Goal: Information Seeking & Learning: Learn about a topic

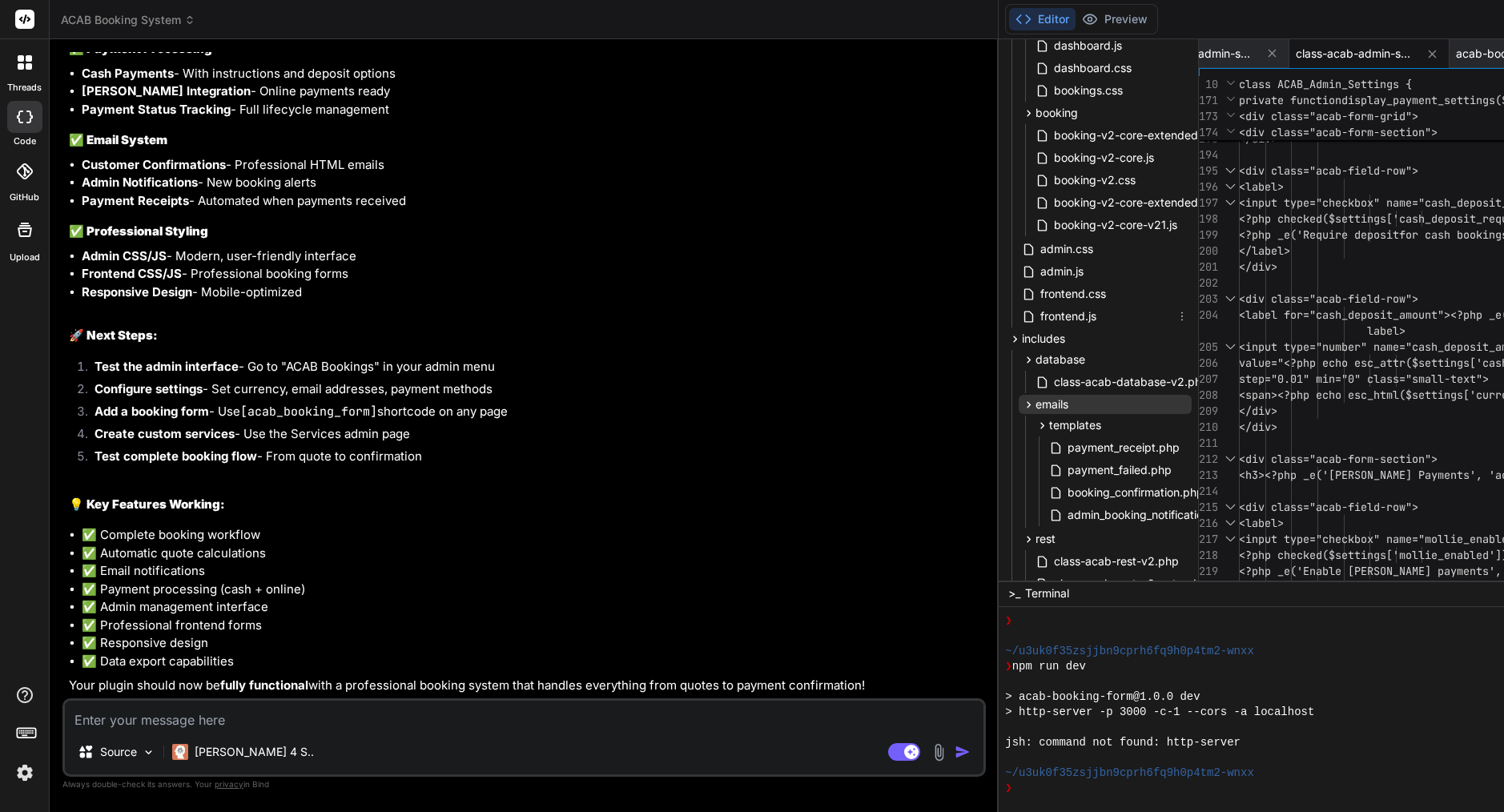
scroll to position [120, 0]
click at [1053, 380] on span "class-acab-database-v2.php" at bounding box center [1131, 381] width 158 height 19
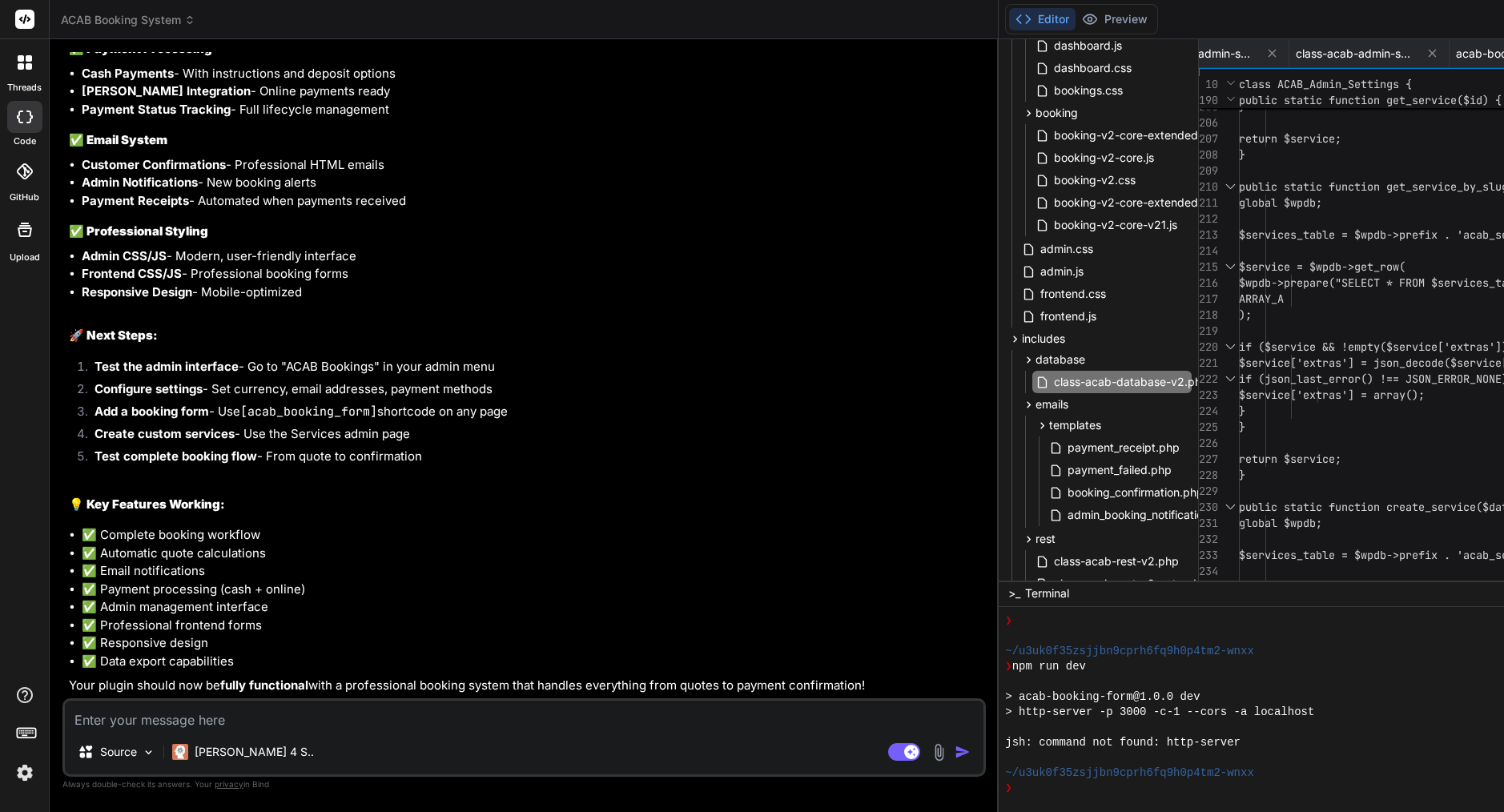
click at [1239, 377] on span "if (json_last_error() !== JSON_ERROR_N" at bounding box center [1361, 378] width 244 height 15
type textarea "<?php /** * ACAB Database Handler v2 */ if (!defined('ABSPATH')) { exit; } clas…"
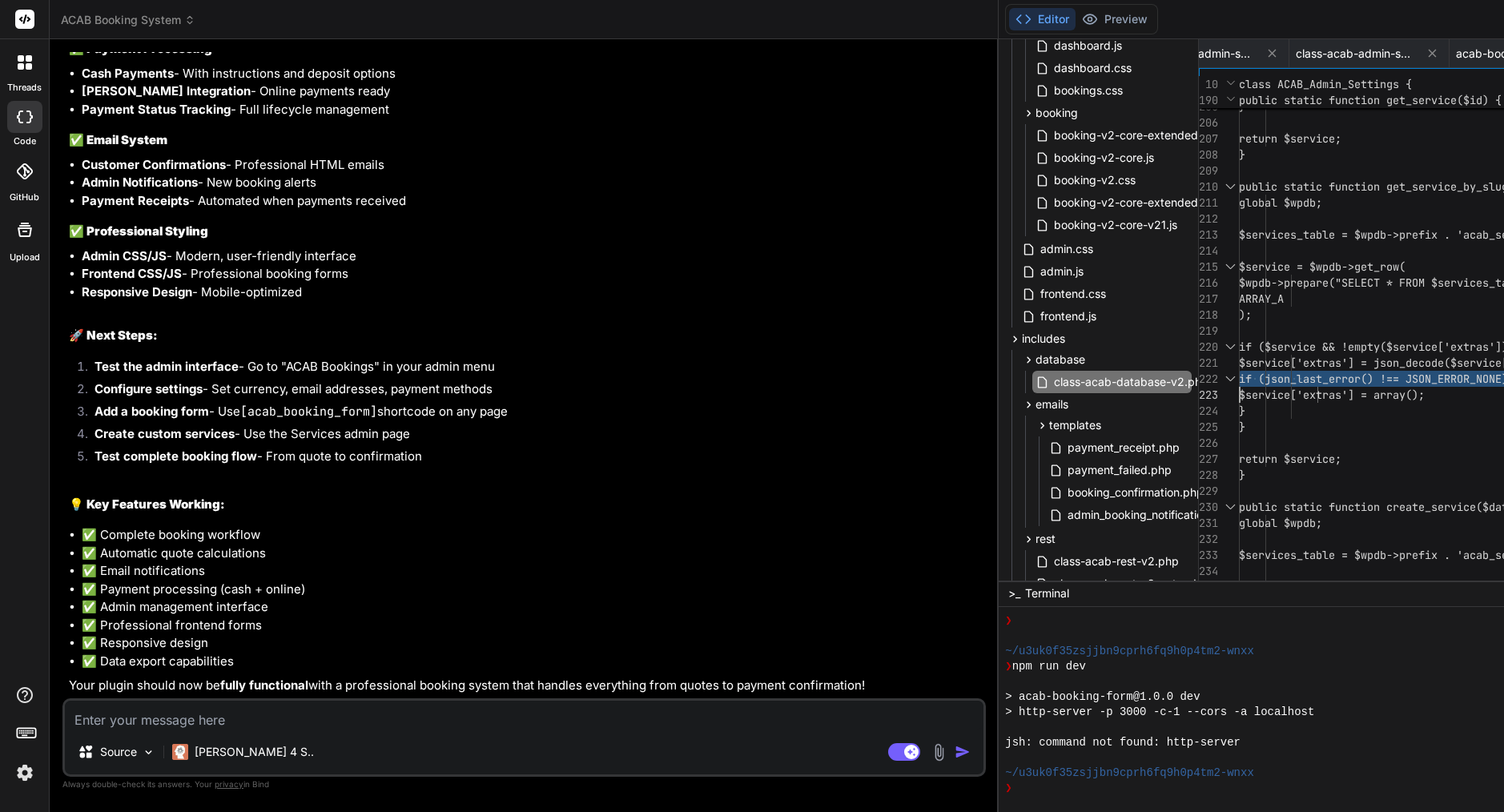
click at [1239, 377] on span "if (json_last_error() !== JSON_ERROR_N" at bounding box center [1361, 378] width 244 height 15
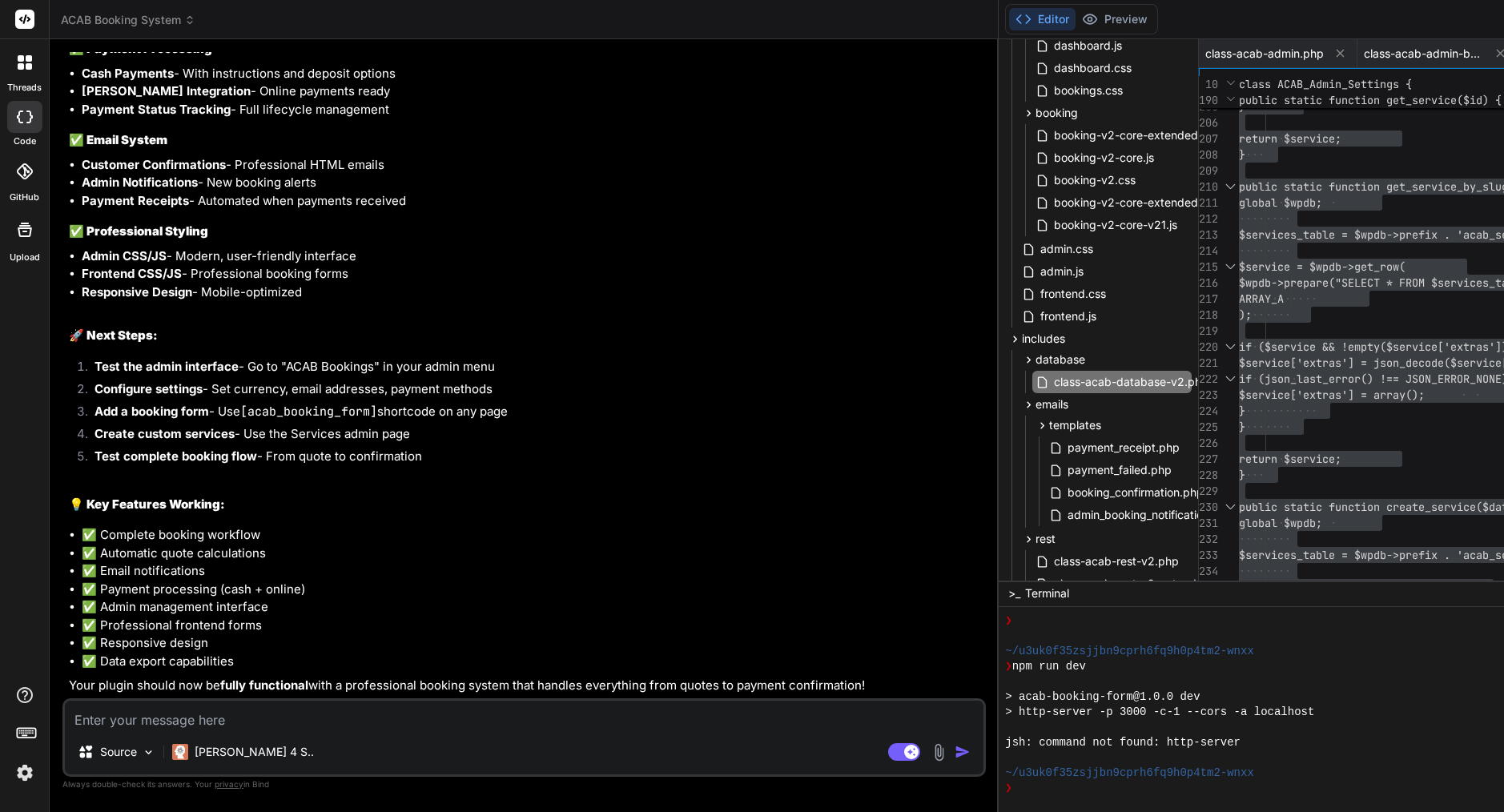
click at [1494, 57] on icon at bounding box center [1500, 53] width 14 height 14
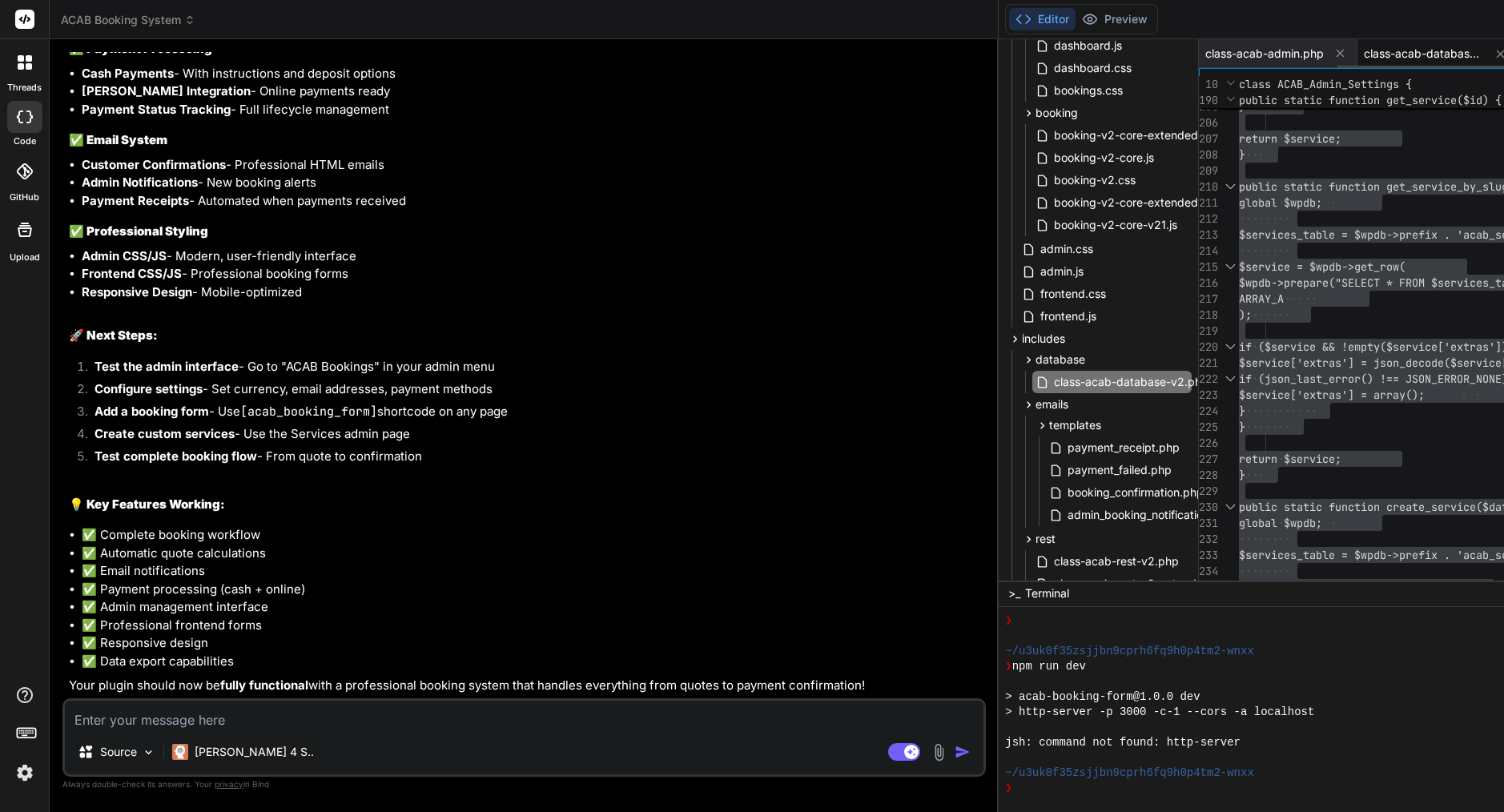
click at [1333, 57] on icon at bounding box center [1340, 53] width 14 height 14
click at [1205, 54] on span "class-acab-database-v2.php" at bounding box center [1265, 53] width 120 height 16
click at [1335, 58] on icon at bounding box center [1342, 54] width 14 height 14
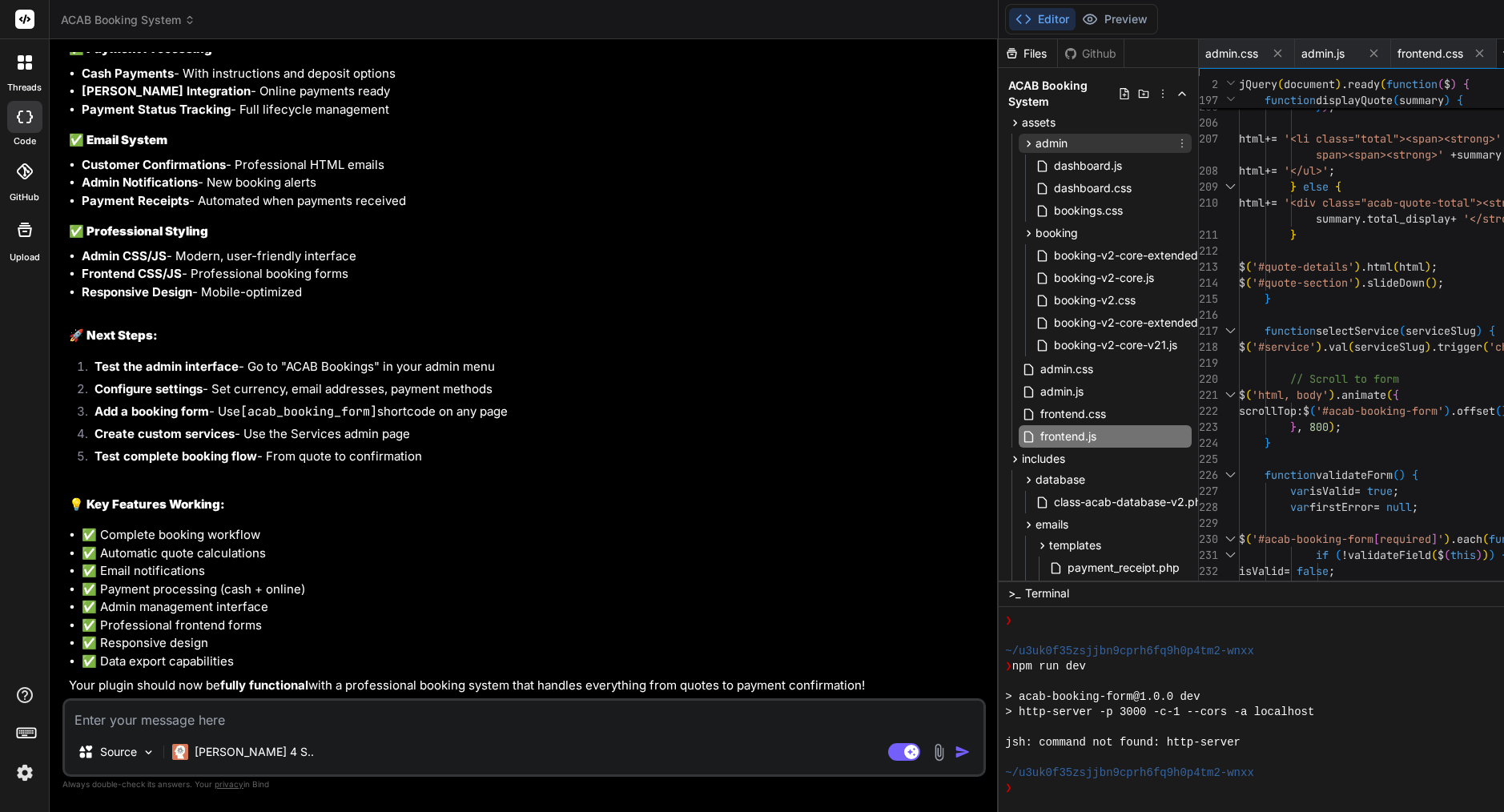
click at [1022, 142] on icon at bounding box center [1029, 143] width 14 height 14
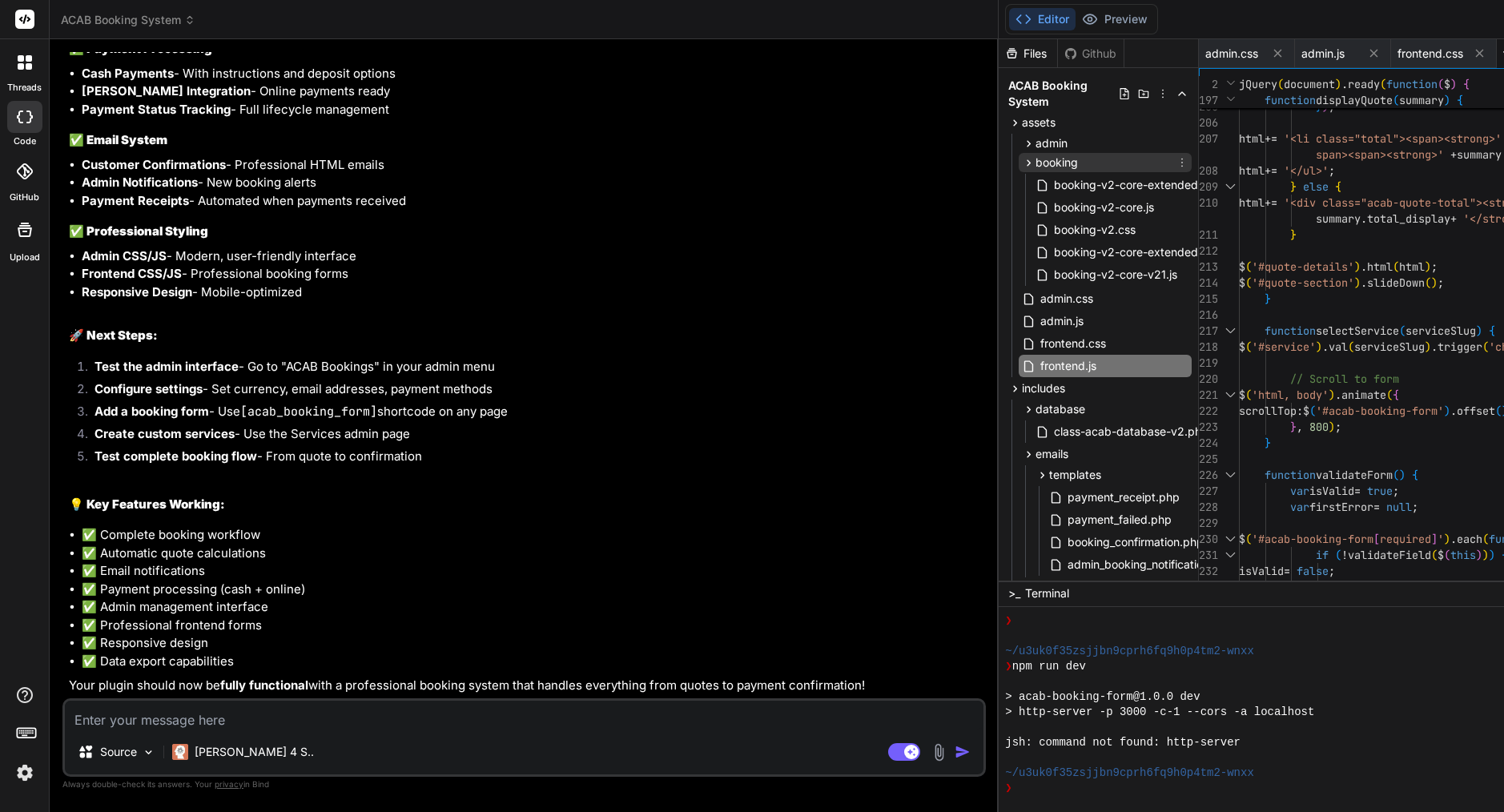
click at [1022, 161] on icon at bounding box center [1029, 162] width 14 height 14
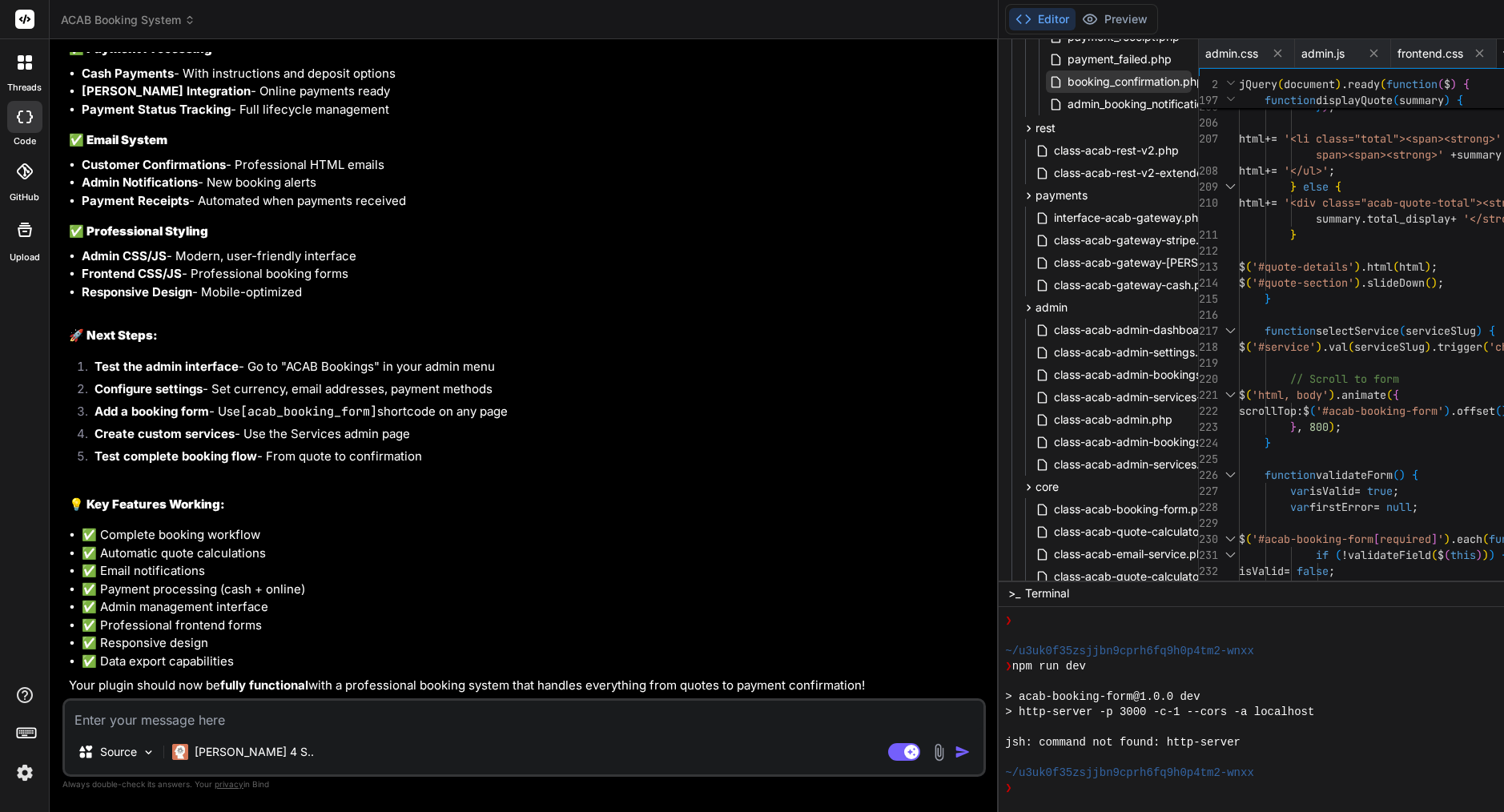
scroll to position [350, 0]
click at [1053, 346] on span "class-acab-admin-settings.php" at bounding box center [1137, 347] width 168 height 19
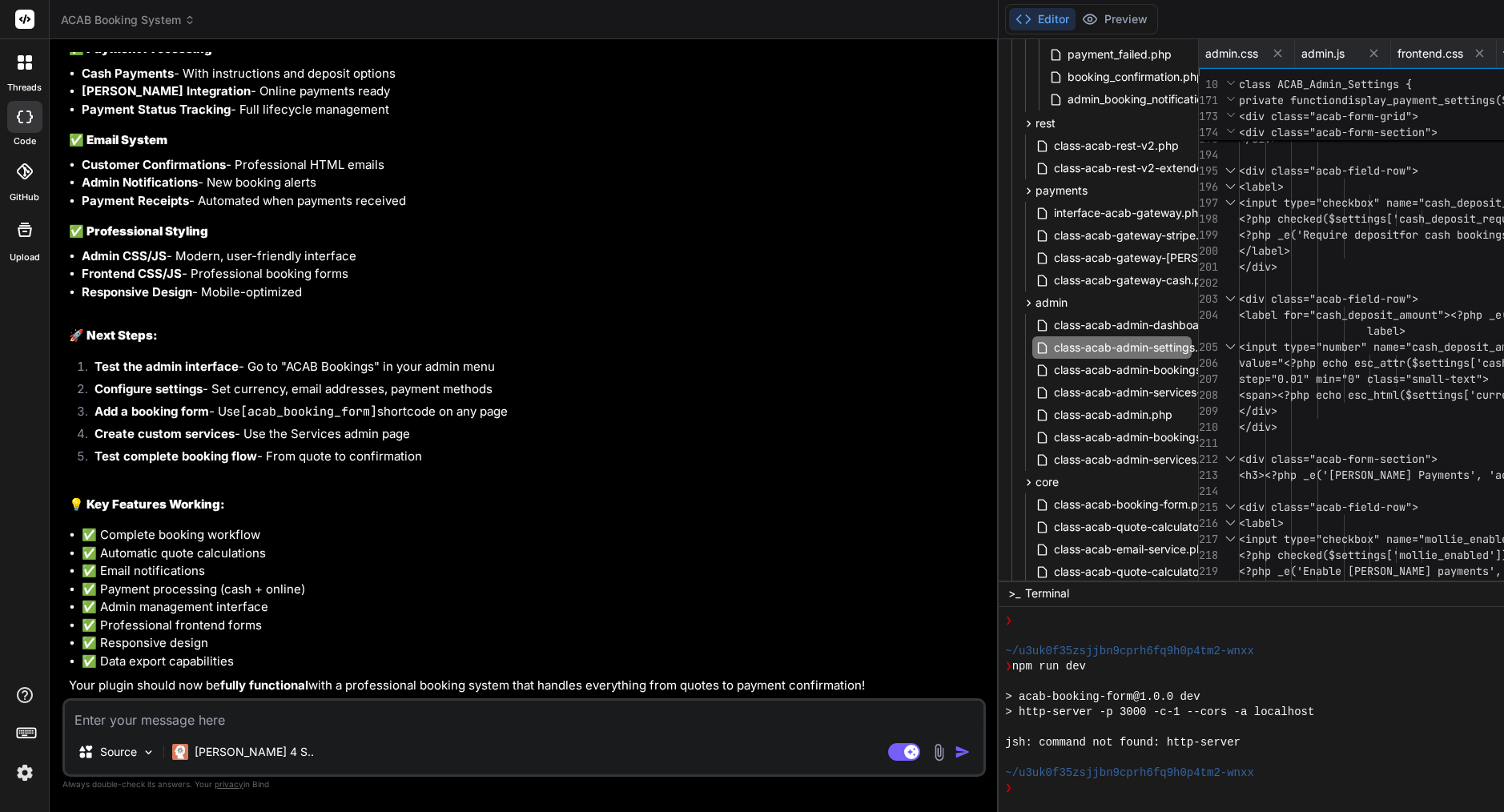
click at [1239, 401] on span "<span><?php echo esc_html($set" at bounding box center [1335, 395] width 192 height 15
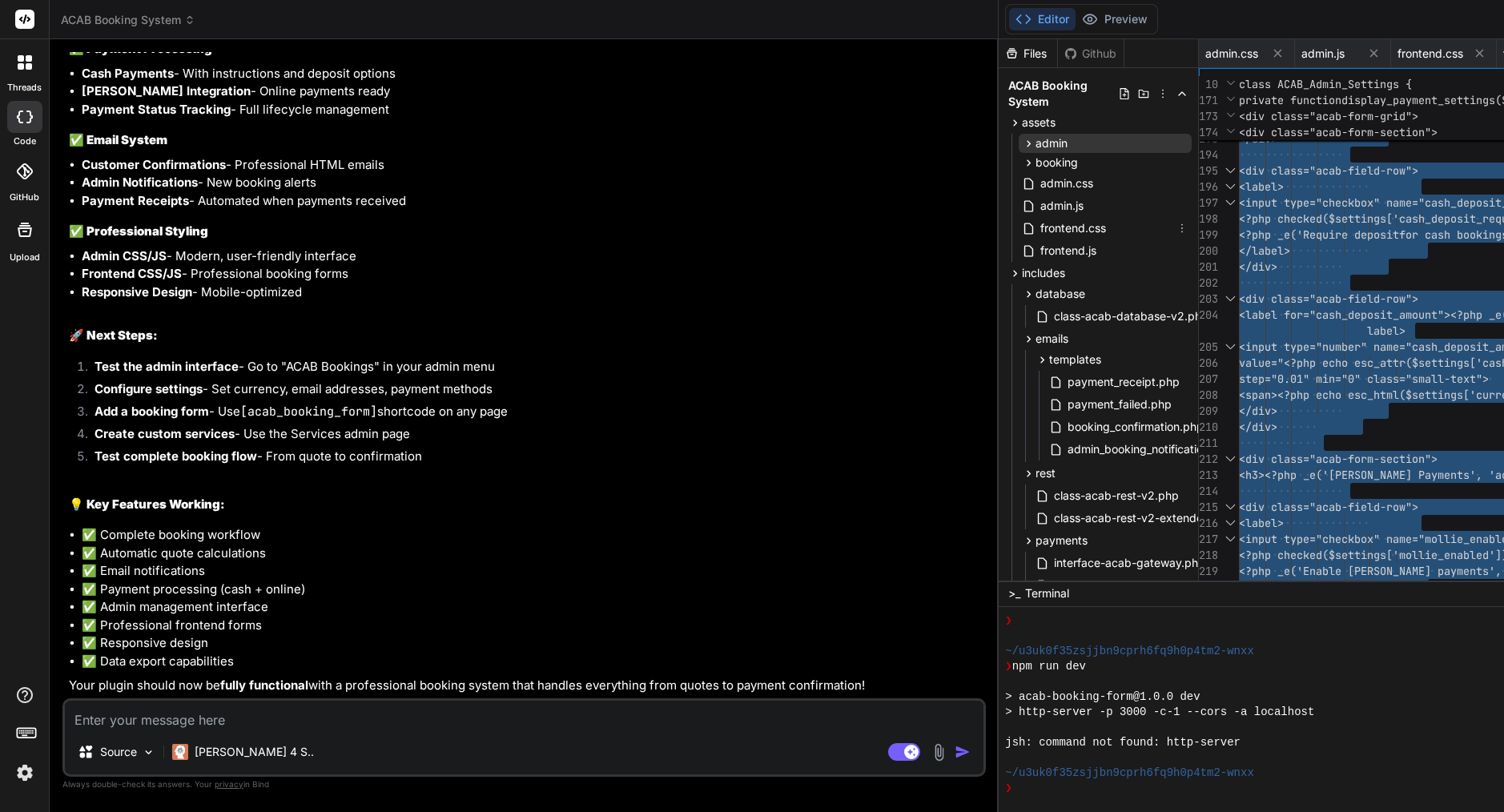
scroll to position [0, 0]
click at [1036, 145] on span "admin" at bounding box center [1052, 143] width 32 height 16
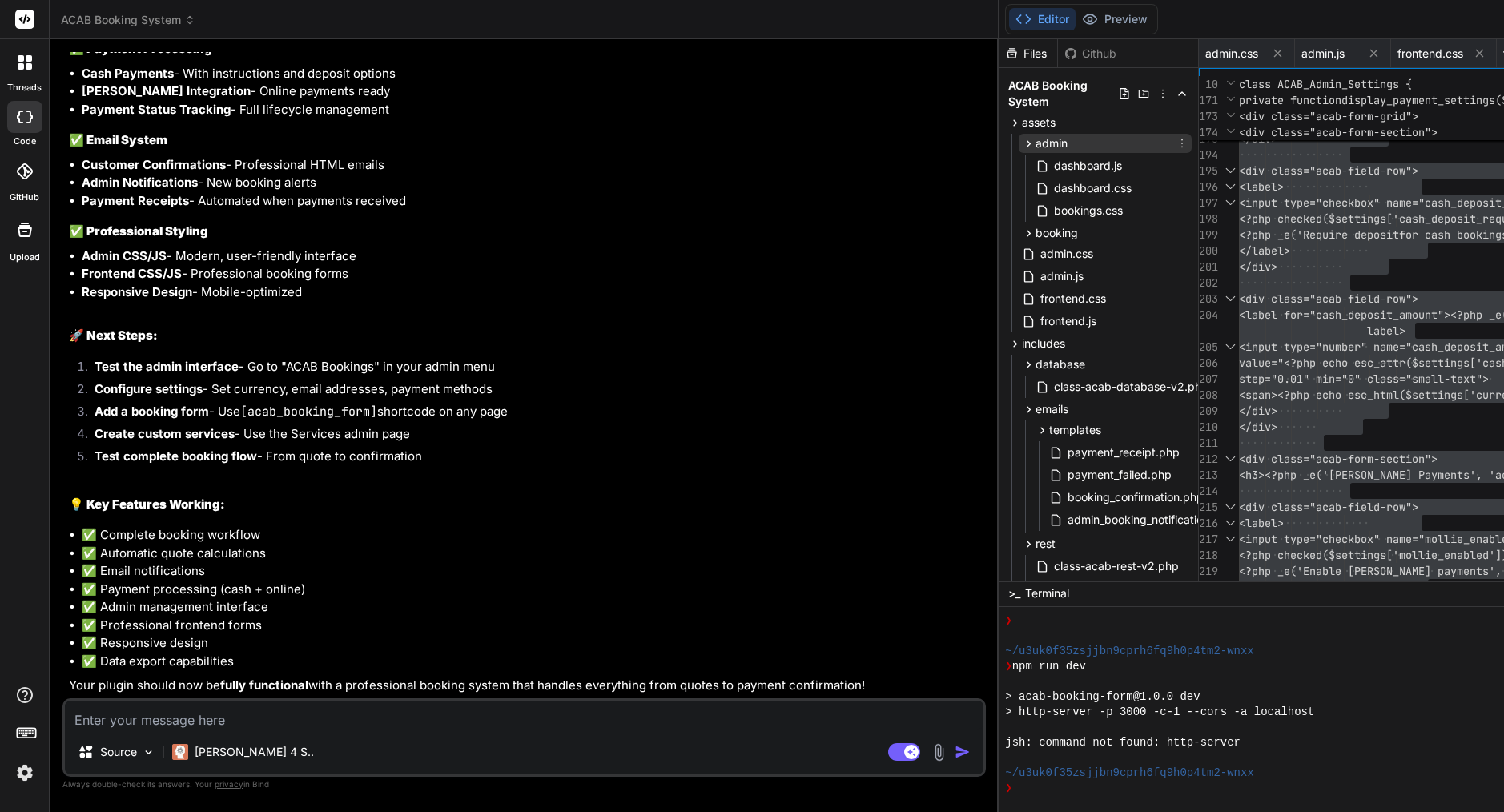
click at [1022, 142] on icon at bounding box center [1029, 143] width 14 height 14
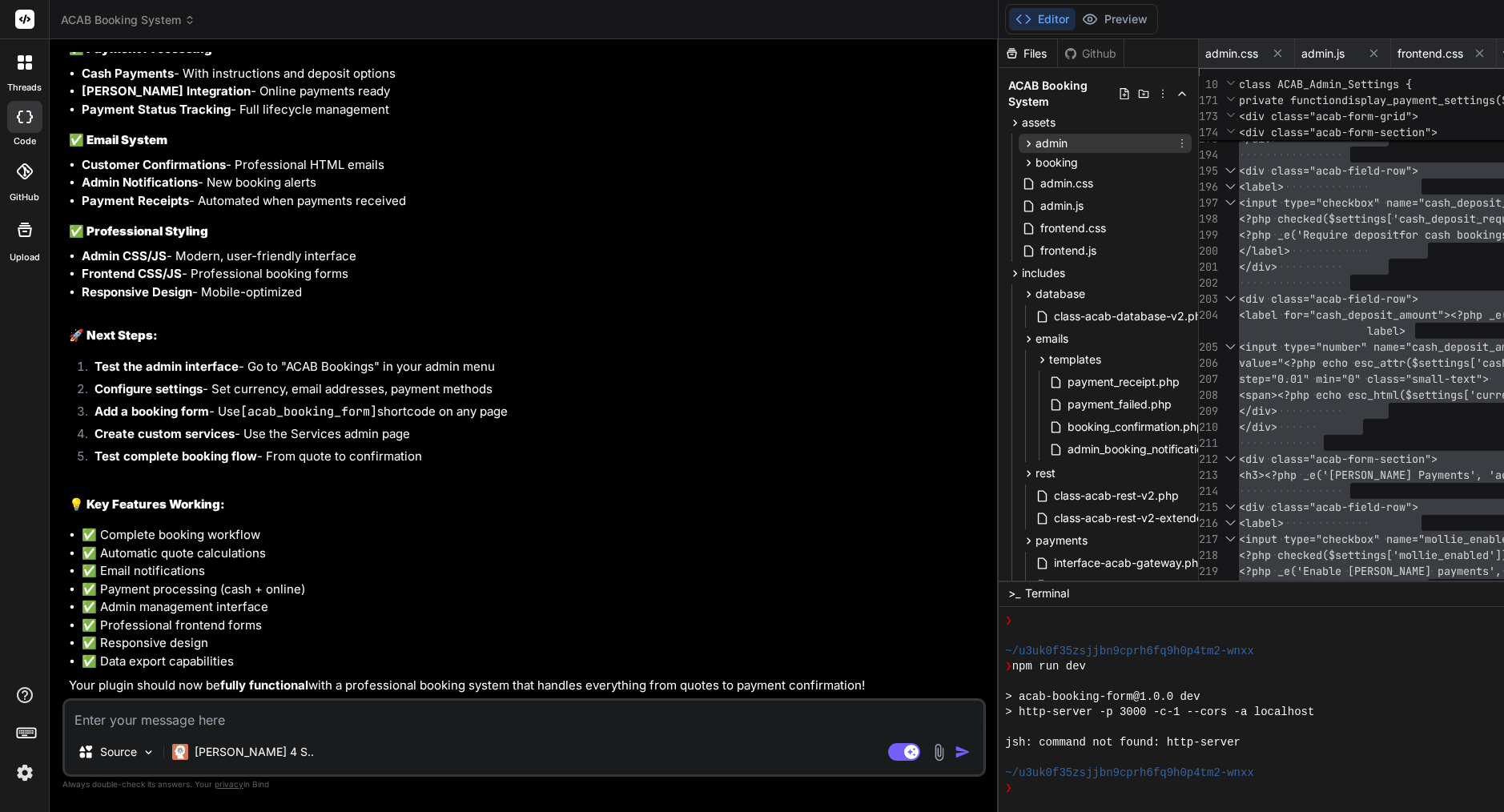
click at [1036, 138] on span "admin" at bounding box center [1052, 143] width 32 height 16
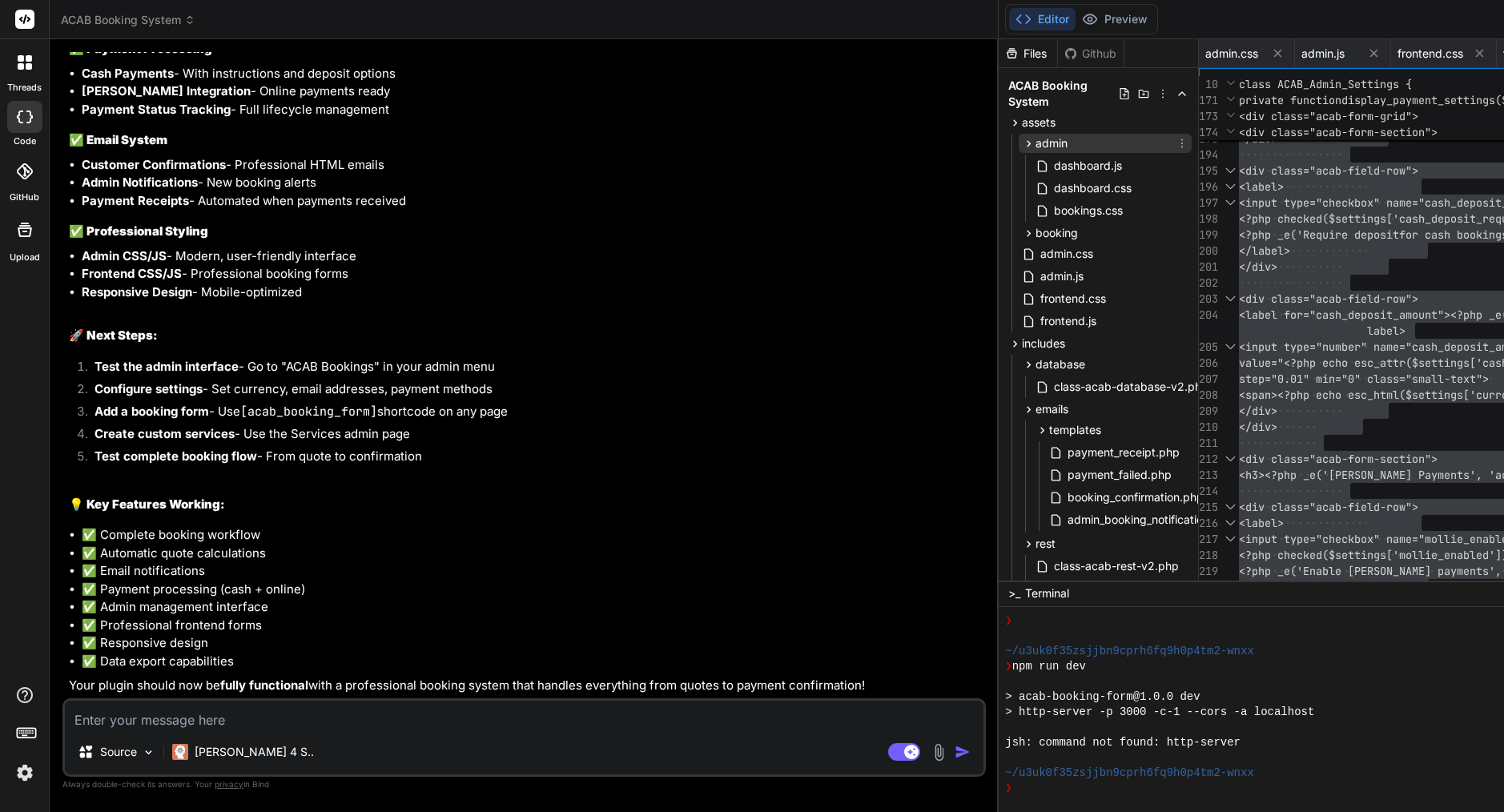
click at [1036, 138] on span "admin" at bounding box center [1052, 143] width 32 height 16
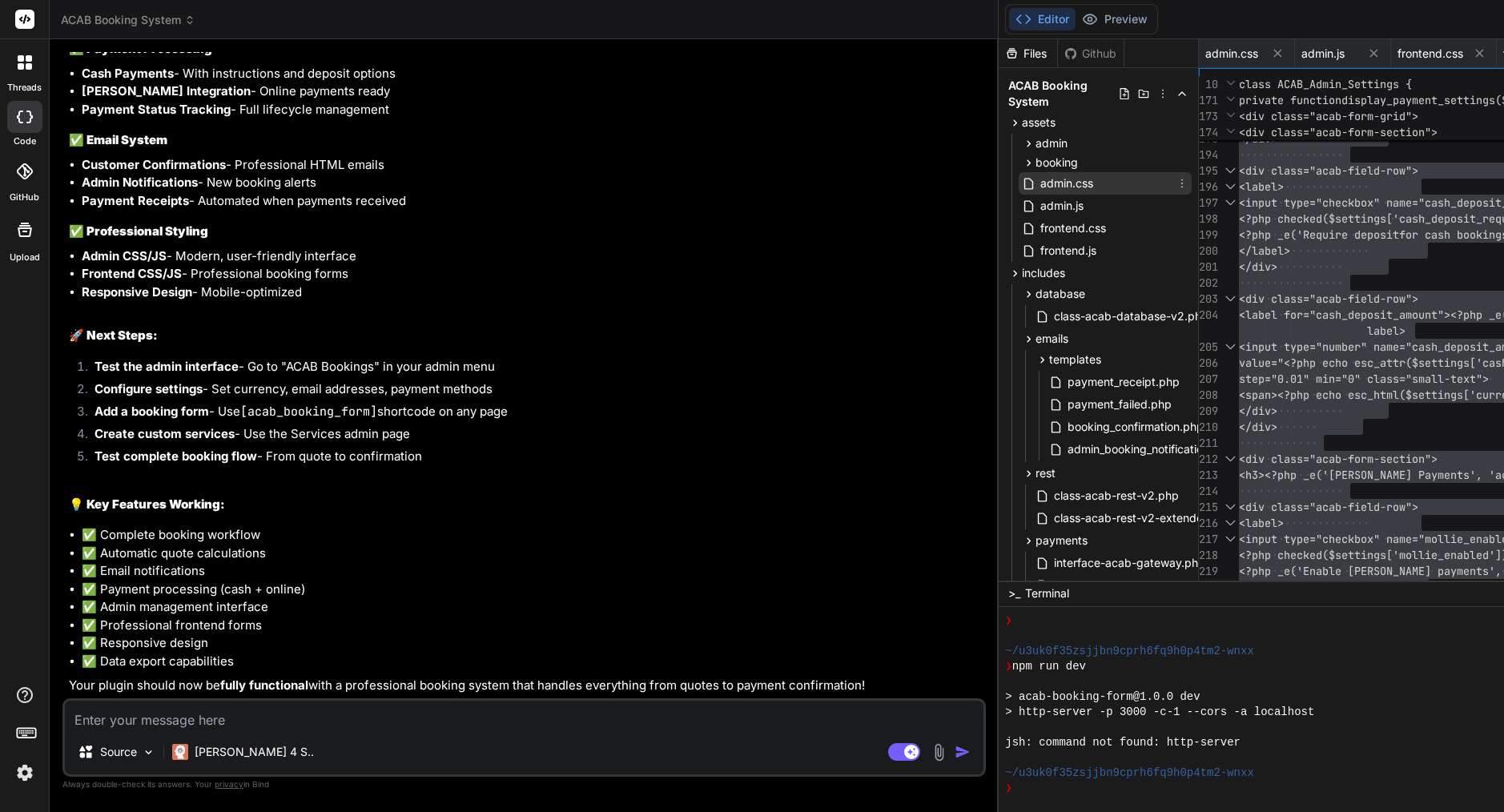
click at [1039, 189] on span "admin.css" at bounding box center [1066, 183] width 56 height 19
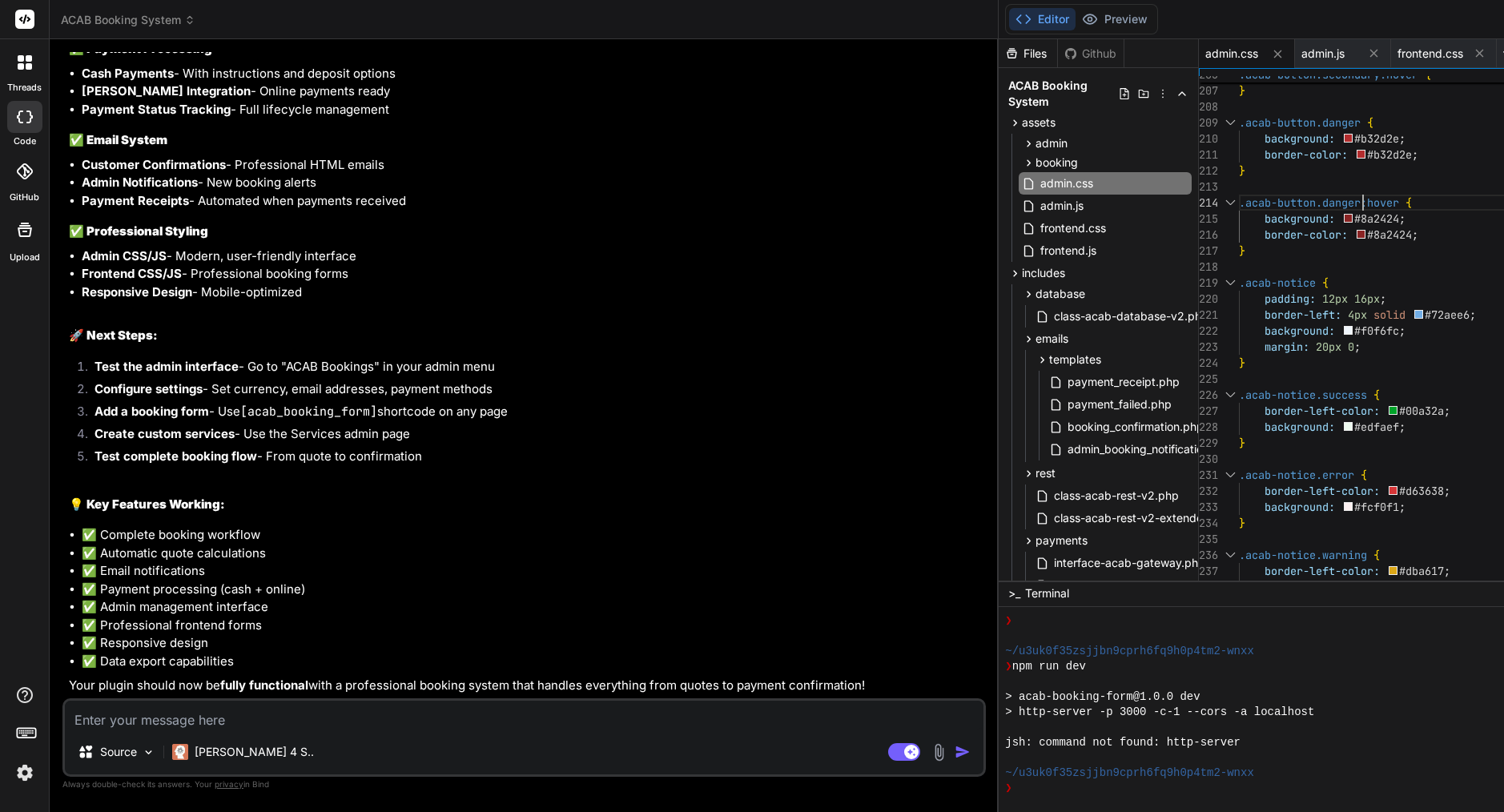
click at [1239, 197] on span ".acab-button.danger:hover" at bounding box center [1318, 203] width 160 height 15
click at [1367, 227] on span "#8a2424" at bounding box center [1390, 234] width 45 height 15
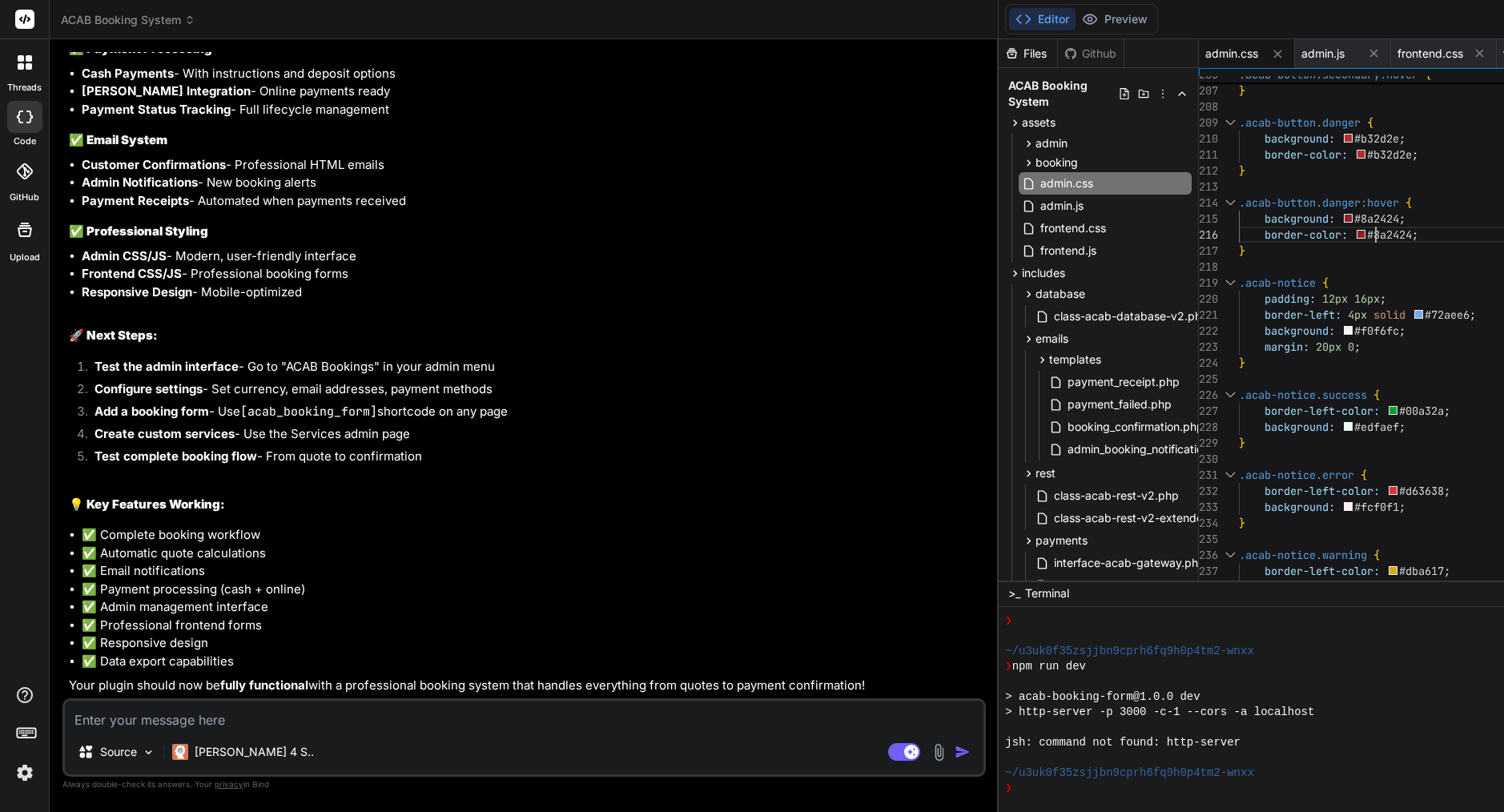
scroll to position [80, 0]
click at [1367, 227] on span "#8a2424" at bounding box center [1390, 234] width 45 height 15
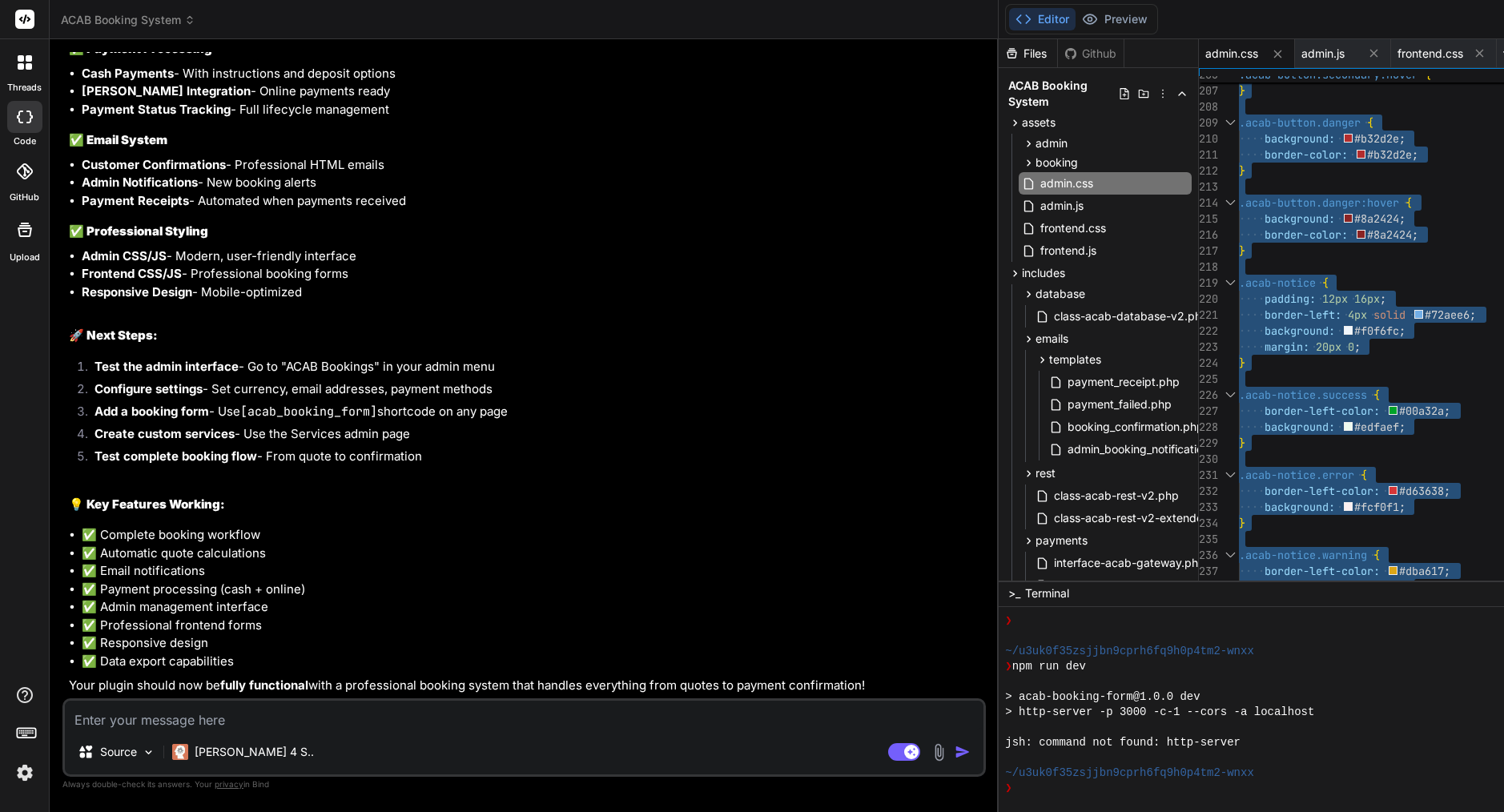
click at [1367, 227] on span "#8a2424" at bounding box center [1390, 234] width 45 height 15
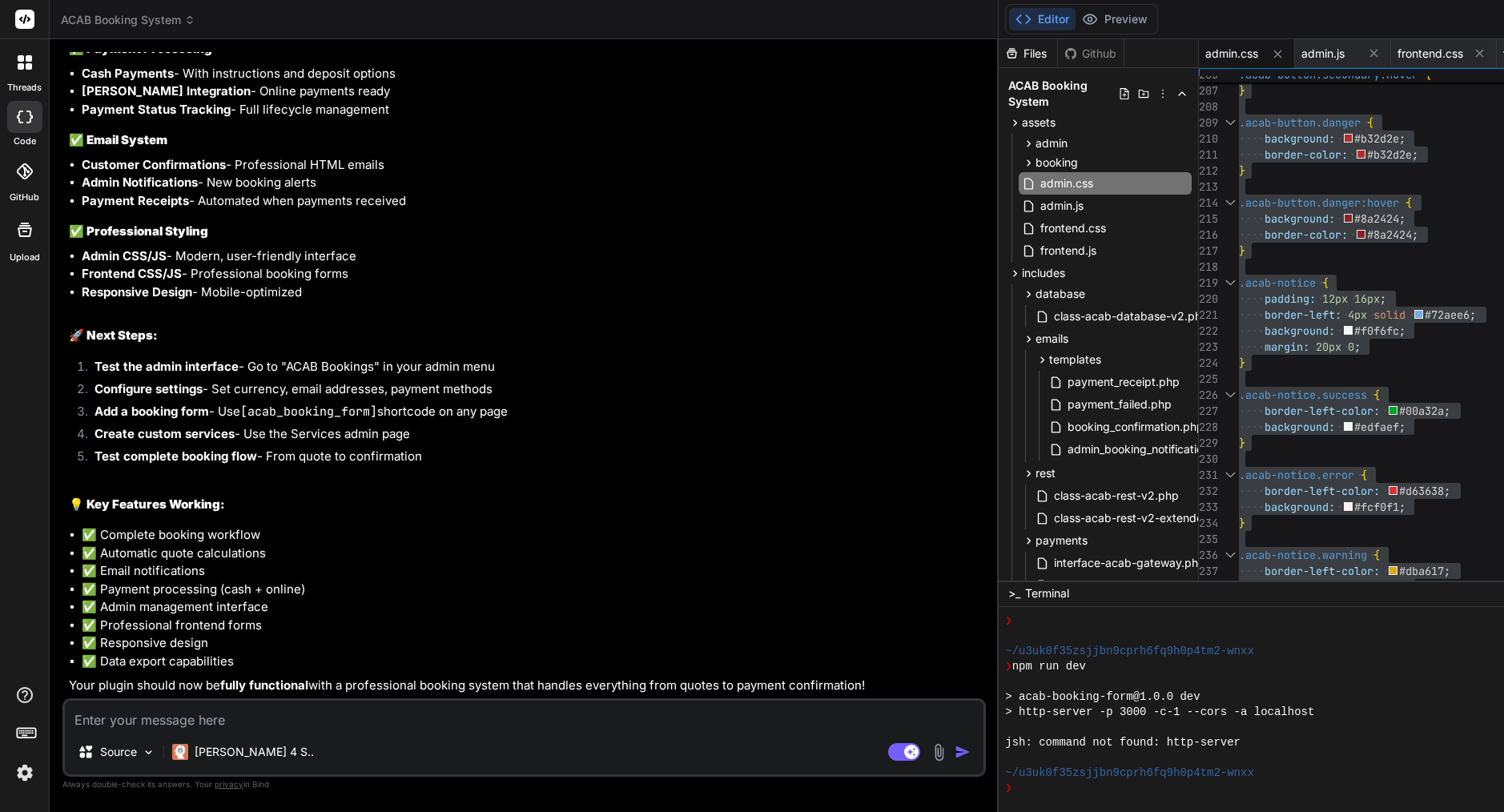
drag, startPoint x: 211, startPoint y: 225, endPoint x: 288, endPoint y: 237, distance: 77.9
copy code "admin.css"
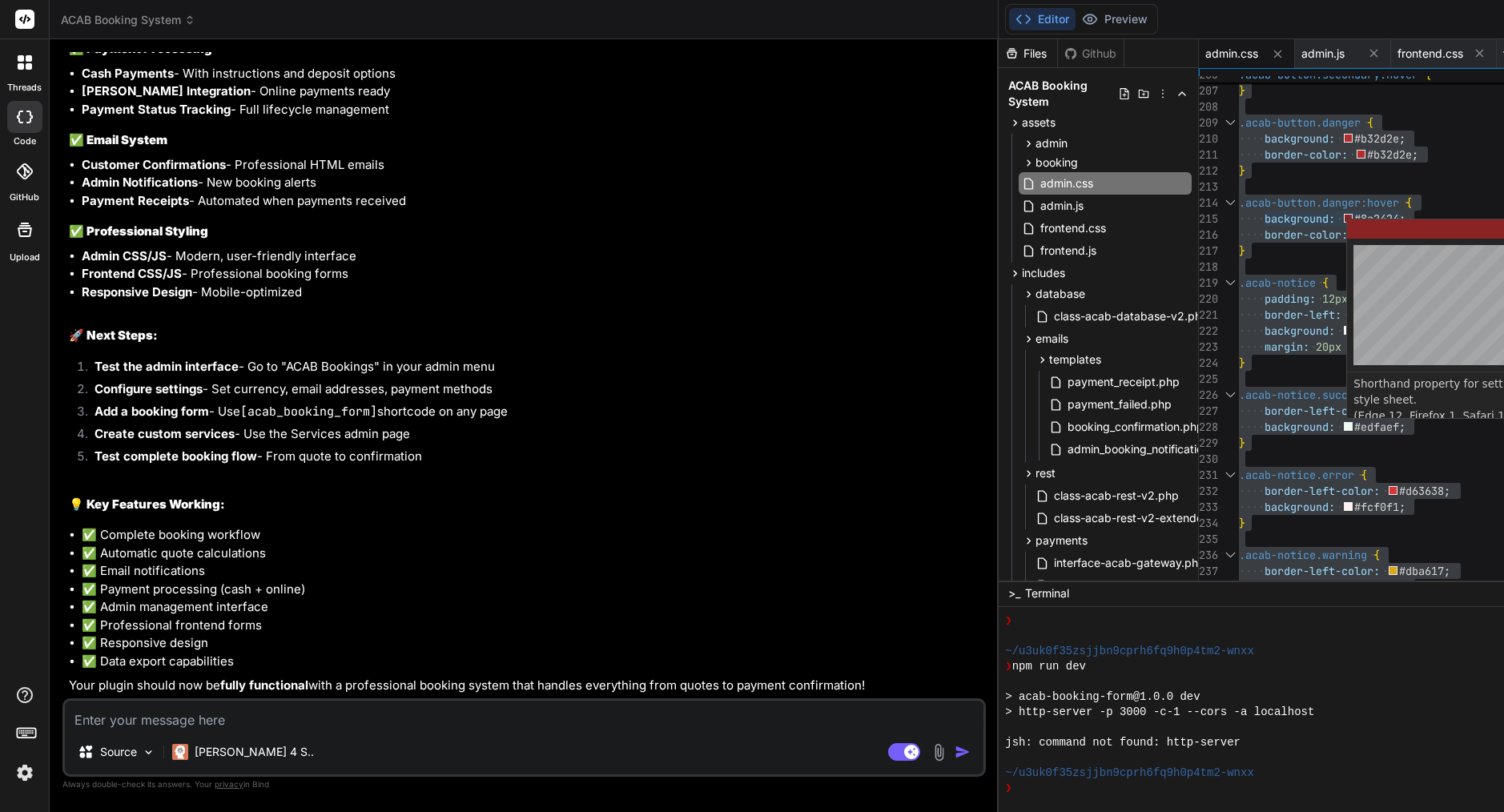
click at [1239, 202] on span ".acab-button.danger:hover" at bounding box center [1318, 203] width 160 height 15
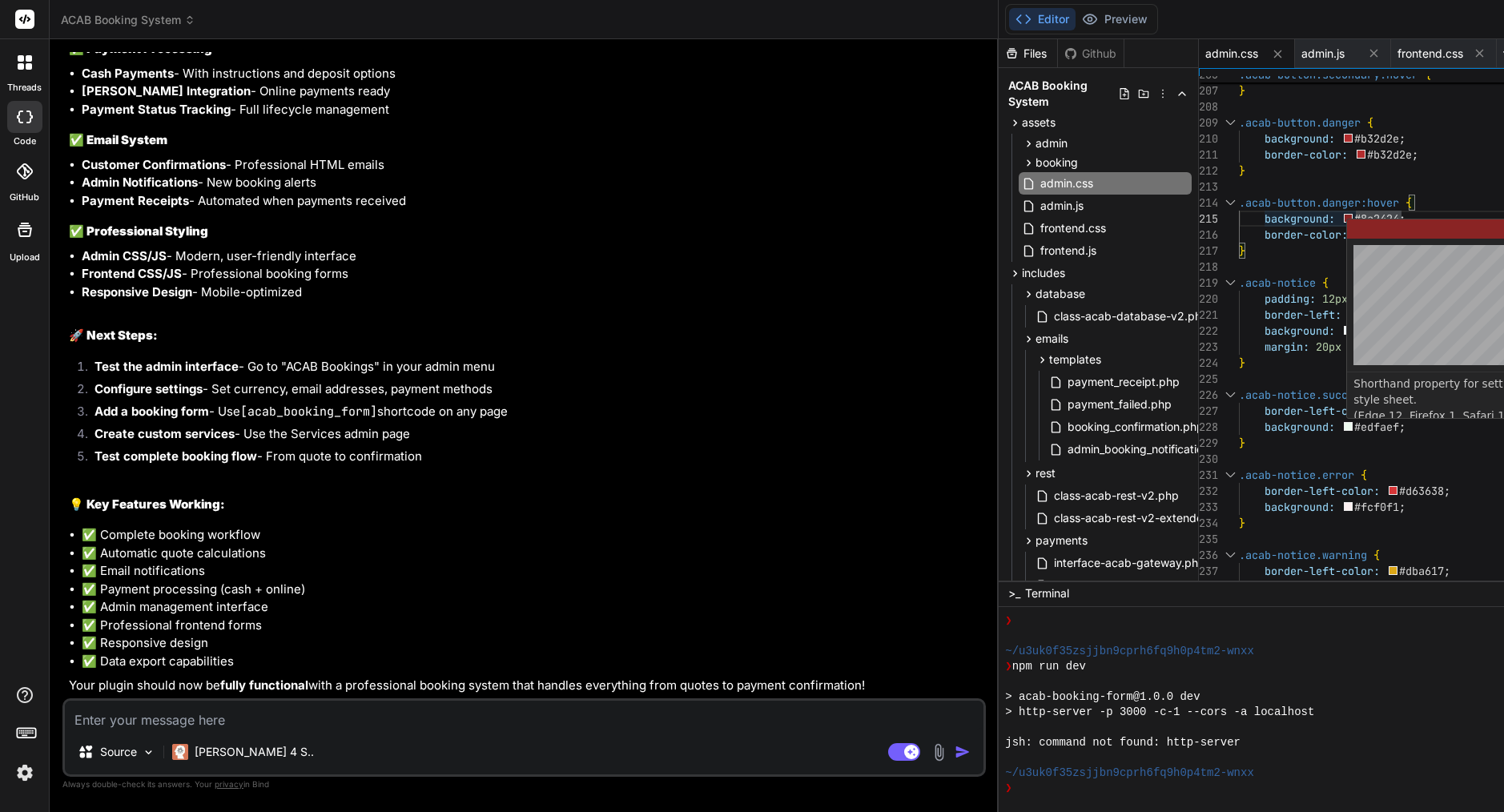
click at [1239, 202] on span ".acab-button.danger:hover" at bounding box center [1318, 203] width 160 height 15
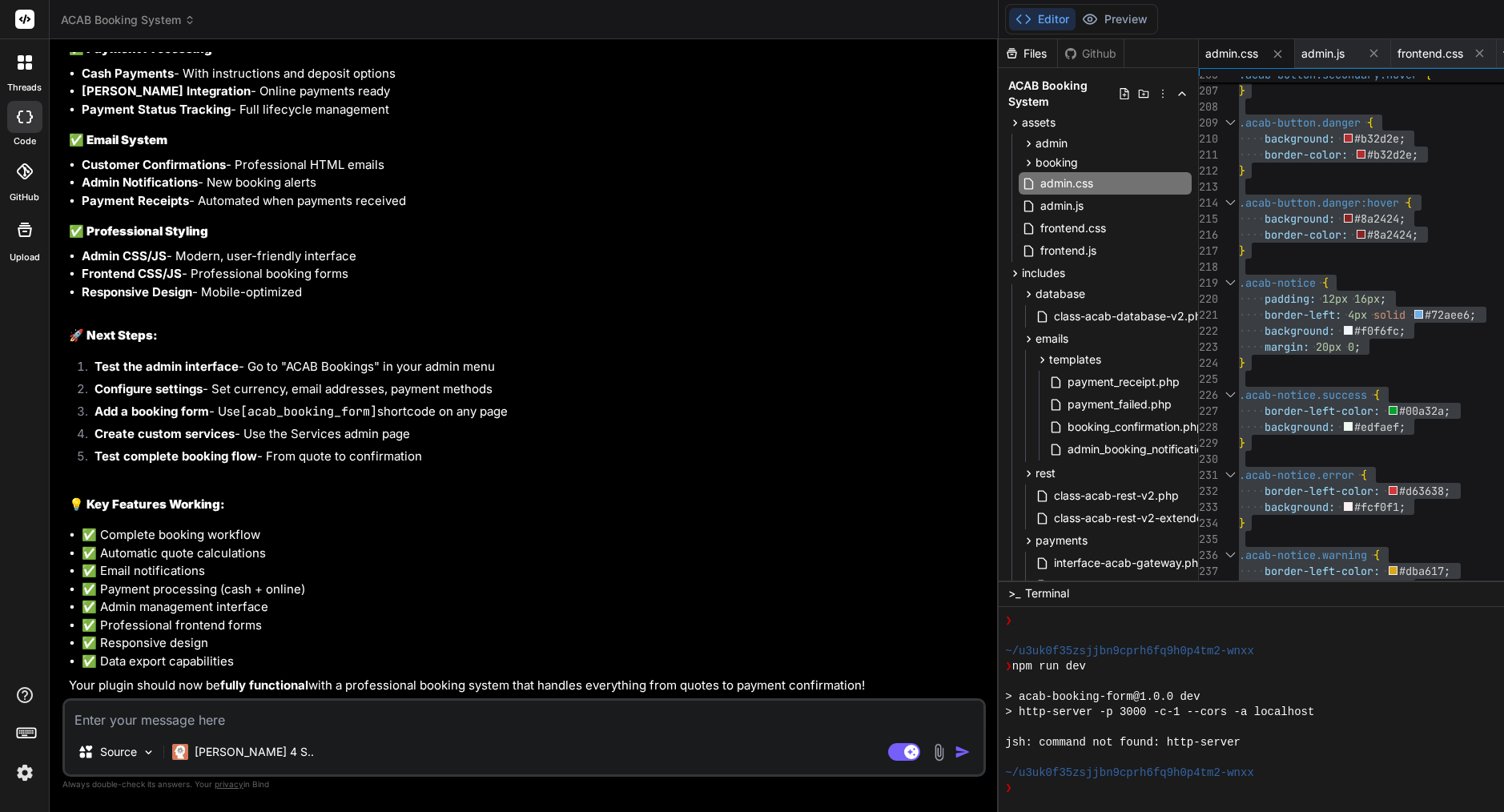
drag, startPoint x: 209, startPoint y: 250, endPoint x: 287, endPoint y: 252, distance: 78.0
copy code "admin.js"
click at [1039, 202] on span "admin.js" at bounding box center [1062, 206] width 46 height 19
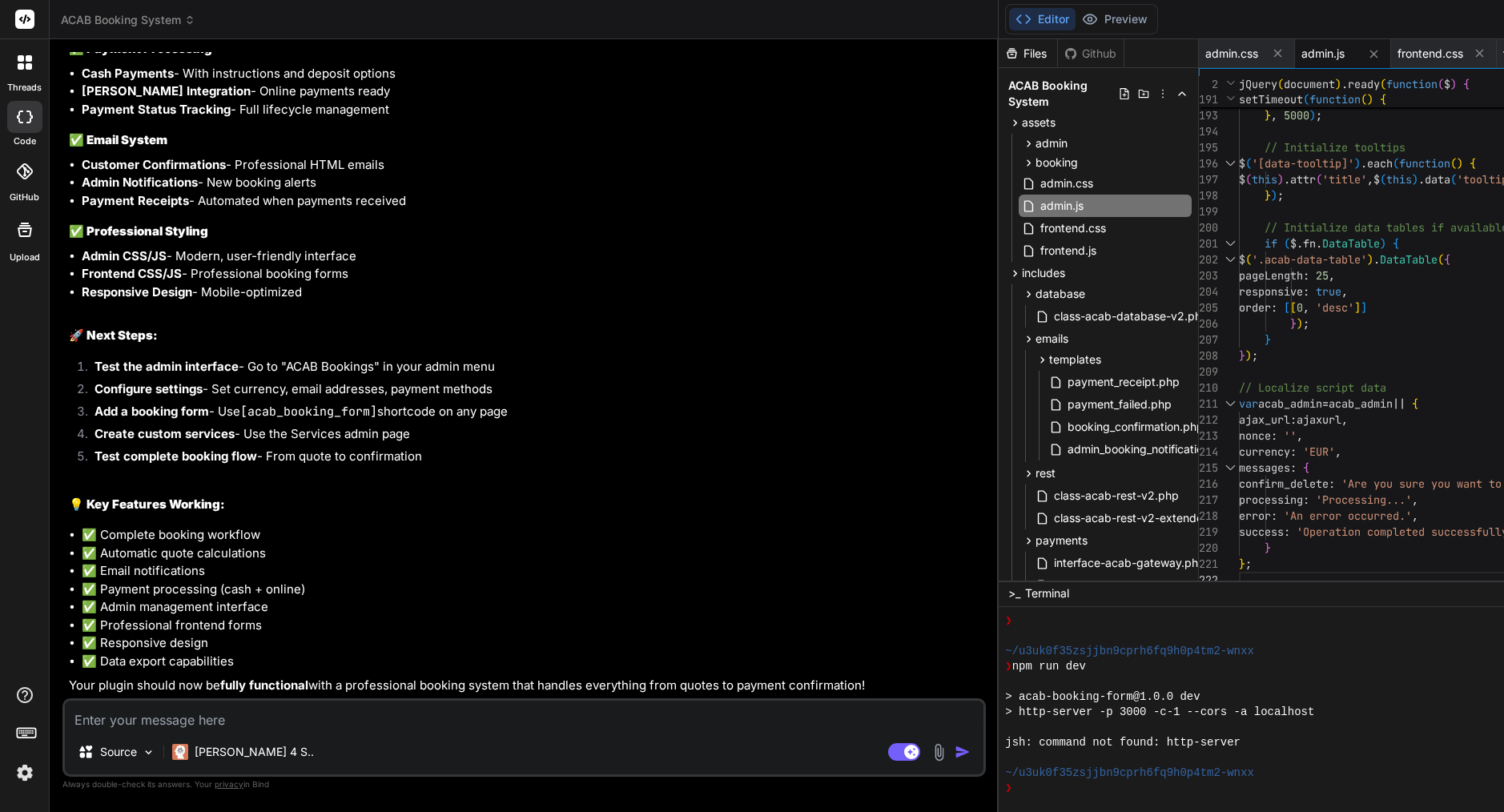
click at [1252, 260] on span "'.acab-data-table'" at bounding box center [1309, 259] width 115 height 15
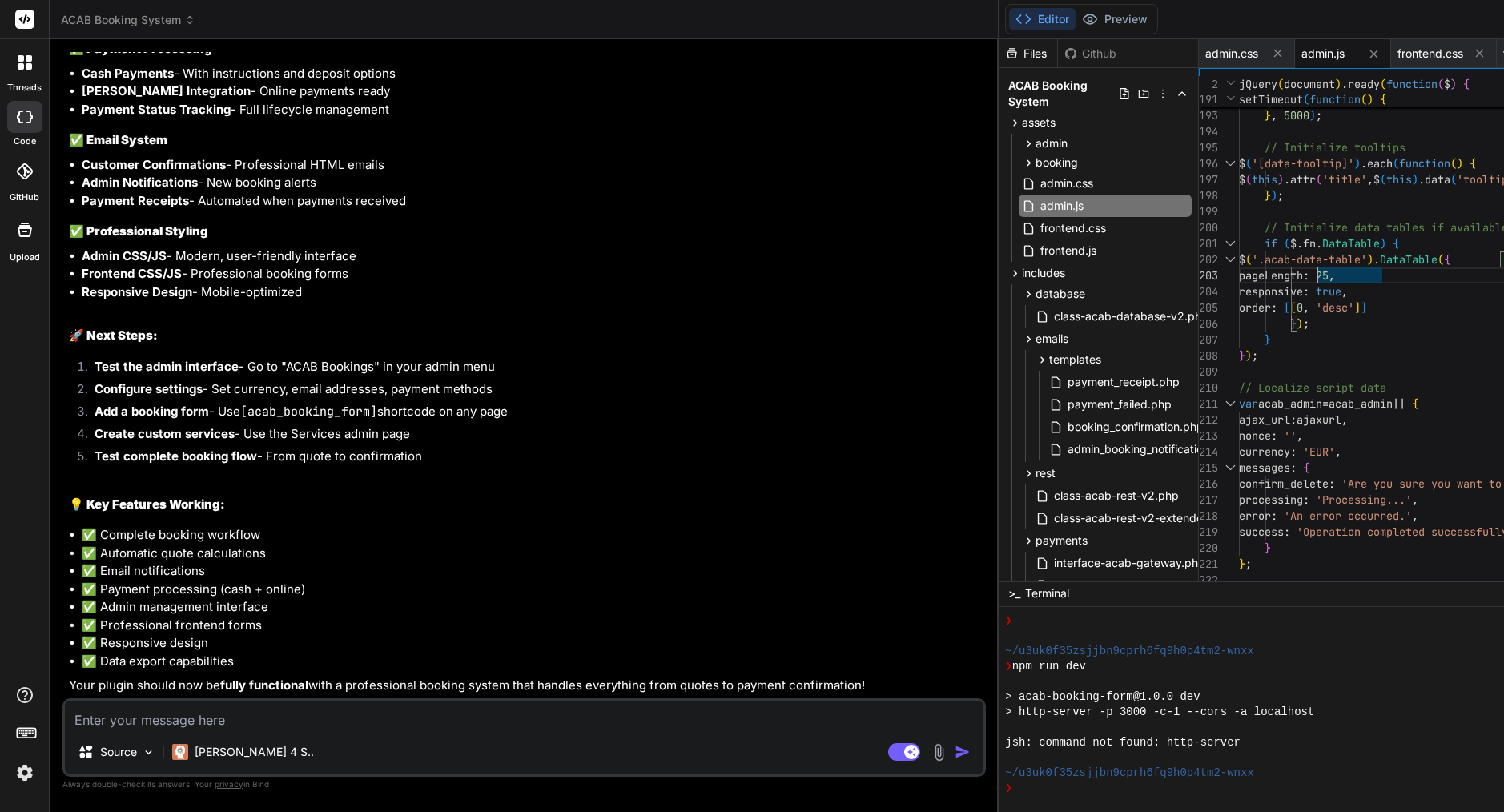
click at [1252, 260] on span "'.acab-data-table'" at bounding box center [1309, 259] width 115 height 15
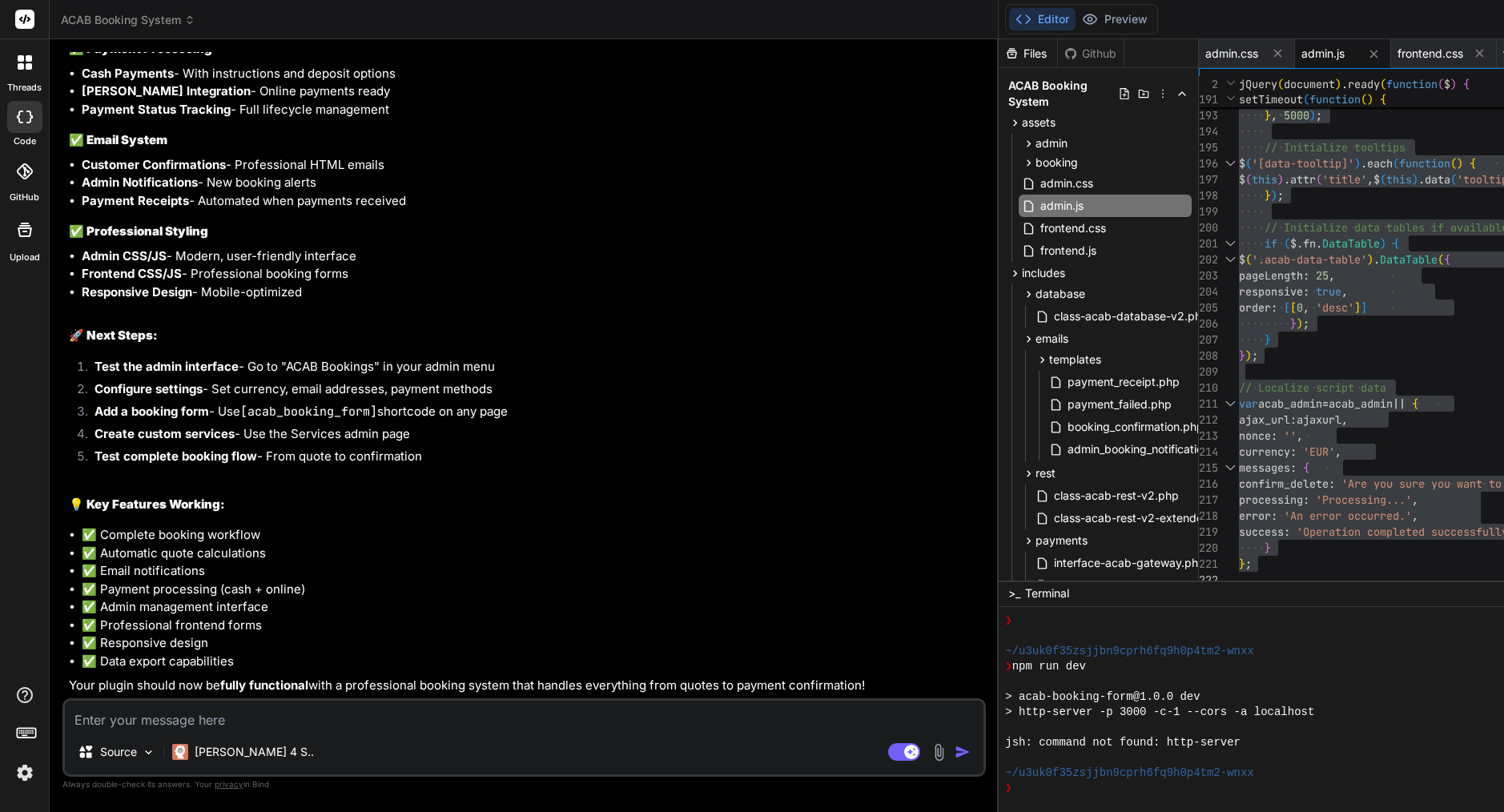
drag, startPoint x: 211, startPoint y: 273, endPoint x: 304, endPoint y: 282, distance: 93.4
copy code "frontend.css"
click at [1039, 222] on span "frontend.css" at bounding box center [1073, 228] width 69 height 19
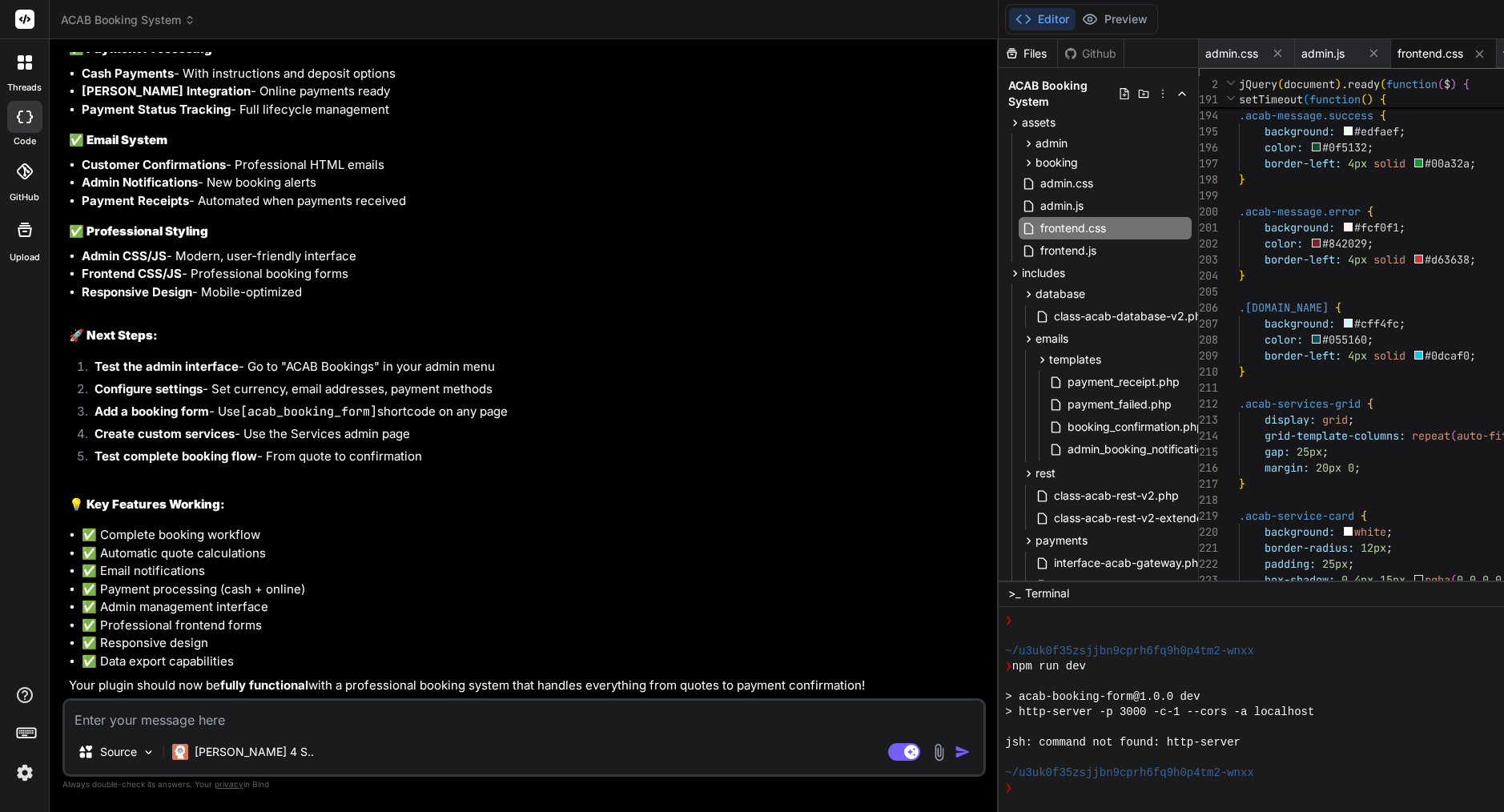
type textarea "/* ACAB Frontend Styles */ .acab-booking-form { max-width: 800px; margin: 0 aut…"
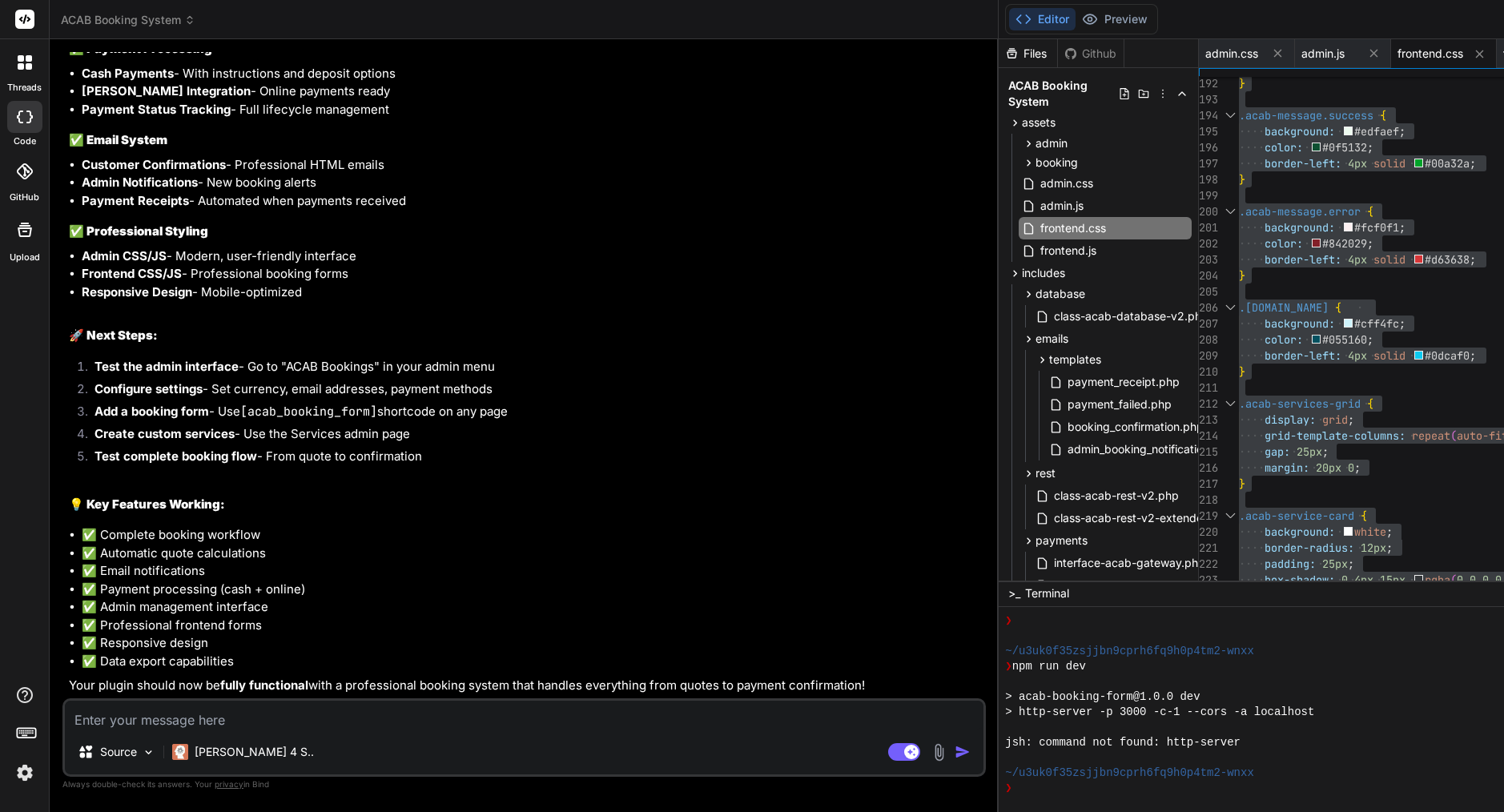
drag, startPoint x: 212, startPoint y: 296, endPoint x: 295, endPoint y: 297, distance: 83.0
copy code "frontend.js"
click at [1039, 251] on span "frontend.js" at bounding box center [1068, 250] width 59 height 19
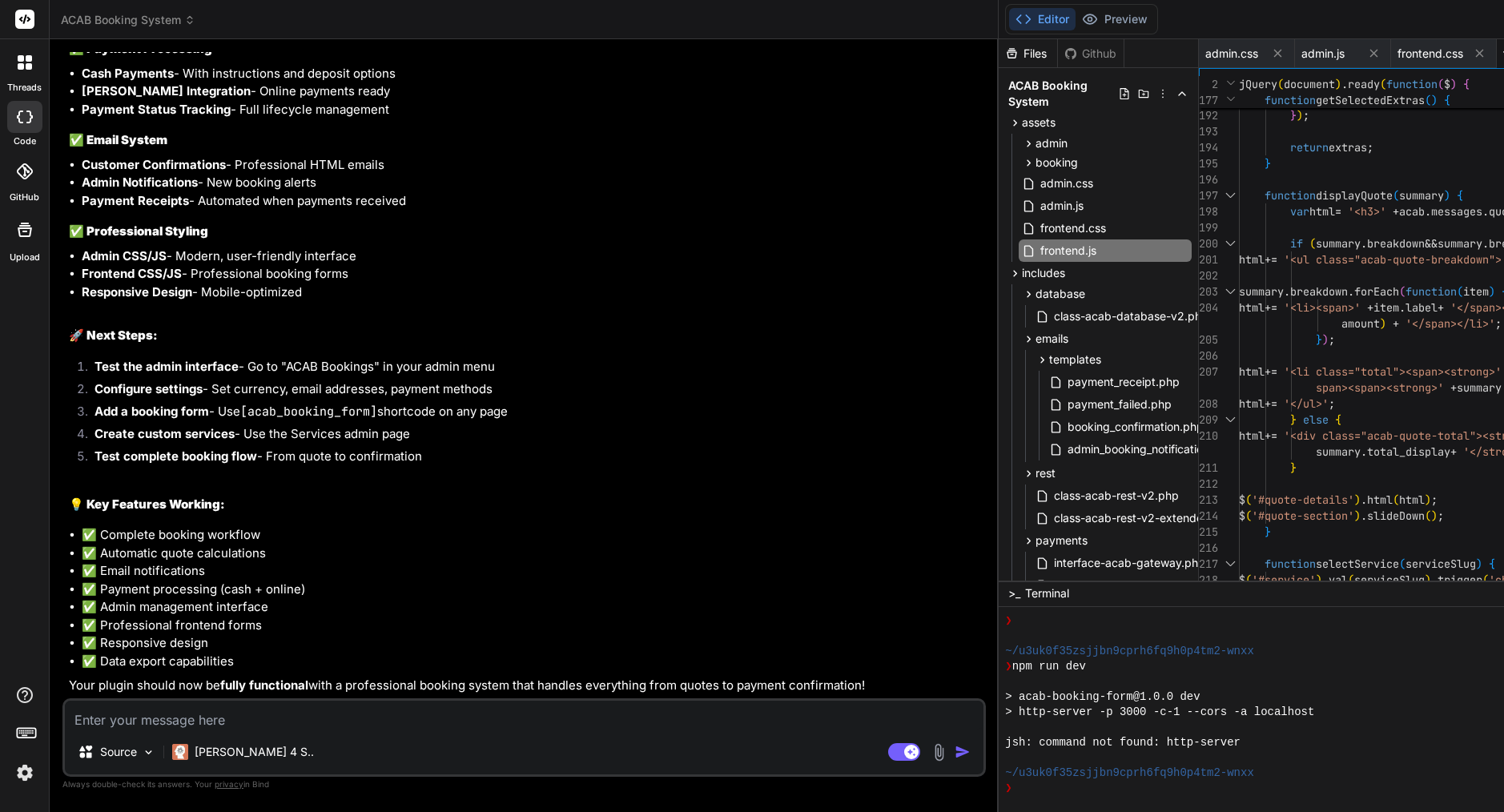
click at [1283, 300] on span "'<li><span>'" at bounding box center [1321, 307] width 77 height 15
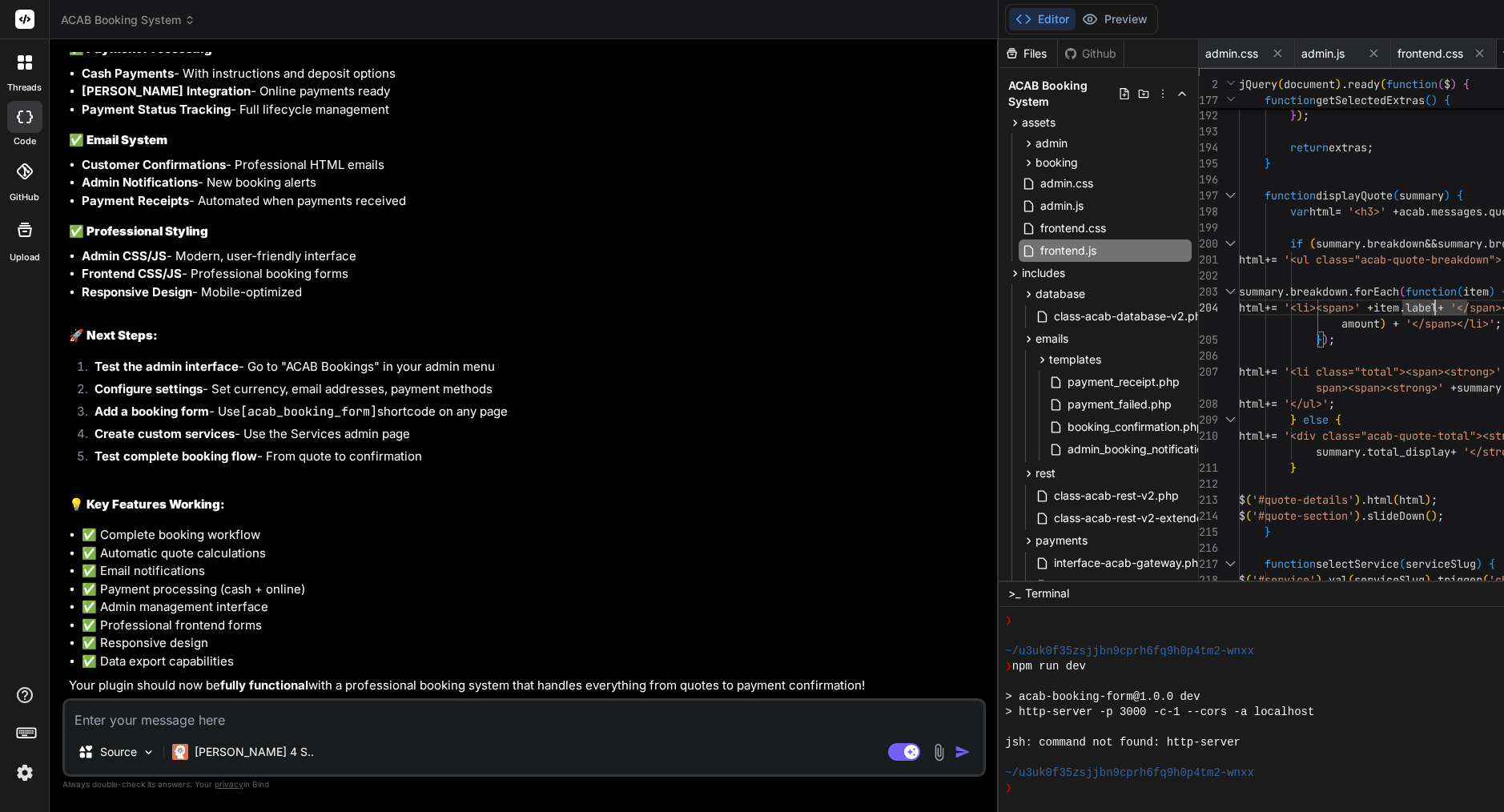
click at [1283, 300] on span "'<li><span>'" at bounding box center [1321, 307] width 77 height 15
type textarea "// ACAB Frontend JavaScript jQuery(document).ready(function($) { // Initialize …"
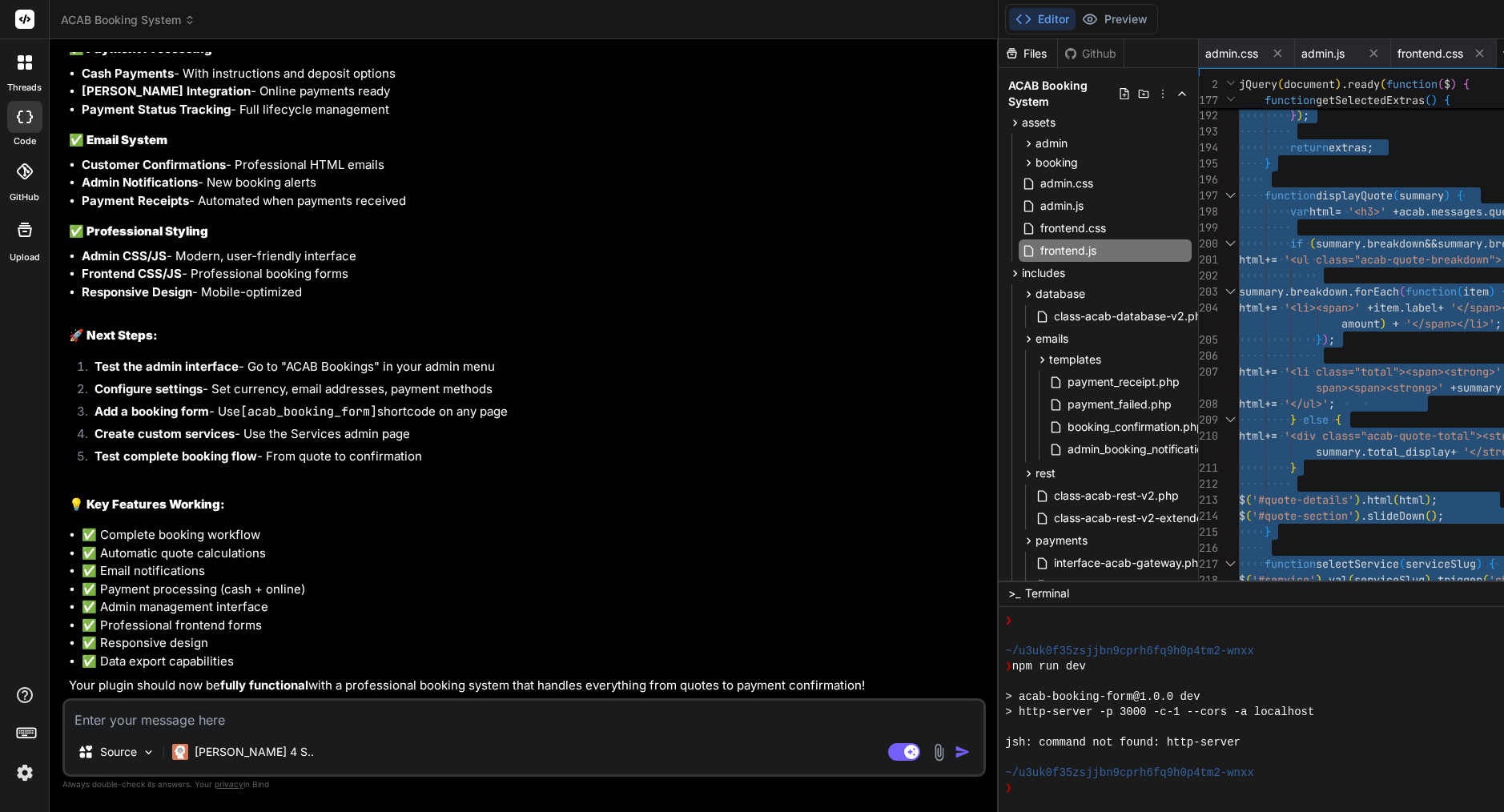
click at [1283, 300] on span "'<li><span>'" at bounding box center [1321, 307] width 77 height 15
click at [930, 751] on img at bounding box center [939, 752] width 18 height 18
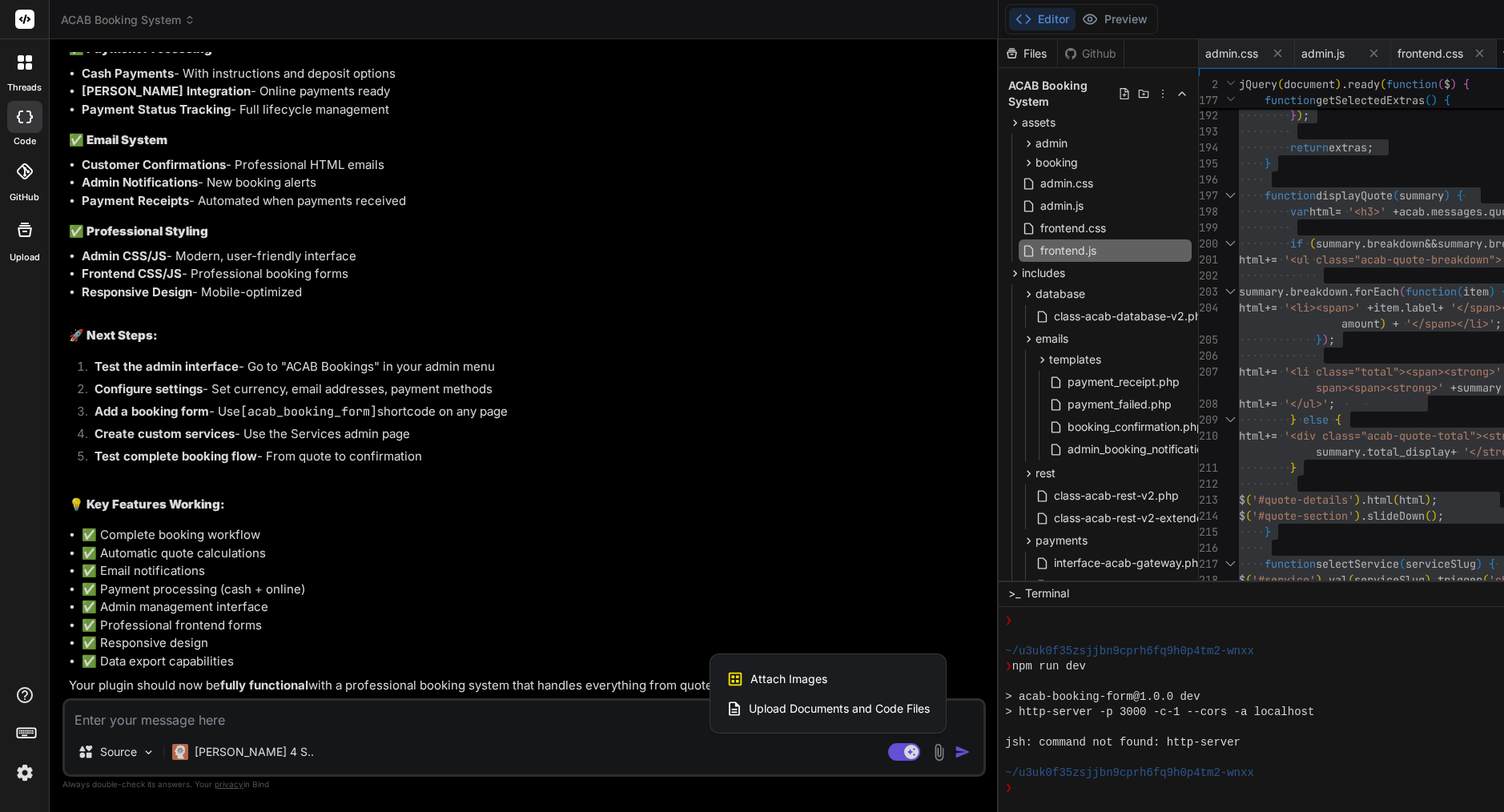
click at [727, 671] on div "Attach Images Image attachments are only supported in Claude and Gemini models." at bounding box center [828, 678] width 203 height 30
type textarea "x"
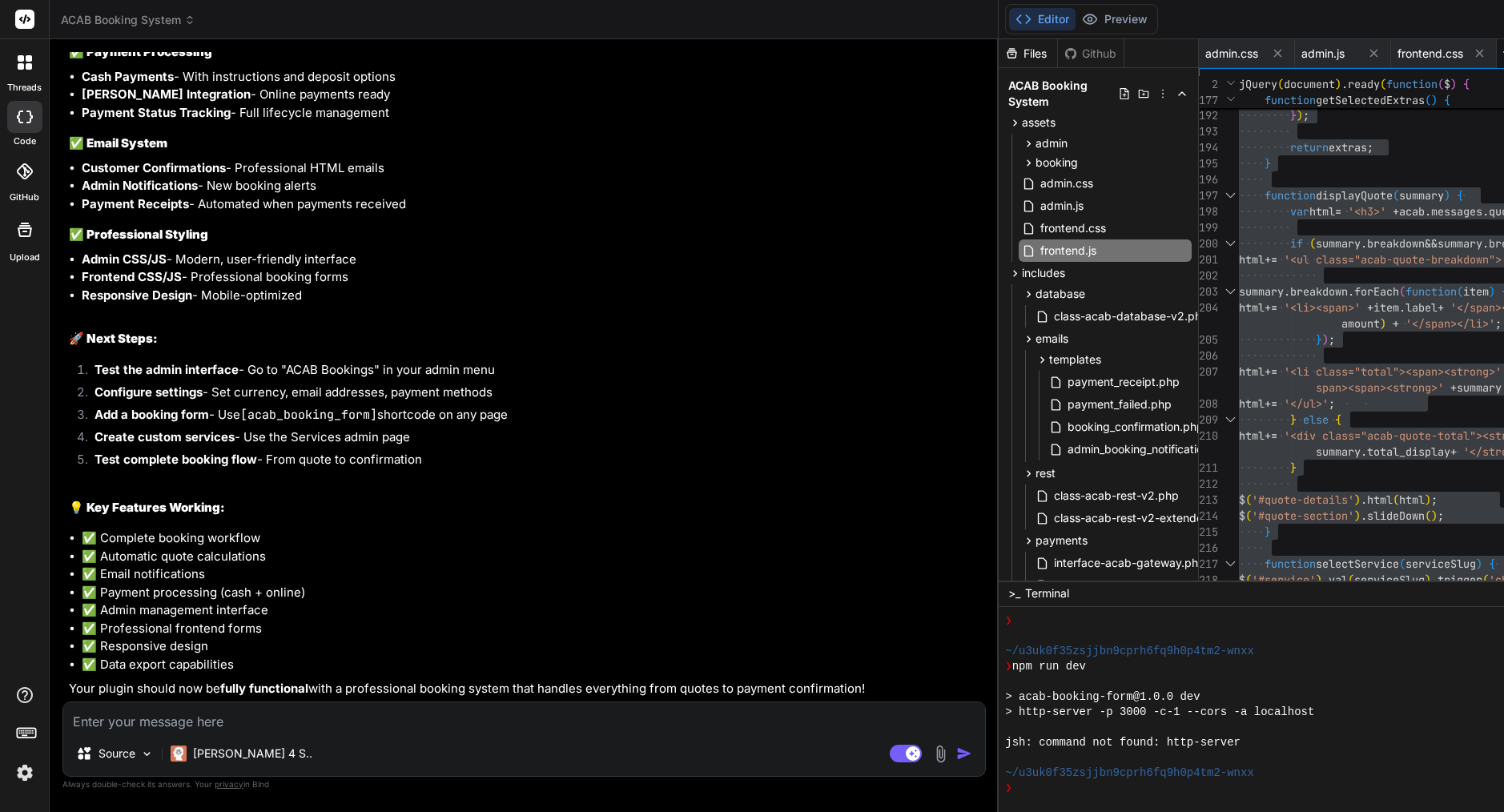
type input "C:\fakepath\Screenshot [DATE] 11.10.30.png"
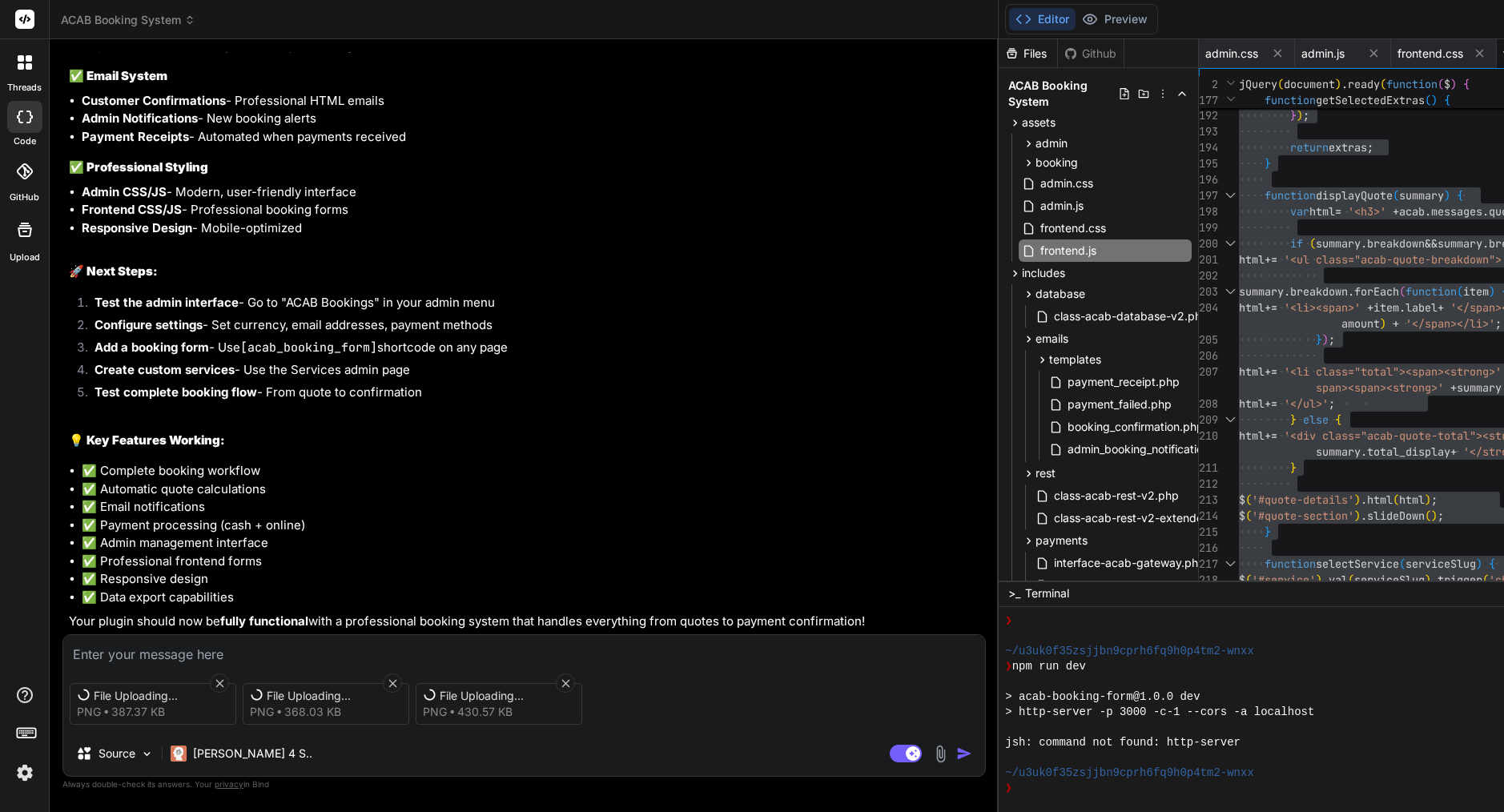
click at [295, 649] on textarea at bounding box center [524, 649] width 921 height 29
type textarea "x"
type textarea "p"
type textarea "x"
type textarea "pl"
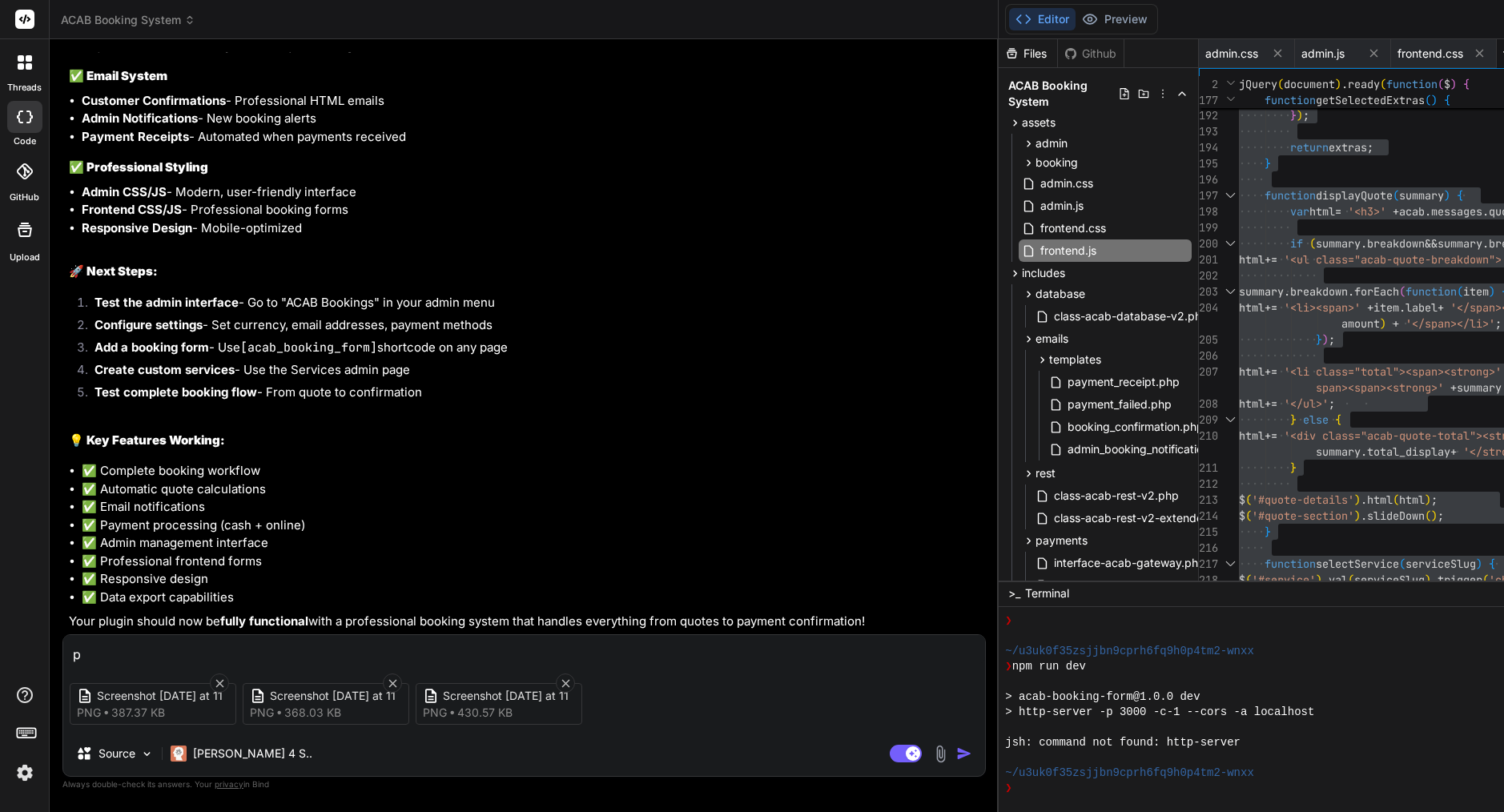
type textarea "x"
type textarea "ple"
type textarea "x"
type textarea "plea"
type textarea "x"
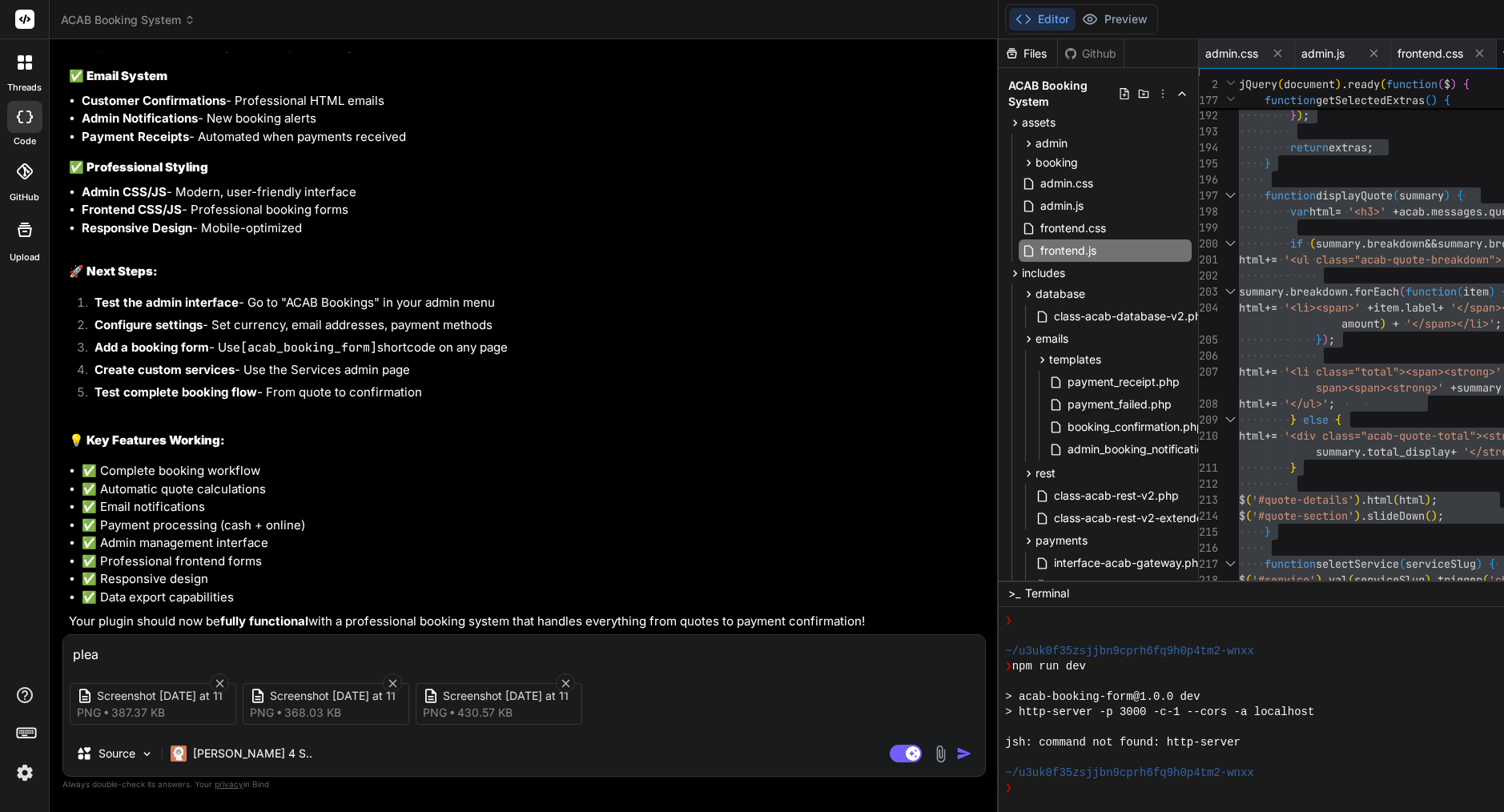
type textarea "pleas"
type textarea "x"
type textarea "please"
type textarea "x"
type textarea "please"
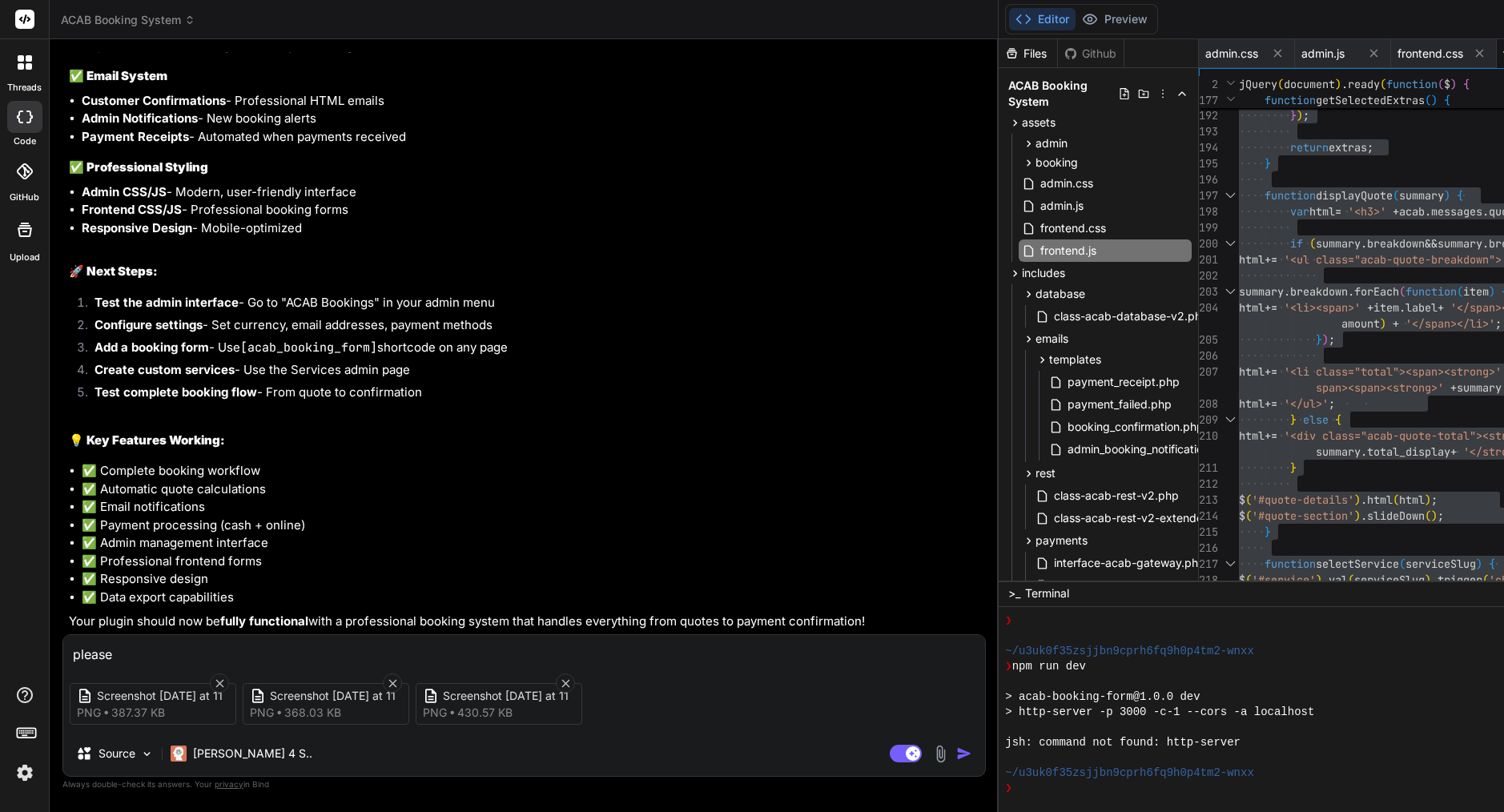
type textarea "x"
type textarea "please r"
type textarea "x"
type textarea "please re"
type textarea "x"
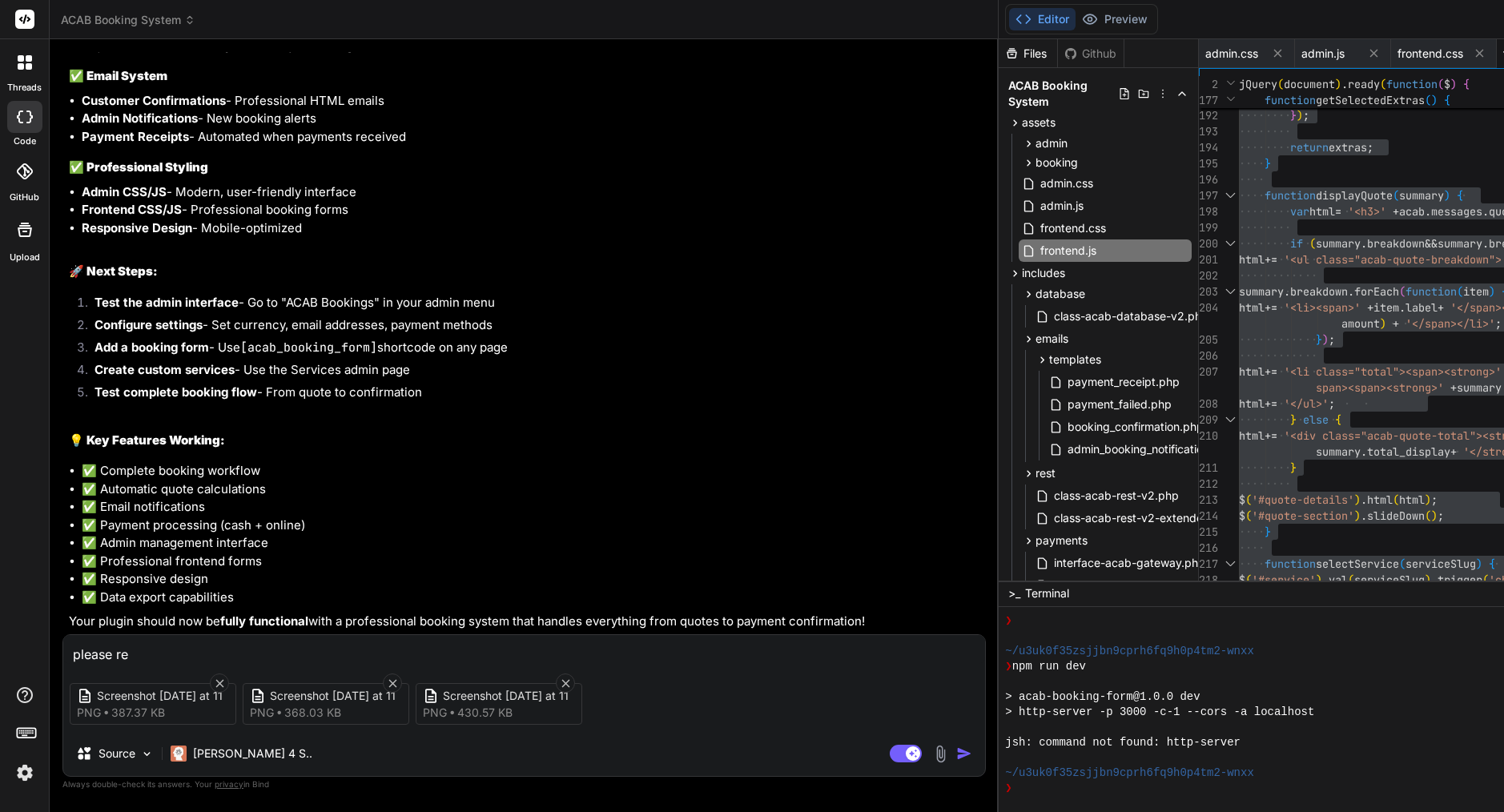
type textarea "please rev"
type textarea "x"
type textarea "please revi"
type textarea "x"
type textarea "please revie"
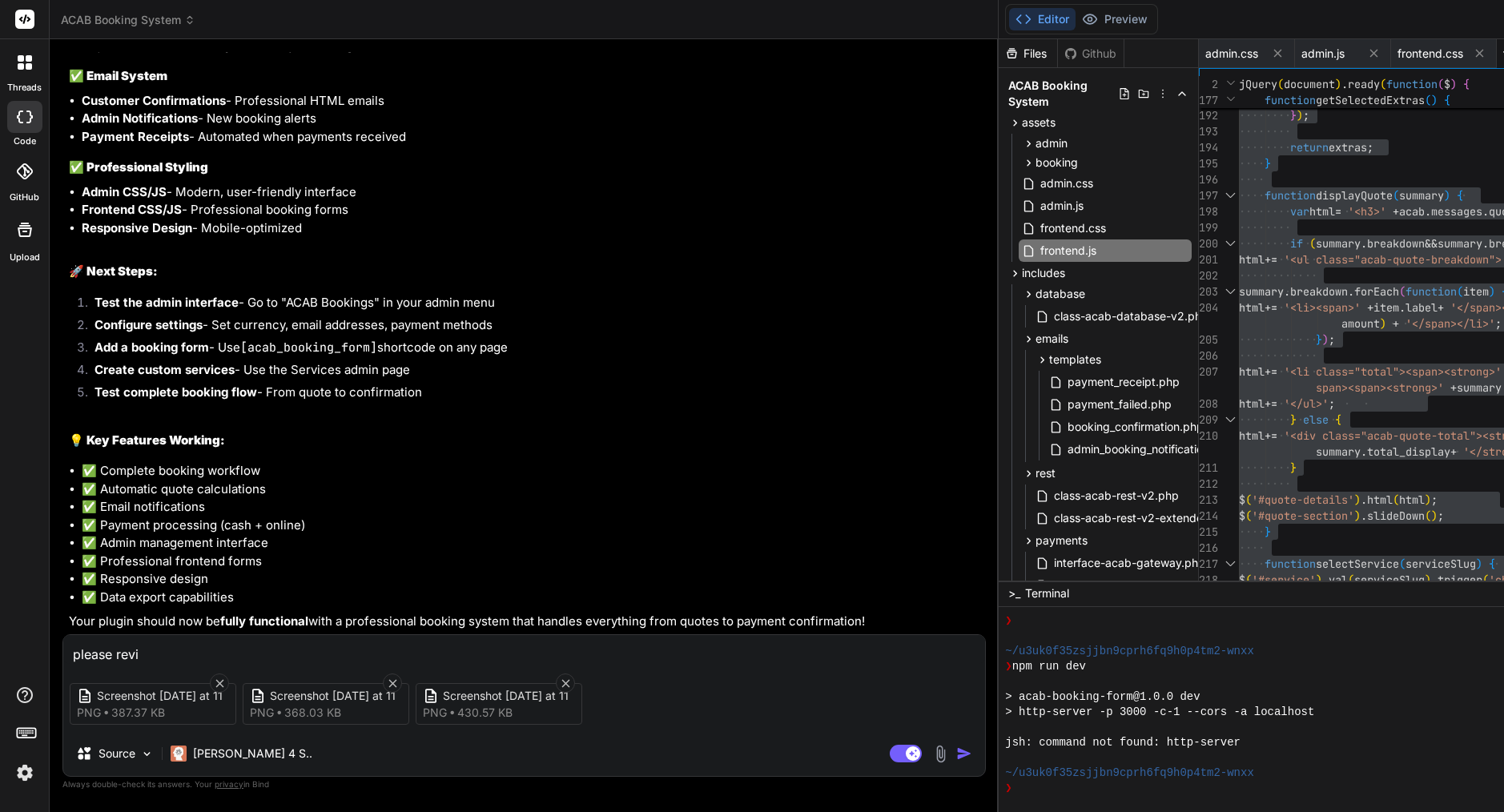
type textarea "x"
type textarea "please review"
type textarea "x"
type textarea "please review"
type textarea "x"
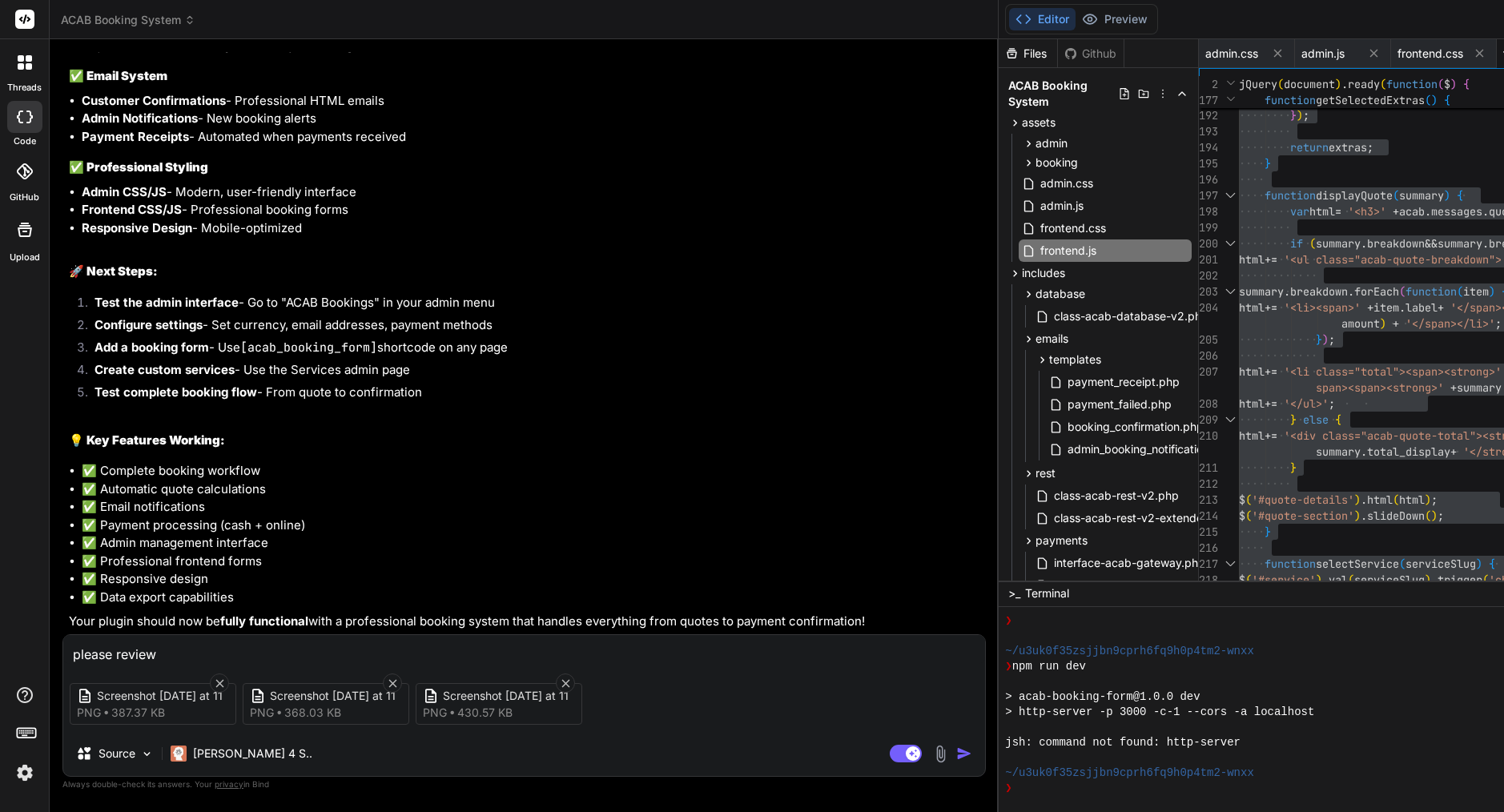
type textarea "please review a"
type textarea "x"
type textarea "please review at"
type textarea "x"
type textarea "please review att"
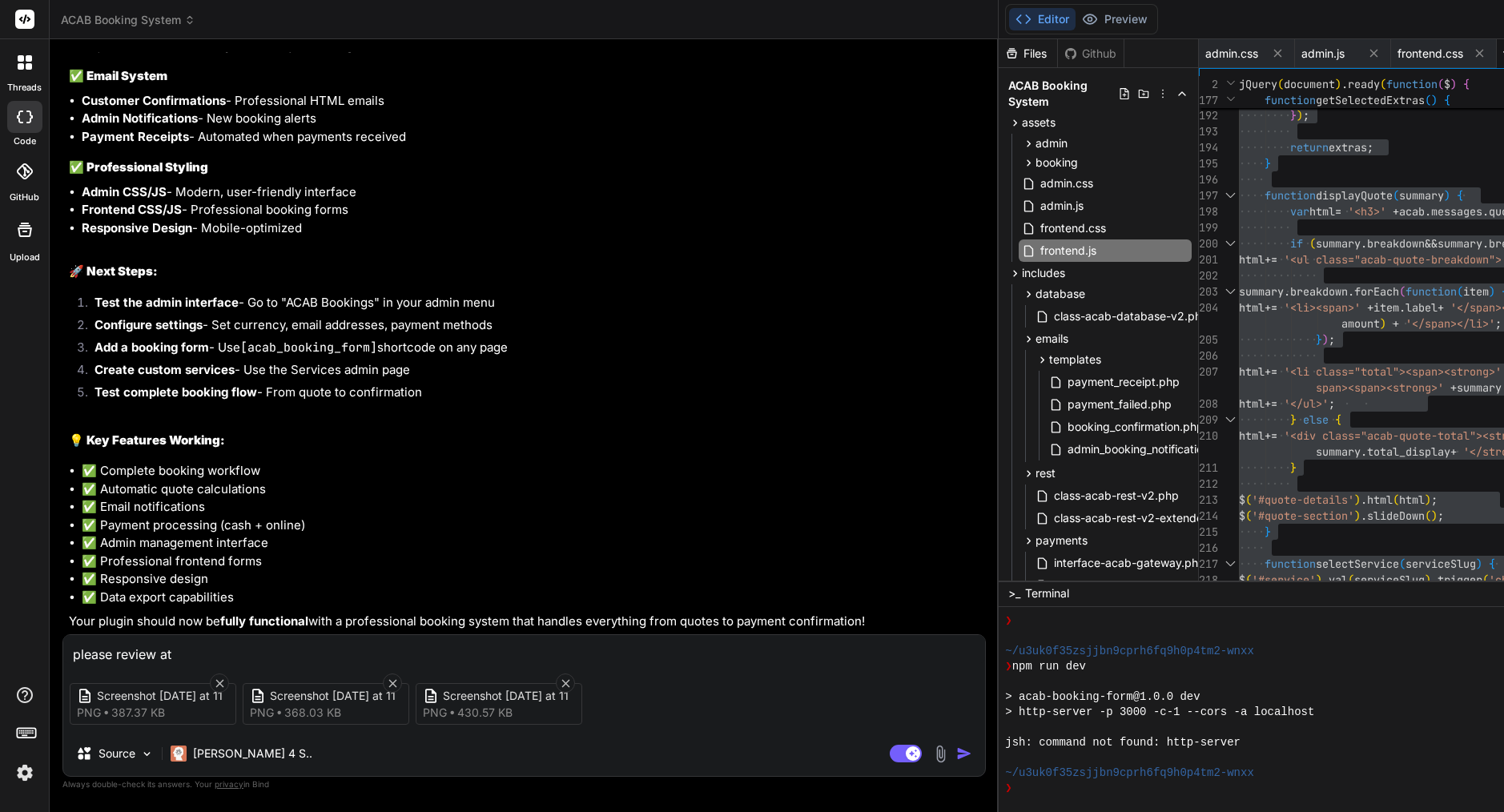
type textarea "x"
type textarea "please review atta"
type textarea "x"
type textarea "please review attac"
type textarea "x"
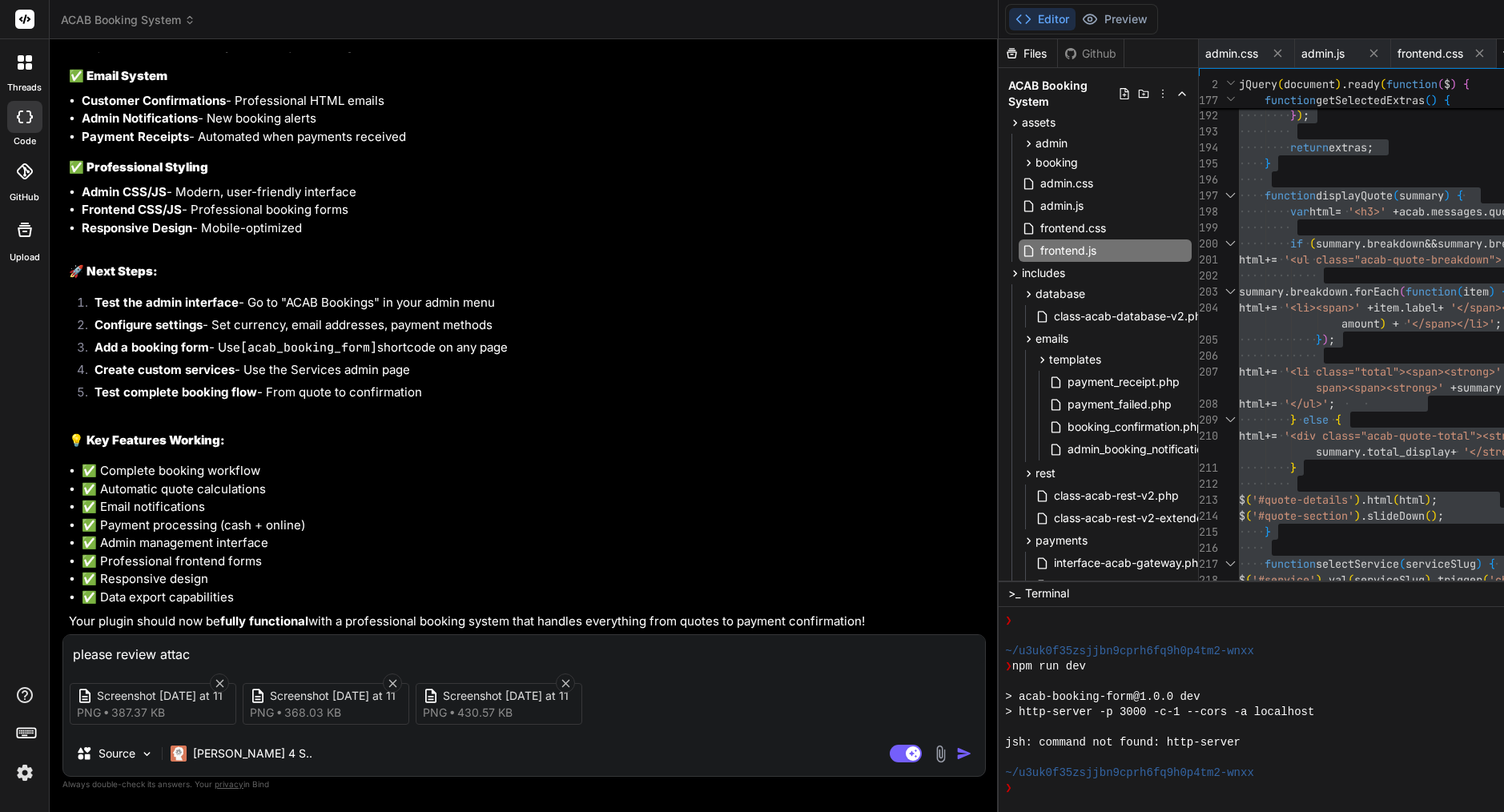
type textarea "please review attach"
type textarea "x"
type textarea "please review attachm"
type textarea "x"
type textarea "please review attachme"
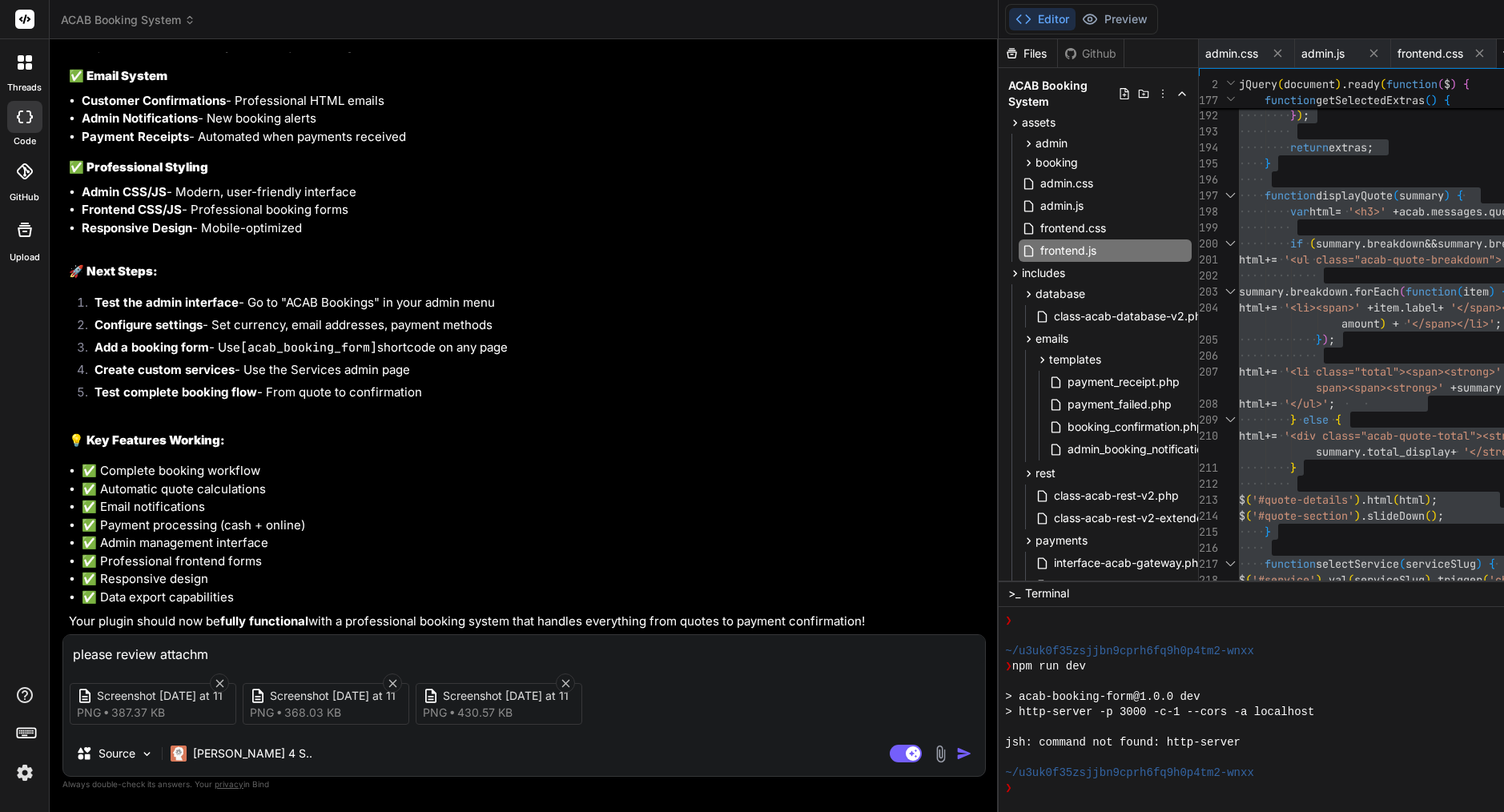
type textarea "x"
type textarea "please review attachmen"
type textarea "x"
type textarea "please review attachment"
type textarea "x"
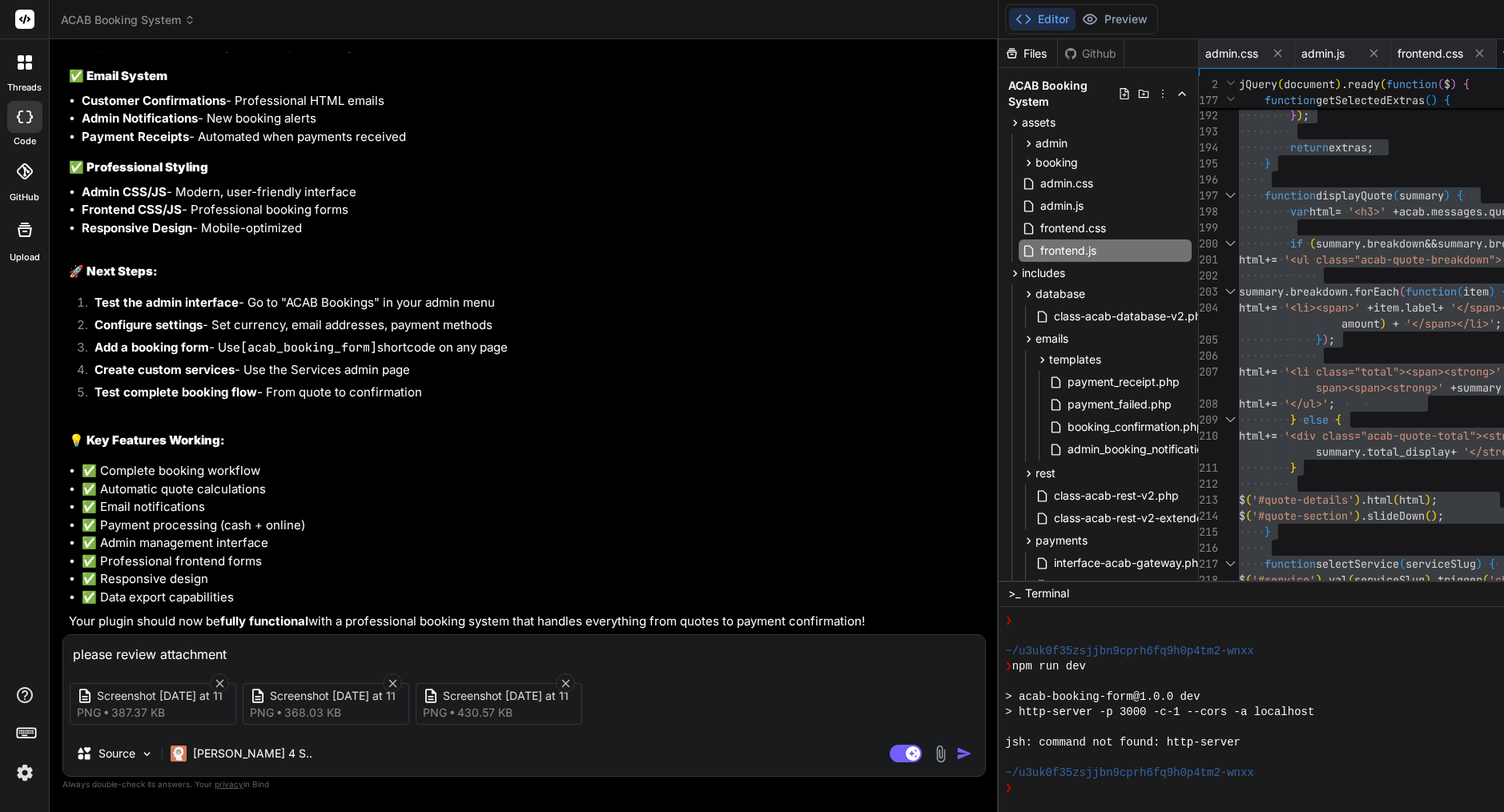
type textarea "please review attachment"
type textarea "x"
type textarea "please review attachment"
type textarea "x"
type textarea "please review attachment,"
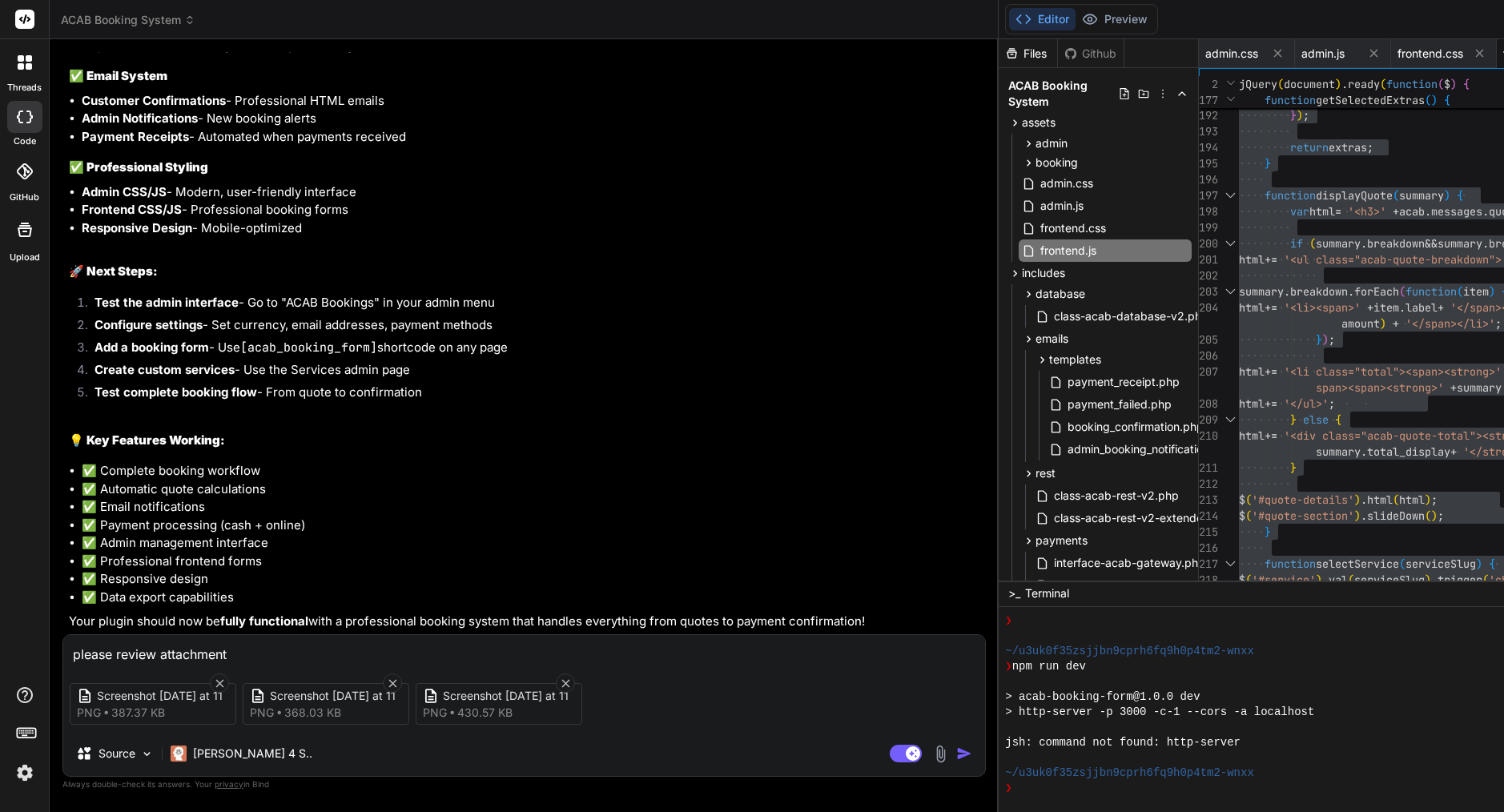
type textarea "x"
type textarea "please review attachment,"
type textarea "x"
type textarea "please review attachment, s"
type textarea "x"
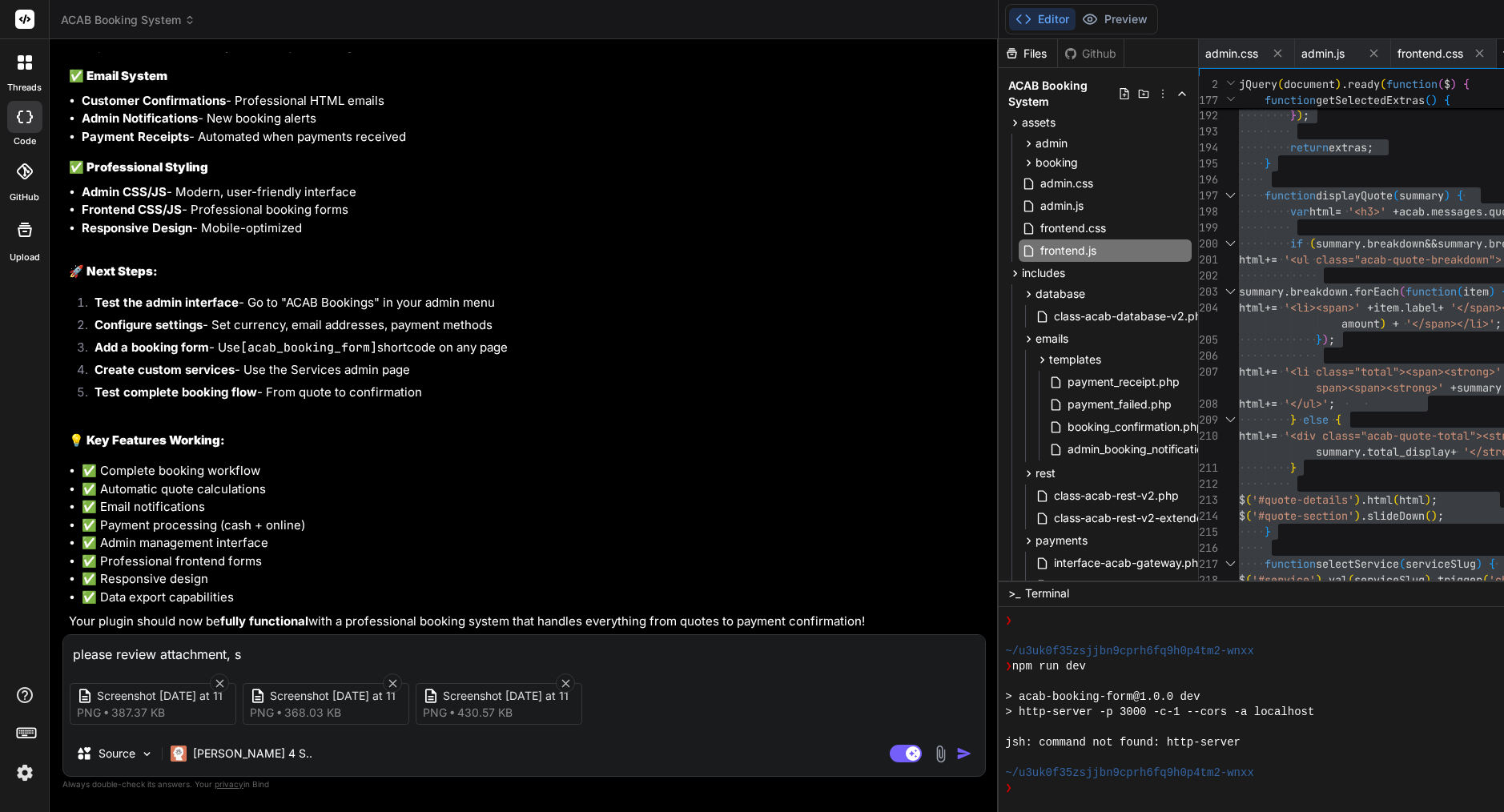
type textarea "please review attachment, st"
type textarea "x"
type textarea "please review attachment, sti"
type textarea "x"
type textarea "please review attachment, stil"
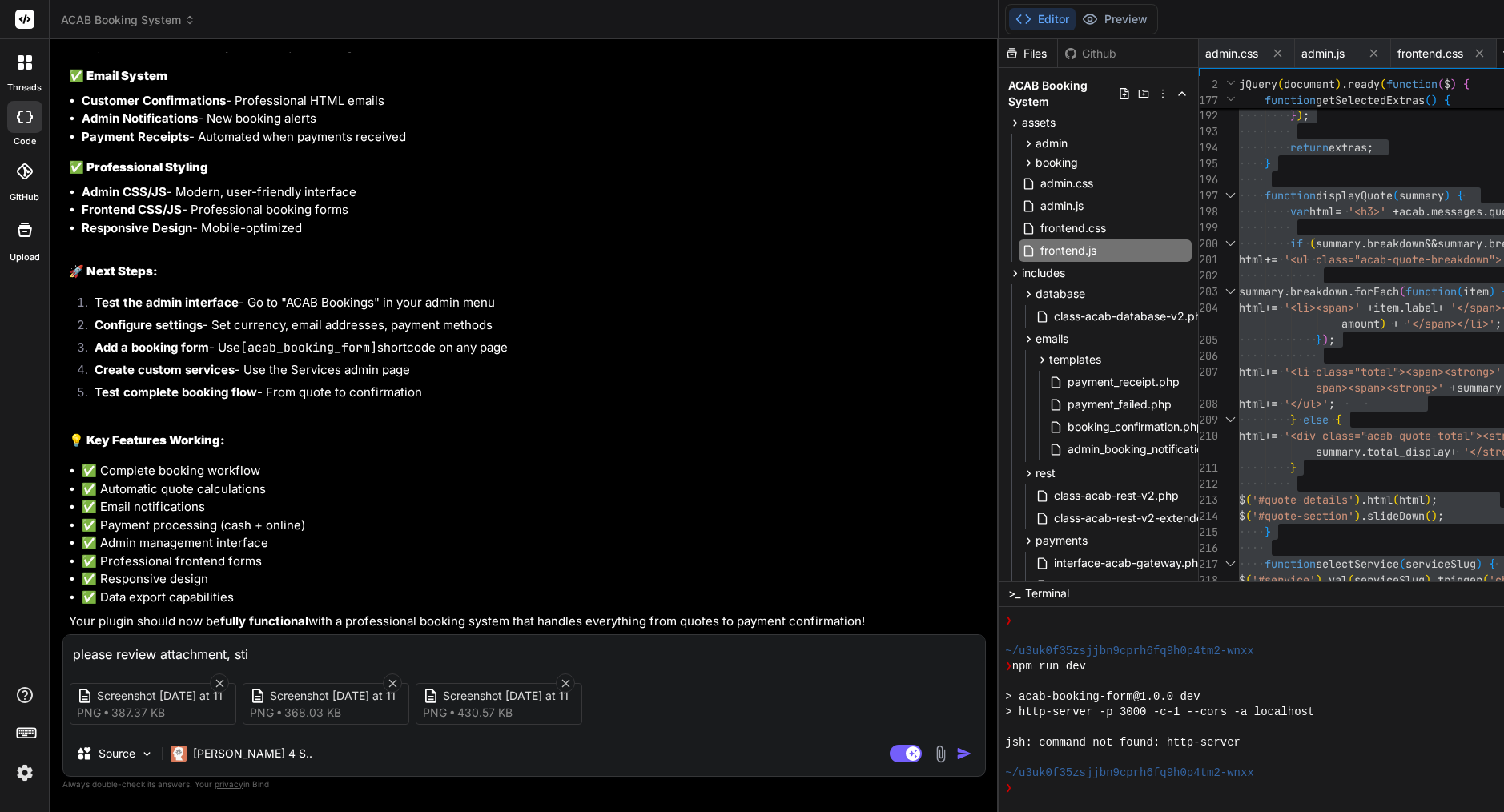
type textarea "x"
type textarea "please review attachment, still"
type textarea "x"
type textarea "please review attachment, still"
type textarea "x"
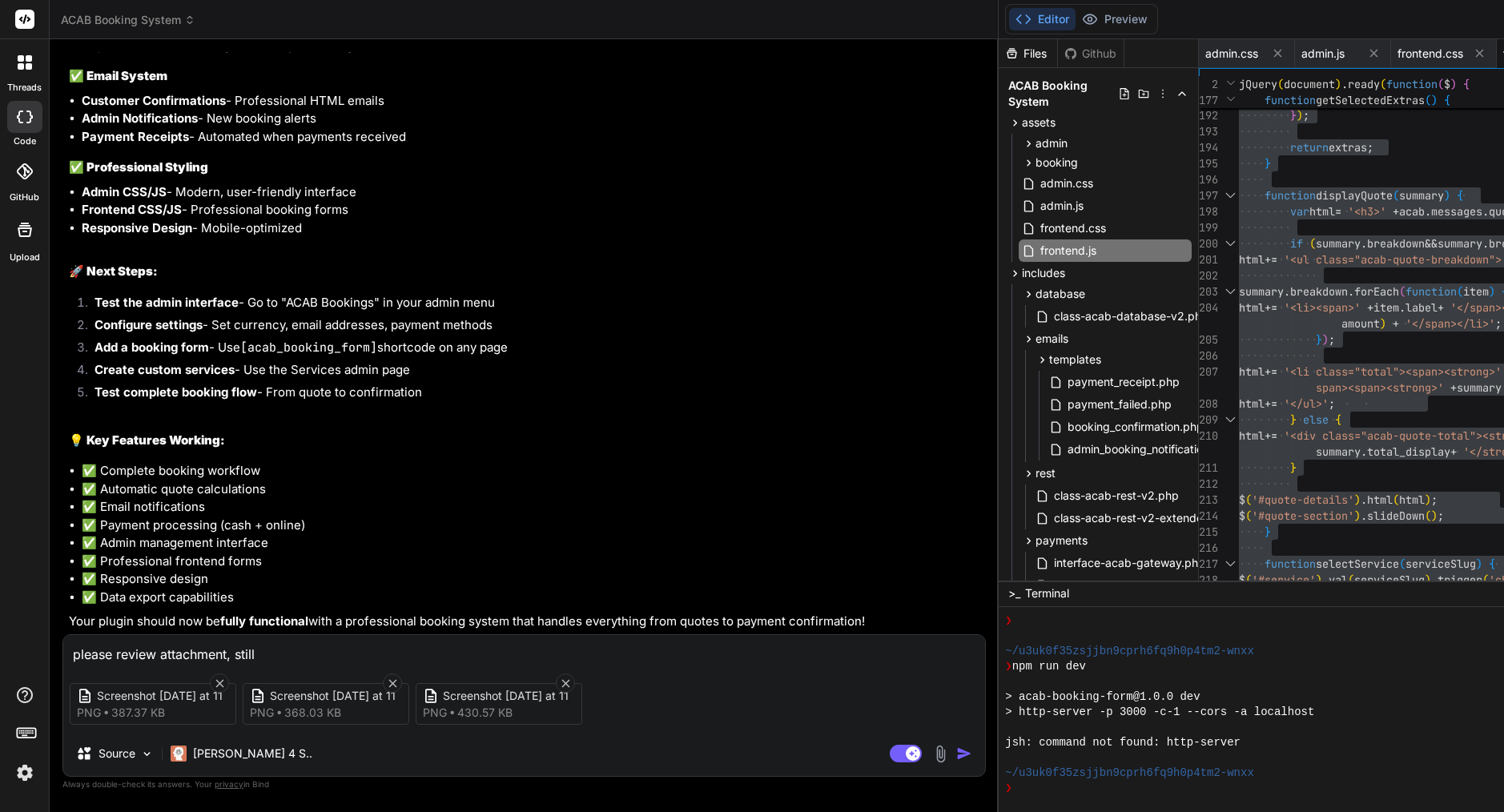
type textarea "please review attachment, still v"
type textarea "x"
type textarea "please review attachment, still ve"
type textarea "x"
type textarea "please review attachment, still ver"
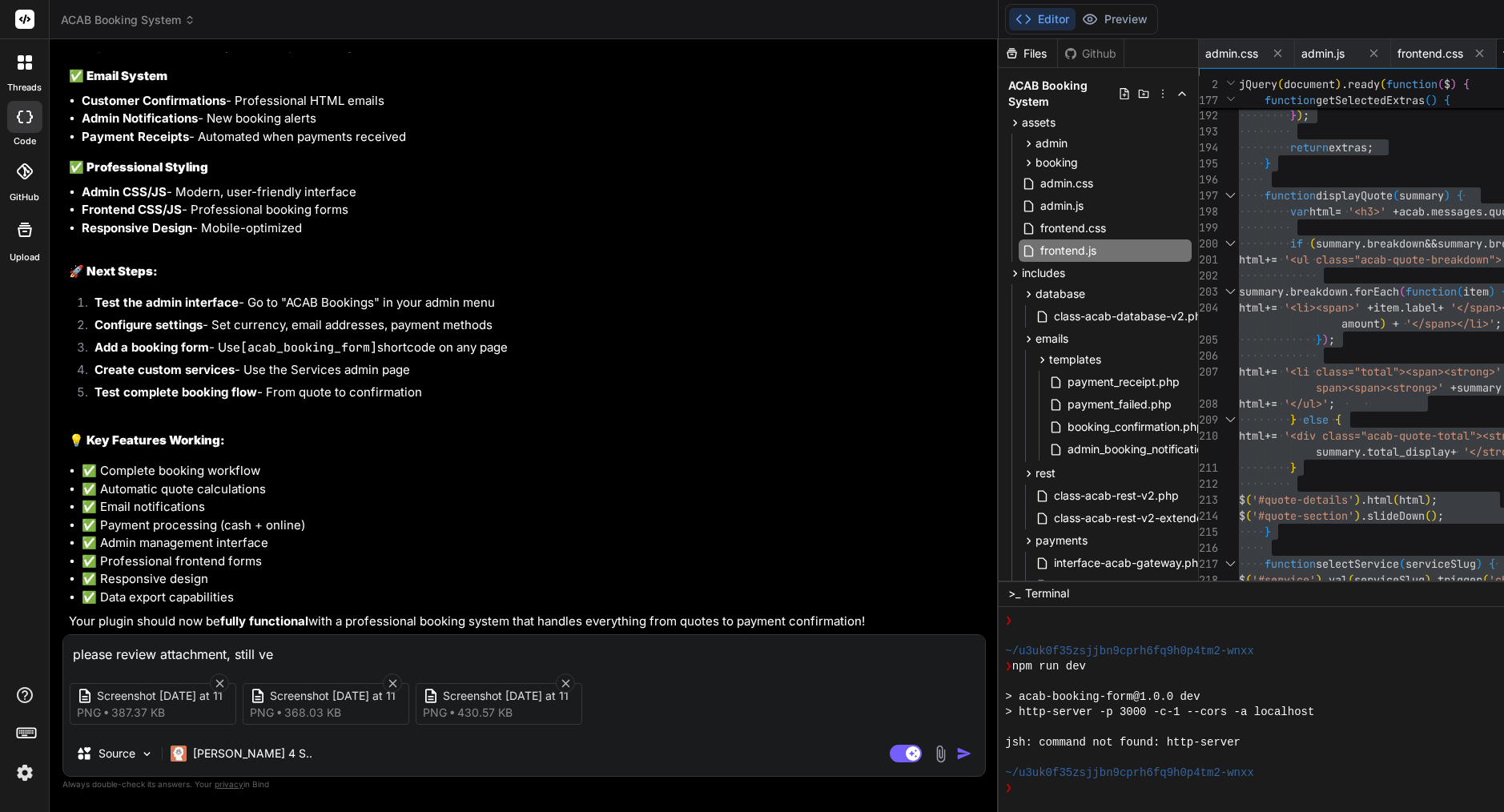
type textarea "x"
type textarea "please review attachment, still very"
type textarea "x"
type textarea "please review attachment, still very"
type textarea "x"
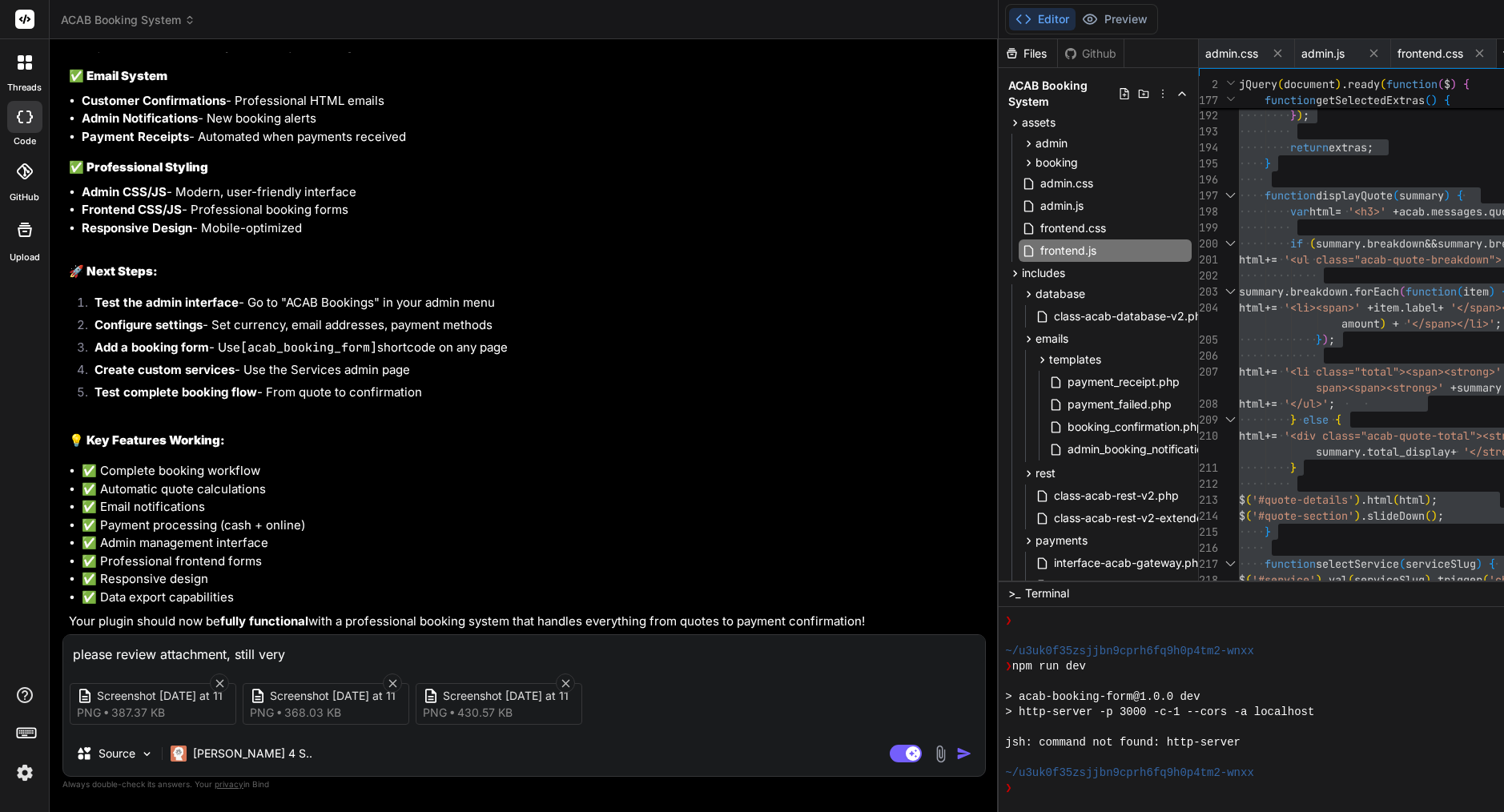
type textarea "please review attachment, still very b"
type textarea "x"
type textarea "please review attachment, still very ba"
type textarea "x"
type textarea "please review attachment, still very bas"
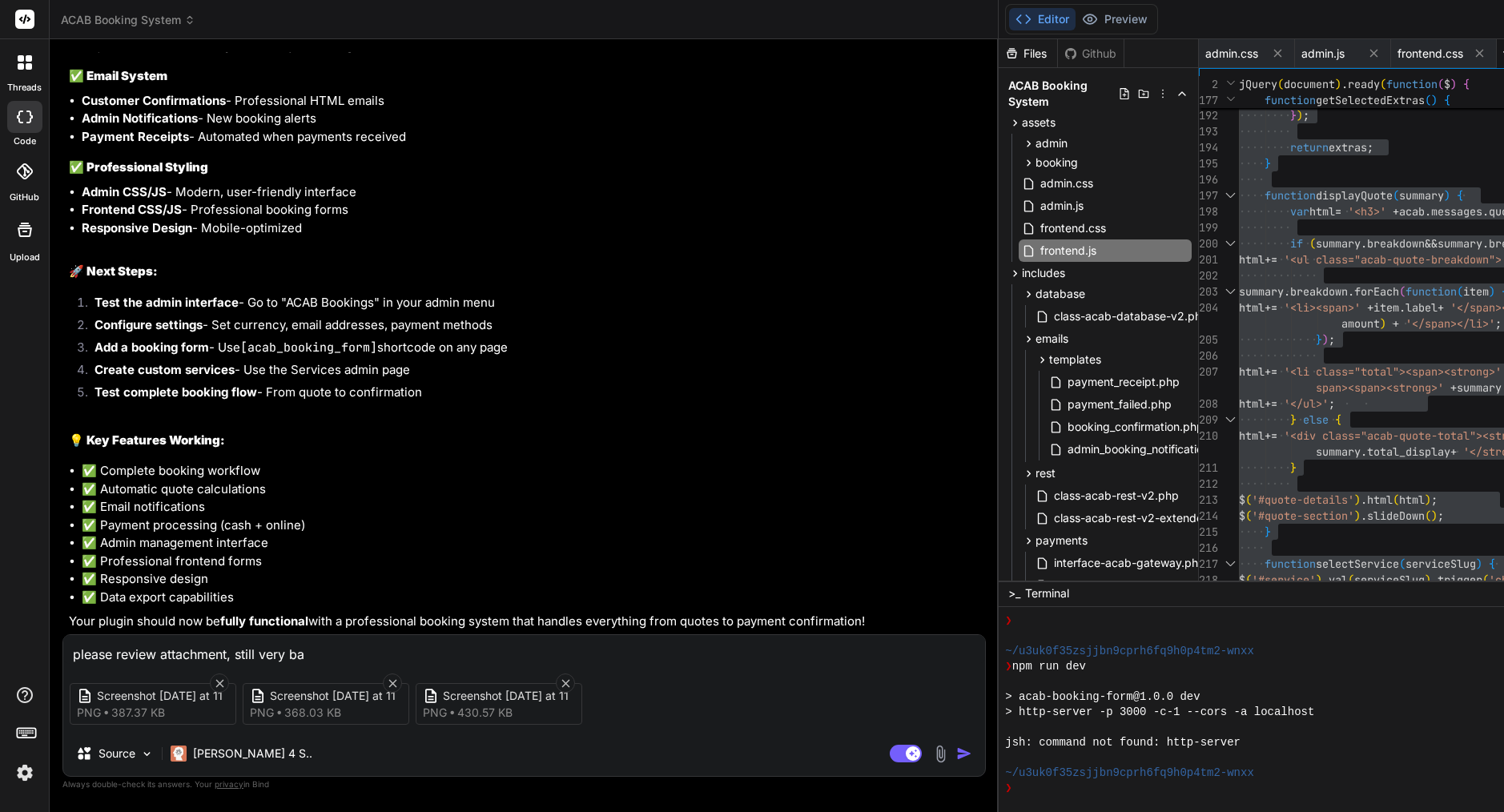
type textarea "x"
type textarea "please review attachment, still very basi"
type textarea "x"
type textarea "please review attachment, still very basic"
type textarea "x"
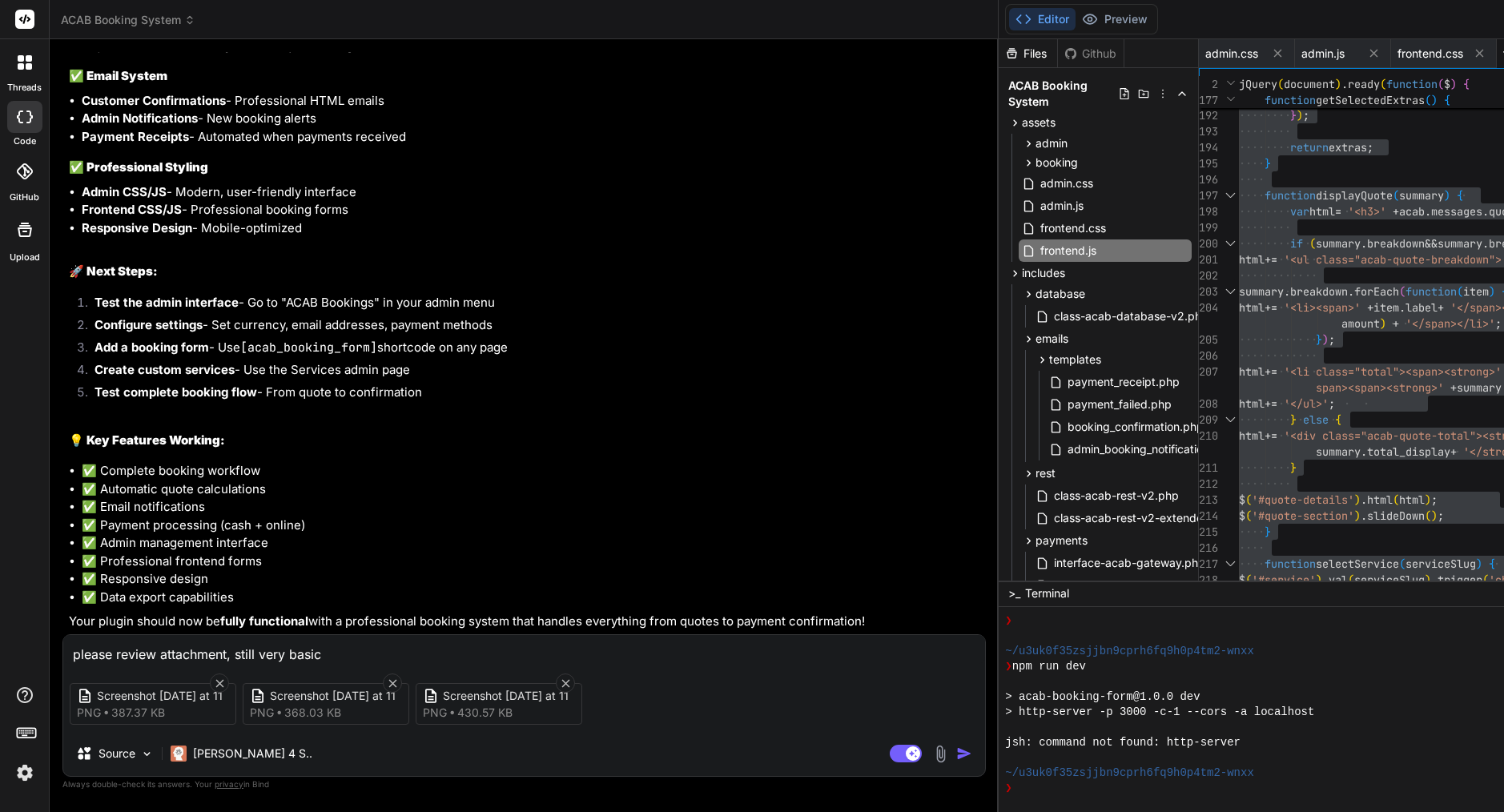
type textarea "please review attachment, still very basic"
type textarea "x"
type textarea "please review attachment, still very basic s"
type textarea "x"
type textarea "please review attachment, still very basic st"
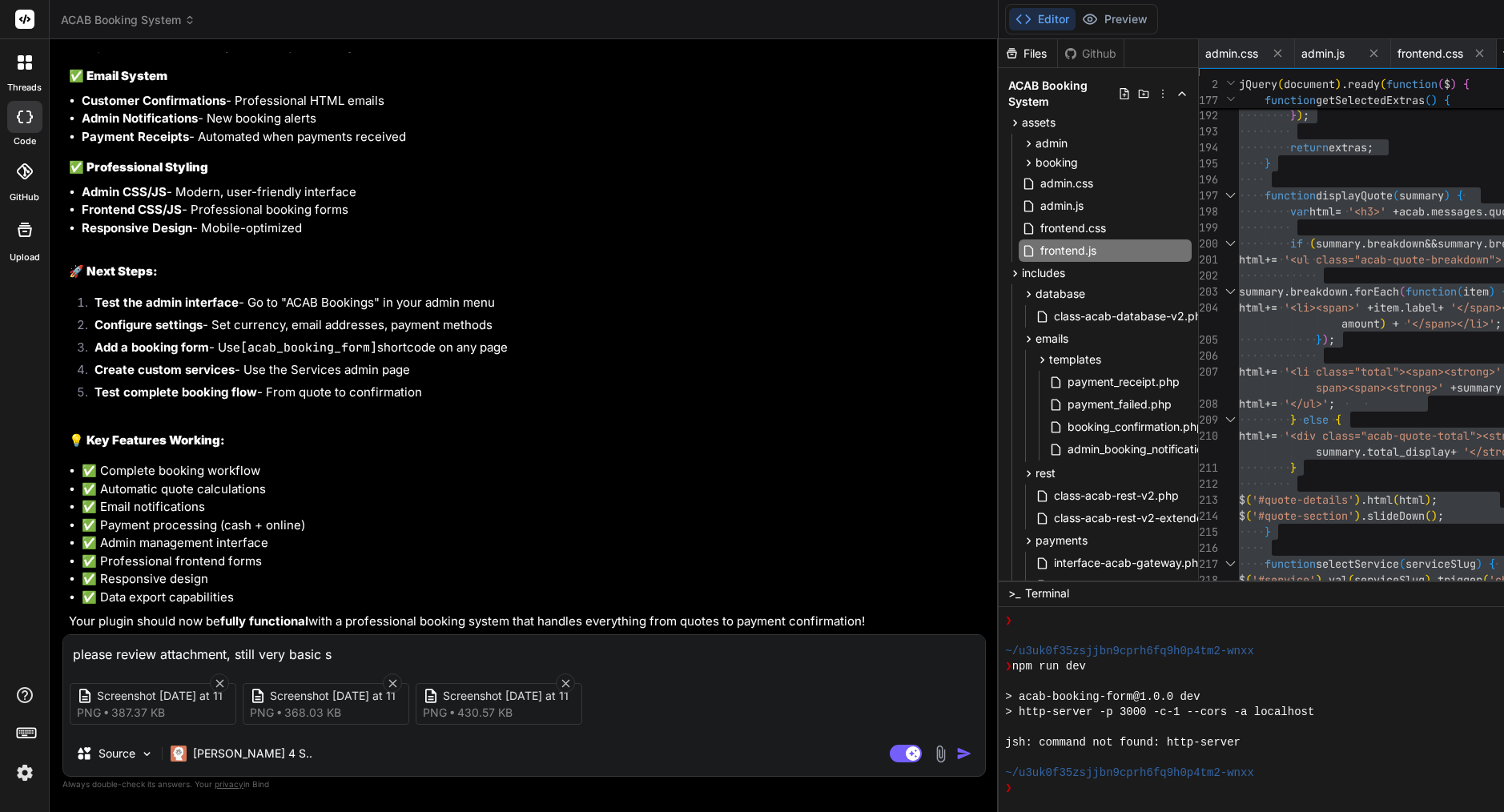
type textarea "x"
type textarea "please review attachment, still very basic str"
type textarea "x"
type textarea "please review attachment, still very basic stru"
type textarea "x"
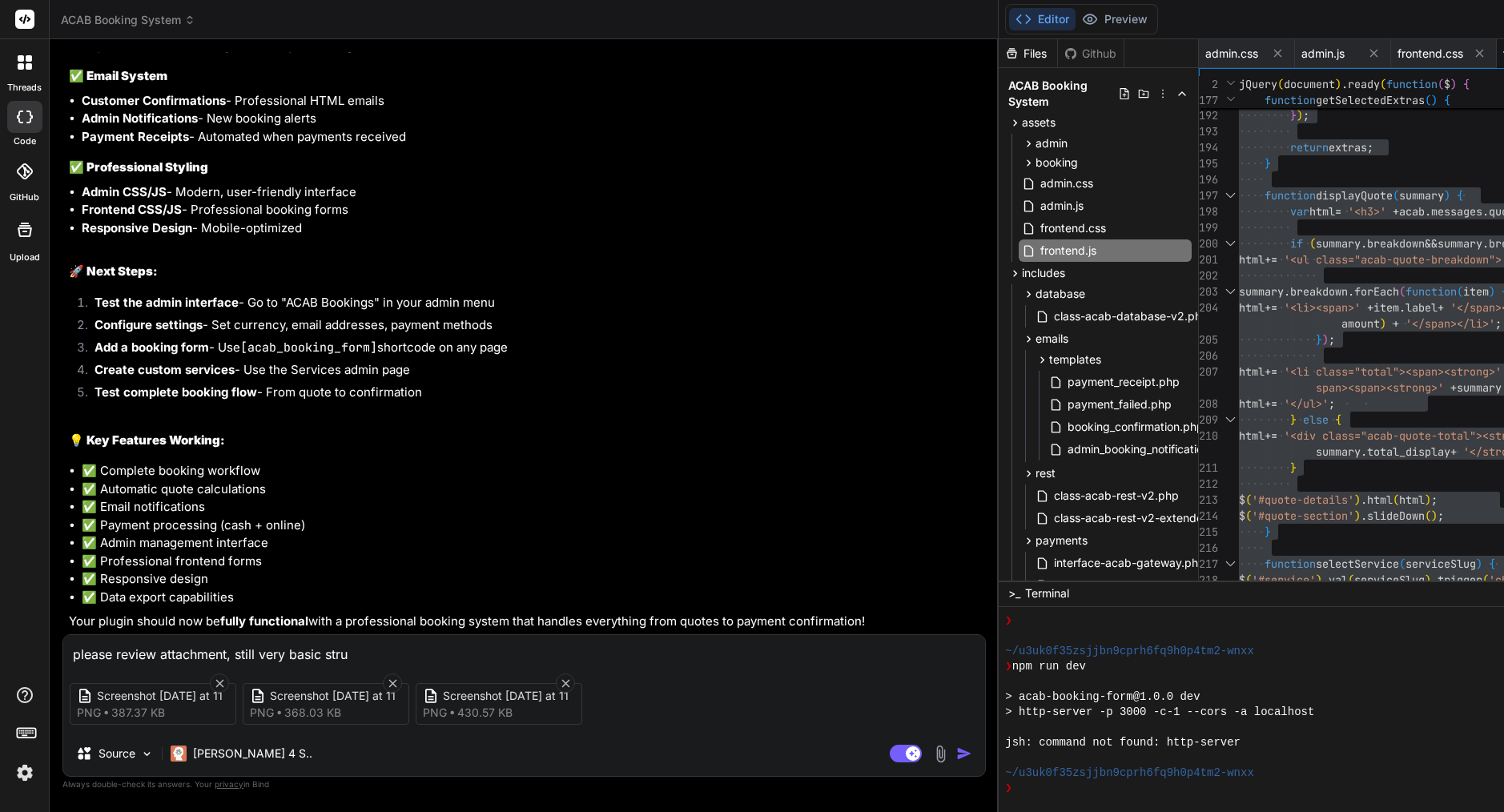
type textarea "please review attachment, still very basic struc"
type textarea "x"
type textarea "please review attachment, still very basic struct"
type textarea "x"
type textarea "please review attachment, still very basic structu"
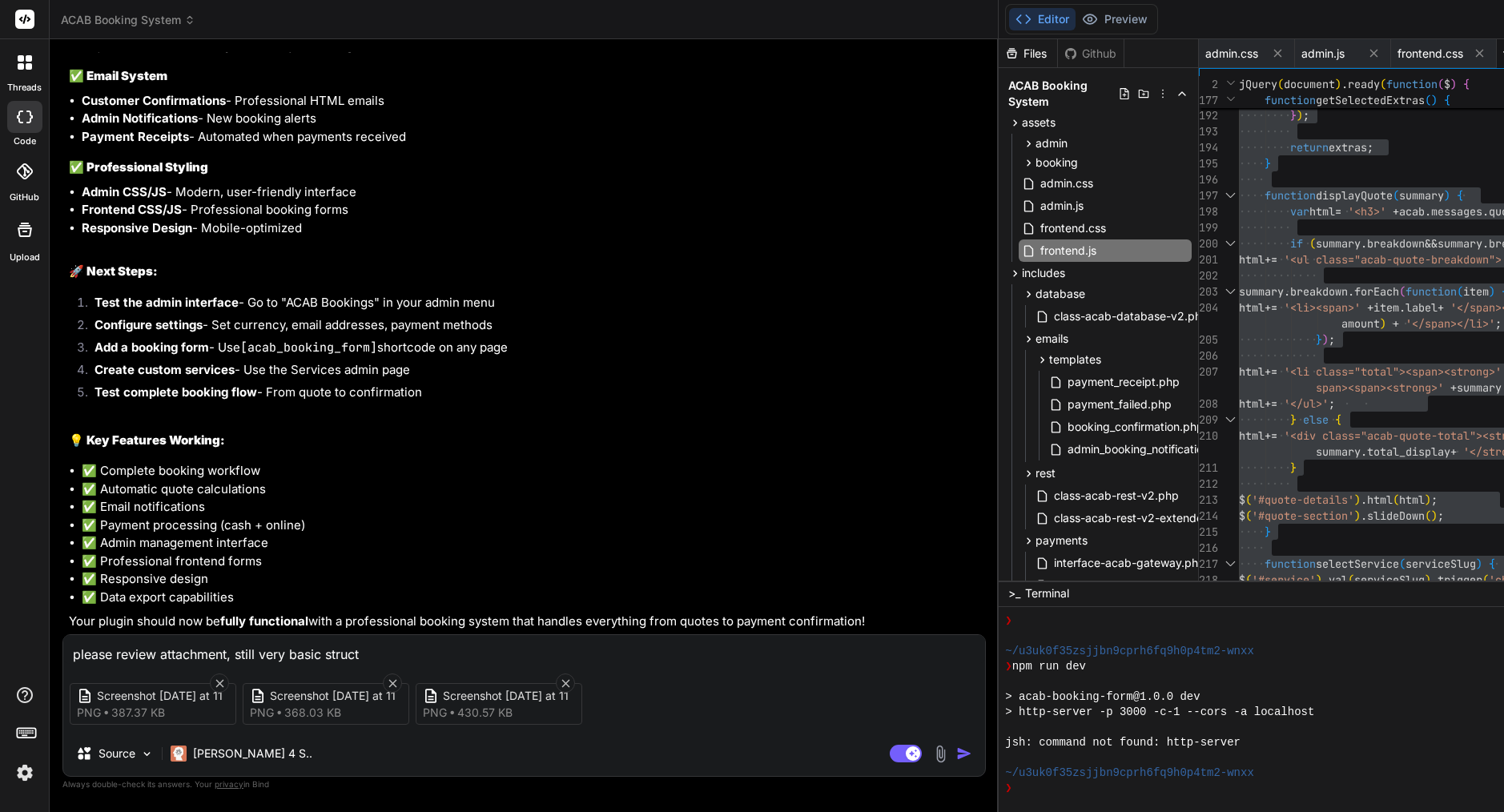
type textarea "x"
type textarea "please review attachment, still very basic structur"
type textarea "x"
type textarea "please review attachment, still very basic structure"
type textarea "x"
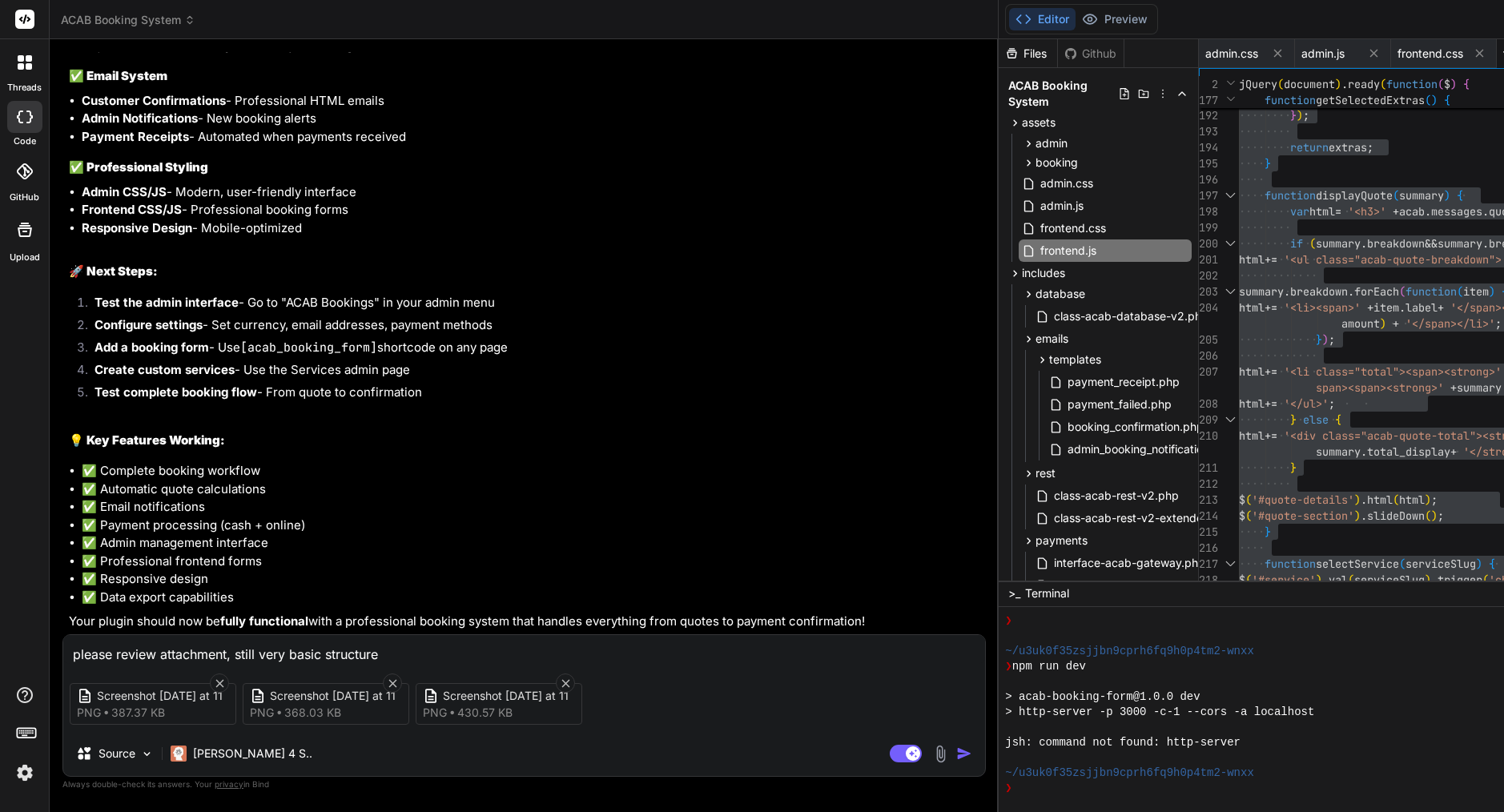
type textarea "please review attachment, still very basic structure"
type textarea "x"
type textarea "please review attachment, still very basic structure w"
type textarea "x"
type textarea "please review attachment, still very basic structure wo"
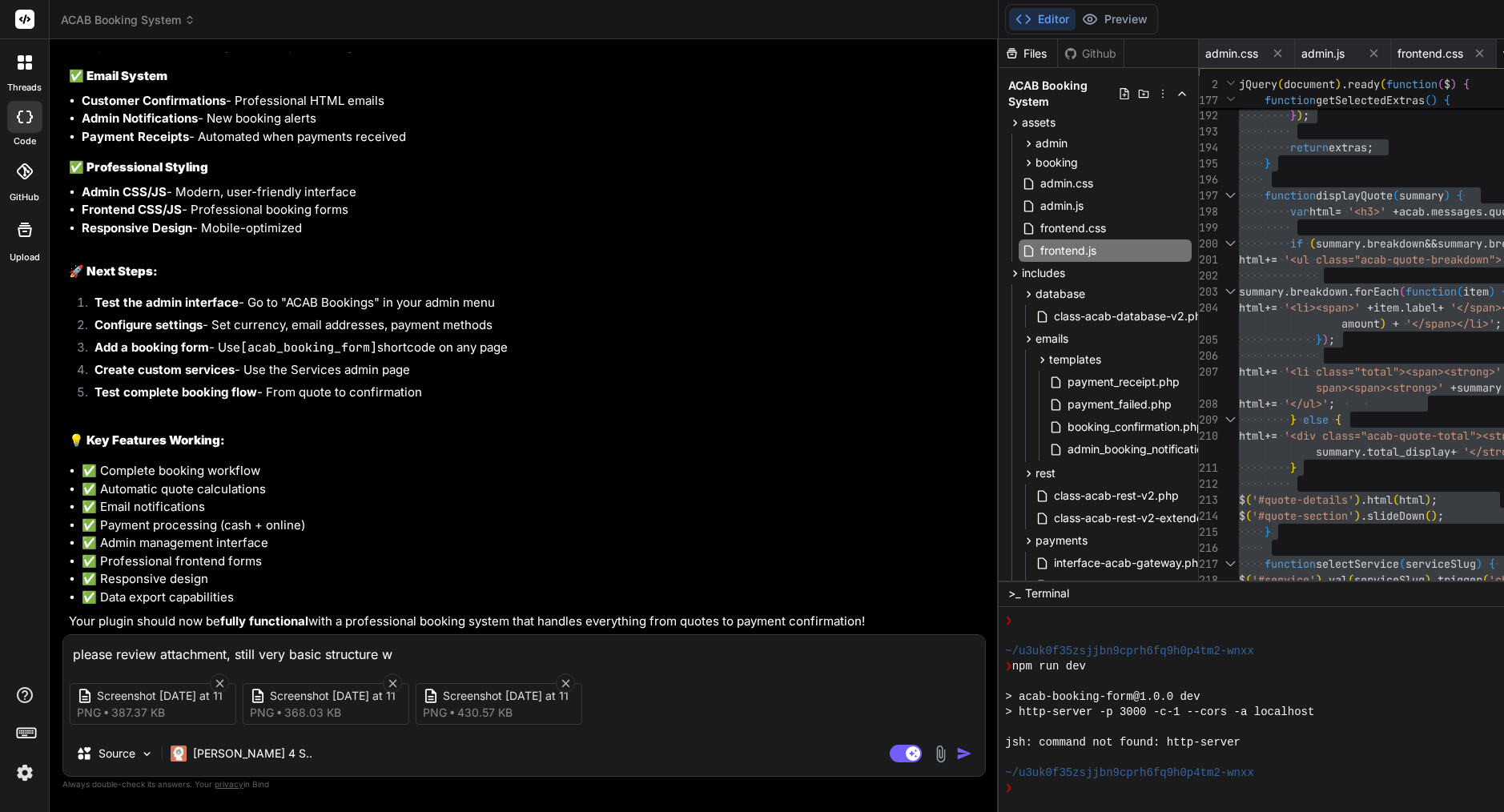
type textarea "x"
type textarea "please review attachment, still very basic structure wor"
type textarea "x"
type textarea "please review attachment, still very basic structure wors"
type textarea "x"
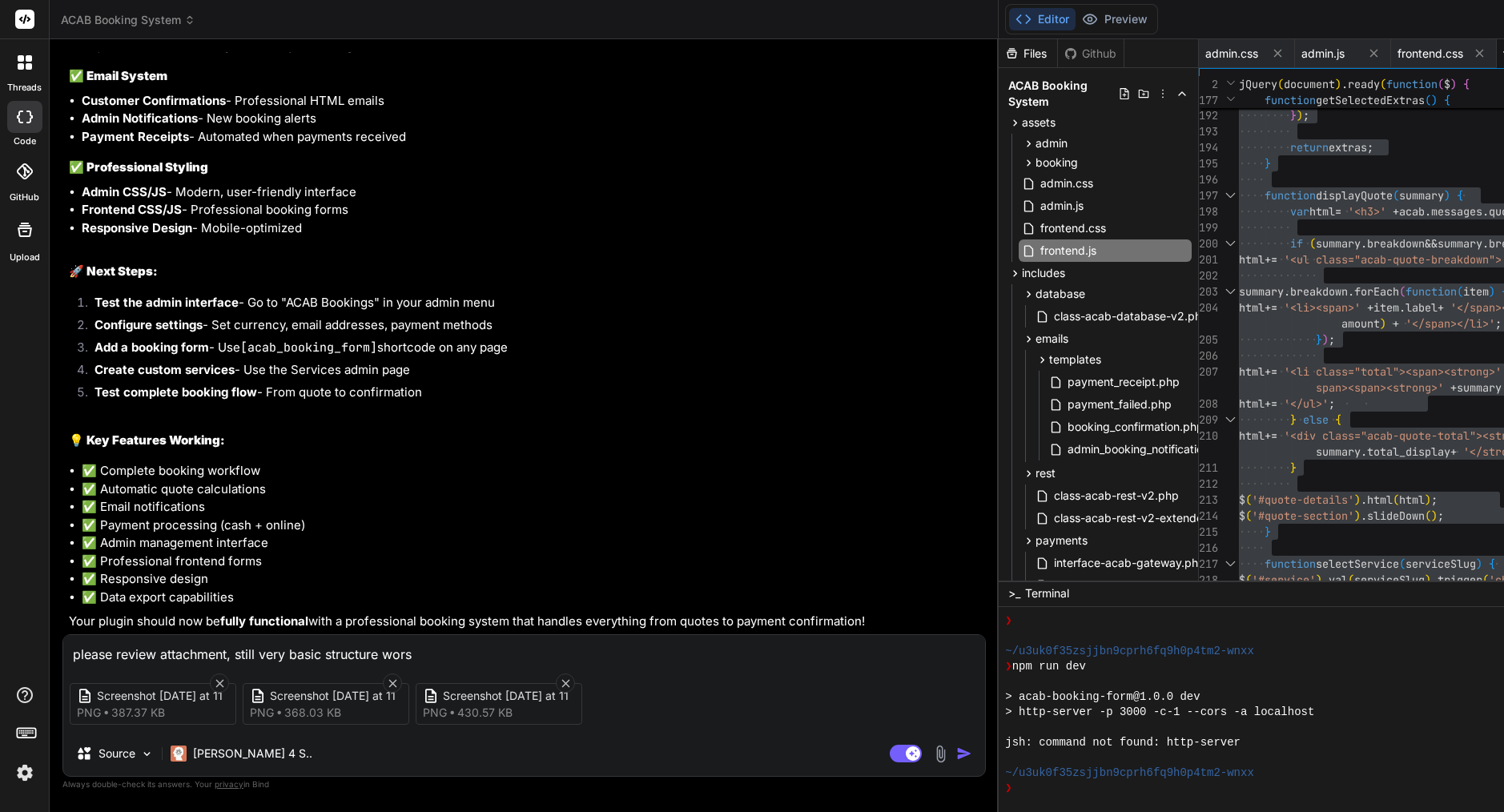
type textarea "please review attachment, still very basic structure worst"
type textarea "x"
type textarea "please review attachment, still very basic structure worst"
type textarea "x"
type textarea "please review attachment, still very basic structure worst b"
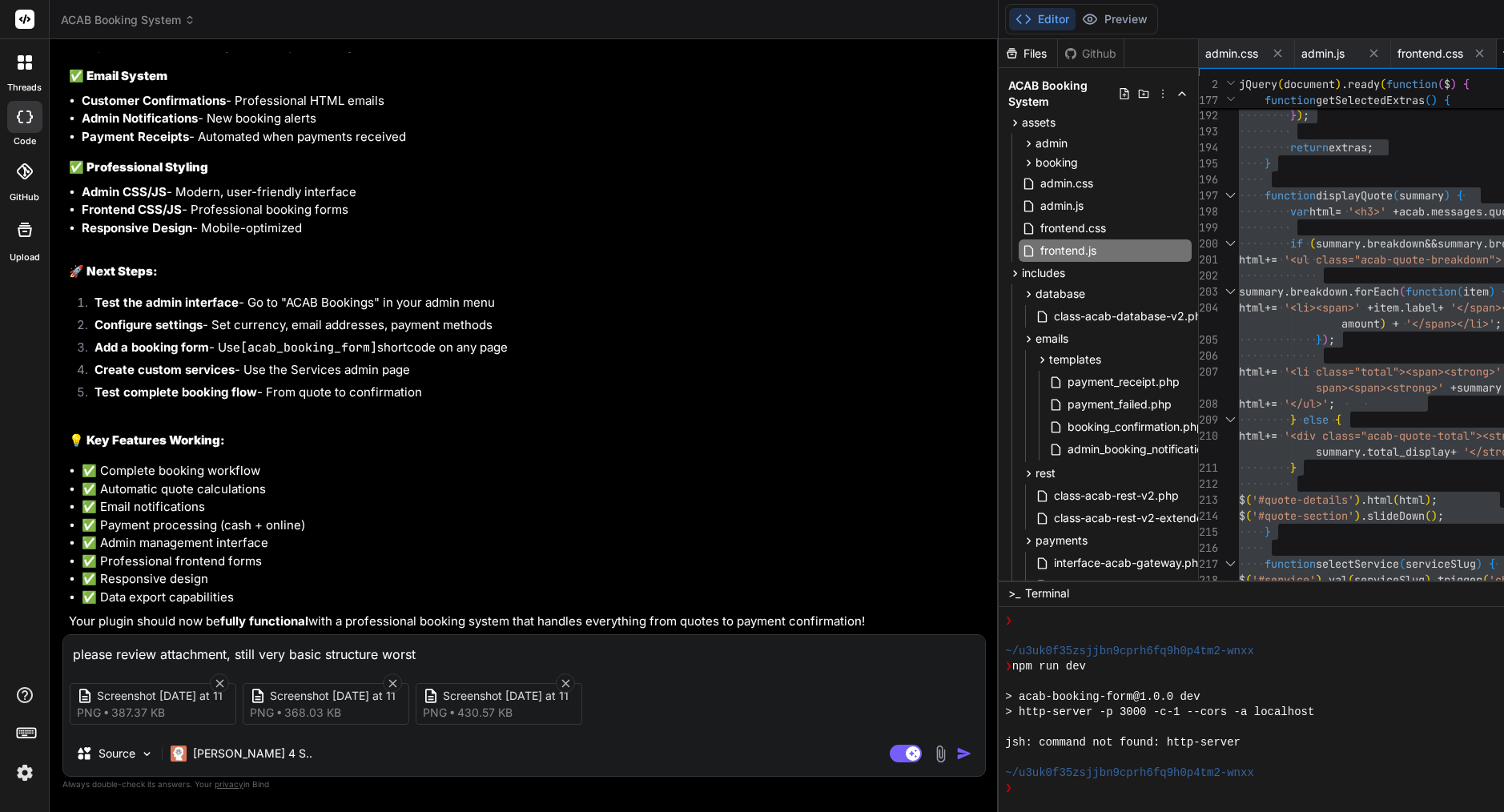
type textarea "x"
type textarea "please review attachment, still very basic structure worst be"
type textarea "x"
type textarea "please review attachment, still very basic structure worst bef"
type textarea "x"
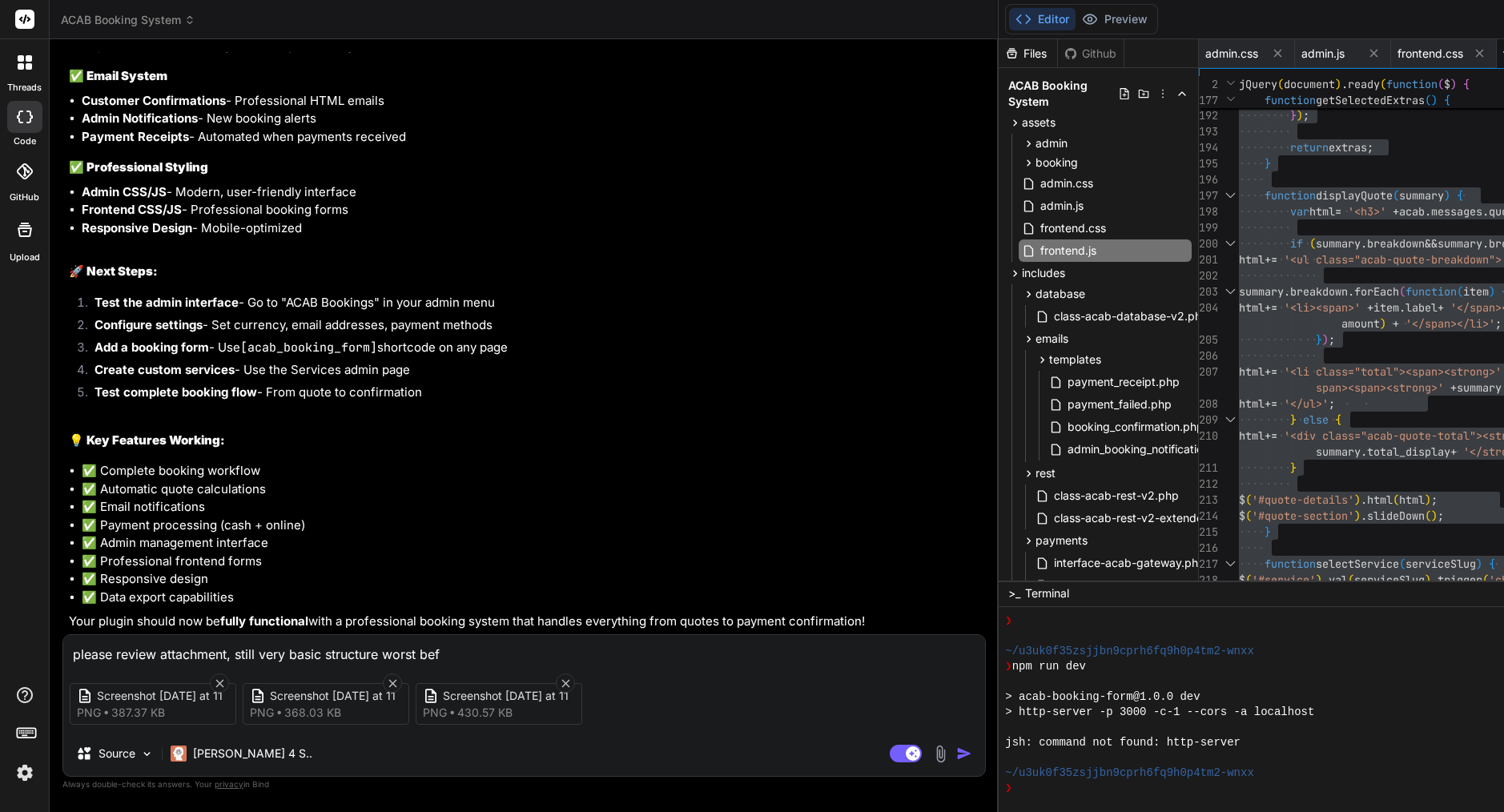
type textarea "please review attachment, still very basic structure worst befo"
type textarea "x"
type textarea "please review attachment, still very basic structure worst before"
type textarea "x"
type textarea "please review attachment, still very basic structure worst before u"
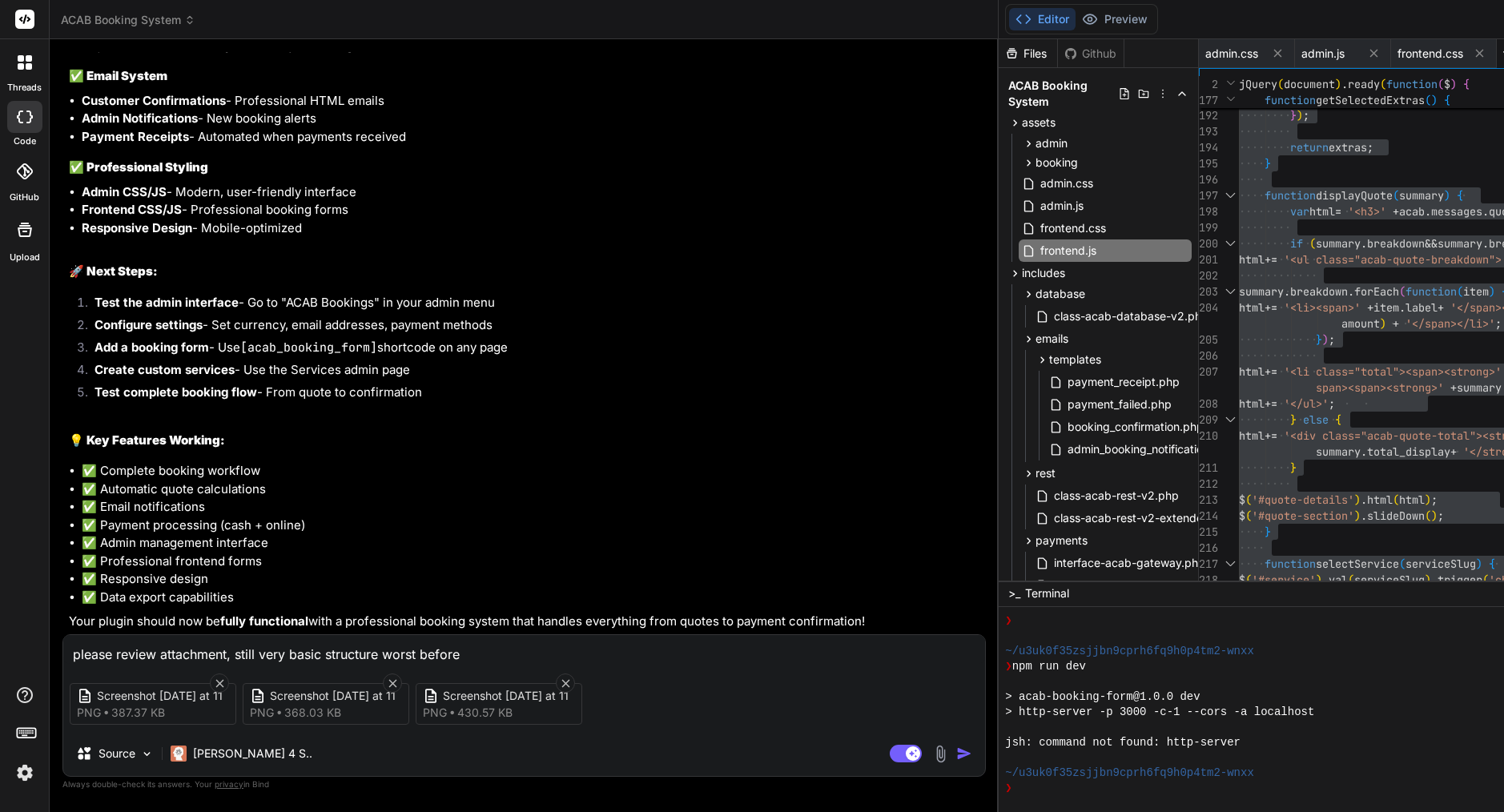
type textarea "x"
type textarea "please review attachment, still very basic structure worst before up"
type textarea "x"
type textarea "please review attachment, still very basic structure worst before upg"
type textarea "x"
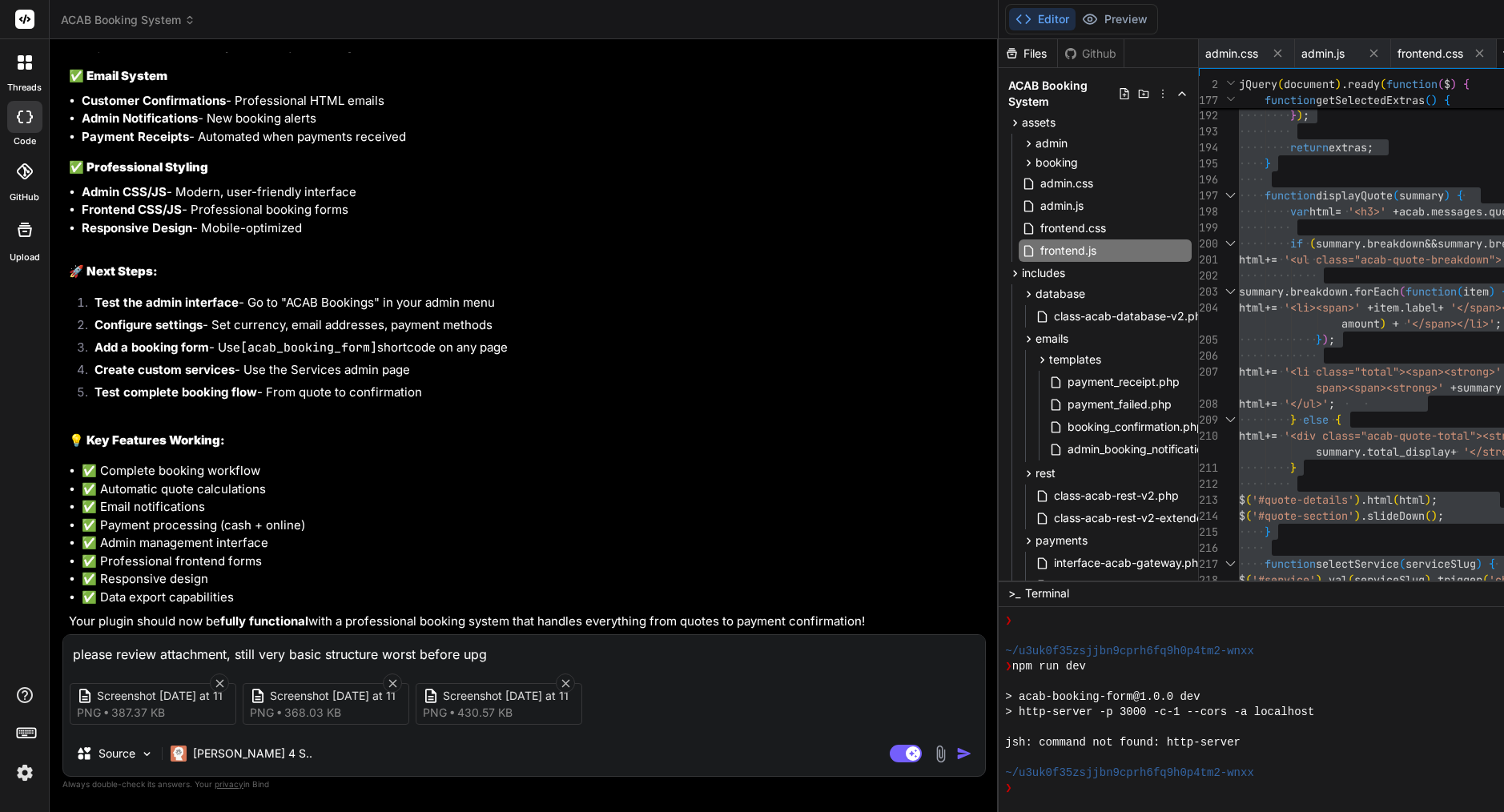
type textarea "please review attachment, still very basic structure worst before upgr"
type textarea "x"
type textarea "please review attachment, still very basic structure worst before upgra"
type textarea "x"
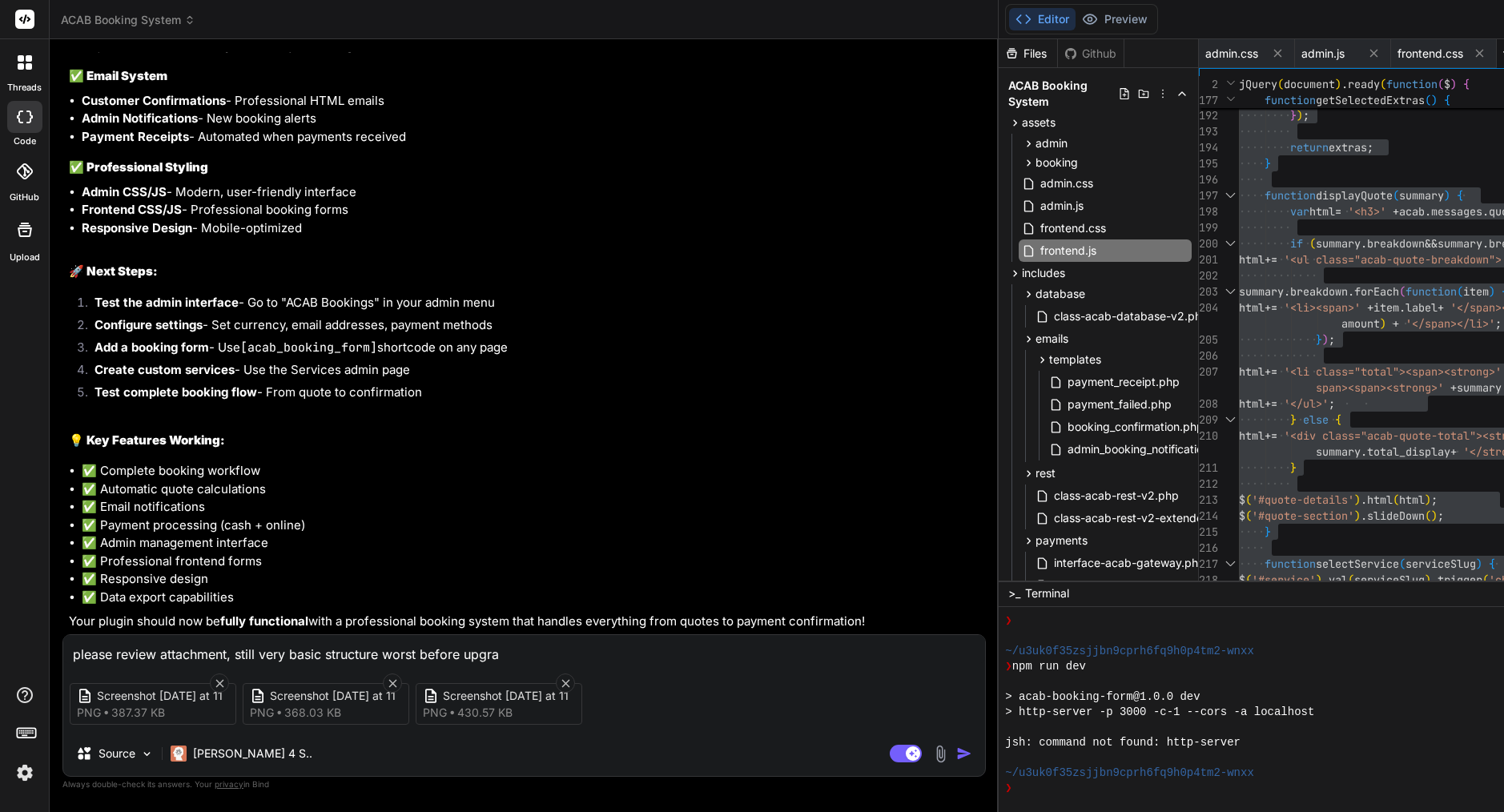
type textarea "please review attachment, still very basic structure worst before upgrad"
type textarea "x"
type textarea "please review attachment, still very basic structure worst before upgradi"
type textarea "x"
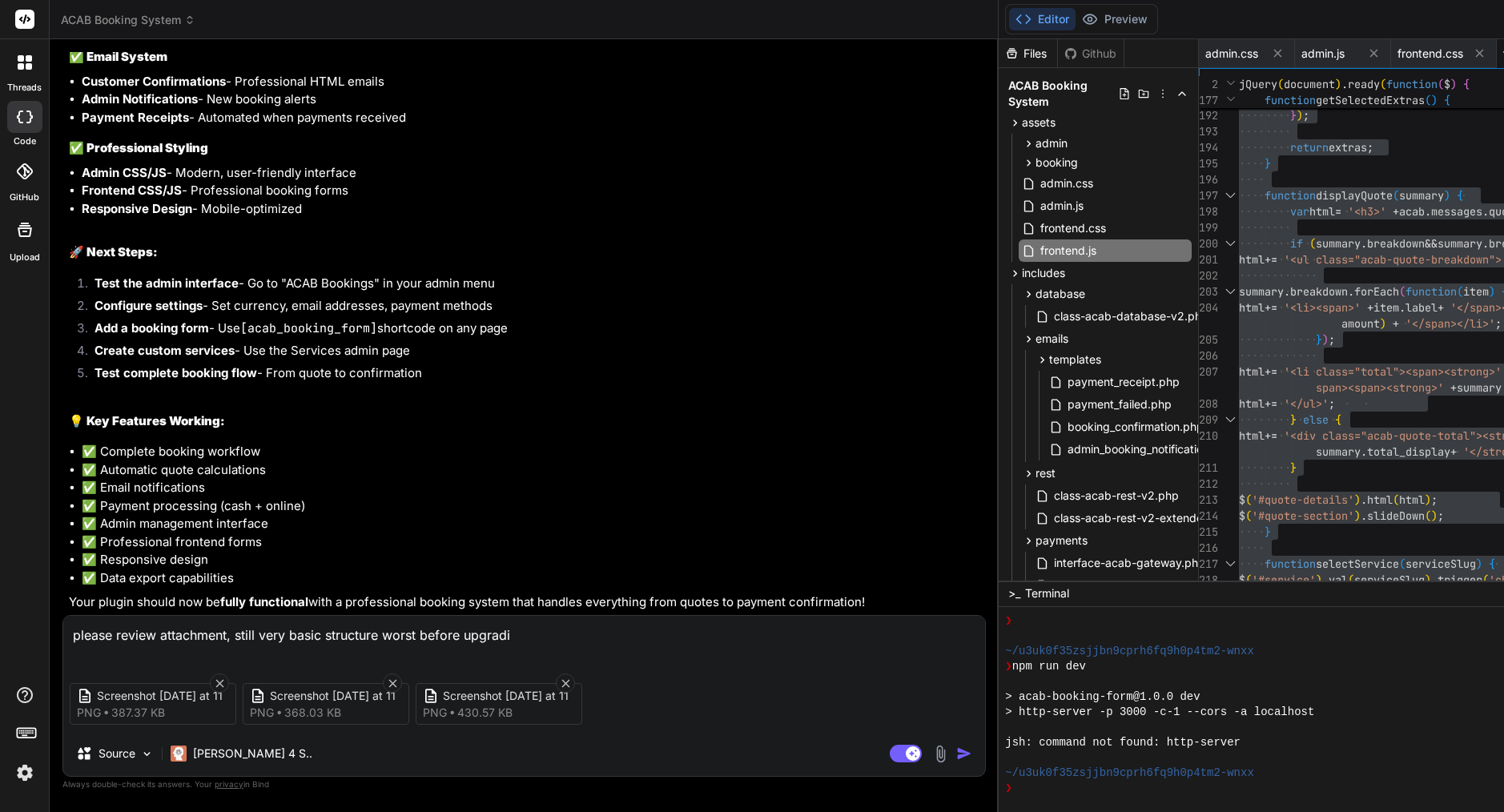
type textarea "please review attachment, still very basic structure worst before upgradin"
type textarea "x"
type textarea "please review attachment, still very basic structure worst before upgrading"
type textarea "x"
type textarea "please review attachment, still very basic structure worst before upgrading"
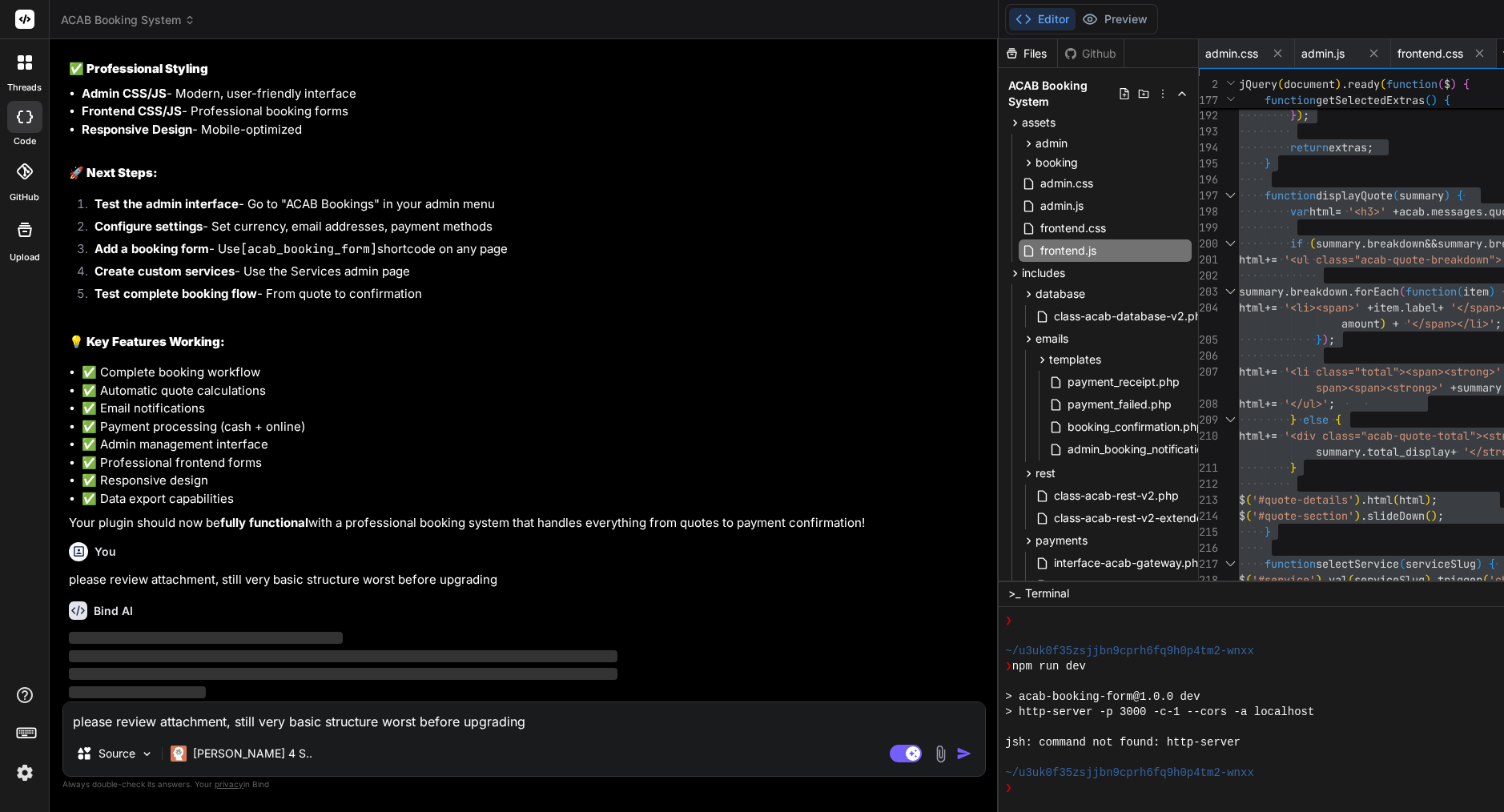
type textarea "x"
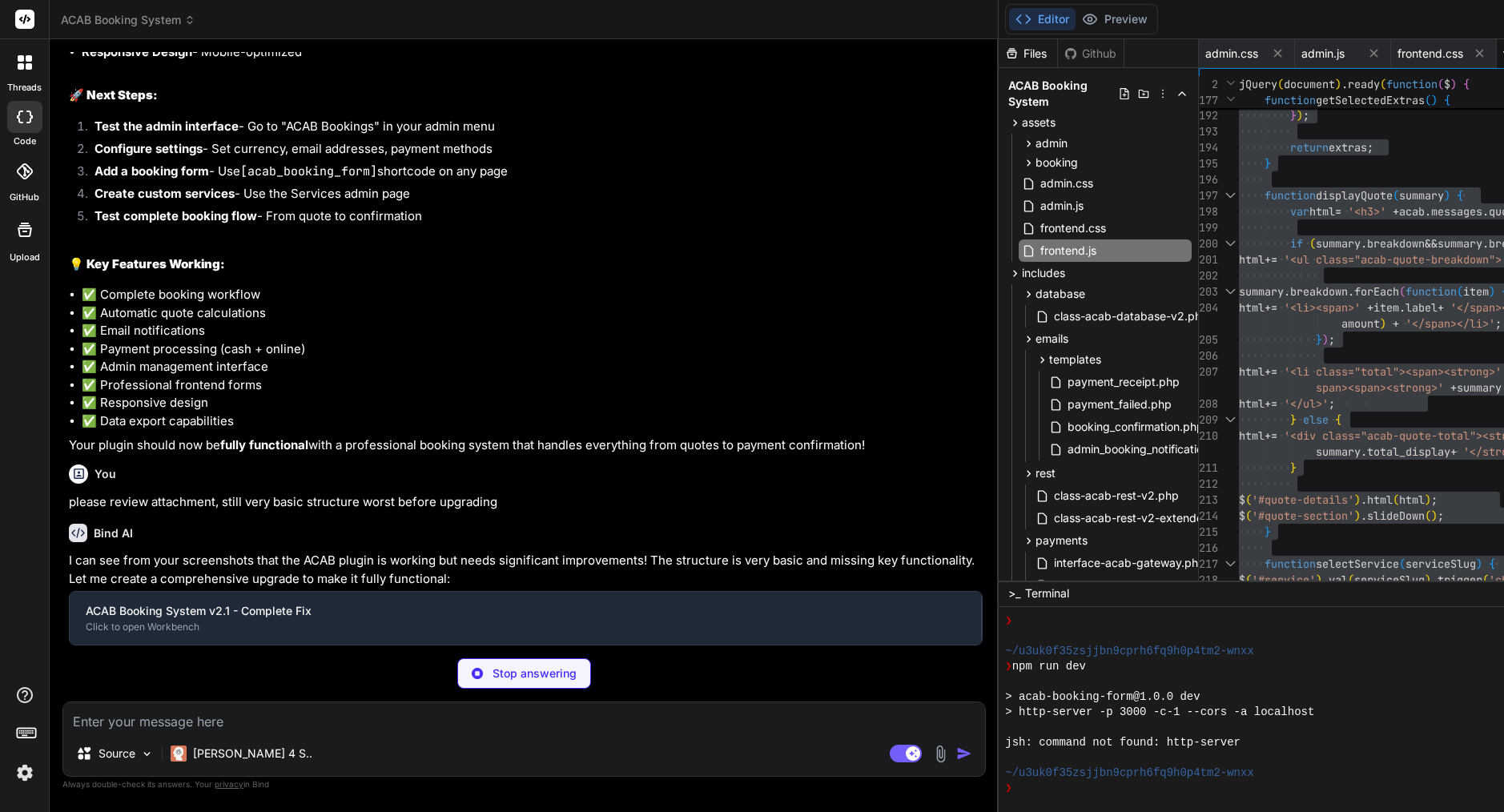
type textarea "x"
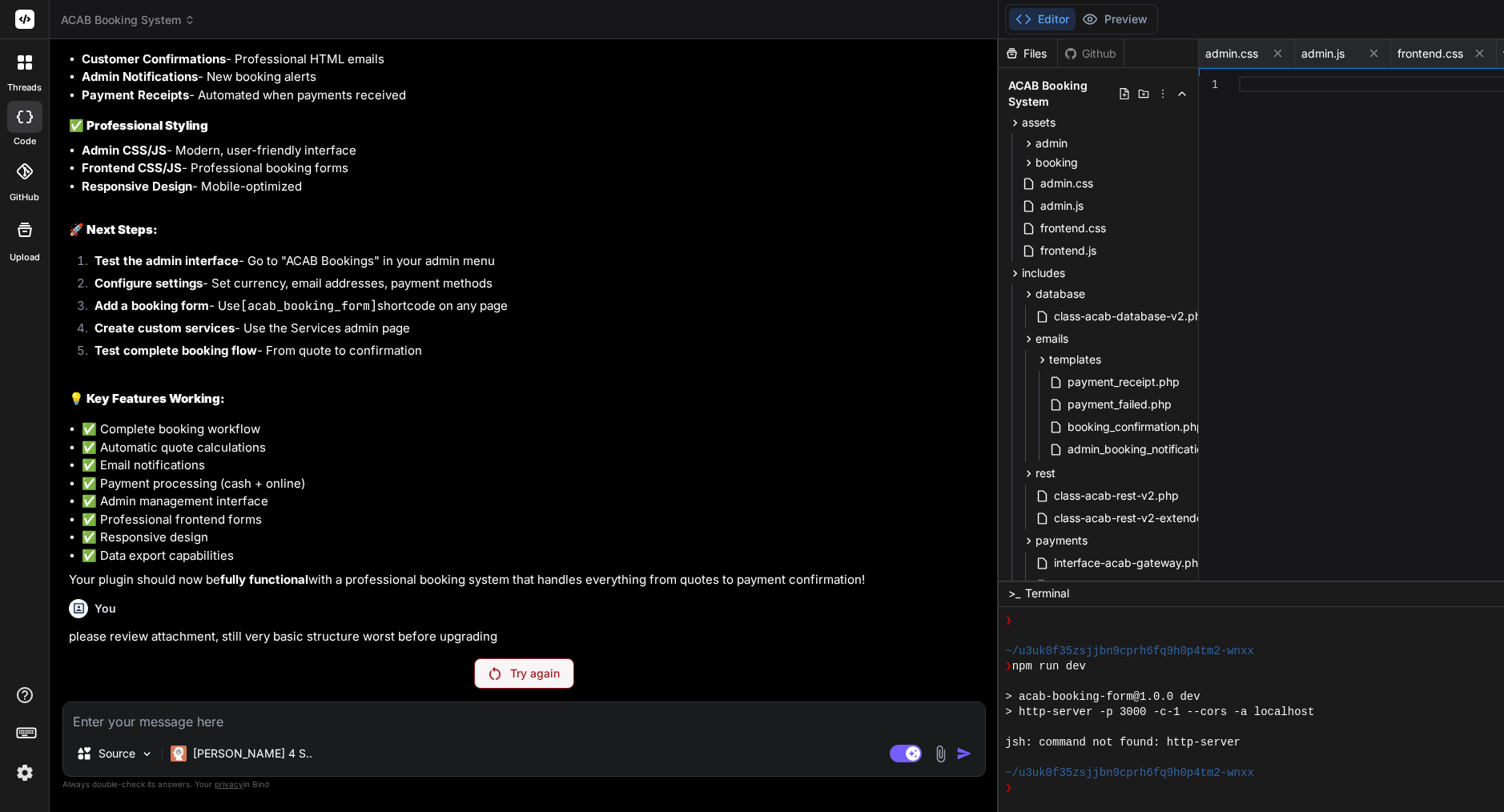
scroll to position [57426, 0]
click at [474, 681] on div "Try again" at bounding box center [523, 673] width 100 height 30
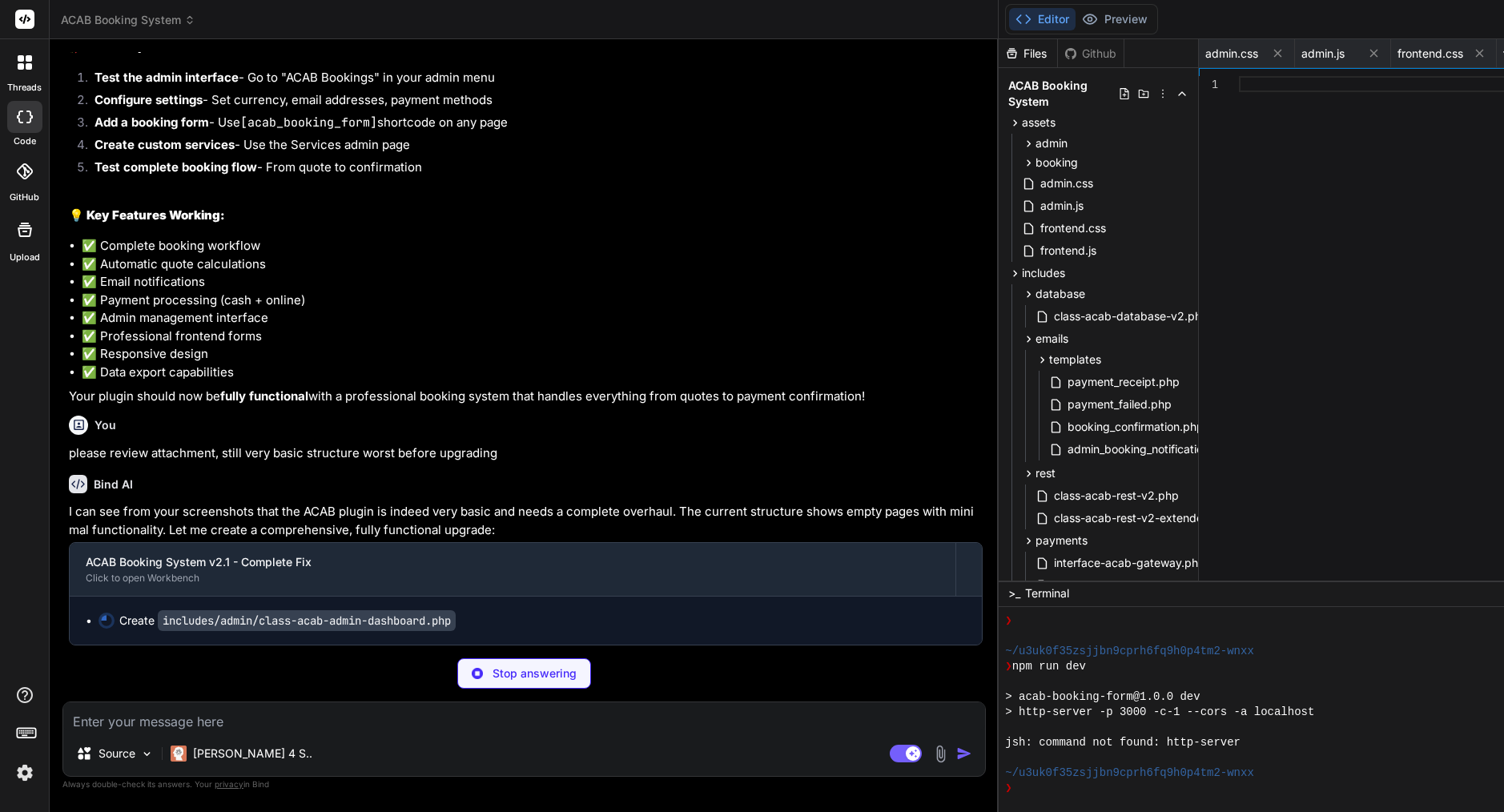
scroll to position [57626, 0]
click at [1018, 138] on div "admin" at bounding box center [1104, 143] width 173 height 19
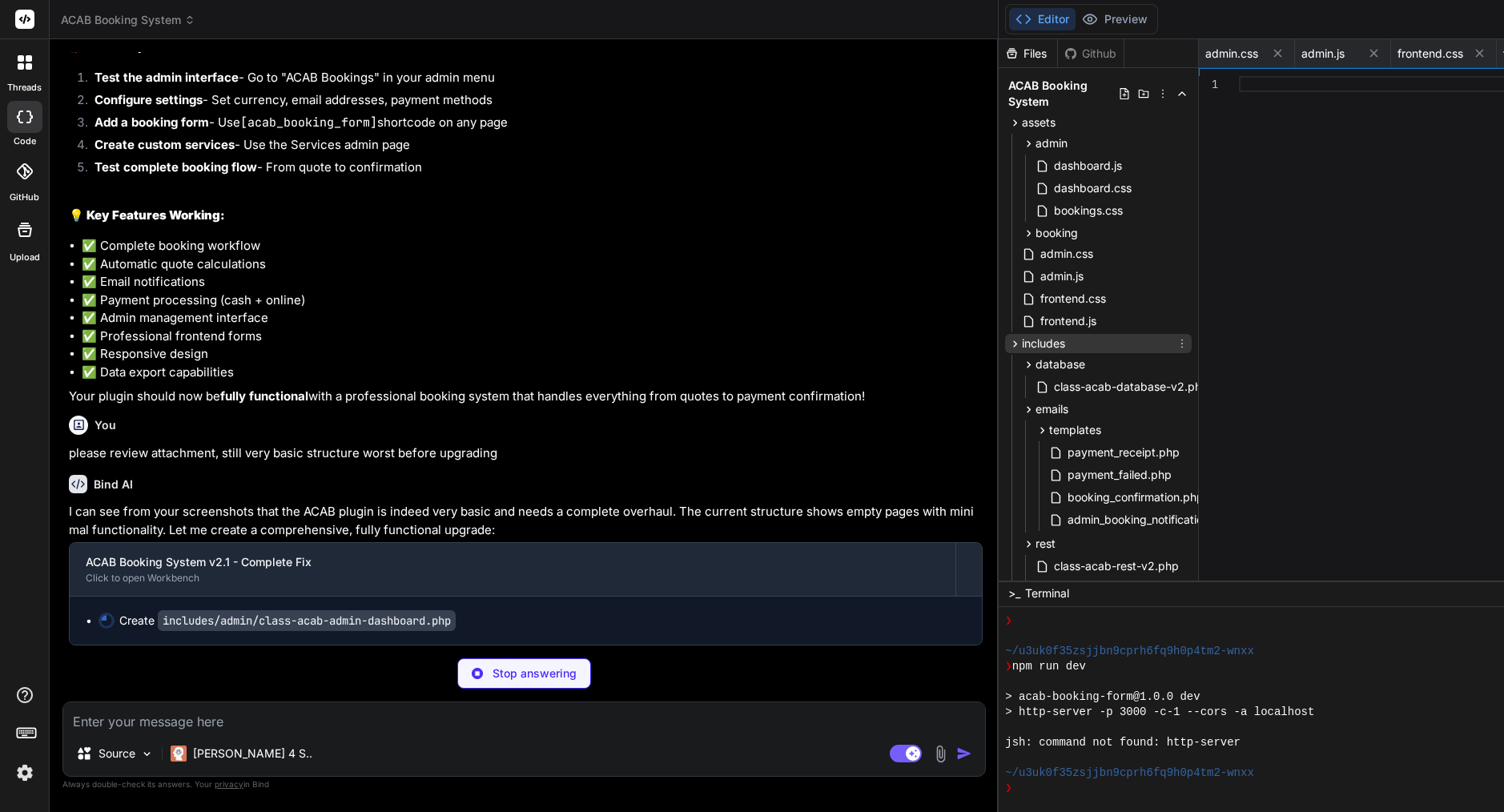
click at [1005, 348] on div "includes" at bounding box center [1099, 343] width 186 height 19
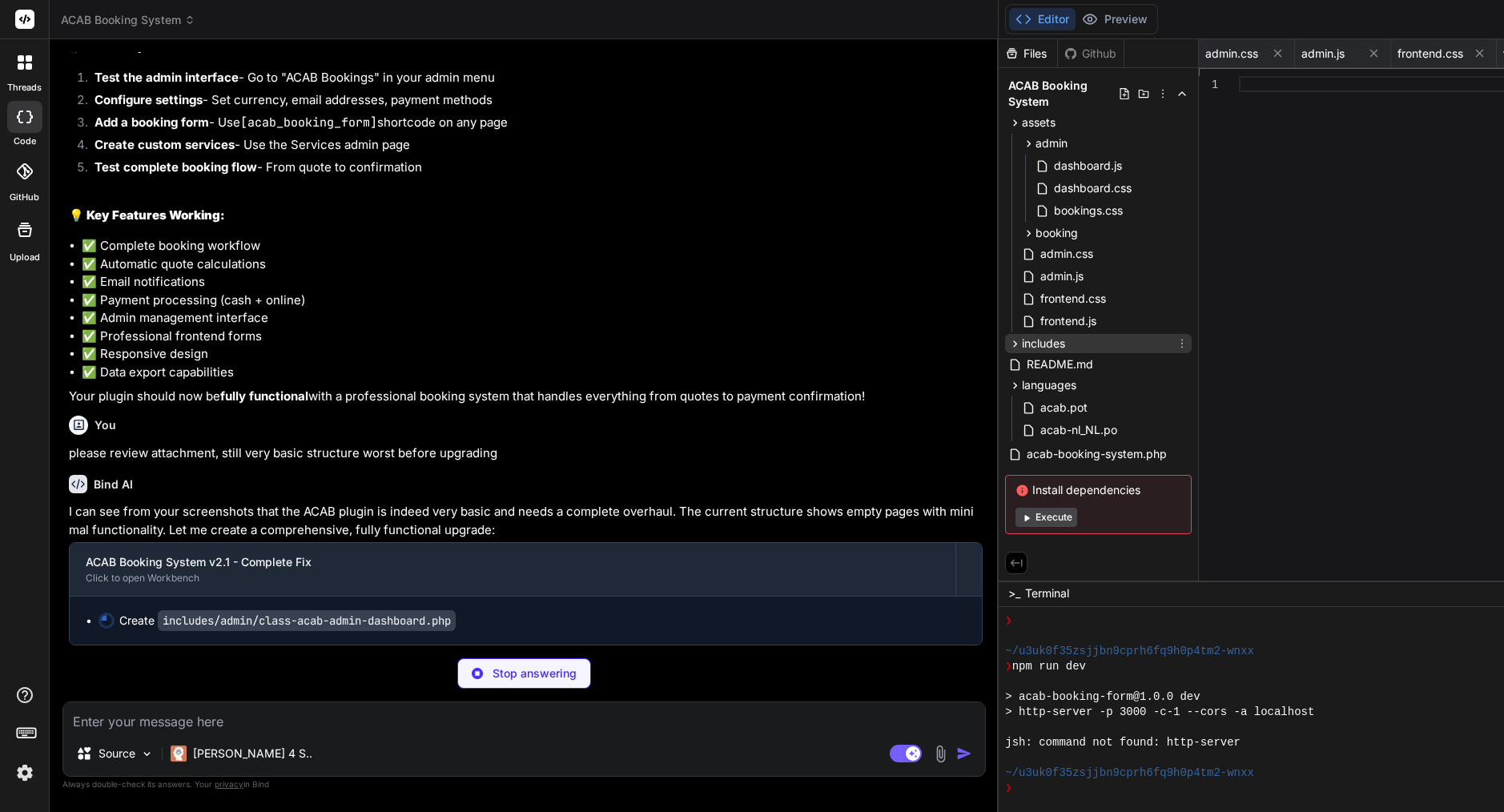
click at [1005, 348] on div "includes" at bounding box center [1099, 343] width 186 height 19
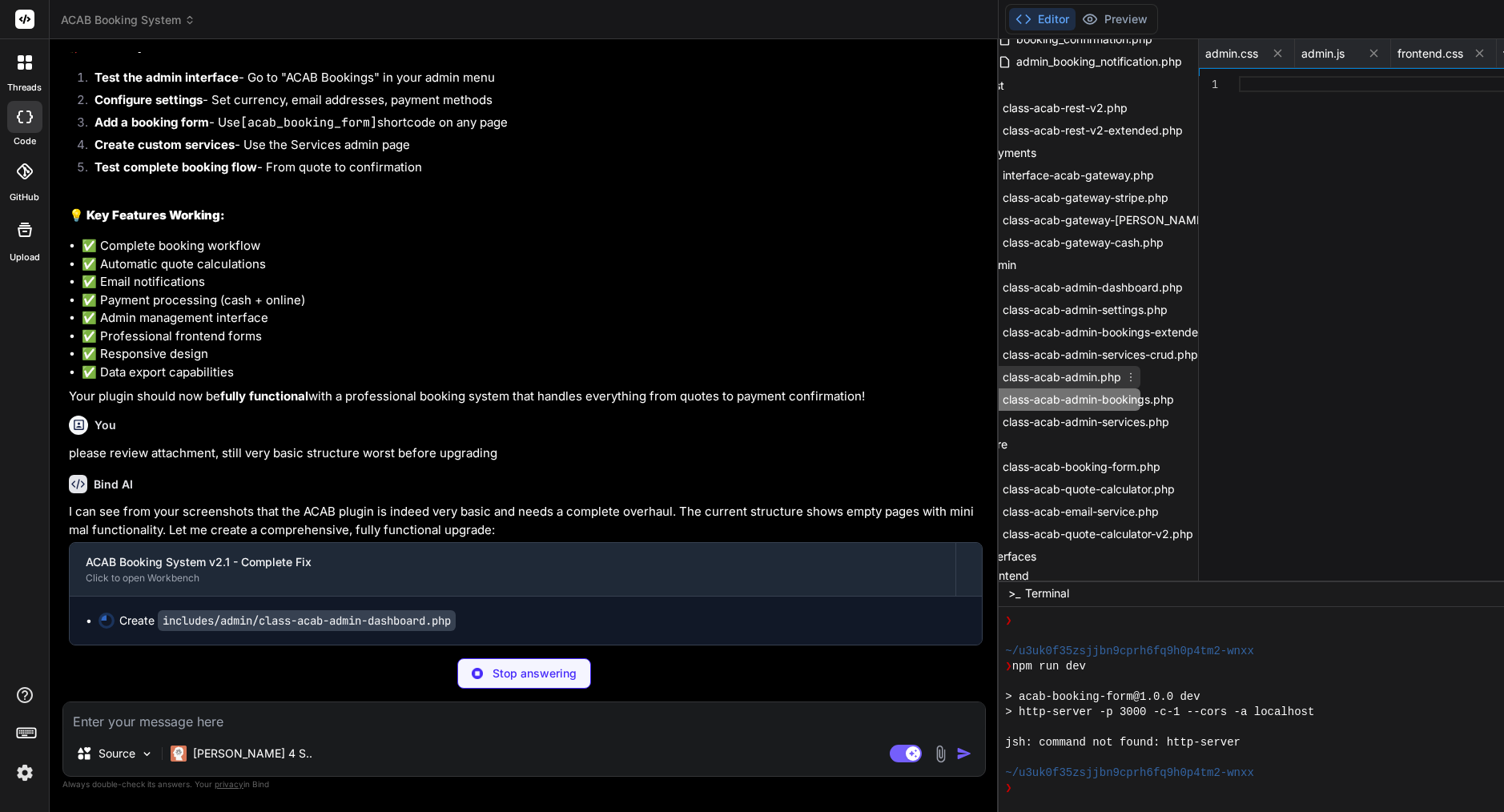
scroll to position [453, 42]
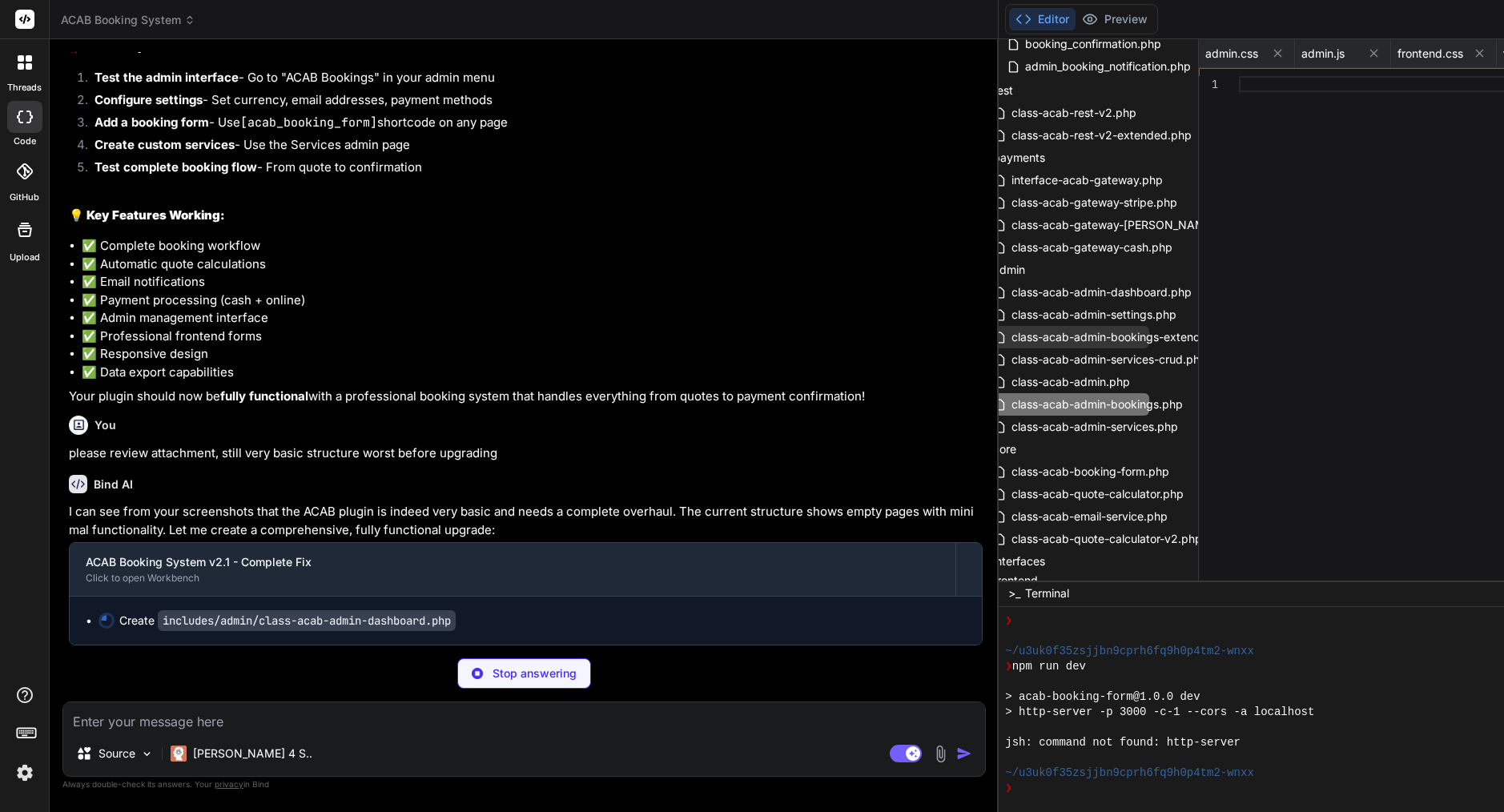
type textarea "x"
type textarea "$symbols = array('EUR' => '€', 'USD' => '$', 'GBP' => '£'); $symbol = isset($sy…"
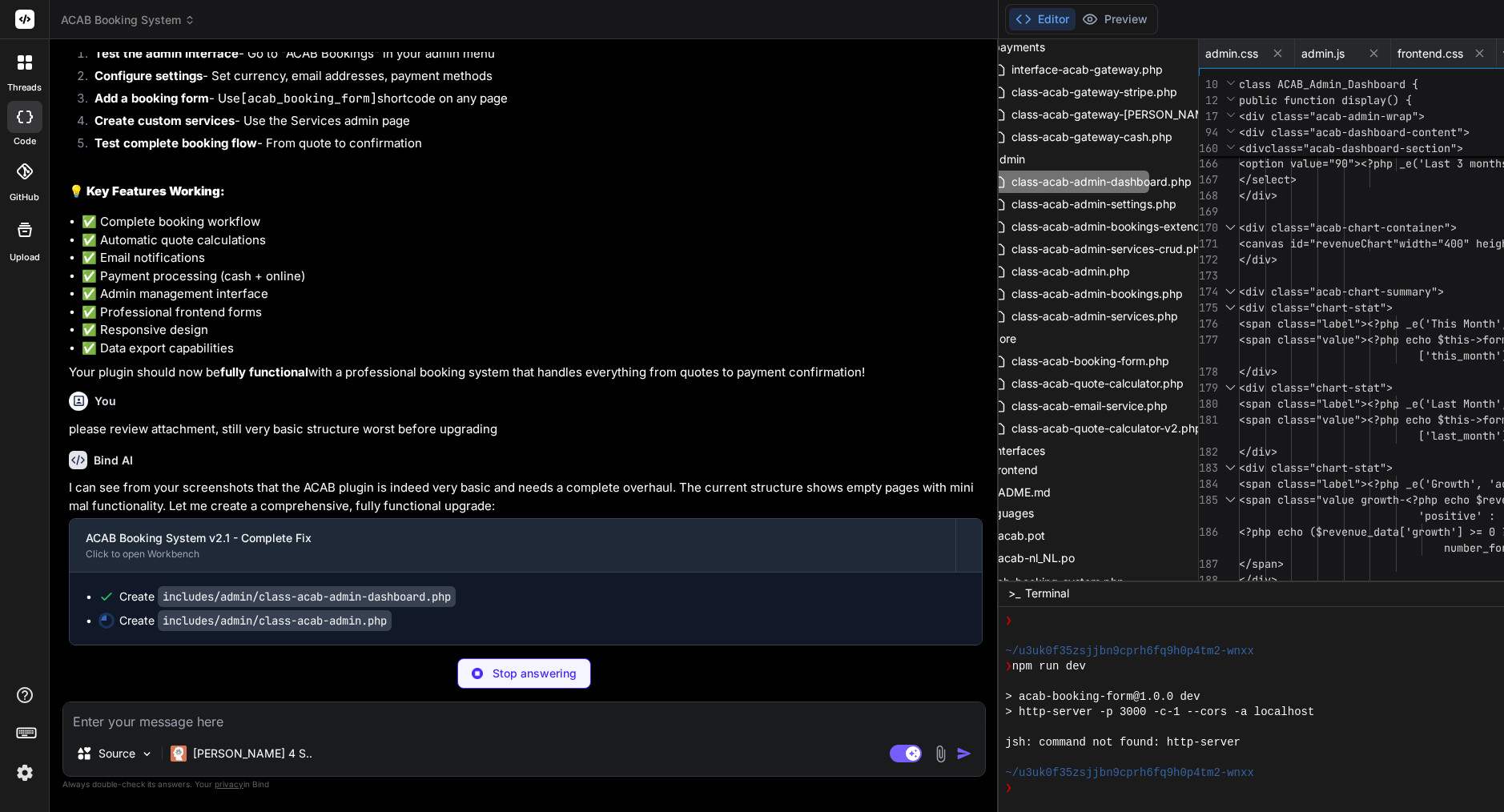
scroll to position [57650, 0]
type textarea "x"
type textarea "<div class="acab-chart-container"> <canvas id="revenueChart" width="400" height…"
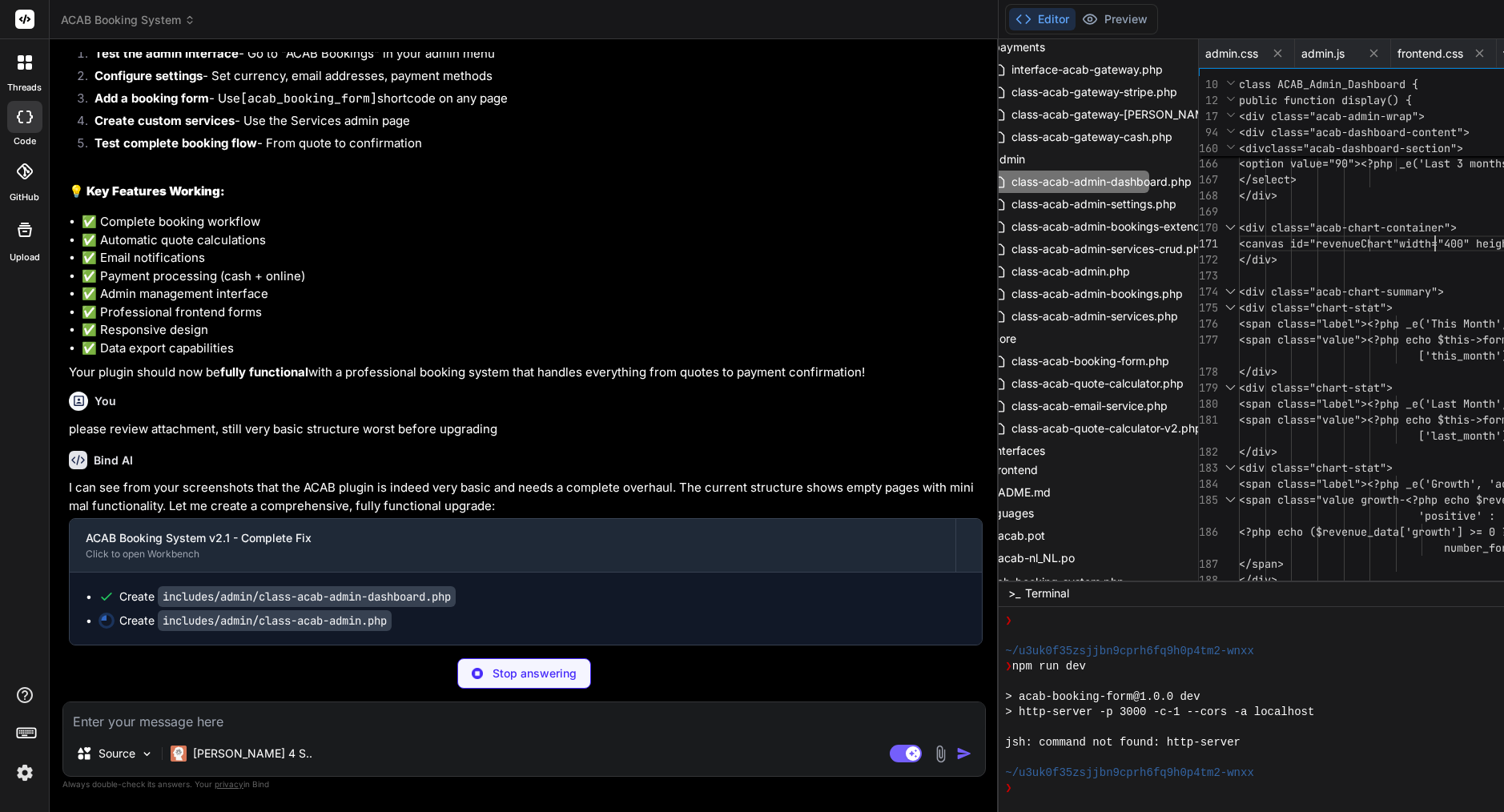
click at [1239, 243] on span "<canvas id="revenueChart"" at bounding box center [1318, 244] width 160 height 15
type textarea "x"
type textarea "<?php /** * ACAB Admin Dashboard - Main Overview */ if (!defined('ABSPATH')) { …"
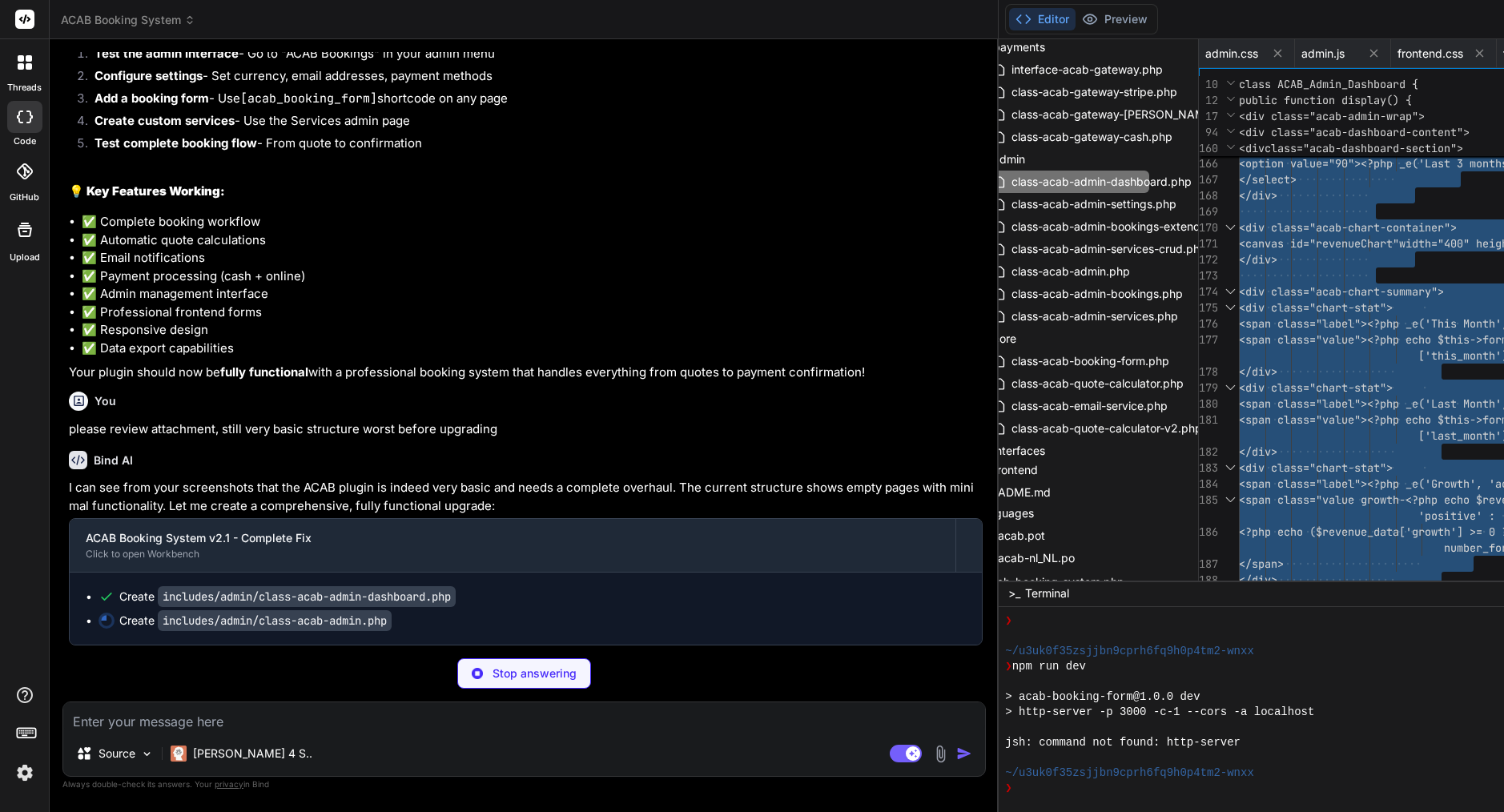
click at [1239, 243] on span "<canvas id="revenueChart"" at bounding box center [1318, 244] width 160 height 15
type textarea "x"
click at [990, 263] on div "class-acab-admin.php" at bounding box center [1069, 271] width 160 height 22
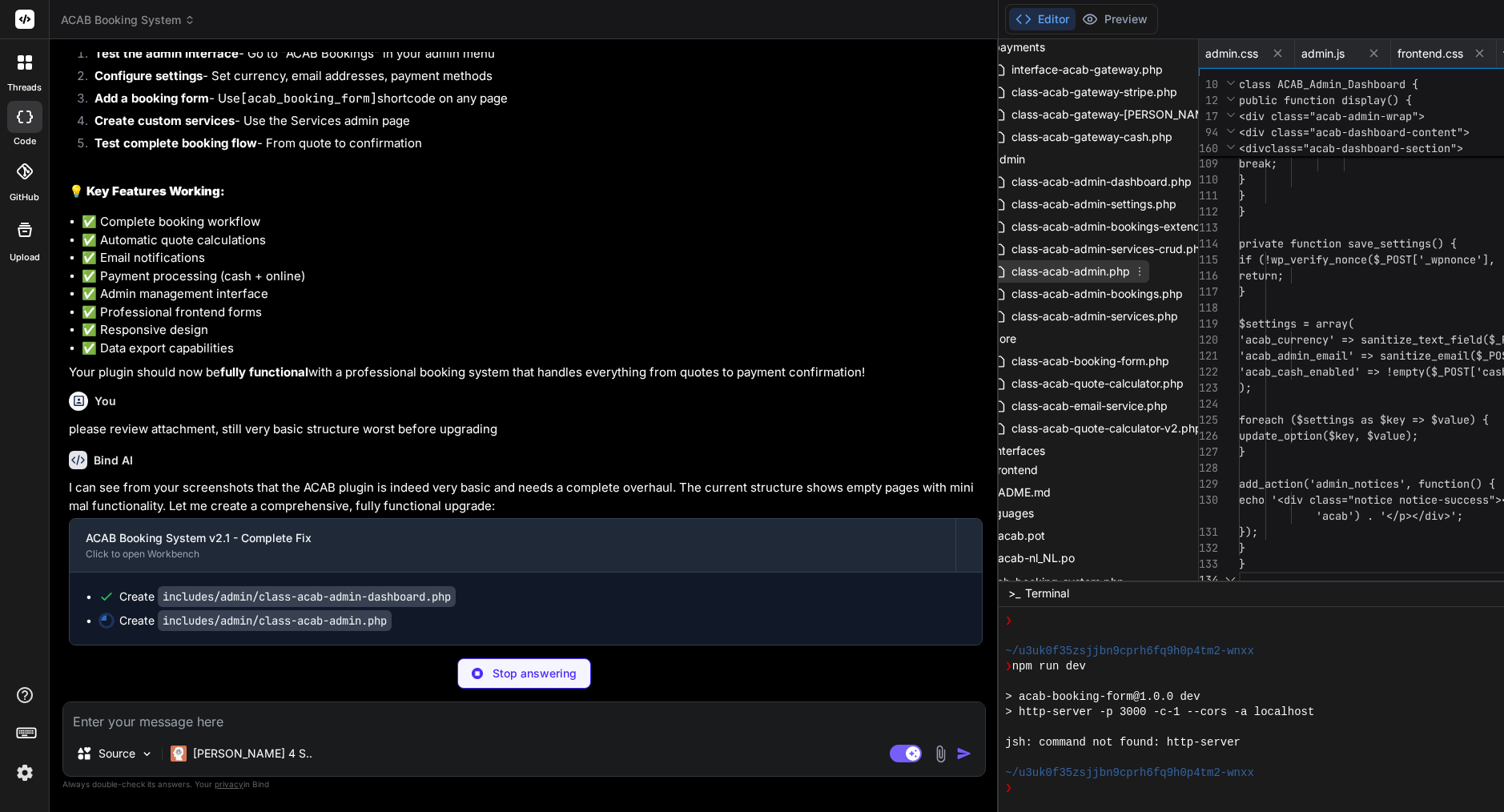
type textarea "update_option($key, $value); } add_action('admin_notices', function() { echo '<…"
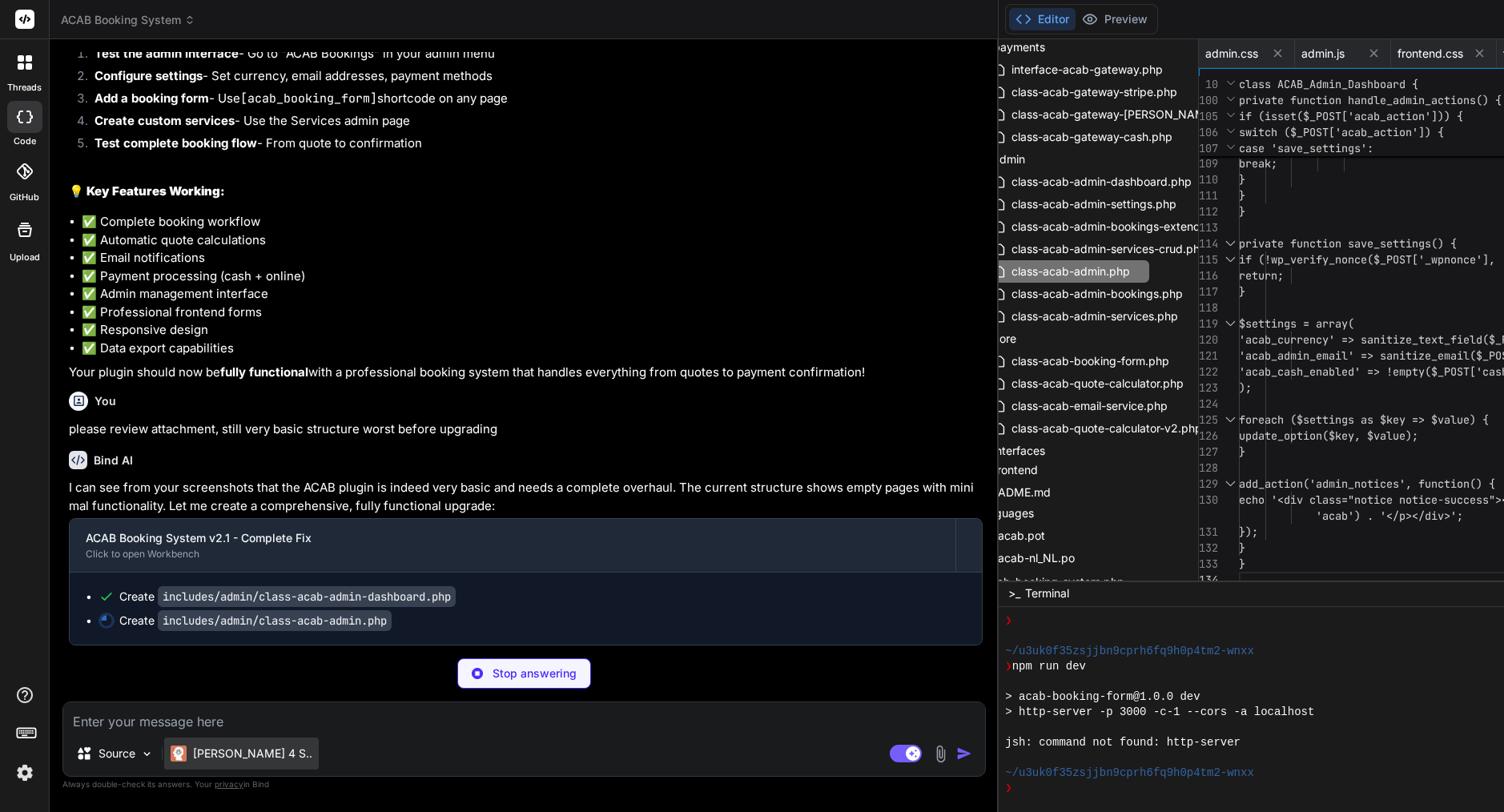
click at [233, 751] on p "[PERSON_NAME] 4 S.." at bounding box center [252, 753] width 119 height 16
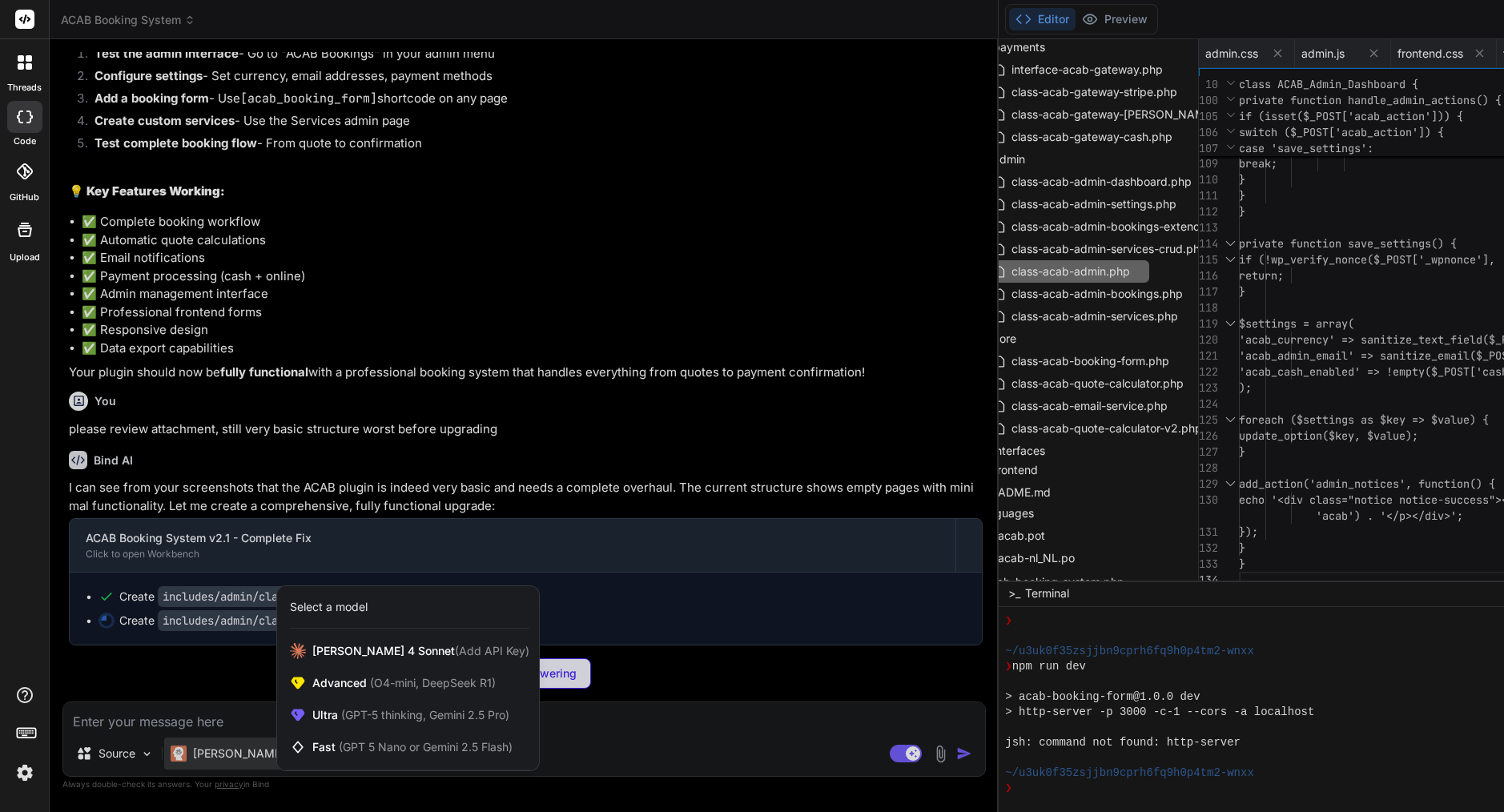
click at [162, 682] on div at bounding box center [752, 406] width 1504 height 812
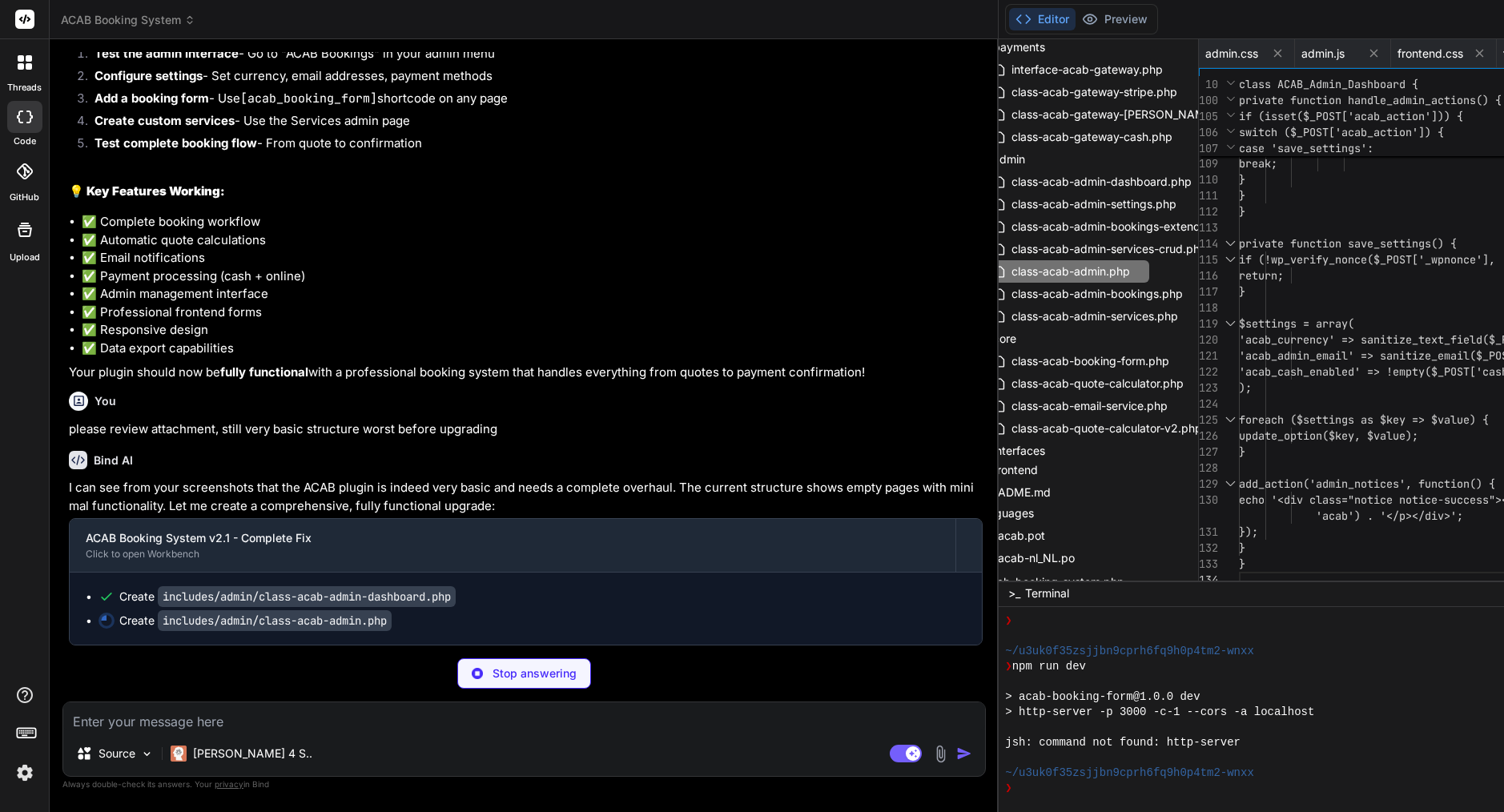
type textarea "x"
type textarea "'acab_mollie_enabled', 'acab_setup_wizard_completed' ); foreach ($options as $o…"
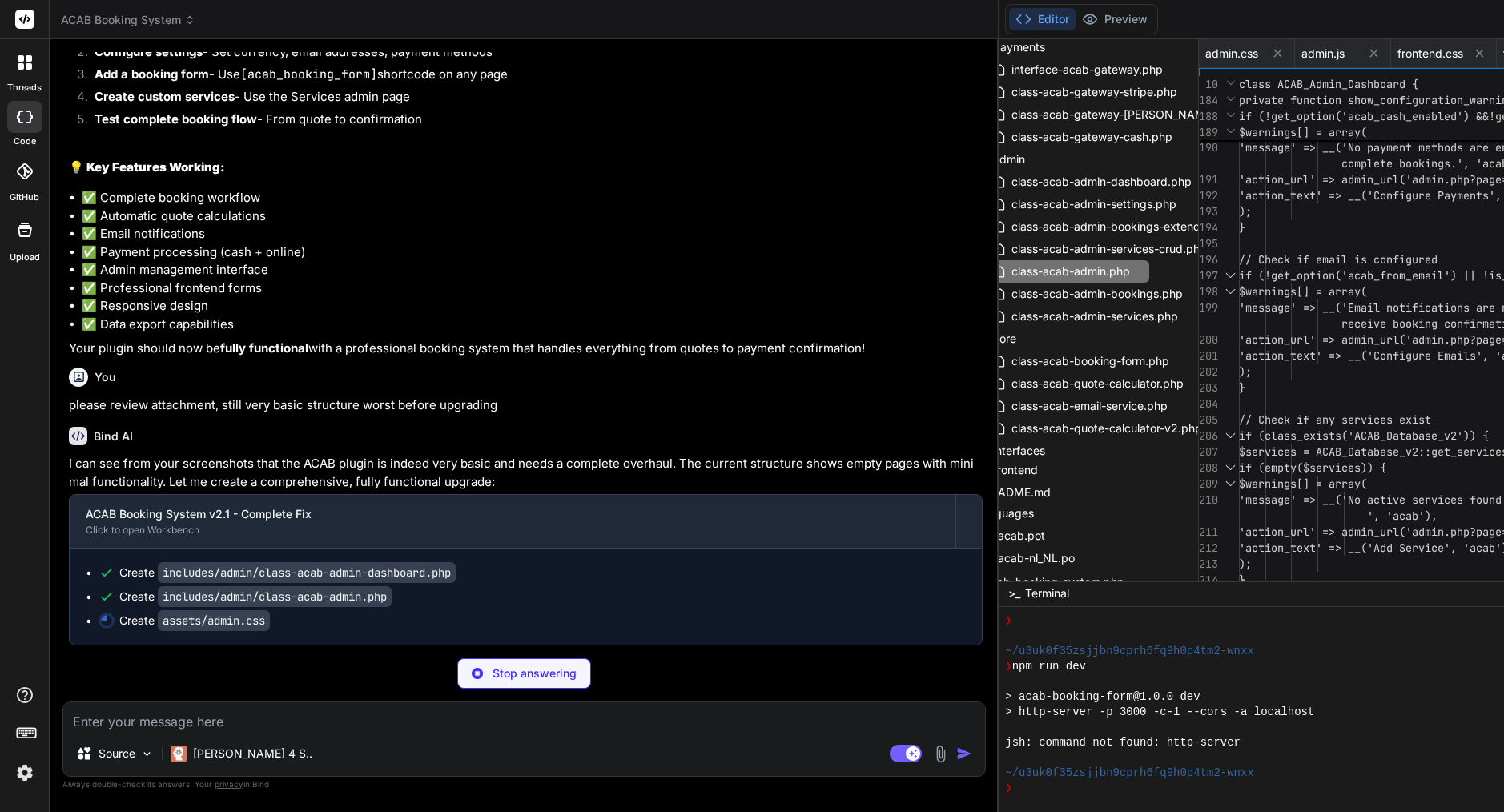
type textarea "x"
type textarea "} // Check if email is configured if (!get_option('acab_from_email') || !is_ema…"
click at [1239, 305] on span "'message' => __('Email notificatio" at bounding box center [1348, 307] width 218 height 15
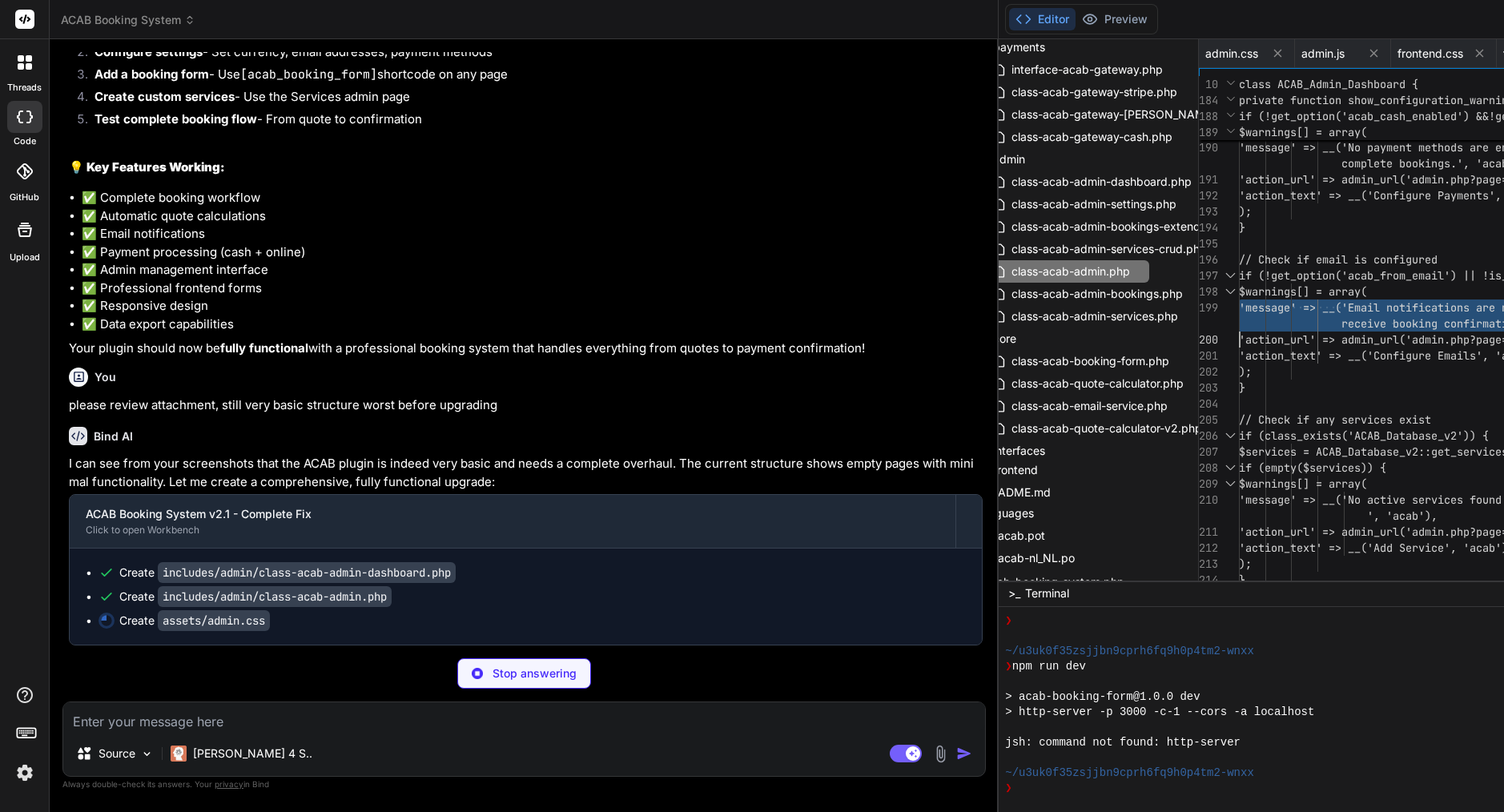
click at [1239, 305] on span "'message' => __('Email notificatio" at bounding box center [1348, 307] width 218 height 15
type textarea "x"
type textarea "<?php /** * ACAB Admin Main Class - Enhanced Version */ if (!defined('ABSPATH')…"
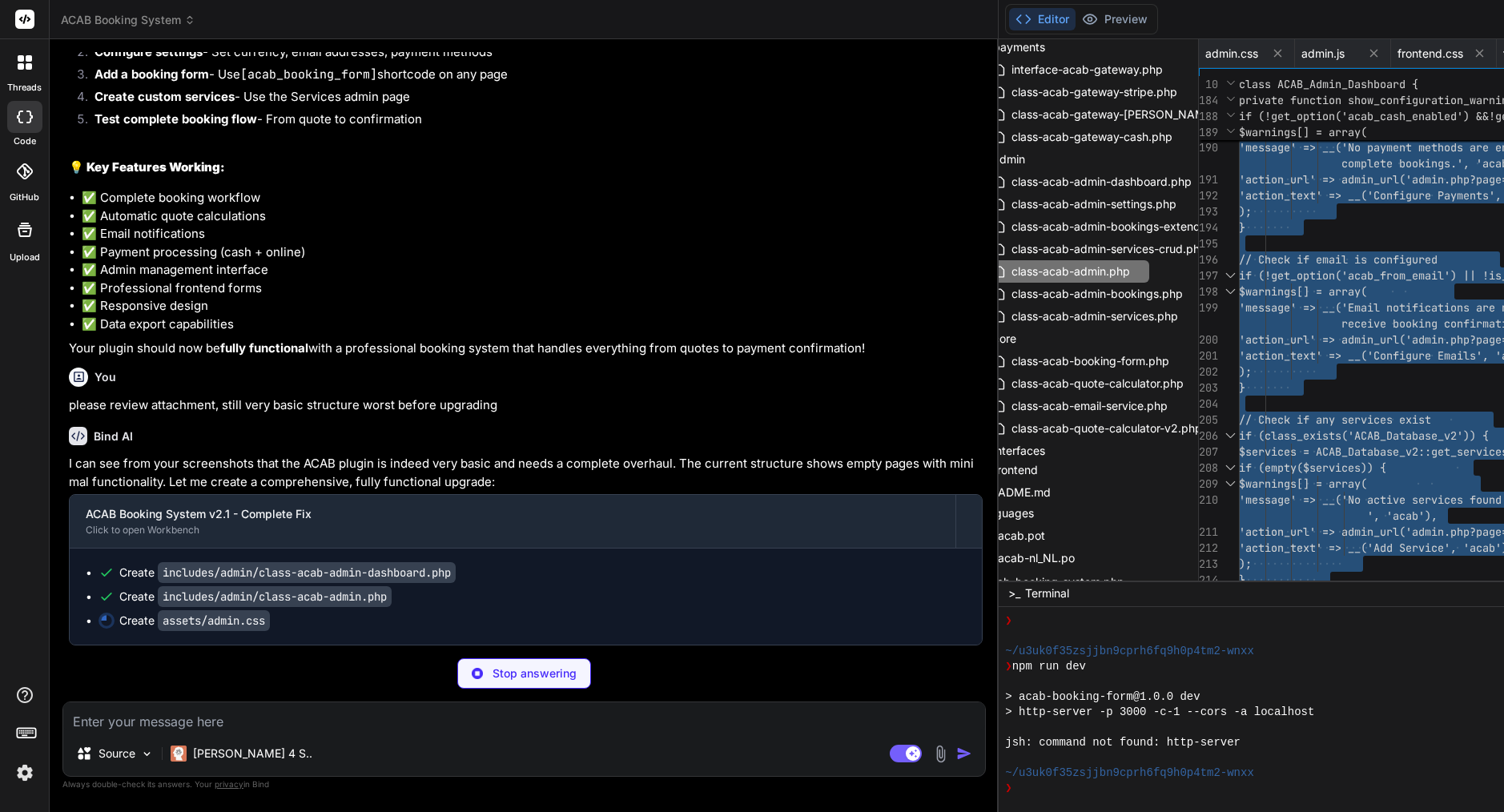
click at [1239, 305] on span "'message' => __('Email notificatio" at bounding box center [1348, 307] width 218 height 15
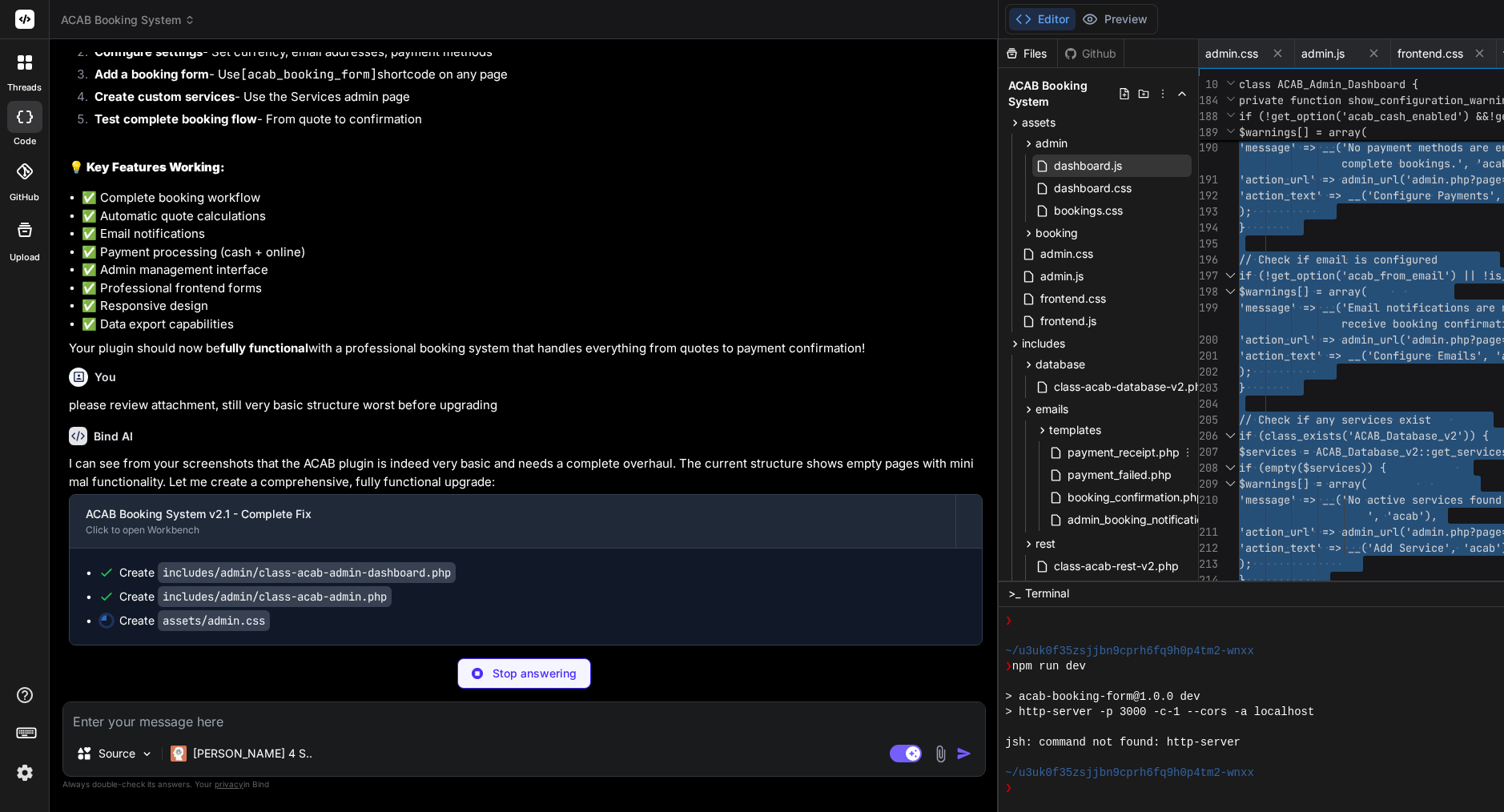
scroll to position [0, 0]
click at [1036, 140] on span "admin" at bounding box center [1052, 143] width 32 height 16
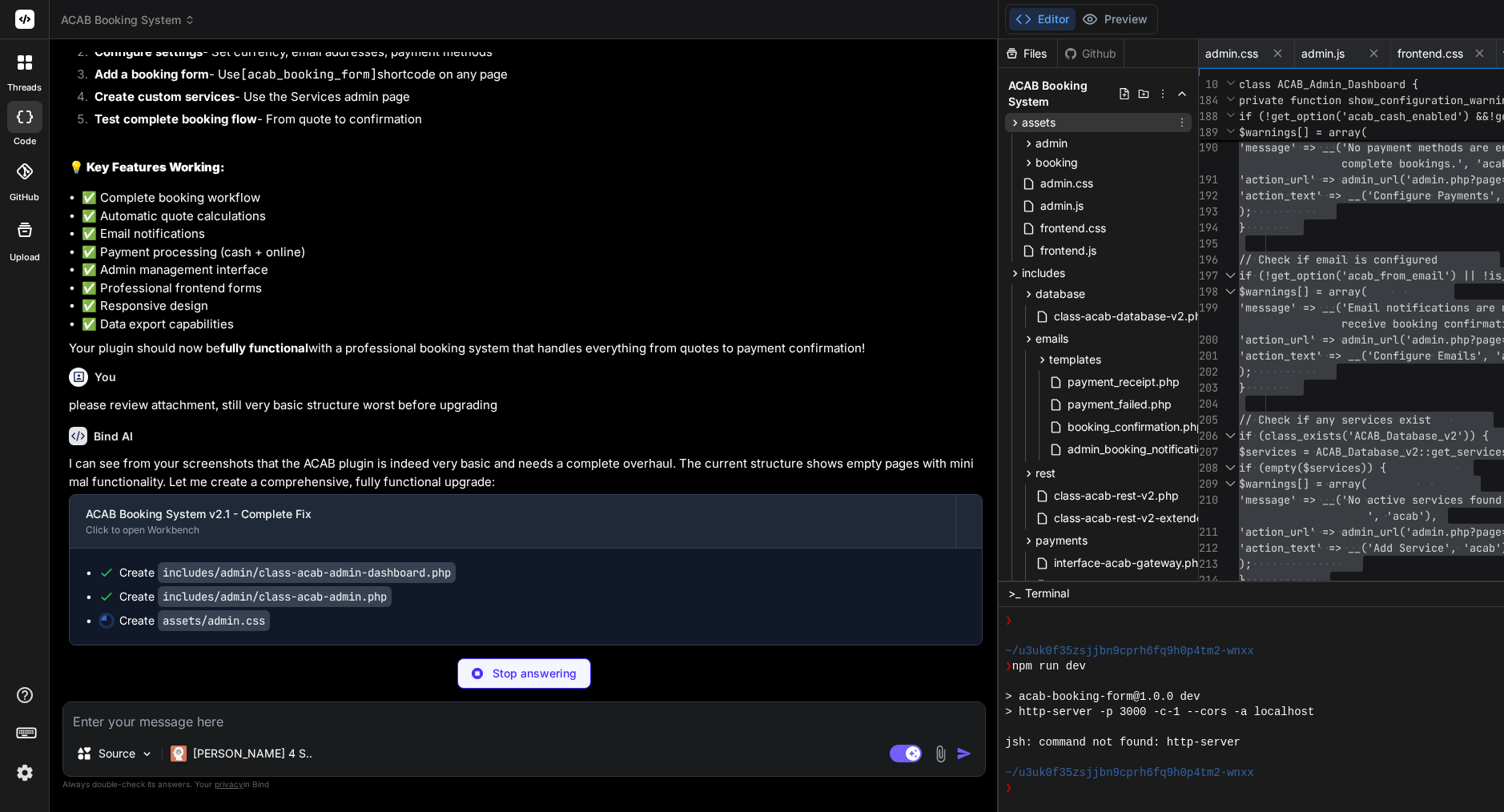
click at [1022, 122] on span "assets" at bounding box center [1039, 122] width 33 height 16
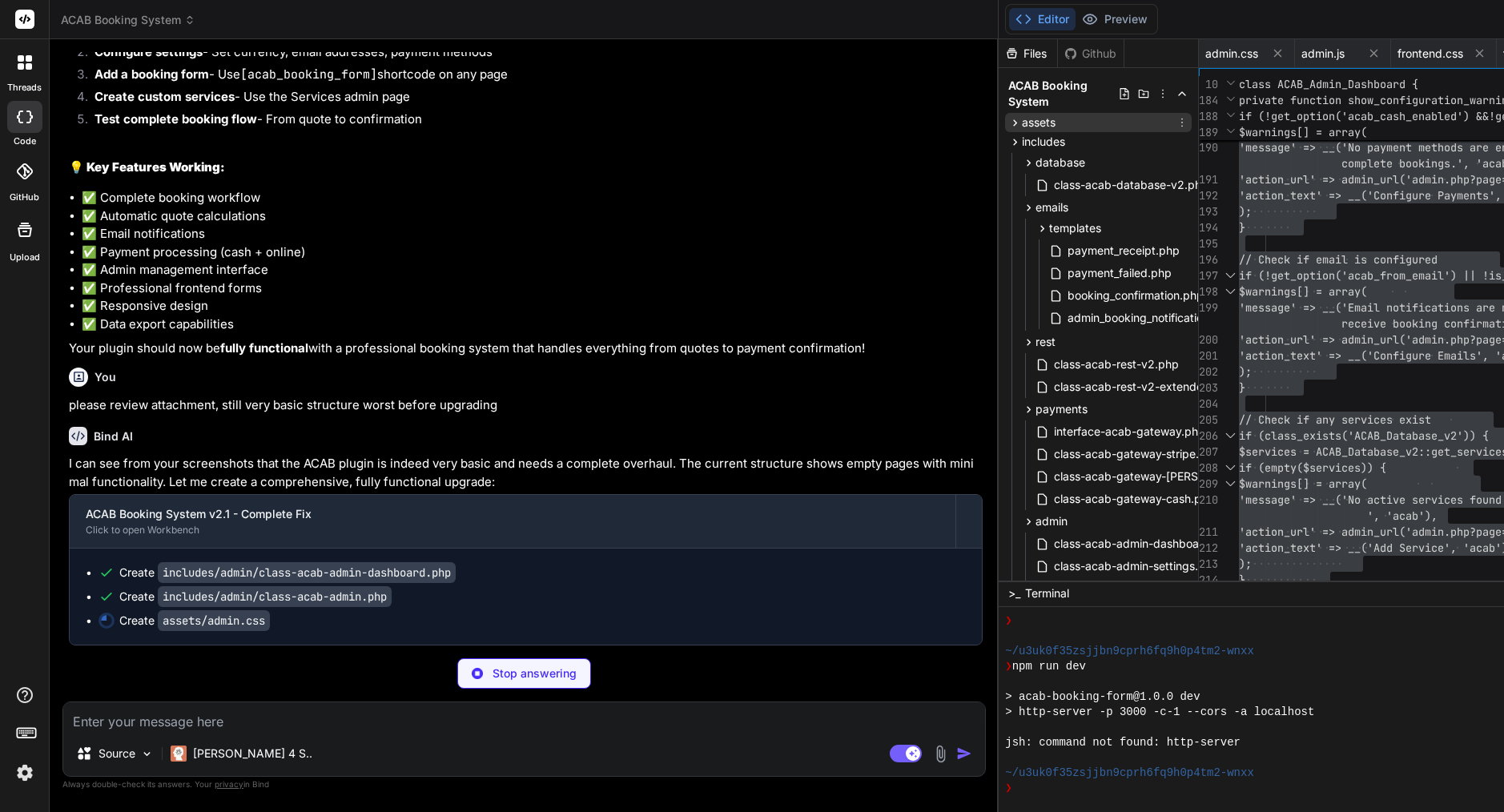
click at [1022, 122] on span "assets" at bounding box center [1039, 122] width 33 height 16
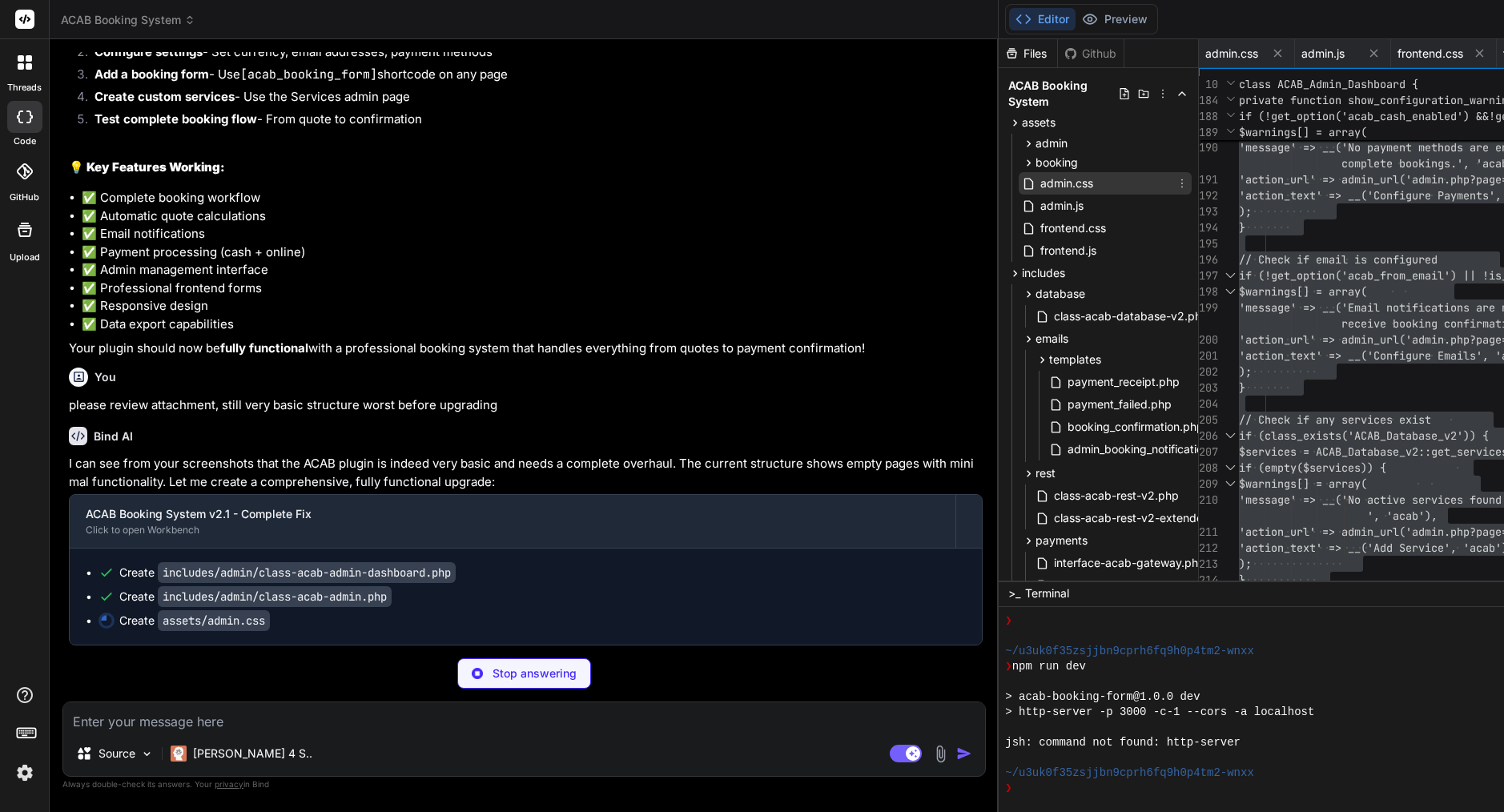
type textarea "x"
click at [1039, 178] on span "admin.css" at bounding box center [1066, 183] width 56 height 19
type textarea ".acab-table { font-size: 0.9em; } .acab-table th, .acab-table td { padding: 8px…"
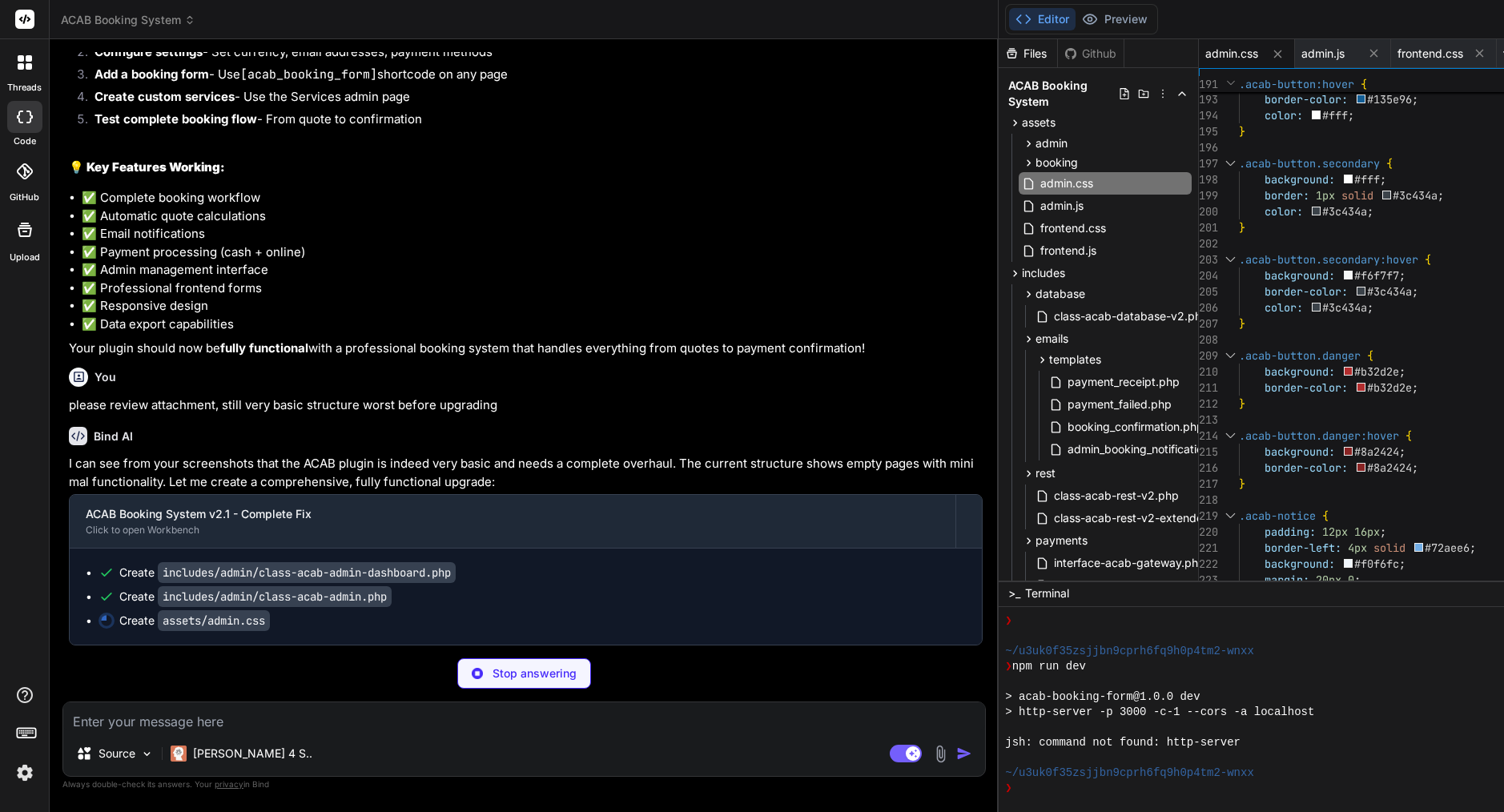
type textarea "x"
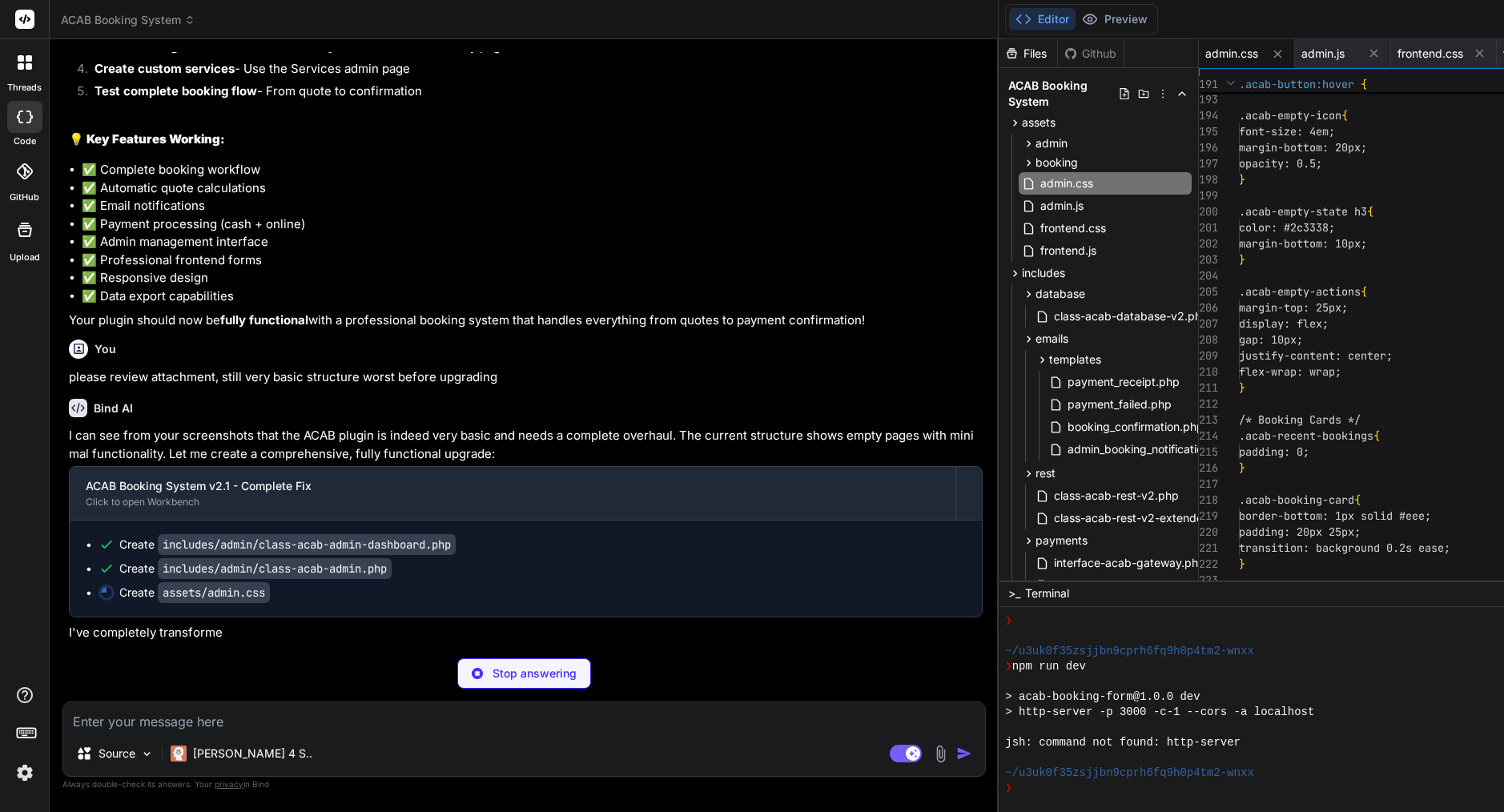
scroll to position [15, 0]
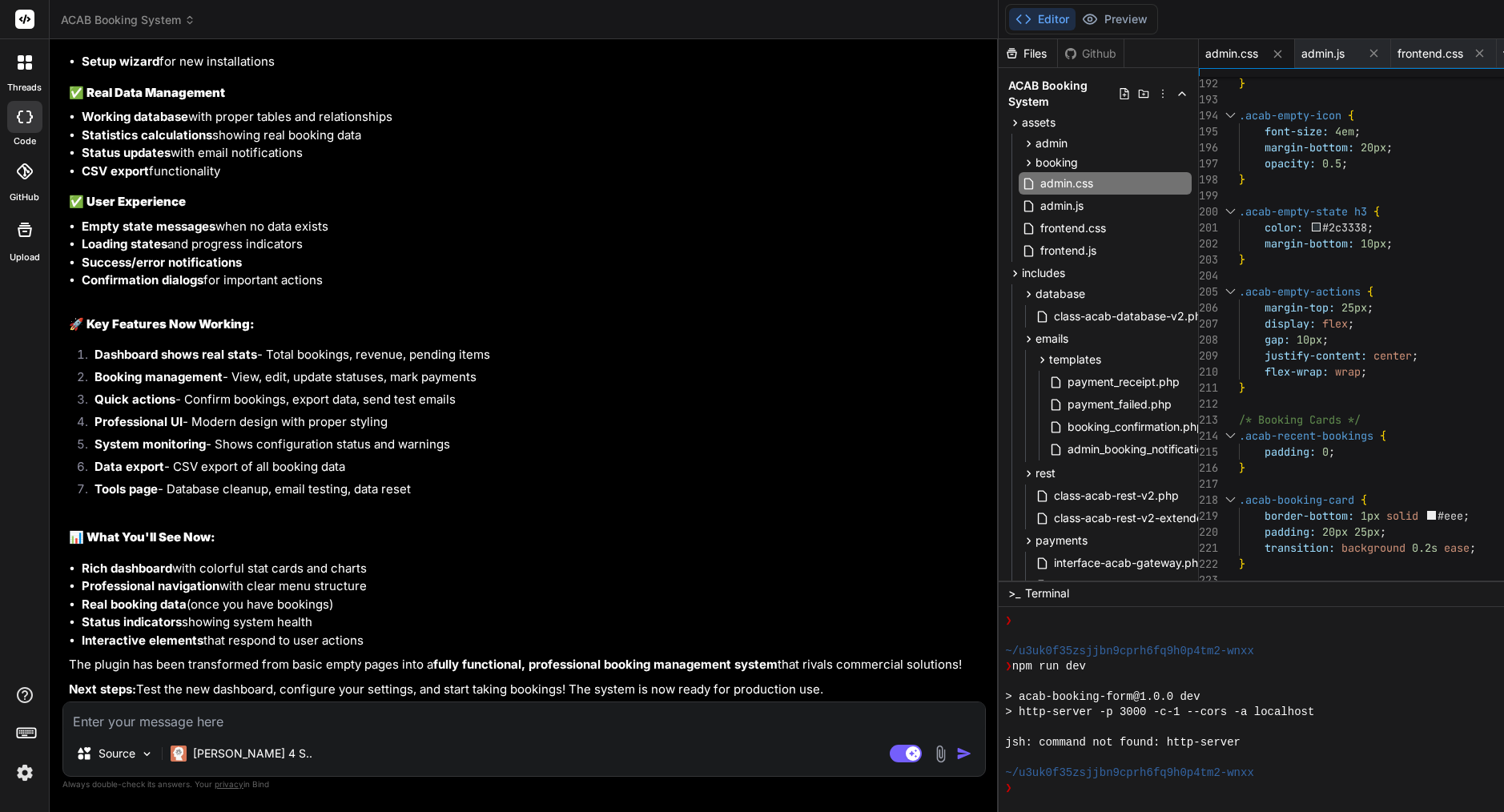
type textarea "x"
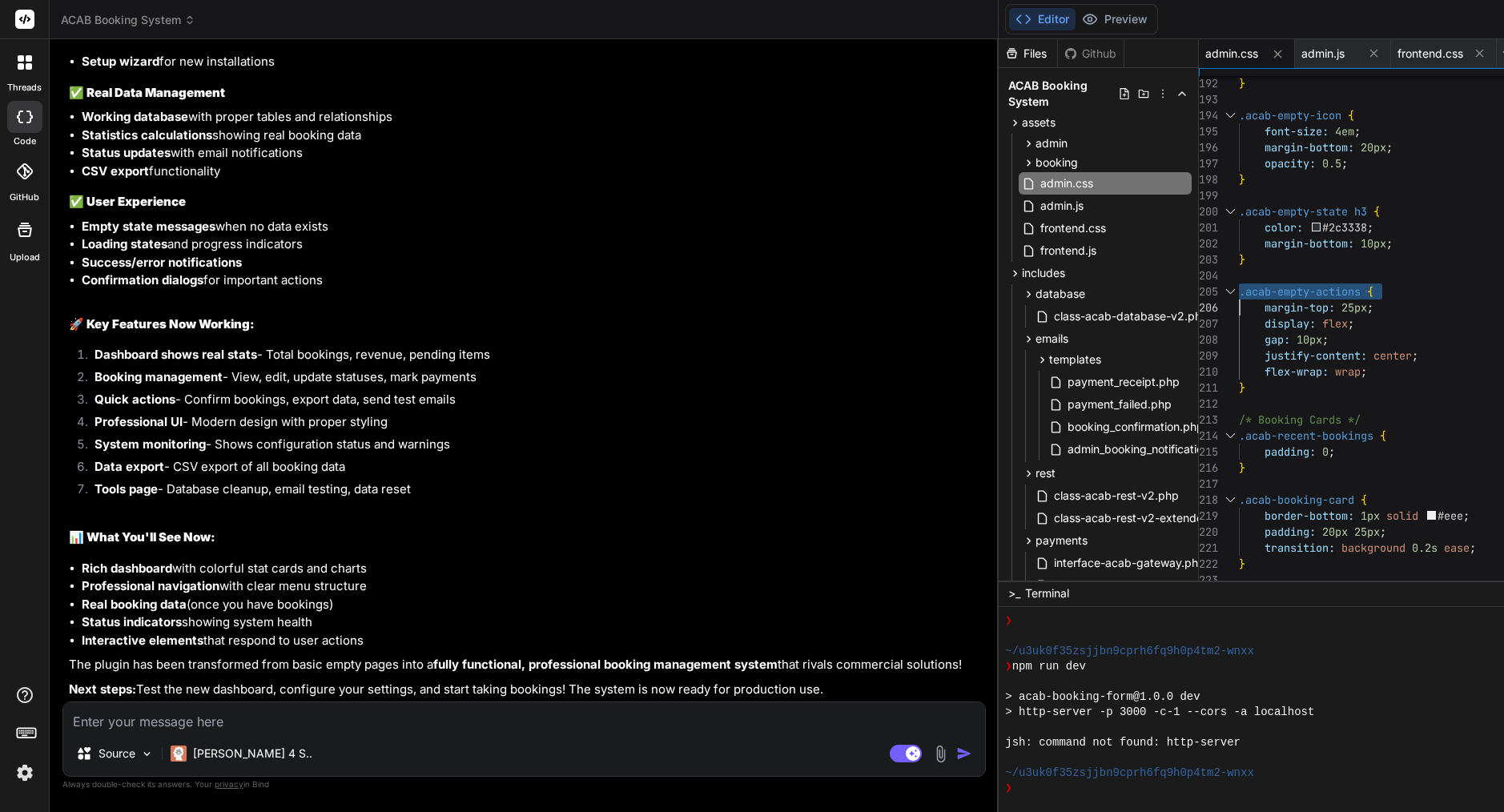
type textarea "/* ACAB Admin Enhanced Styles */ .acab-admin-wrap { background: #fff; margin: 2…"
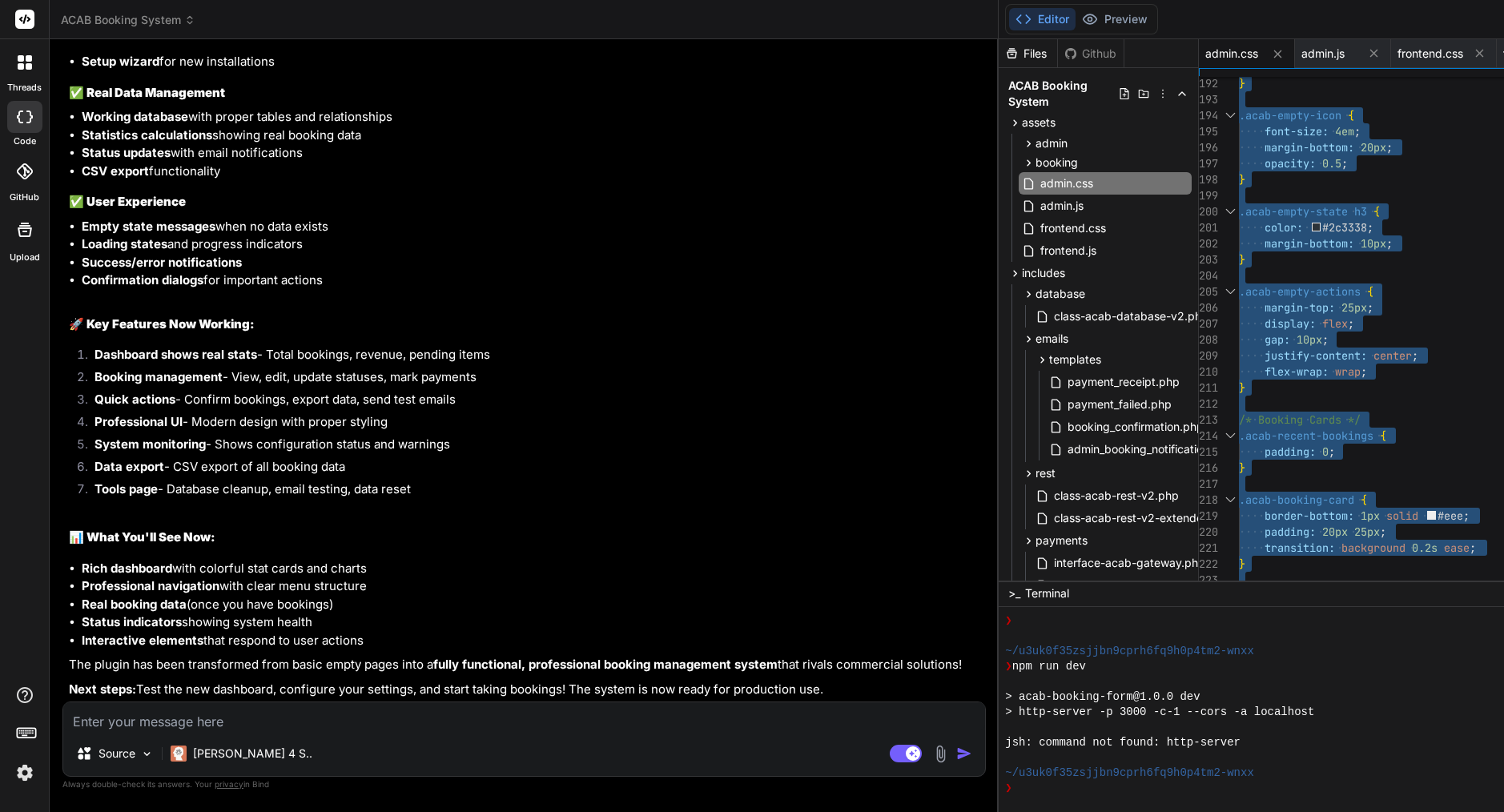
click at [159, 718] on textarea at bounding box center [524, 716] width 921 height 29
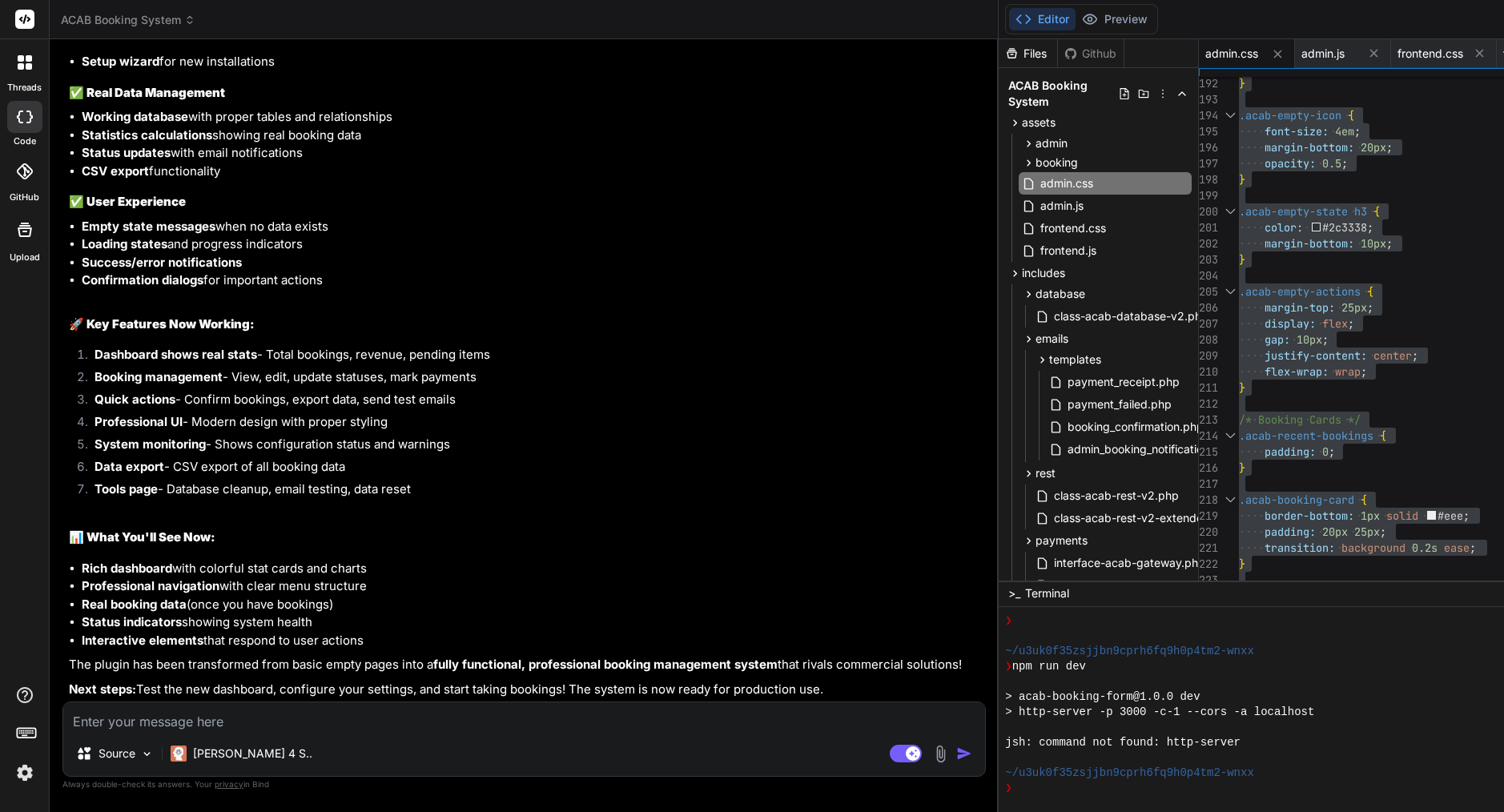
paste textarea "System Status ❌ Database Tables Missing tables ✅ Email Configuration Configured…"
type textarea "System Status ❌ Database Tables Missing tables ✅ Email Configuration Configured…"
type textarea "x"
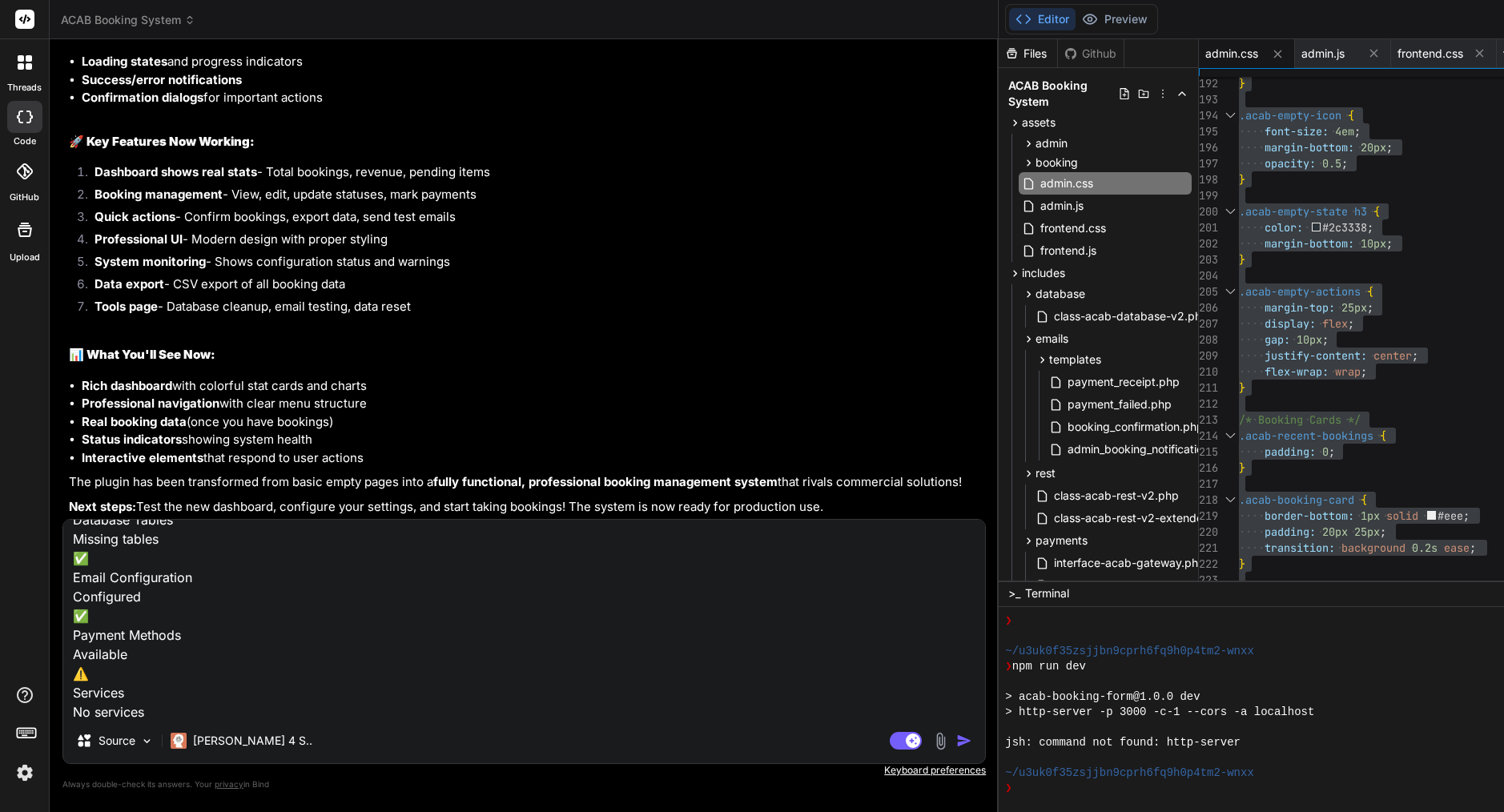
scroll to position [75, 0]
click at [169, 594] on textarea "System Status ❌ Database Tables Missing tables ✅ Email Configuration Configured…" at bounding box center [524, 618] width 921 height 198
type textarea "System Status ❌ Database Tables Missing tables ✅ Email Configuration Configured…"
type textarea "x"
type textarea "System Status ❌ Database Tables Missing tables ✅ Email Configuration Configured…"
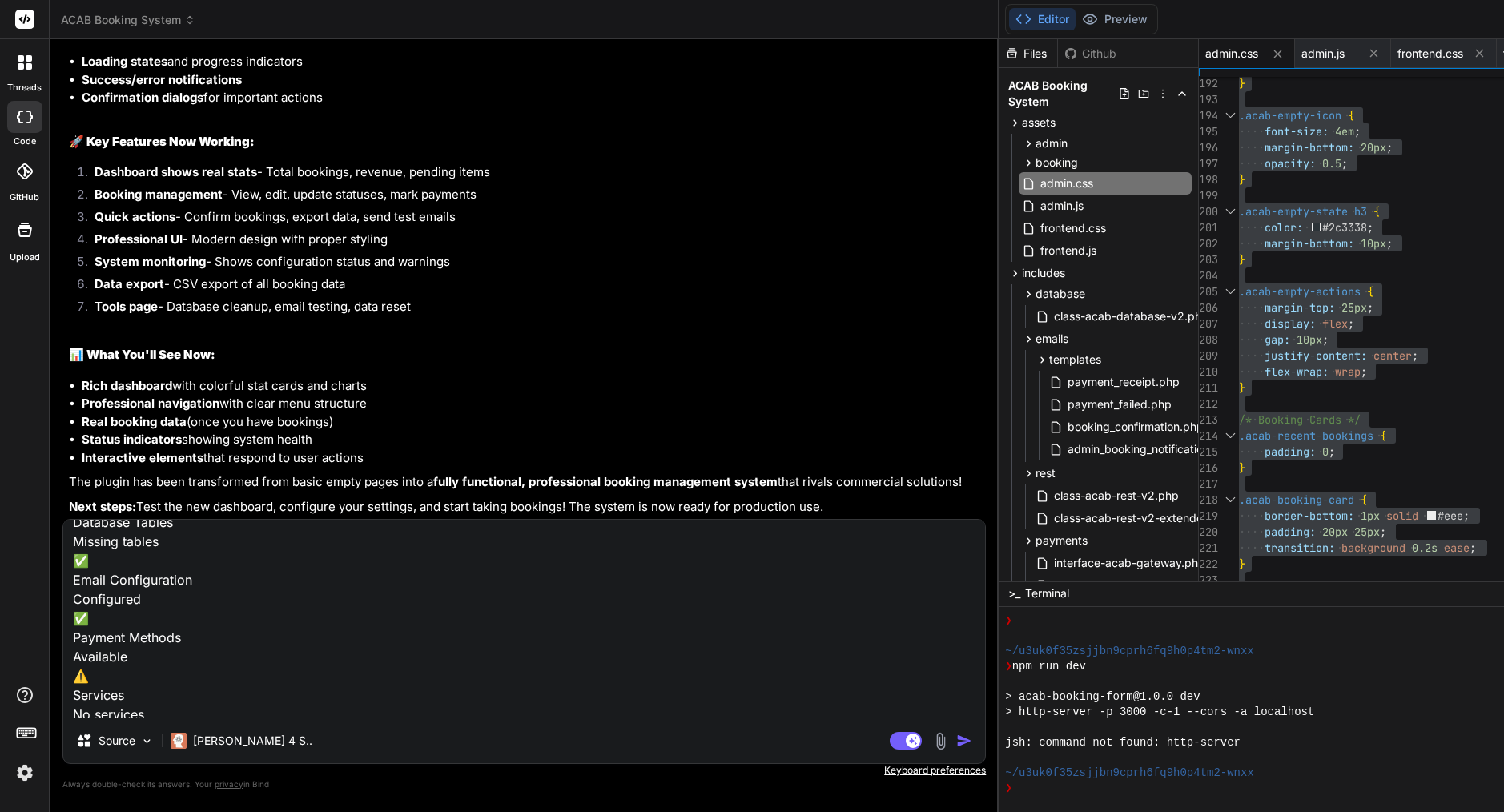
type textarea "x"
type textarea "System Status ❌ Database Tables Missing tables ✅ Email Configuration Configured…"
type textarea "x"
type textarea "System Status ❌ Database Tables Missing tables ✅ Email Configuration Configured…"
type textarea "x"
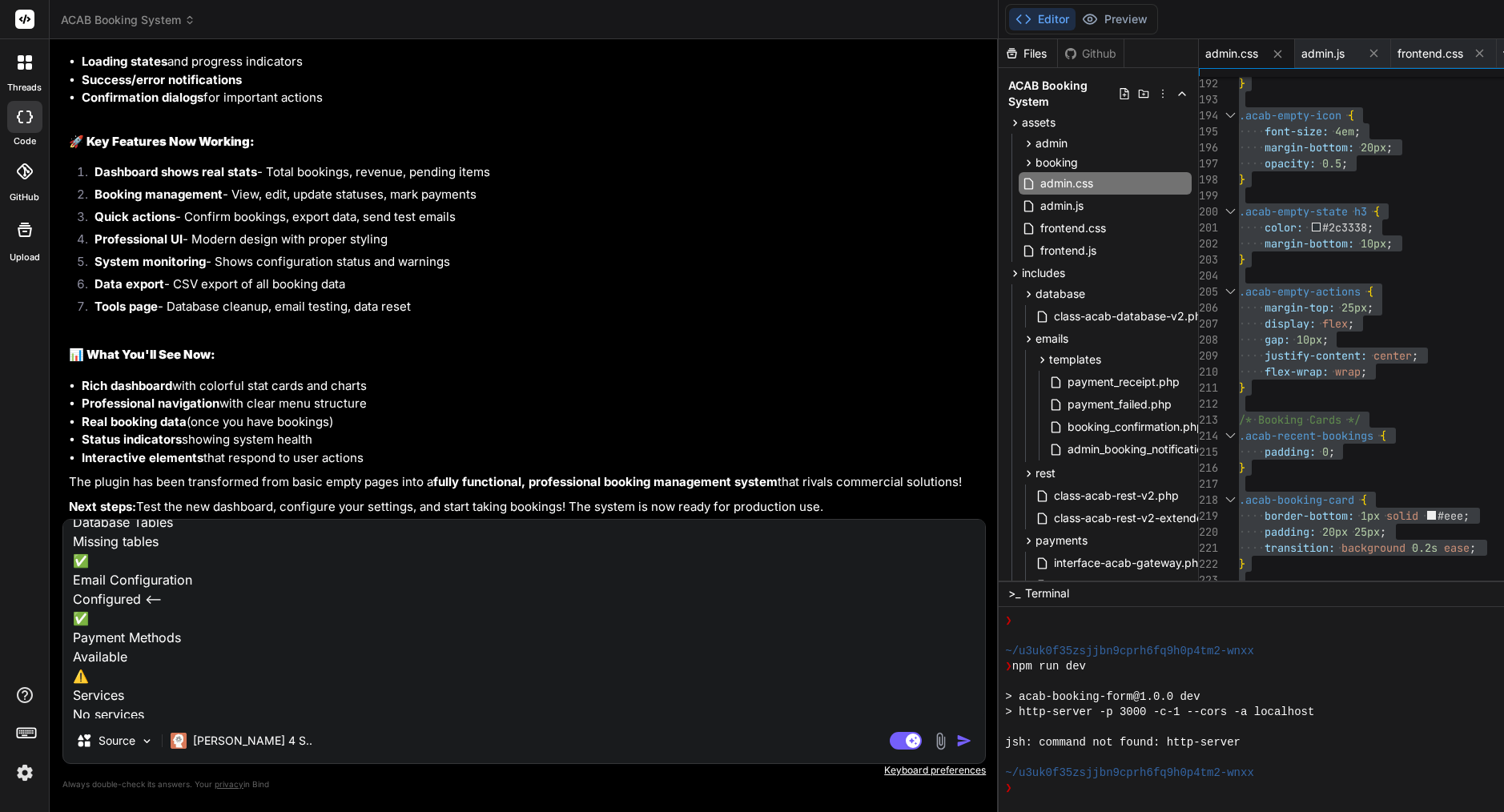
type textarea "System Status ❌ Database Tables Missing tables ✅ Email Configuration Configured…"
type textarea "x"
type textarea "System Status ❌ Database Tables Missing tables ✅ Email Configuration Configured…"
type textarea "x"
type textarea "System Status ❌ Database Tables Missing tables ✅ Email Configuration Configured…"
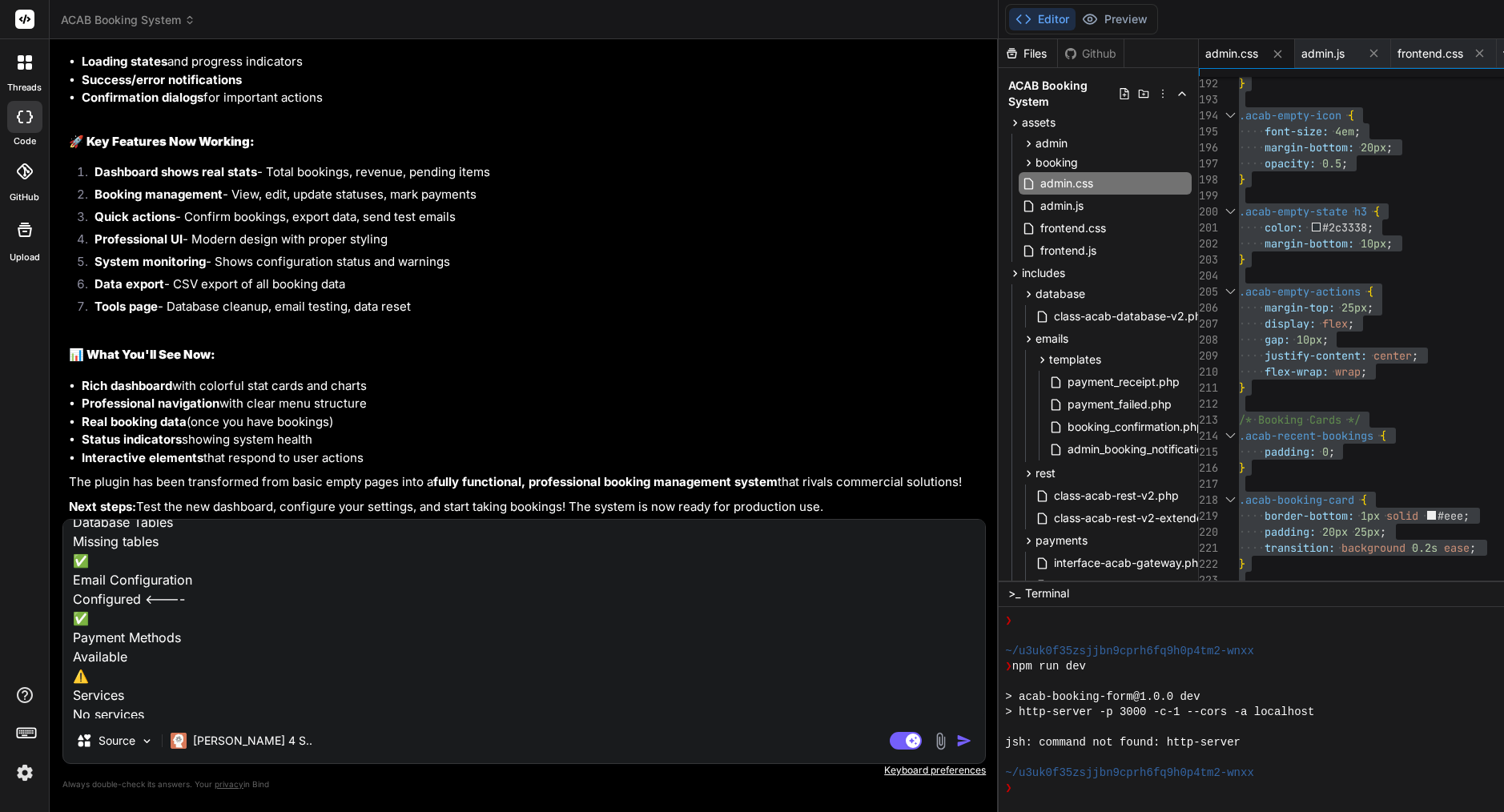
type textarea "x"
type textarea "System Status ❌ Database Tables Missing tables ✅ Email Configuration Configured…"
type textarea "x"
type textarea "System Status ❌ Database Tables Missing tables ✅ Email Configuration Configured…"
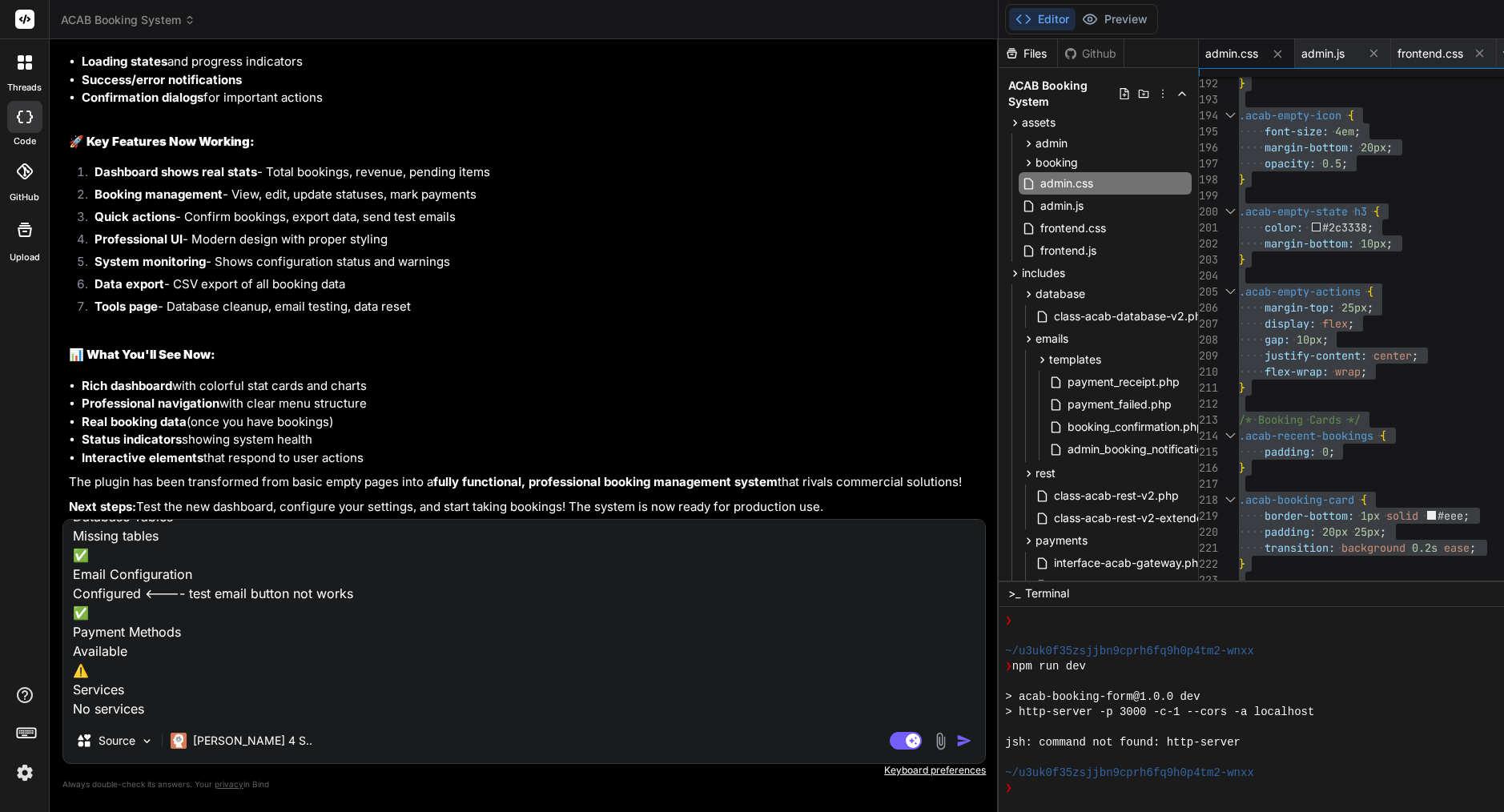
click at [289, 592] on textarea "System Status ❌ Database Tables Missing tables ✅ Email Configuration Configured…" at bounding box center [524, 618] width 921 height 198
click at [199, 701] on textarea "System Status ❌ Database Tables Missing tables ✅ Email Configuration Configured…" at bounding box center [524, 618] width 921 height 198
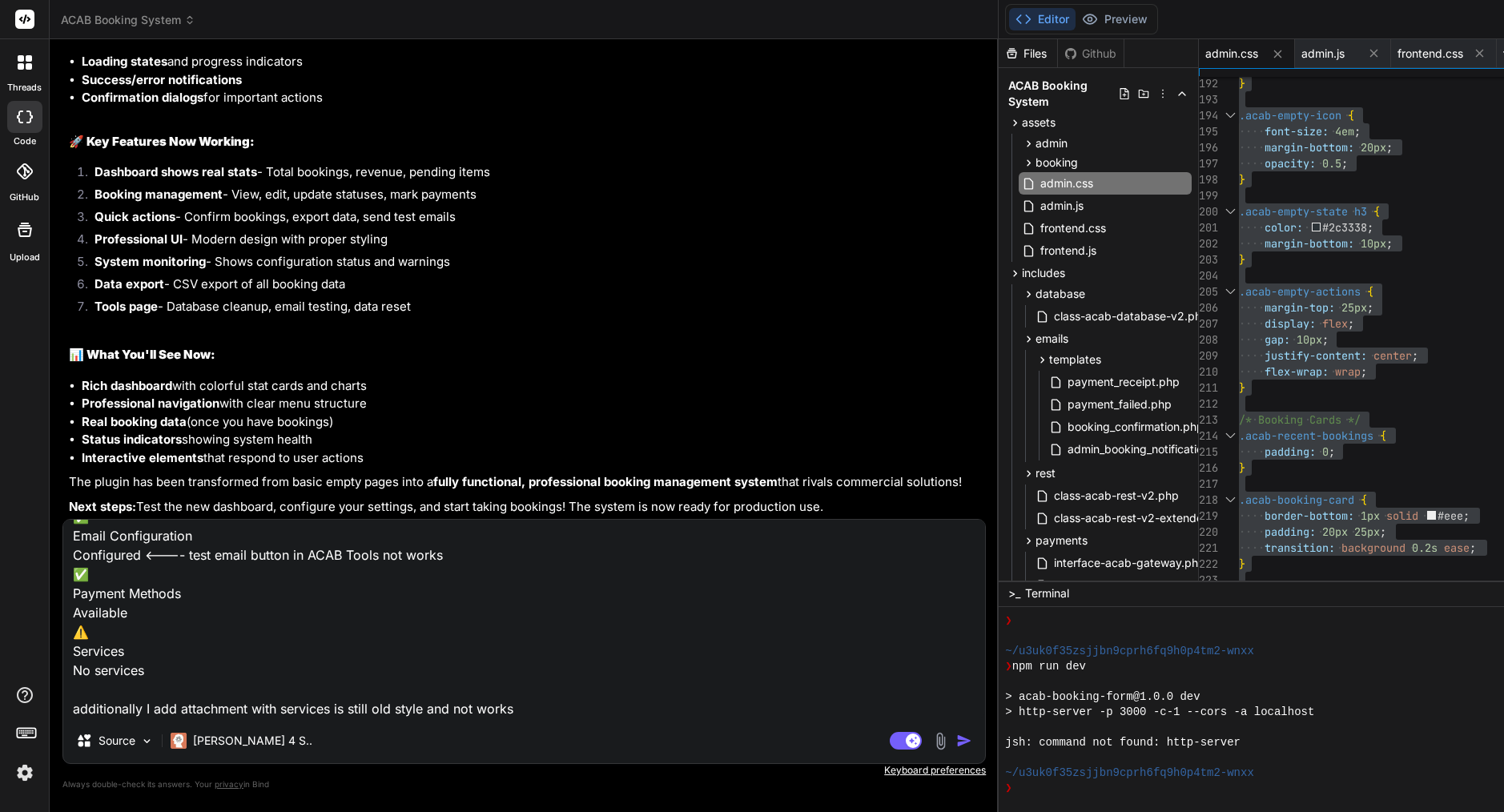
scroll to position [136, 0]
click at [932, 744] on img at bounding box center [941, 741] width 18 height 18
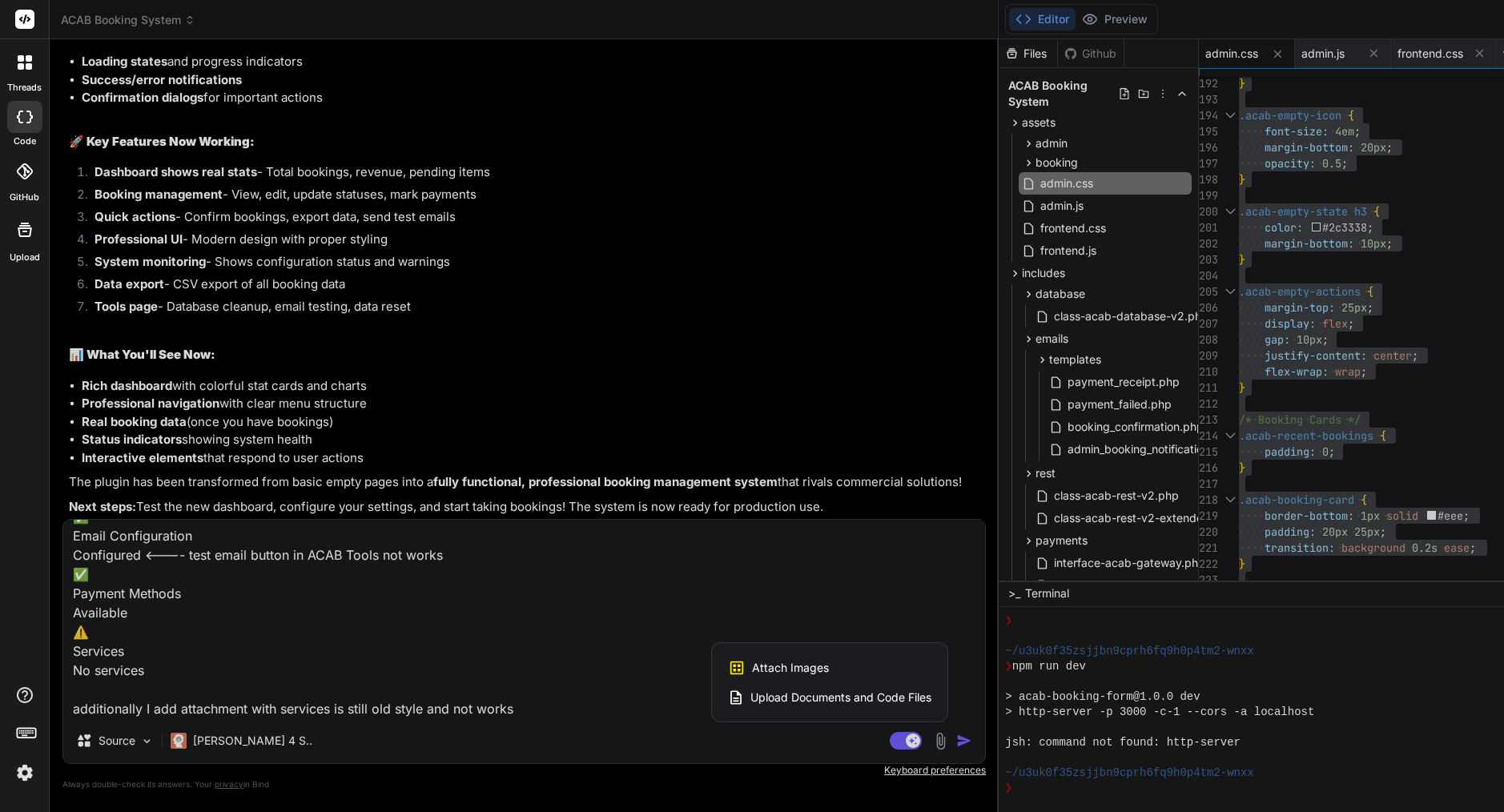
click at [752, 665] on span "Attach Images" at bounding box center [789, 667] width 77 height 16
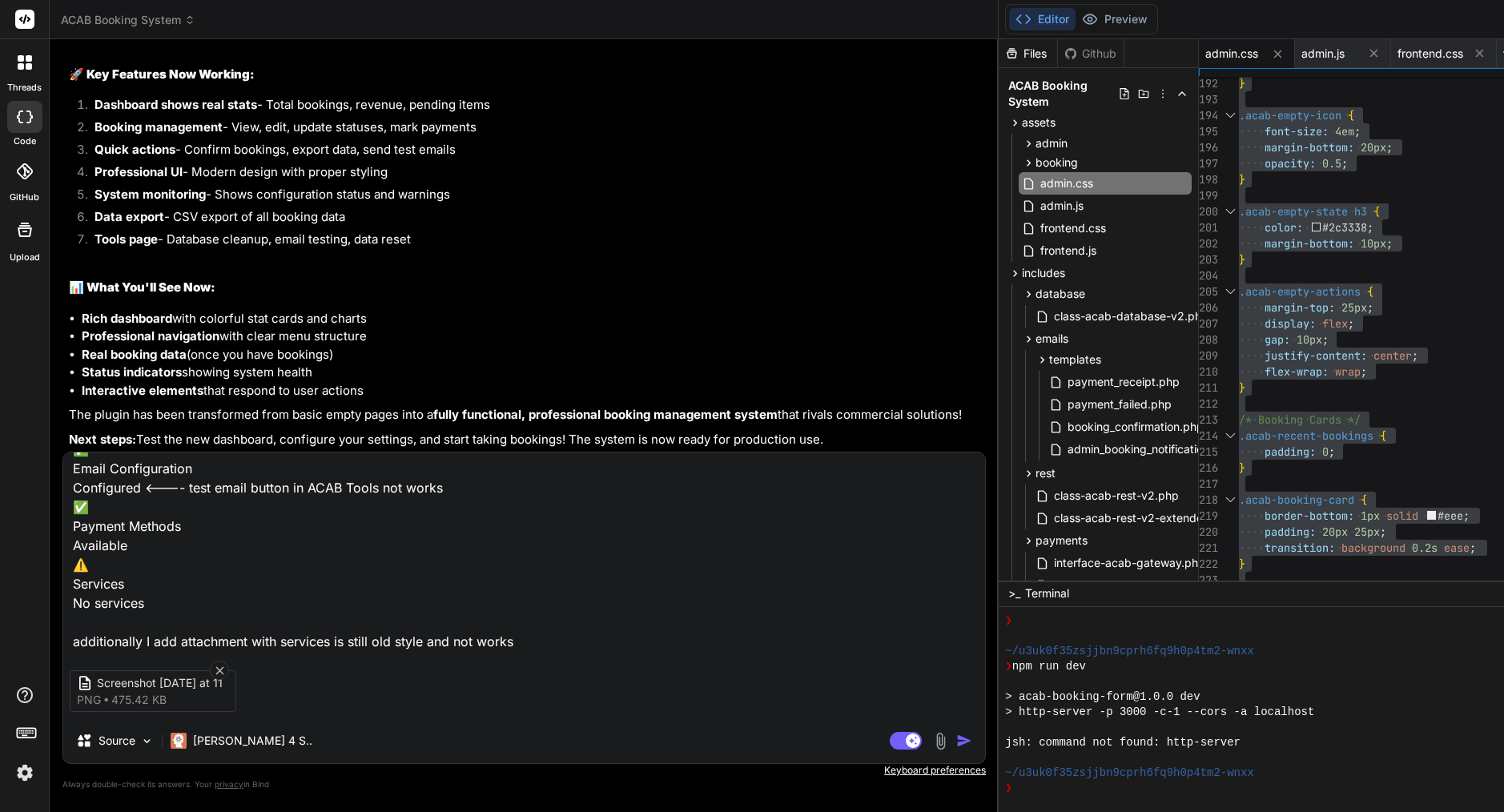
click at [957, 742] on img "button" at bounding box center [964, 740] width 16 height 16
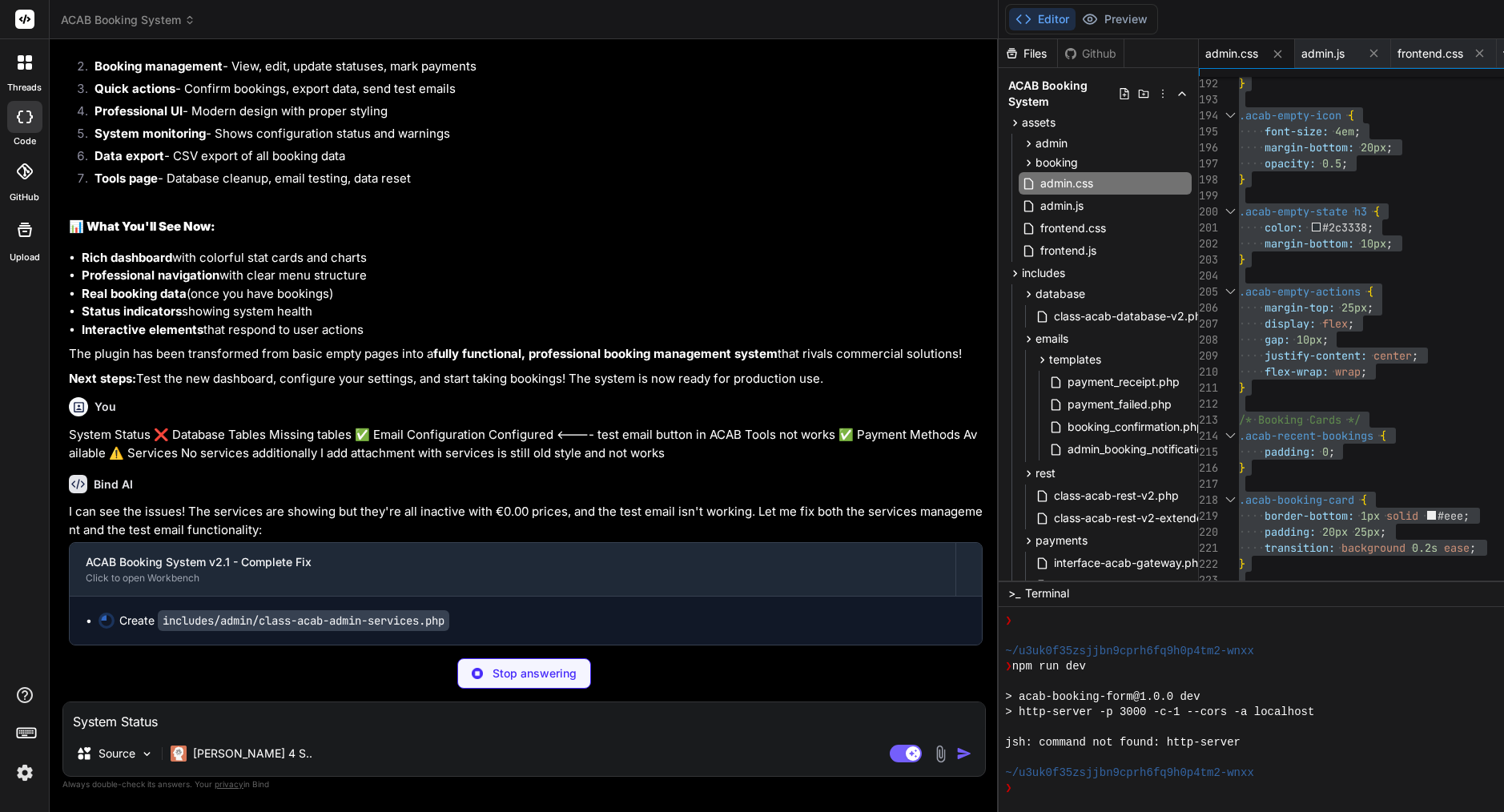
scroll to position [0, 0]
click at [286, 503] on p "I can see the issues! The services are showing but they're all inactive with €0…" at bounding box center [526, 520] width 914 height 36
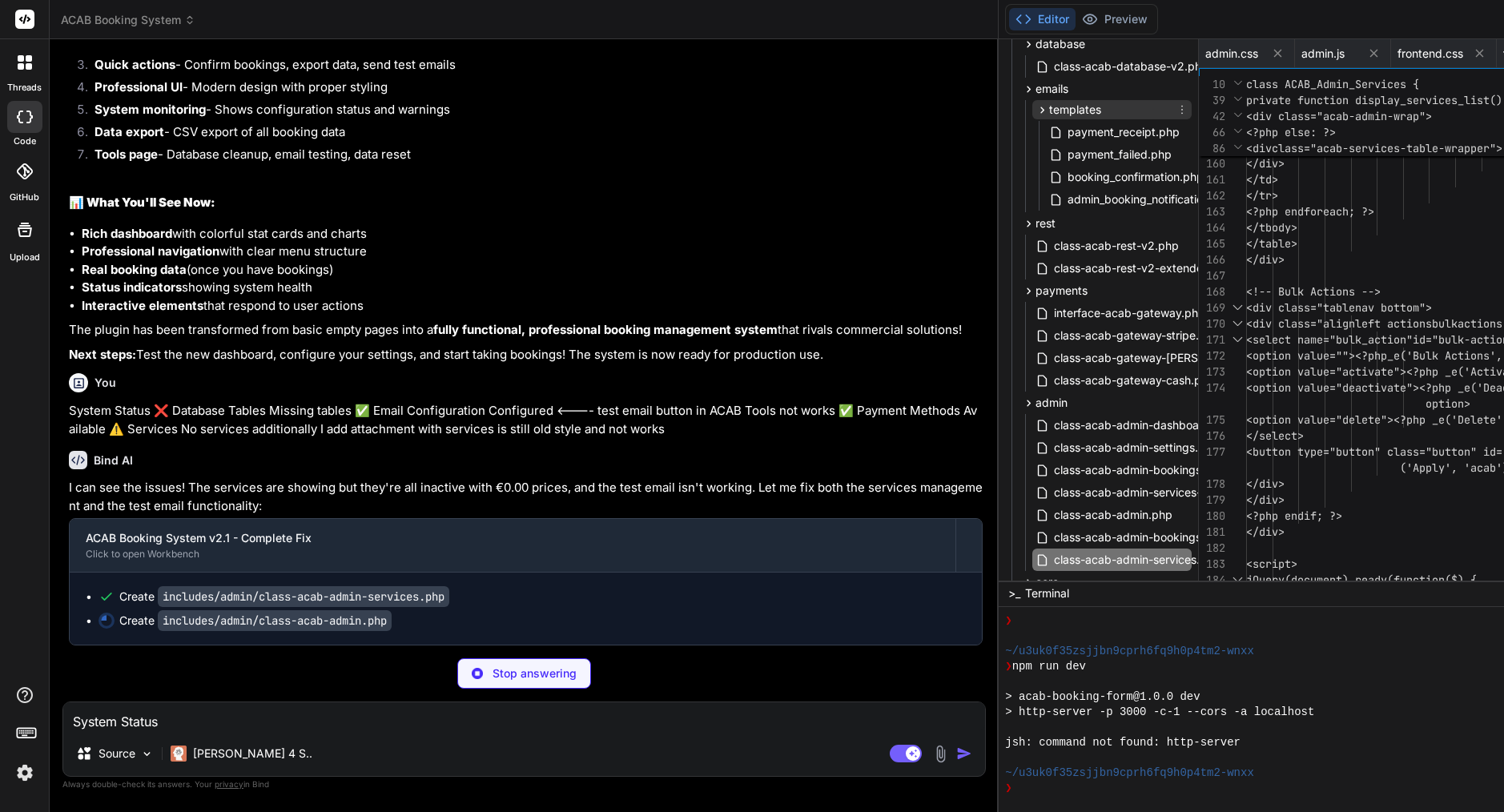
scroll to position [252, 0]
click at [1246, 354] on span "<option value=""><?php" at bounding box center [1317, 355] width 141 height 15
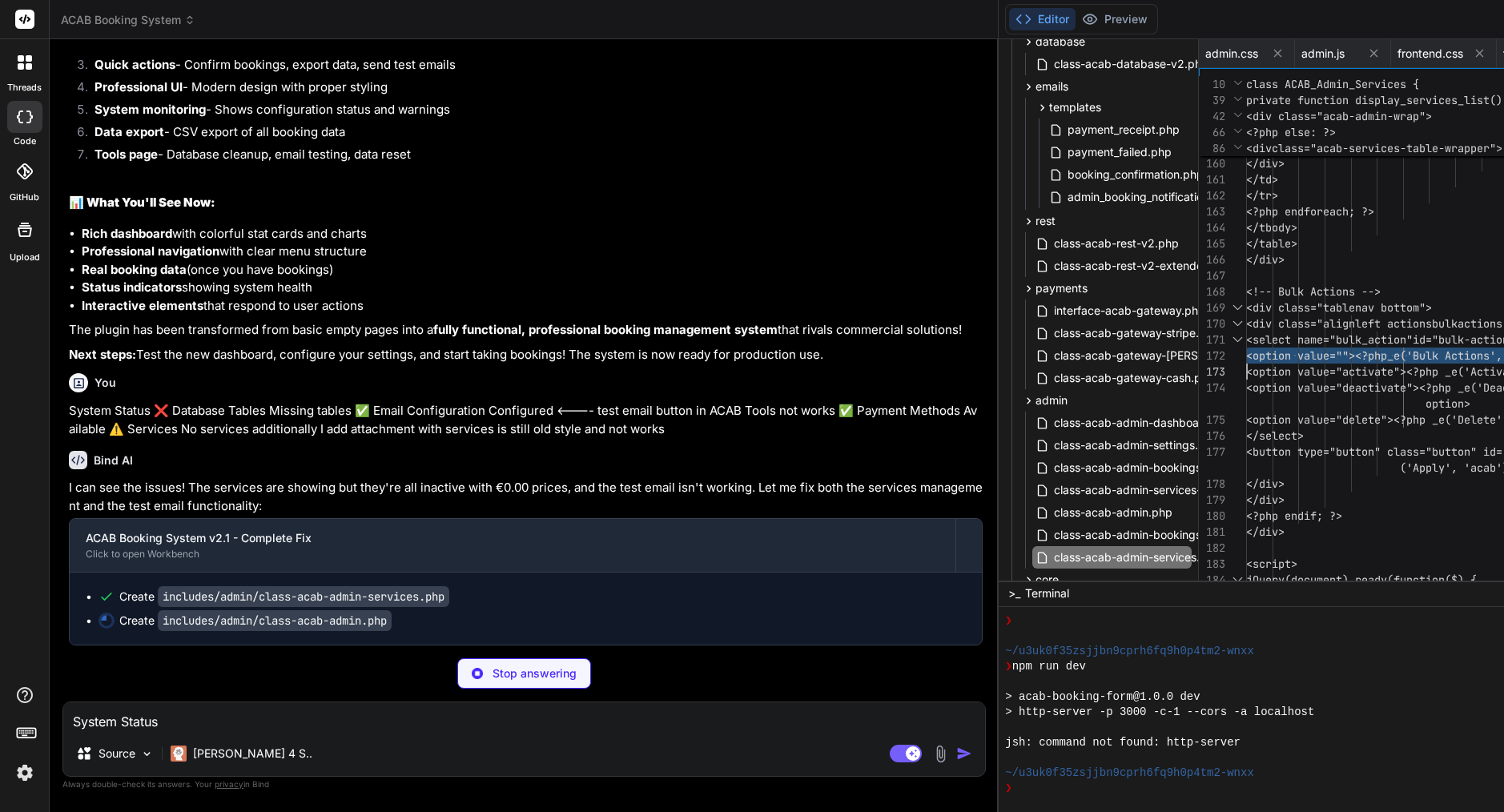
click at [1246, 354] on span "<option value=""><?php" at bounding box center [1317, 355] width 141 height 15
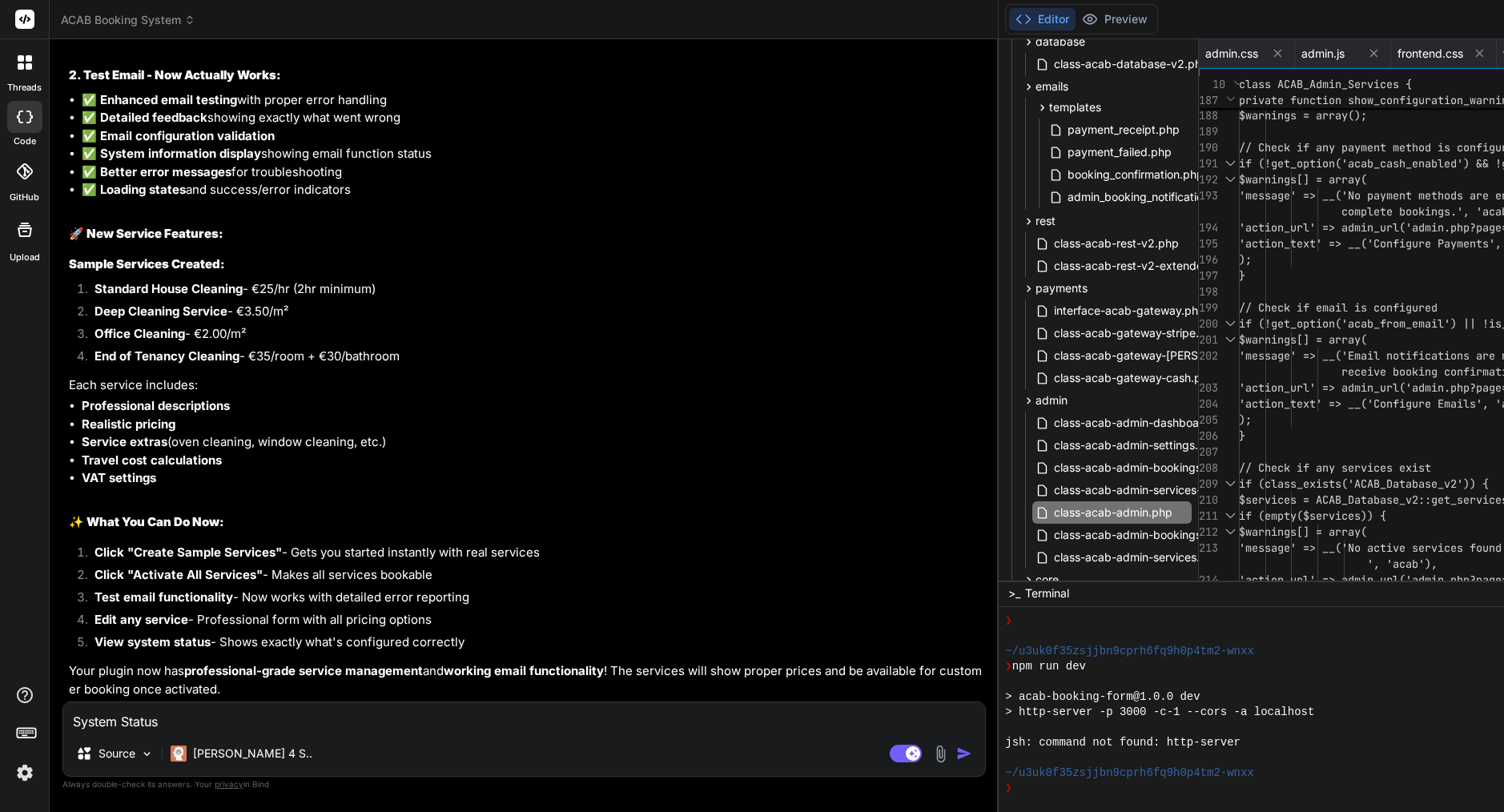
scroll to position [59399, 0]
click at [1239, 303] on span "// Check if email is configured" at bounding box center [1338, 307] width 199 height 15
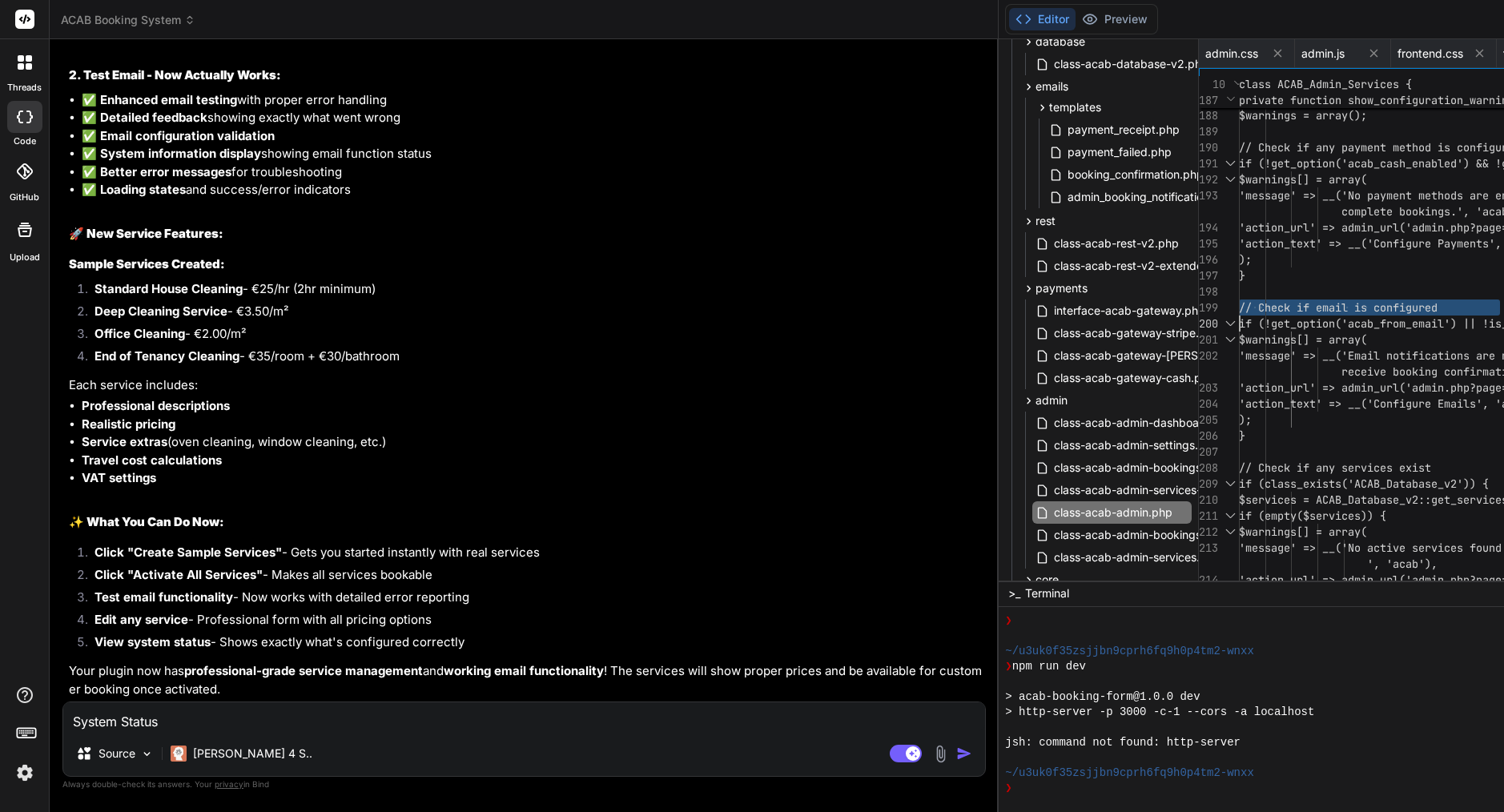
click at [1239, 303] on span "// Check if email is configured" at bounding box center [1338, 307] width 199 height 15
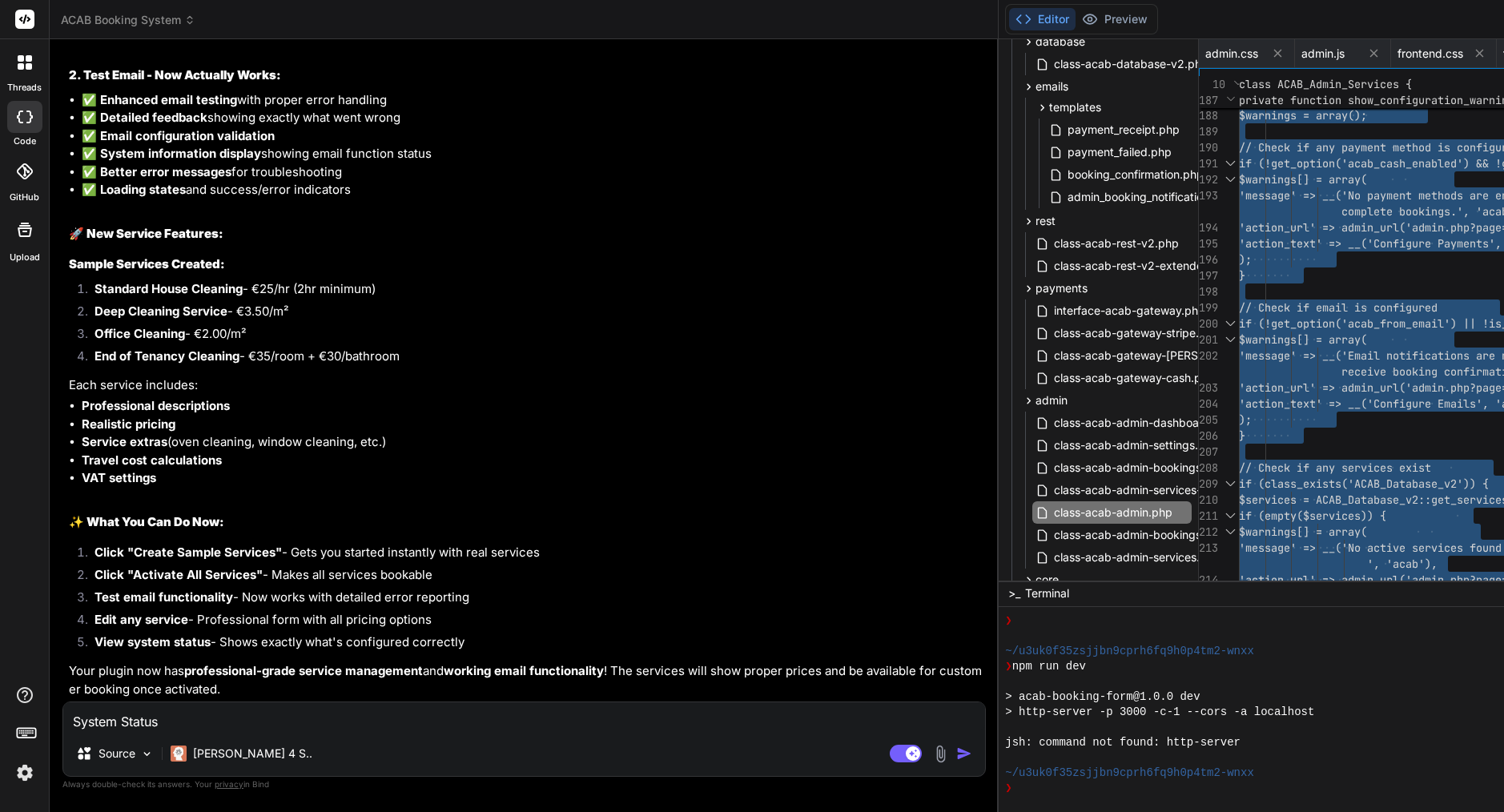
click at [199, 718] on textarea "System Status ❌ Database Tables Missing tables ✅ Email Configuration Configured…" at bounding box center [524, 716] width 921 height 29
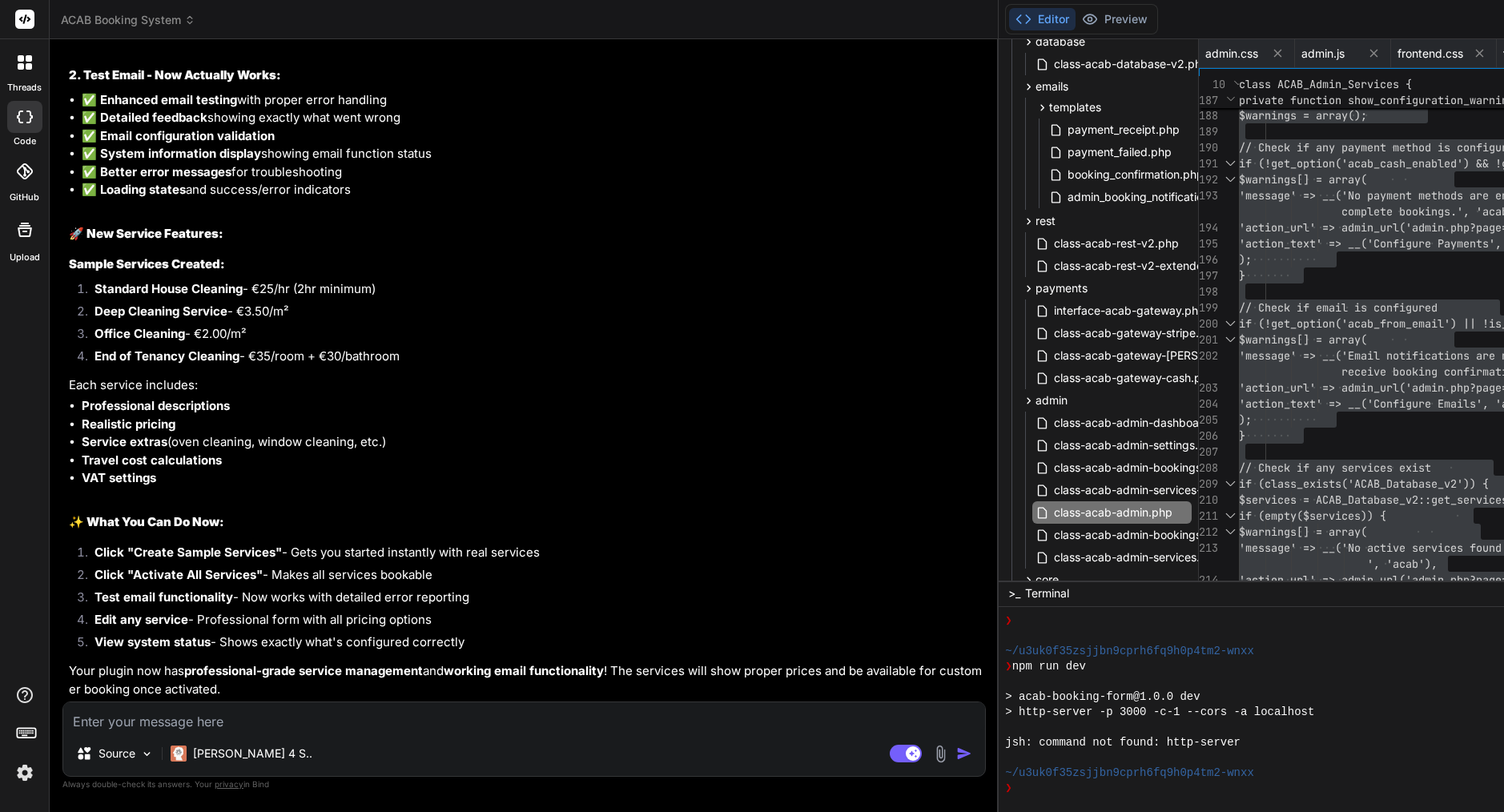
paste textarea "[[DATE] 09:21:36 UTC] PHP Deprecated: ucfirst(): Passing null to parameter #1 (…"
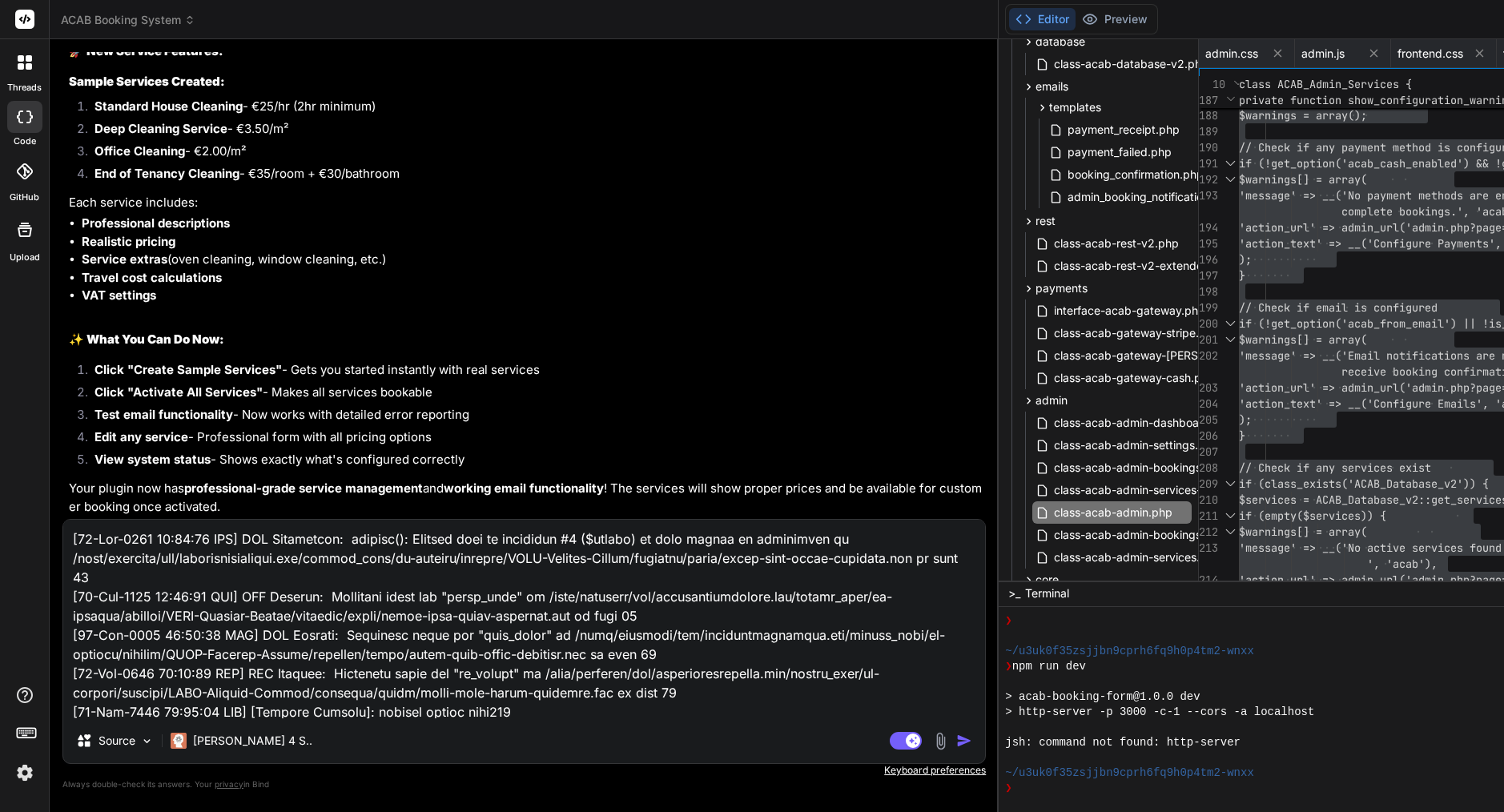
scroll to position [3153, 0]
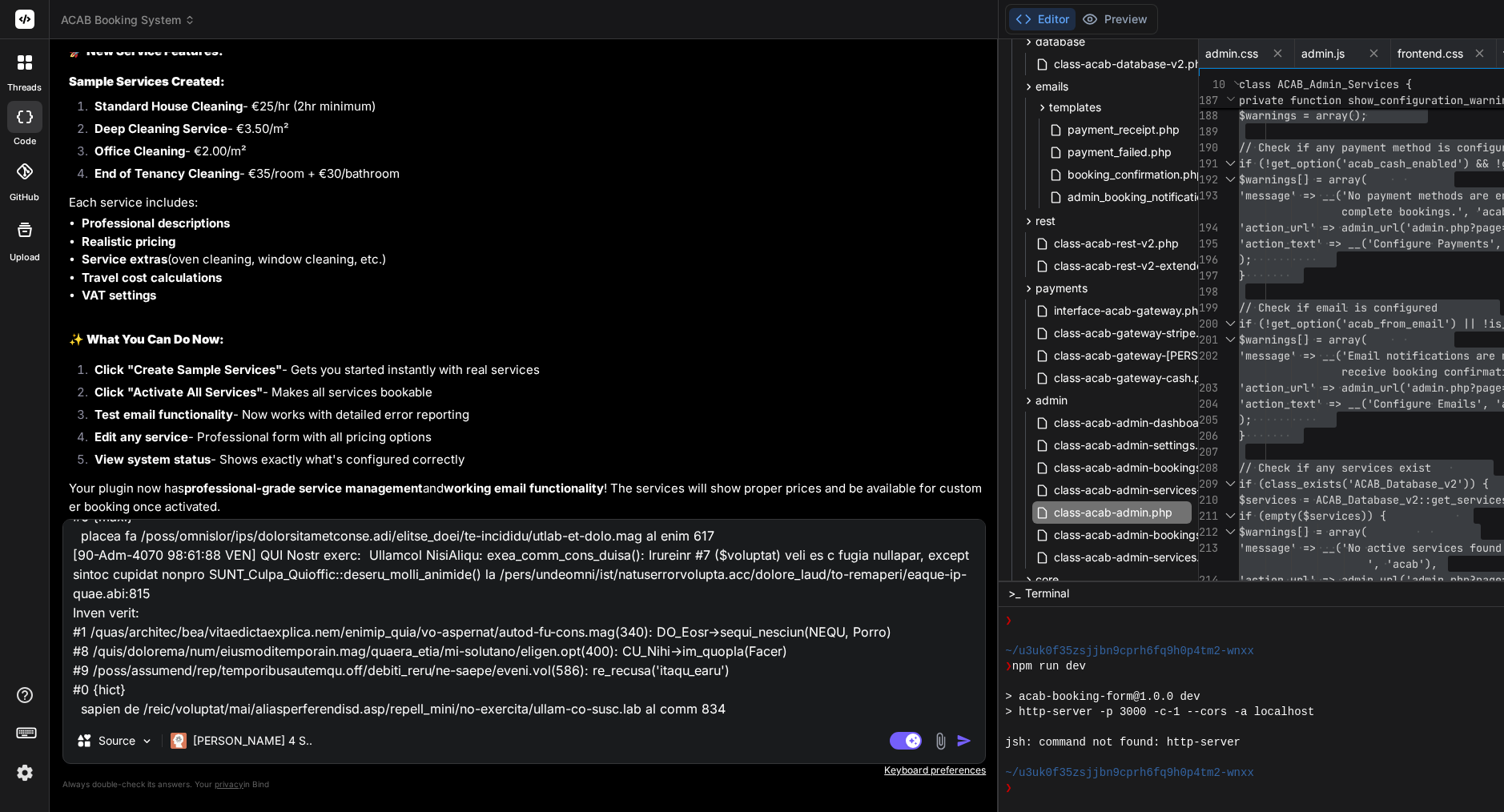
click at [957, 744] on img "button" at bounding box center [964, 740] width 16 height 16
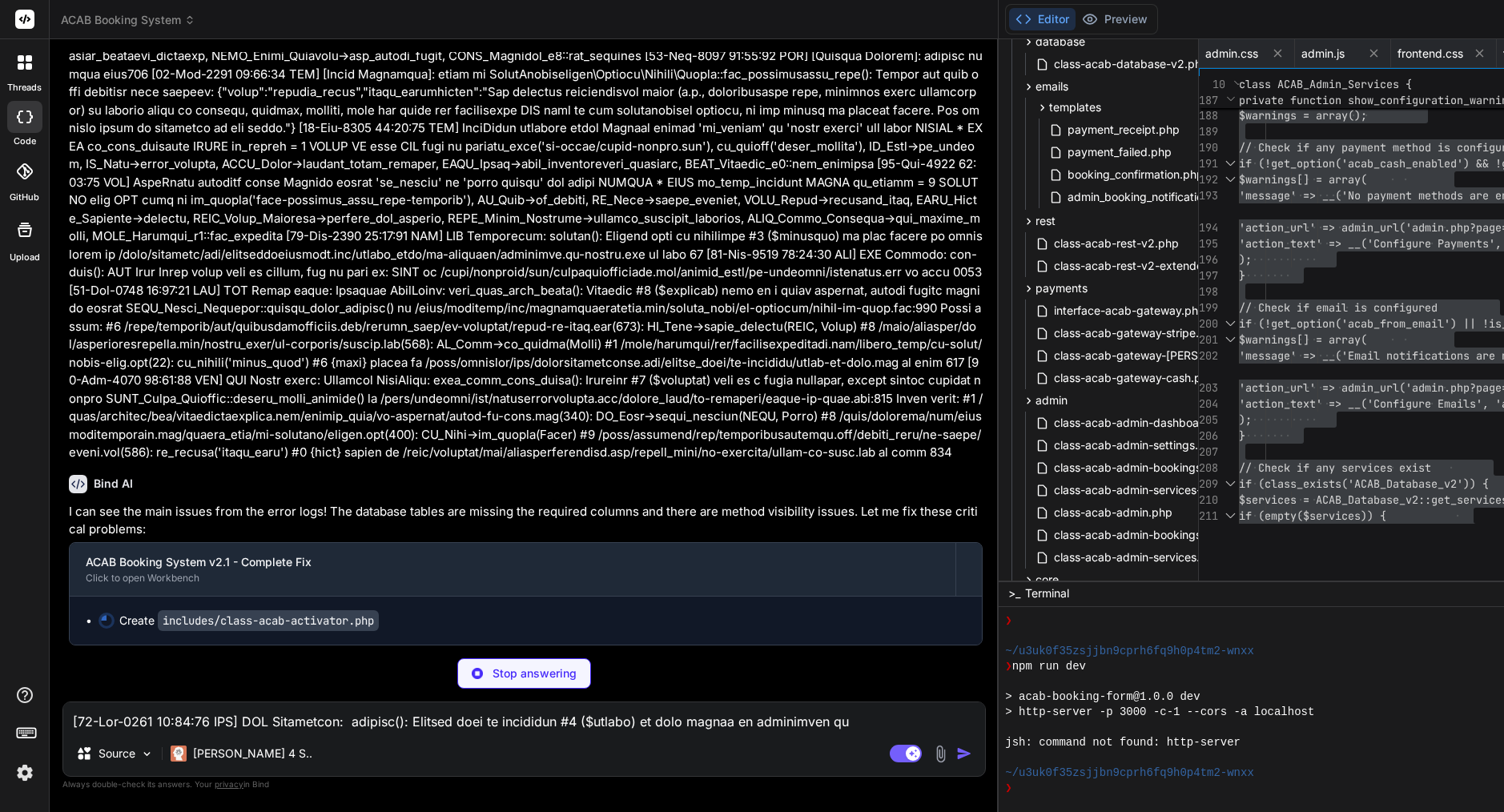
scroll to position [15, 0]
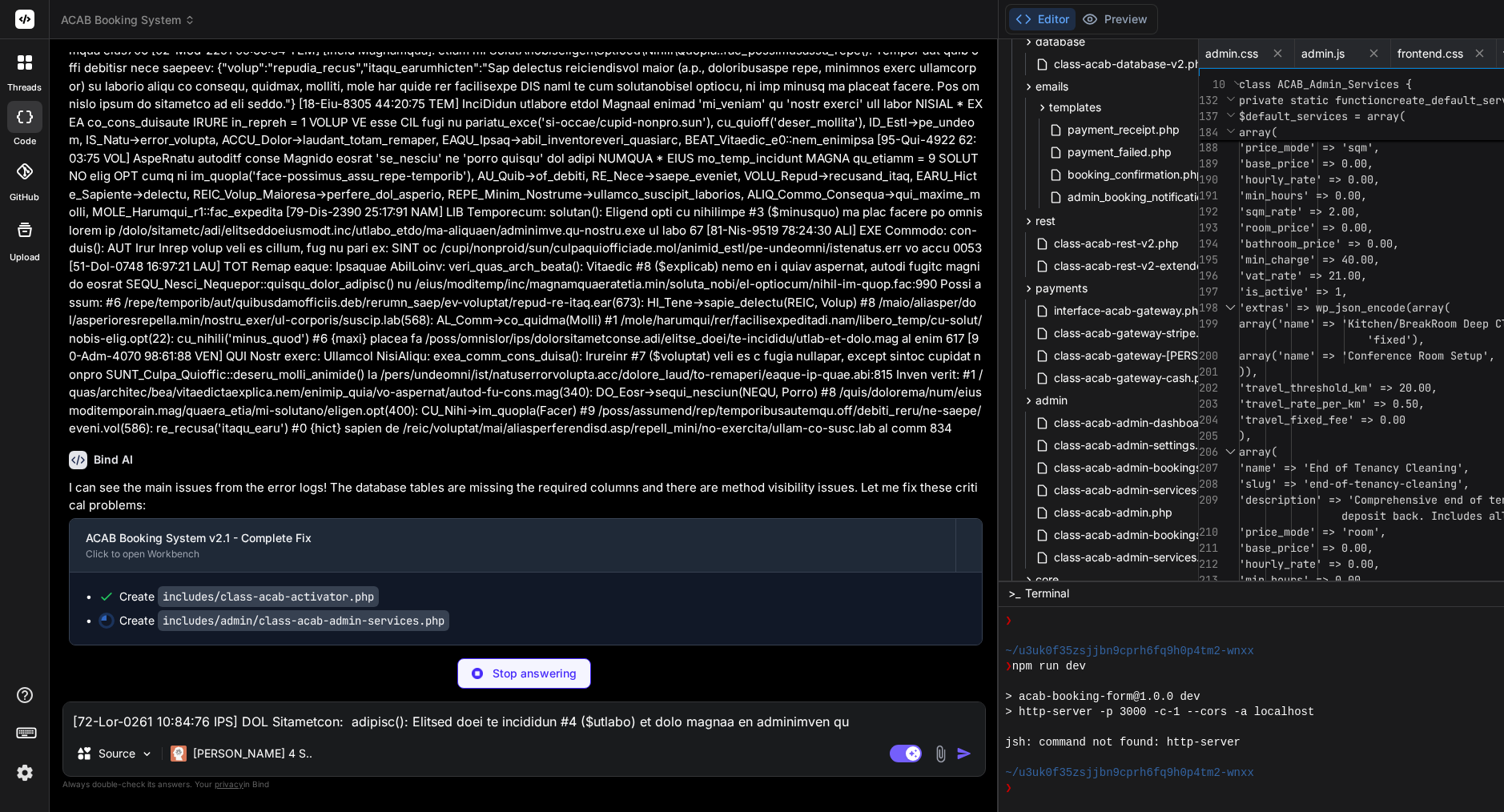
drag, startPoint x: 362, startPoint y: 514, endPoint x: 362, endPoint y: 500, distance: 14.0
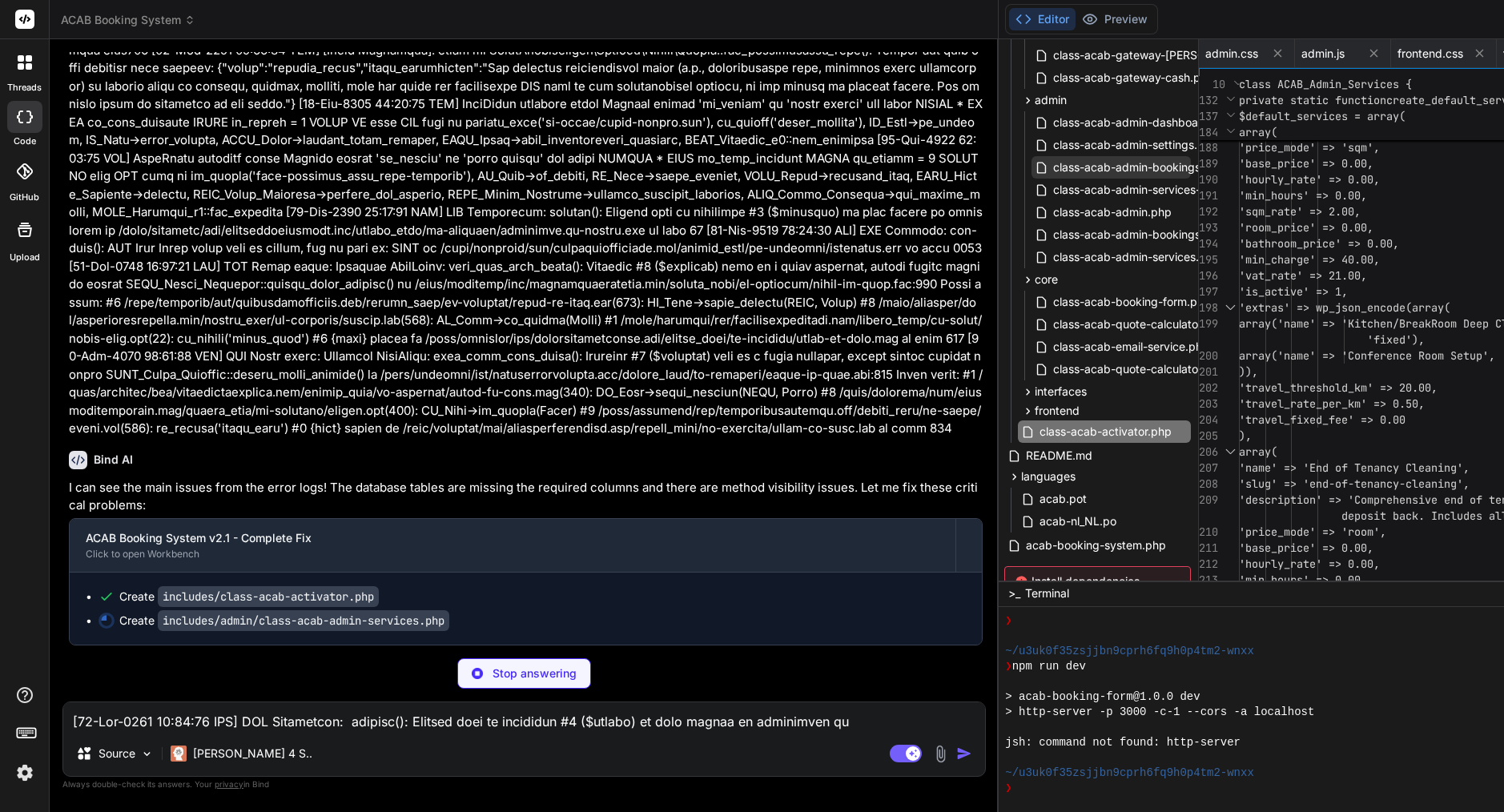
scroll to position [556, 2]
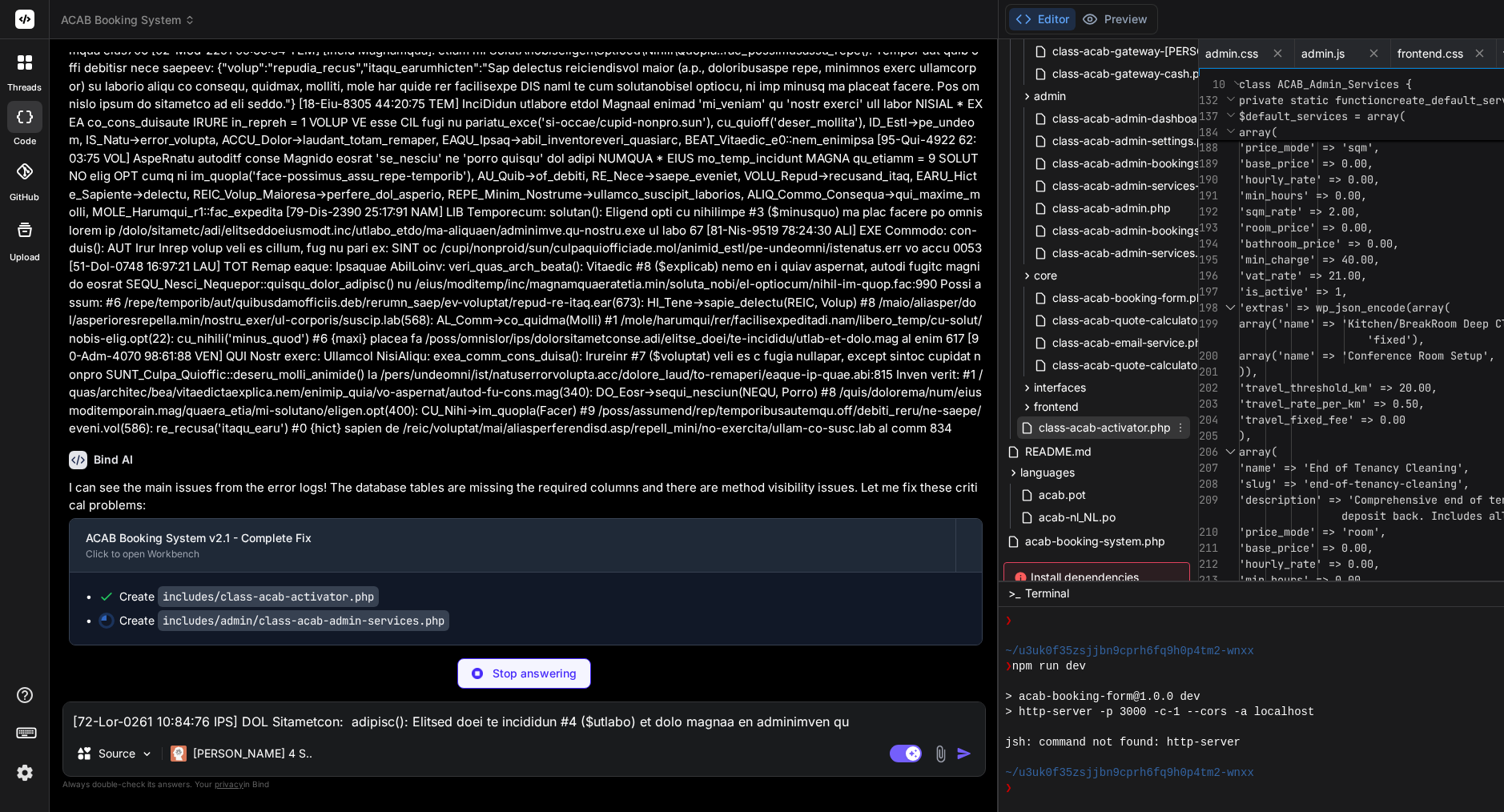
click at [1037, 427] on span "class-acab-activator.php" at bounding box center [1104, 427] width 136 height 19
click at [1239, 359] on span "array('name' => 'Conference Ro" at bounding box center [1335, 355] width 192 height 15
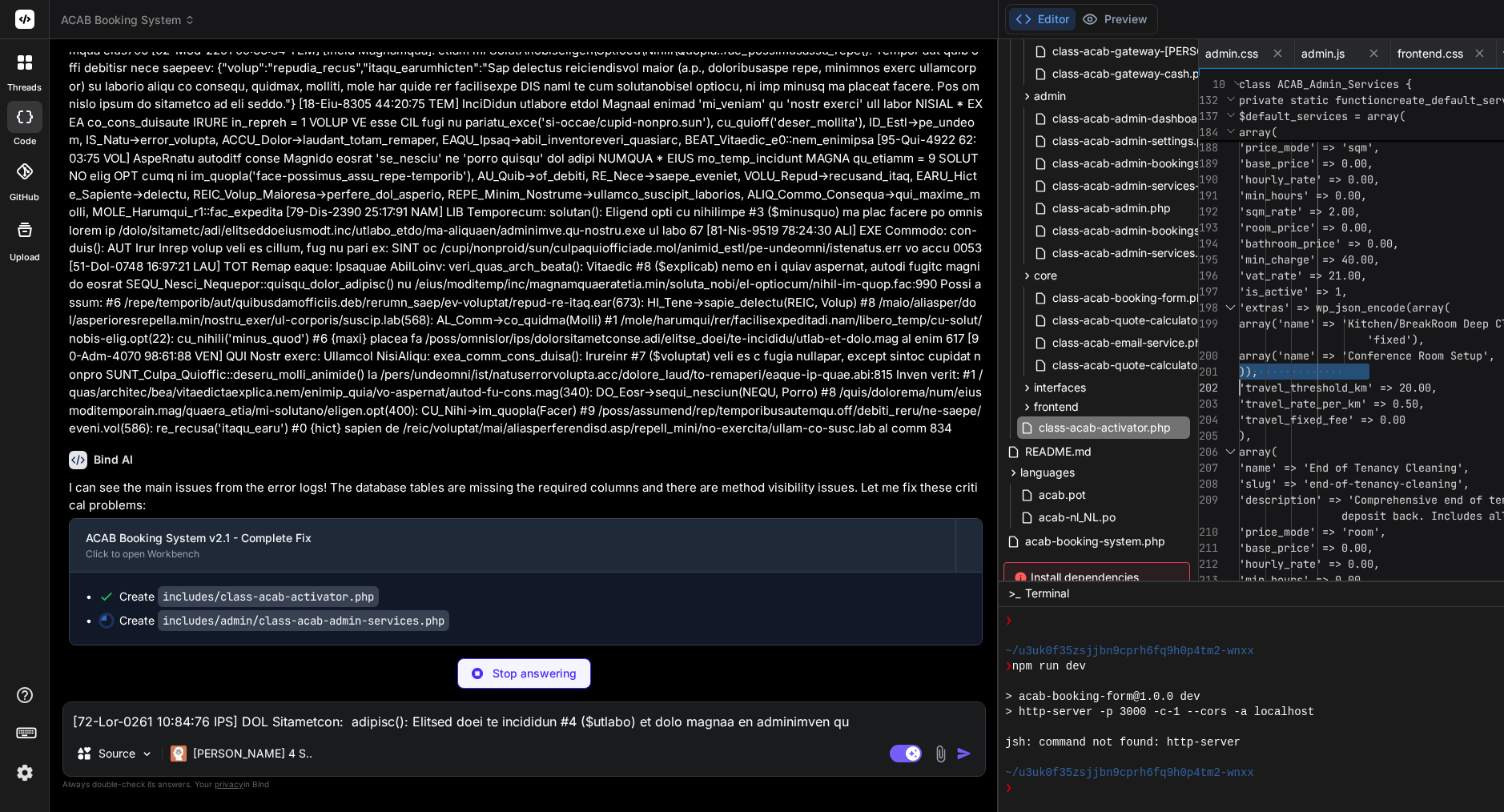
click at [1239, 359] on span "array('name' => 'Conference Ro" at bounding box center [1335, 355] width 192 height 15
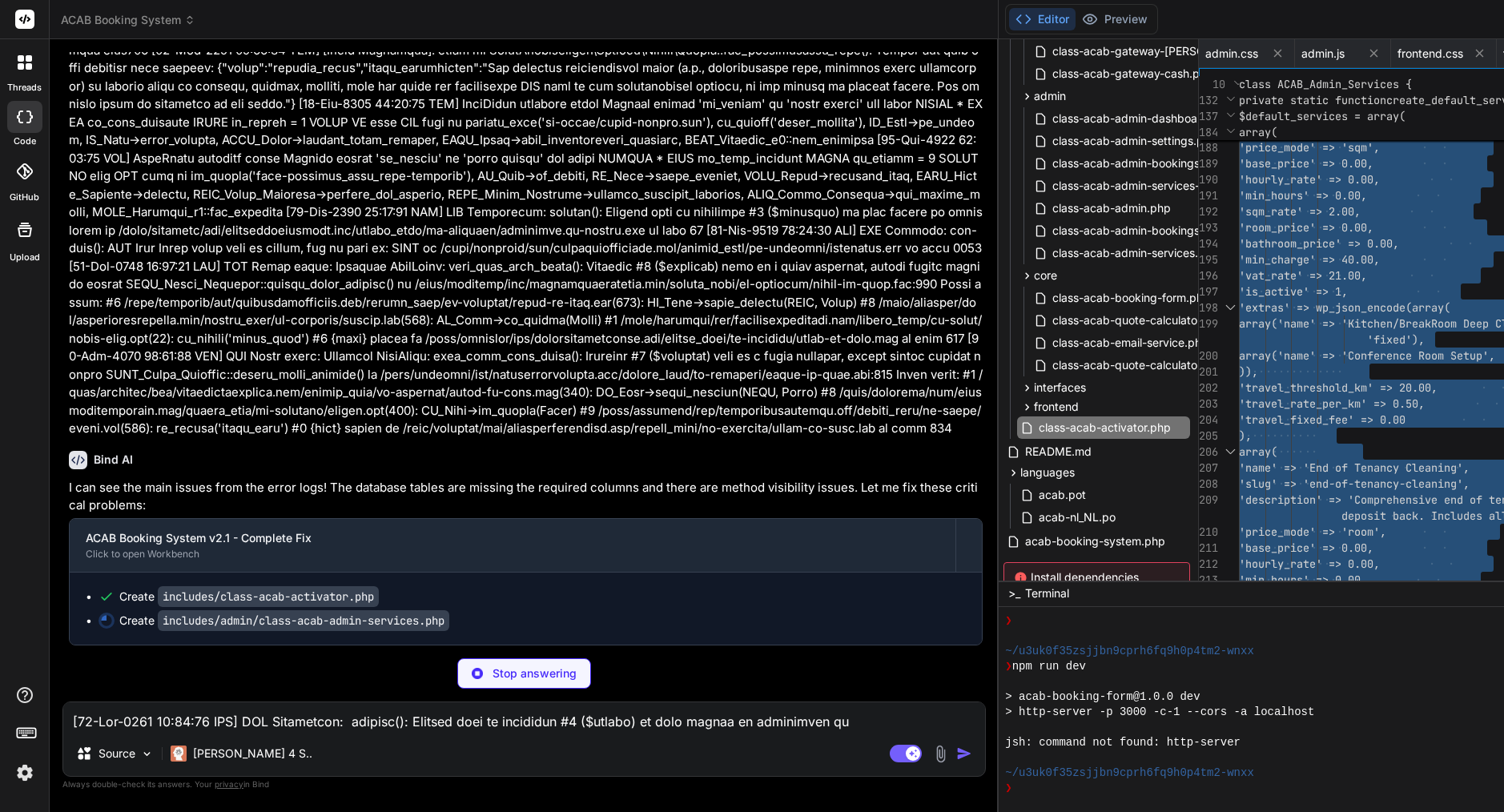
click at [230, 594] on code "includes/class-acab-activator.php" at bounding box center [268, 596] width 221 height 21
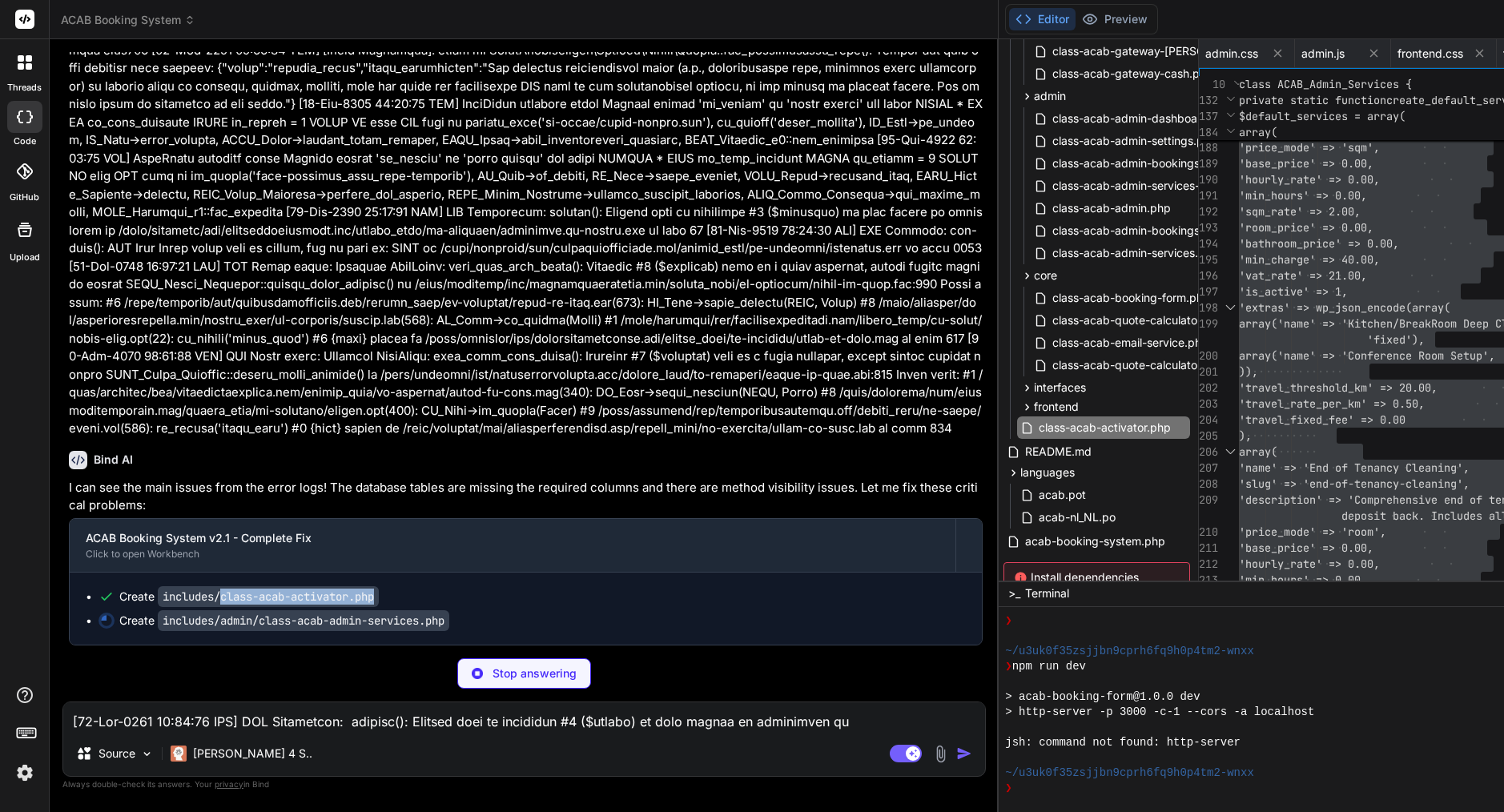
drag, startPoint x: 223, startPoint y: 595, endPoint x: 407, endPoint y: 604, distance: 184.2
click at [410, 604] on ul "Create includes/class-acab-activator.php Create includes/admin/class-acab-admin…" at bounding box center [525, 608] width 880 height 40
copy code "class-acab-activator.php"
click at [1239, 319] on span "array('name' => 'Kitchen/Break" at bounding box center [1335, 324] width 192 height 15
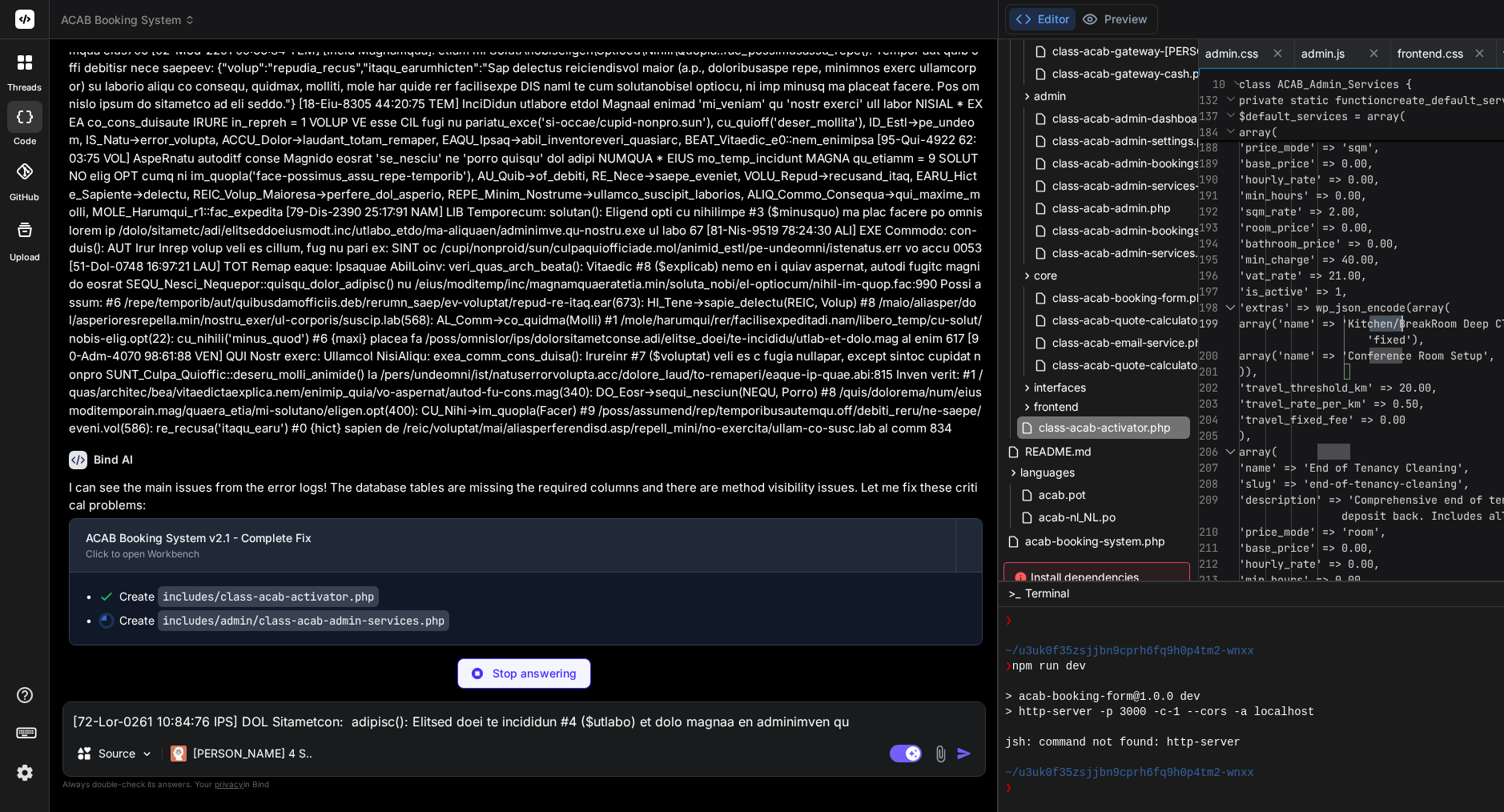
click at [1239, 319] on span "array('name' => 'Kitchen/Break" at bounding box center [1335, 324] width 192 height 15
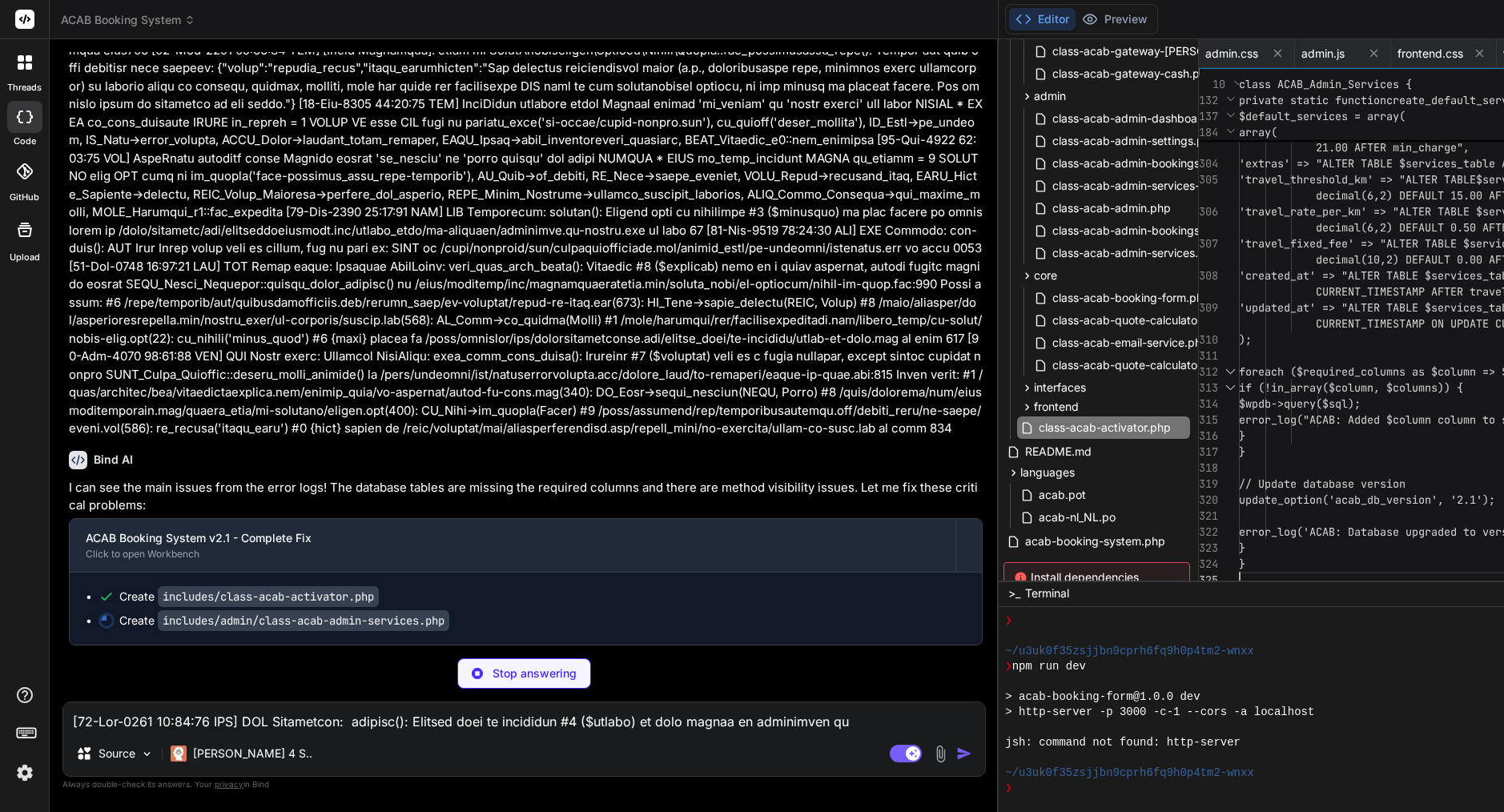
scroll to position [0, 0]
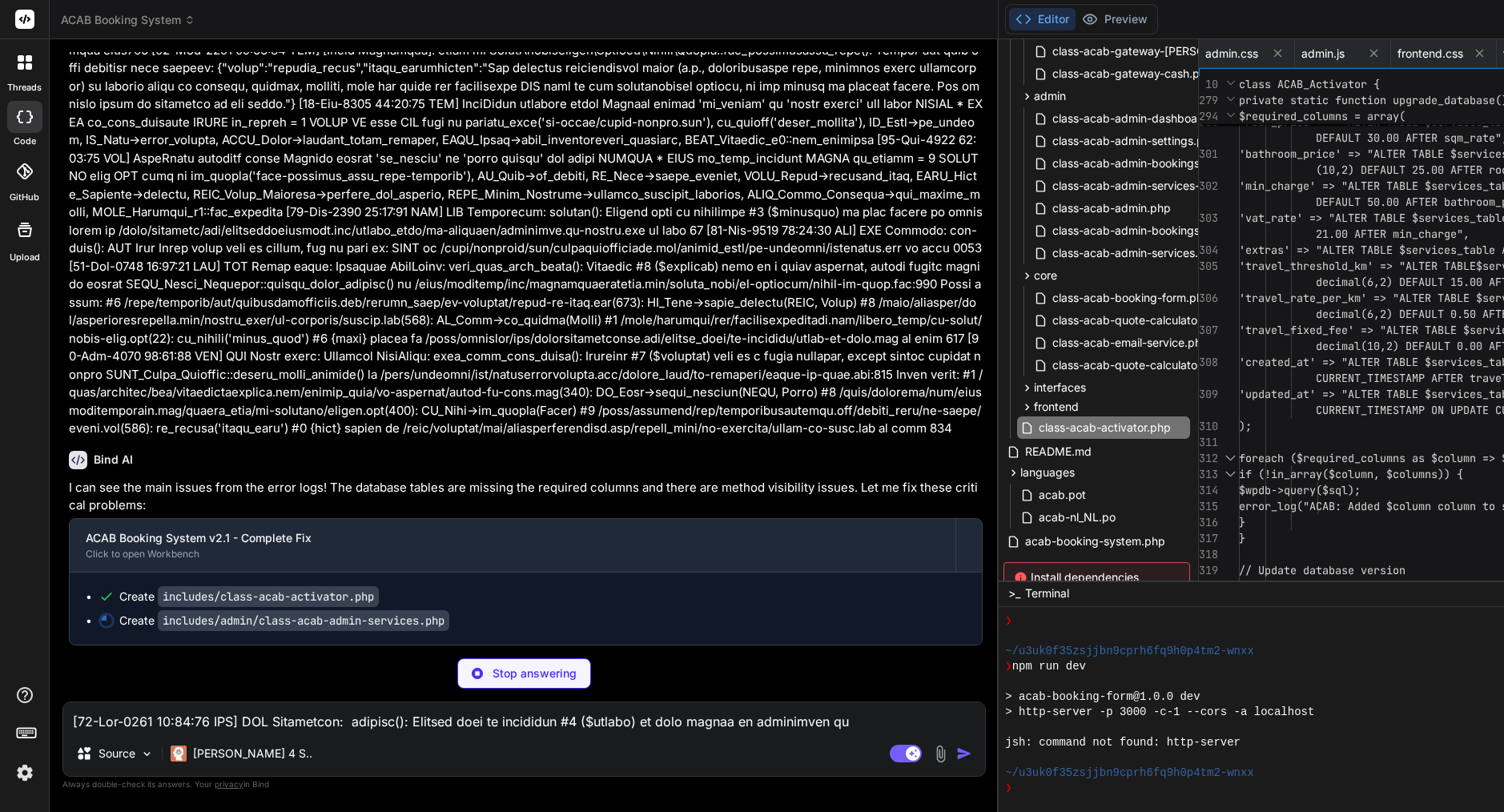
click at [1239, 273] on span "'travel_threshold_km' => "ALTER TABLE $services_table ADD COLUMN travel_thresho…" at bounding box center [1505, 265] width 532 height 16
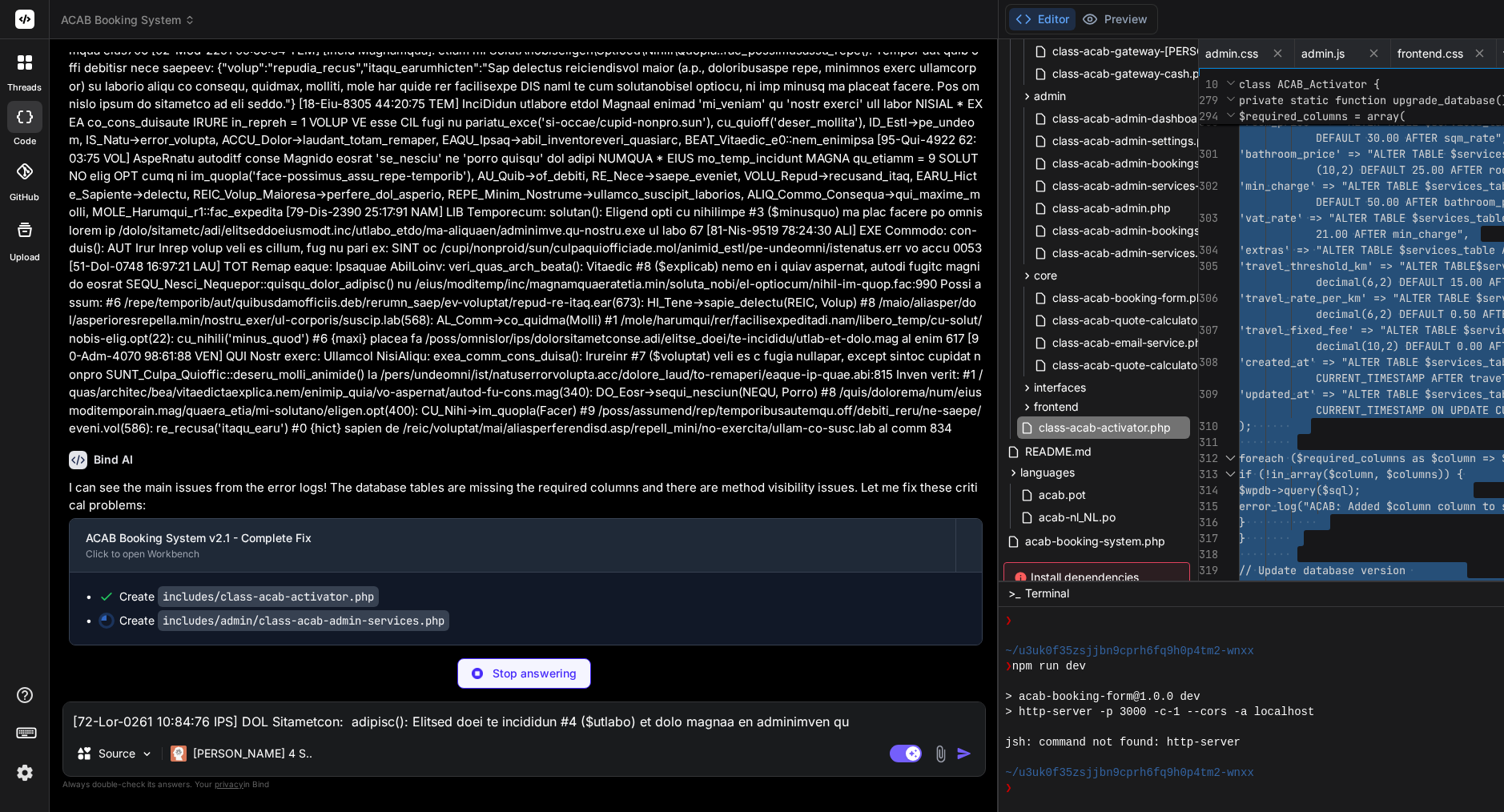
click at [1239, 273] on span "'travel_threshold_km' => "ALTER TABLE $services_table ADD COLUMN travel_thresho…" at bounding box center [1505, 265] width 532 height 16
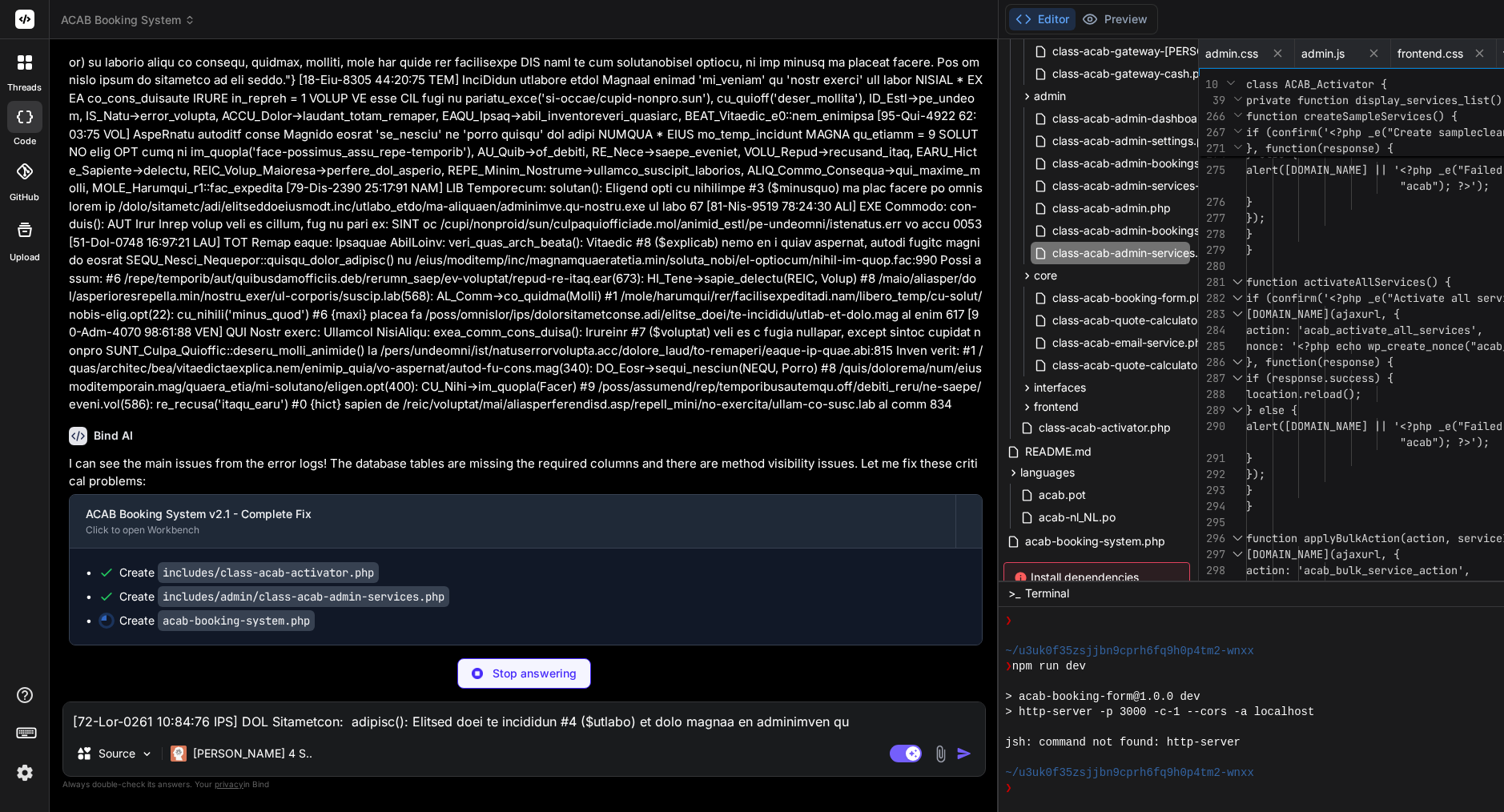
scroll to position [62574, 0]
click at [1246, 314] on span "[DOMAIN_NAME](ajaxurl, {" at bounding box center [1323, 314] width 154 height 15
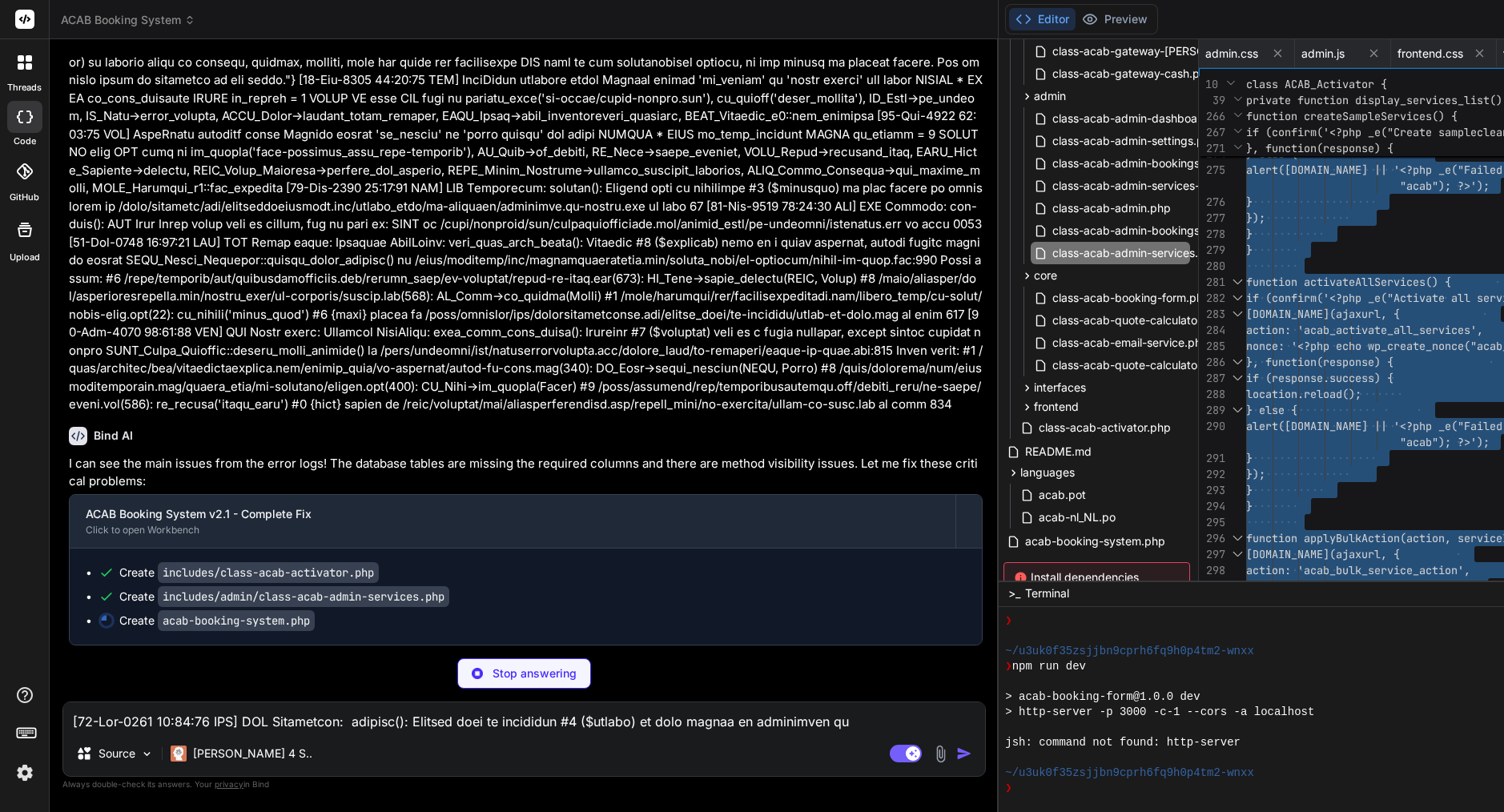
click at [1246, 314] on span "[DOMAIN_NAME](ajaxurl, {" at bounding box center [1323, 314] width 154 height 15
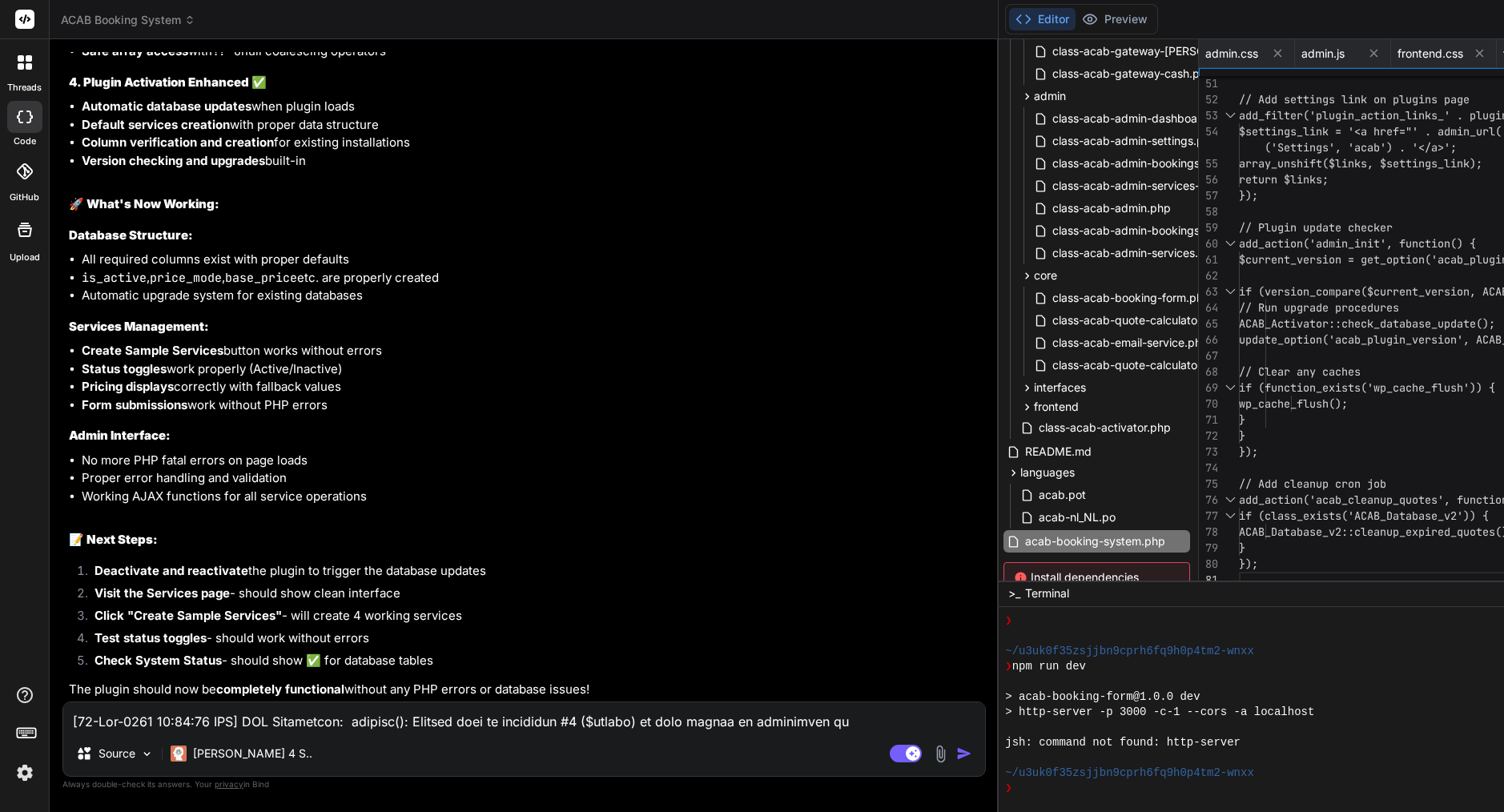
scroll to position [62840, 0]
click at [1239, 364] on span "// Clear any caches" at bounding box center [1300, 372] width 122 height 15
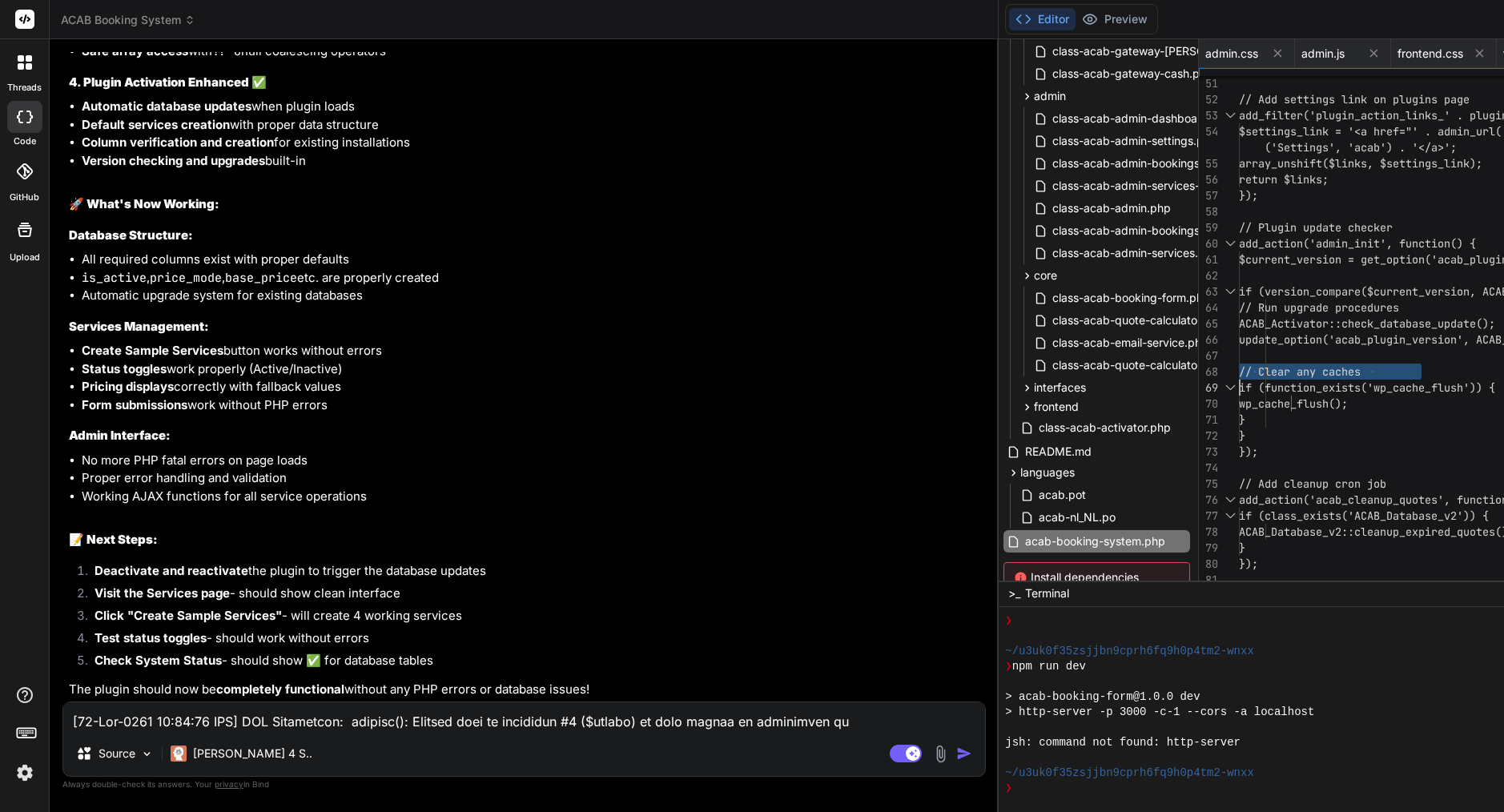
click at [1239, 364] on span "// Clear any caches" at bounding box center [1300, 372] width 122 height 15
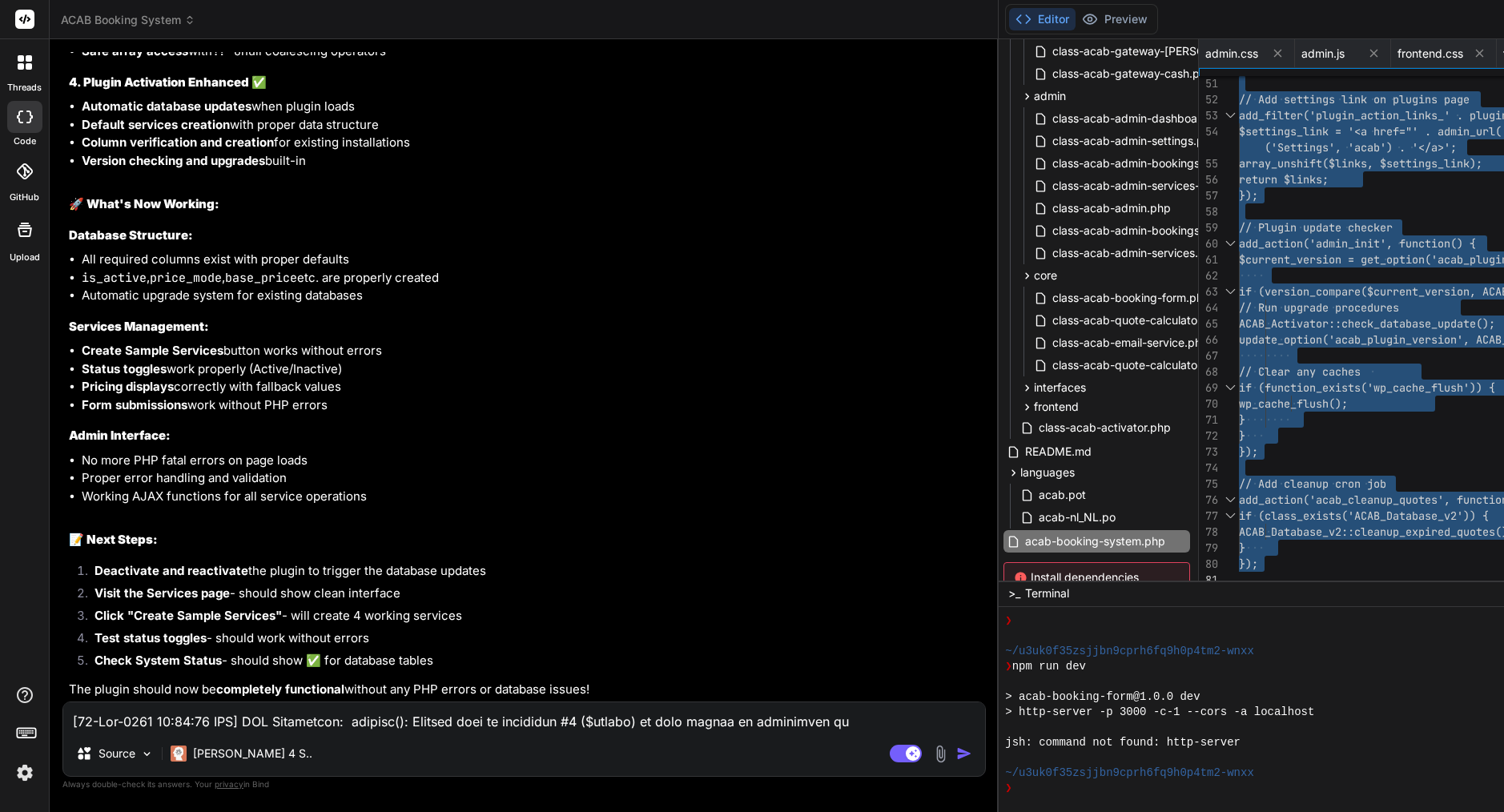
click at [292, 717] on textarea at bounding box center [524, 716] width 921 height 29
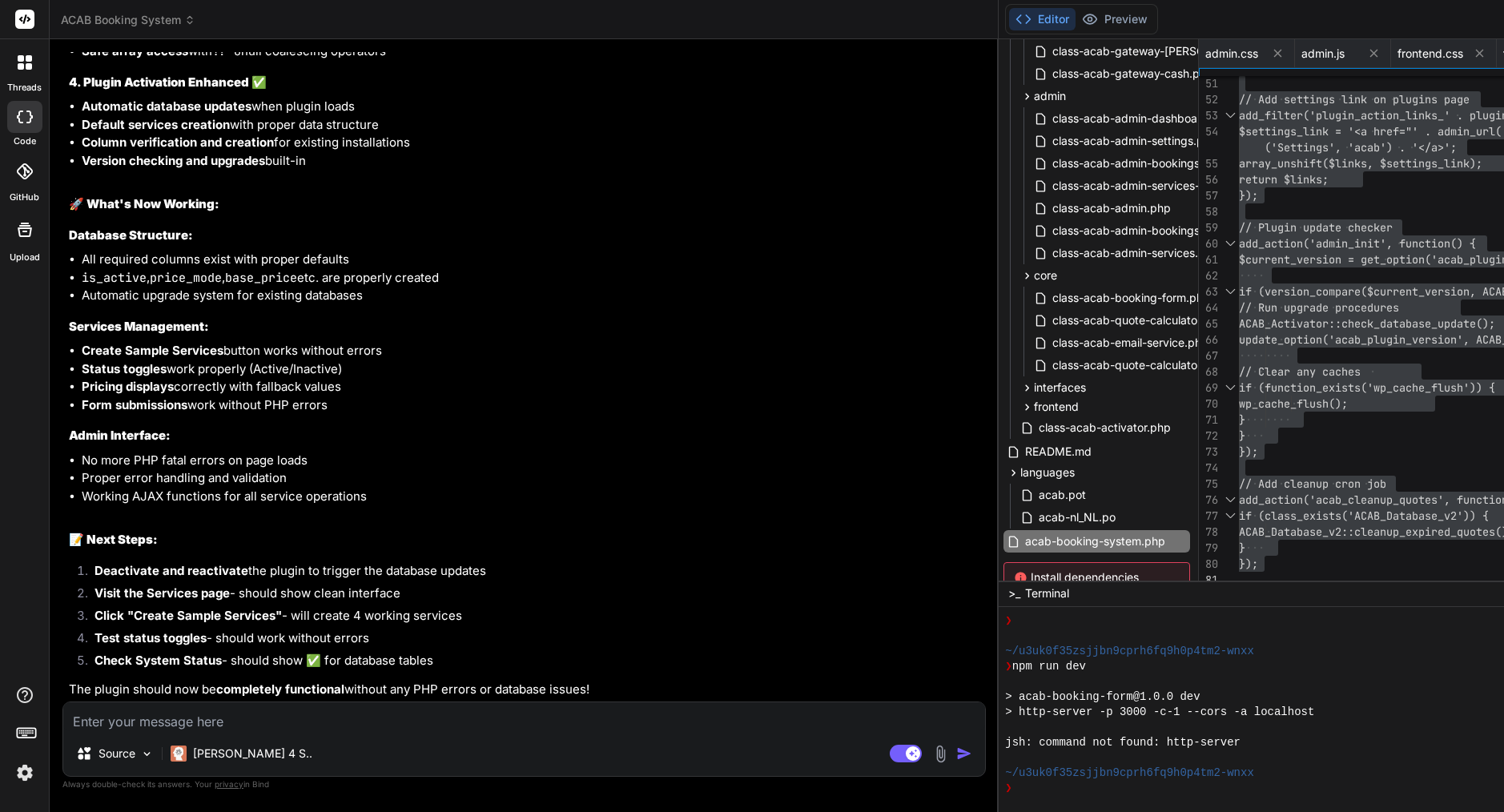
paste textarea "[[DATE] 09:35:39 UTC] PHP Warning: require_once(/home/customer/www/[DOMAIN_NAME…"
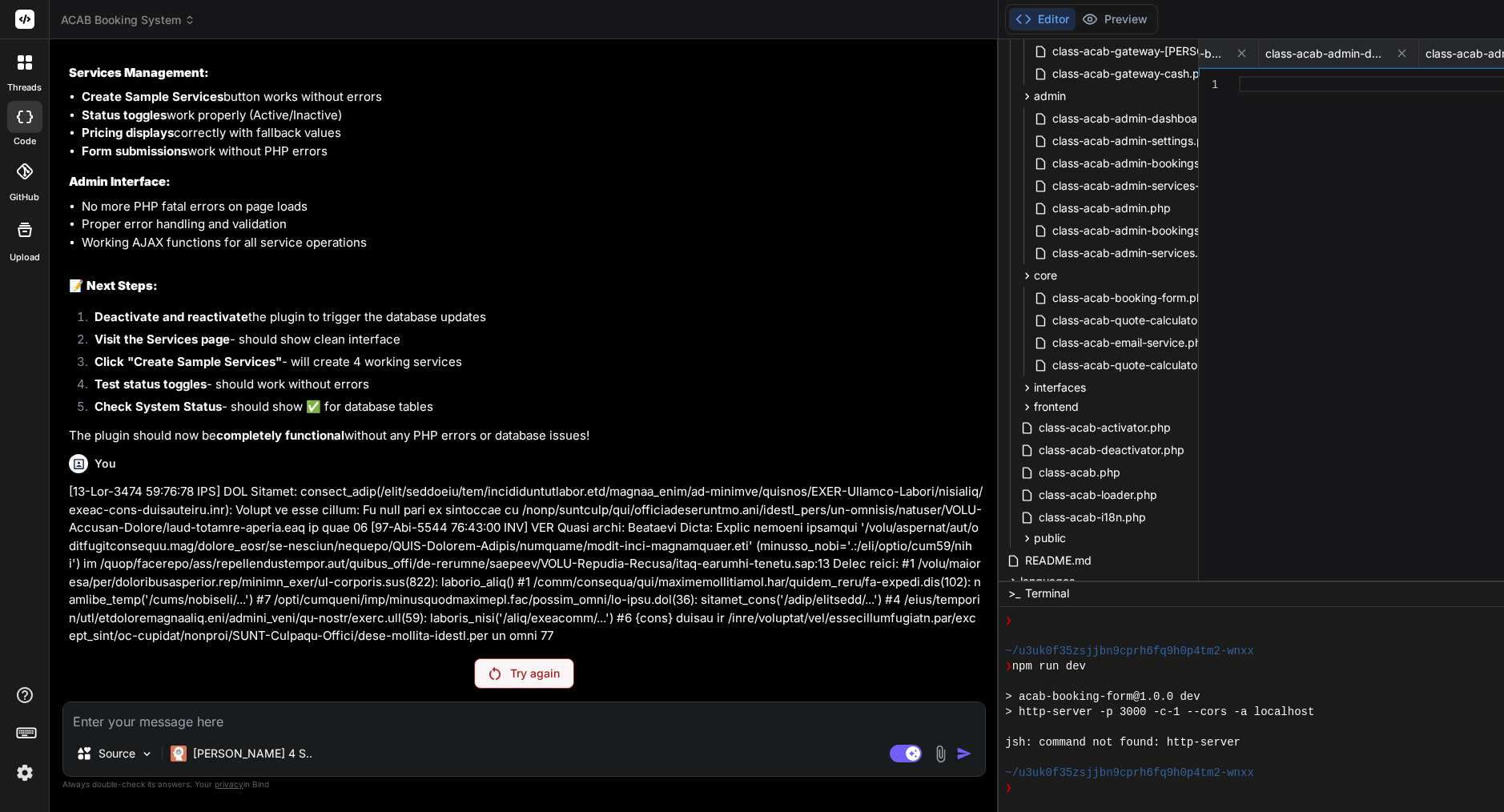
scroll to position [63246, 0]
click at [511, 674] on p "Try again" at bounding box center [535, 673] width 50 height 16
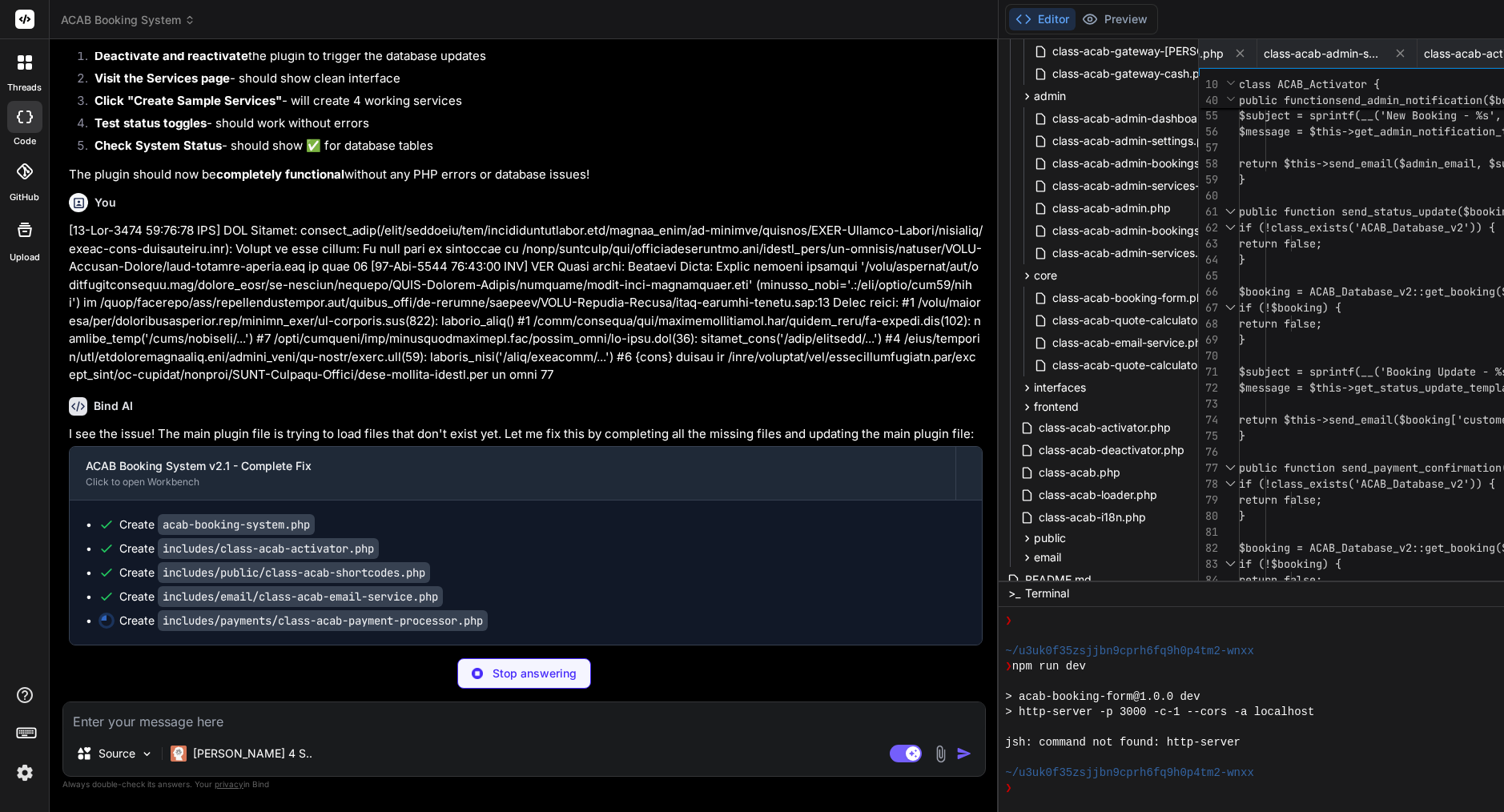
scroll to position [64260, 0]
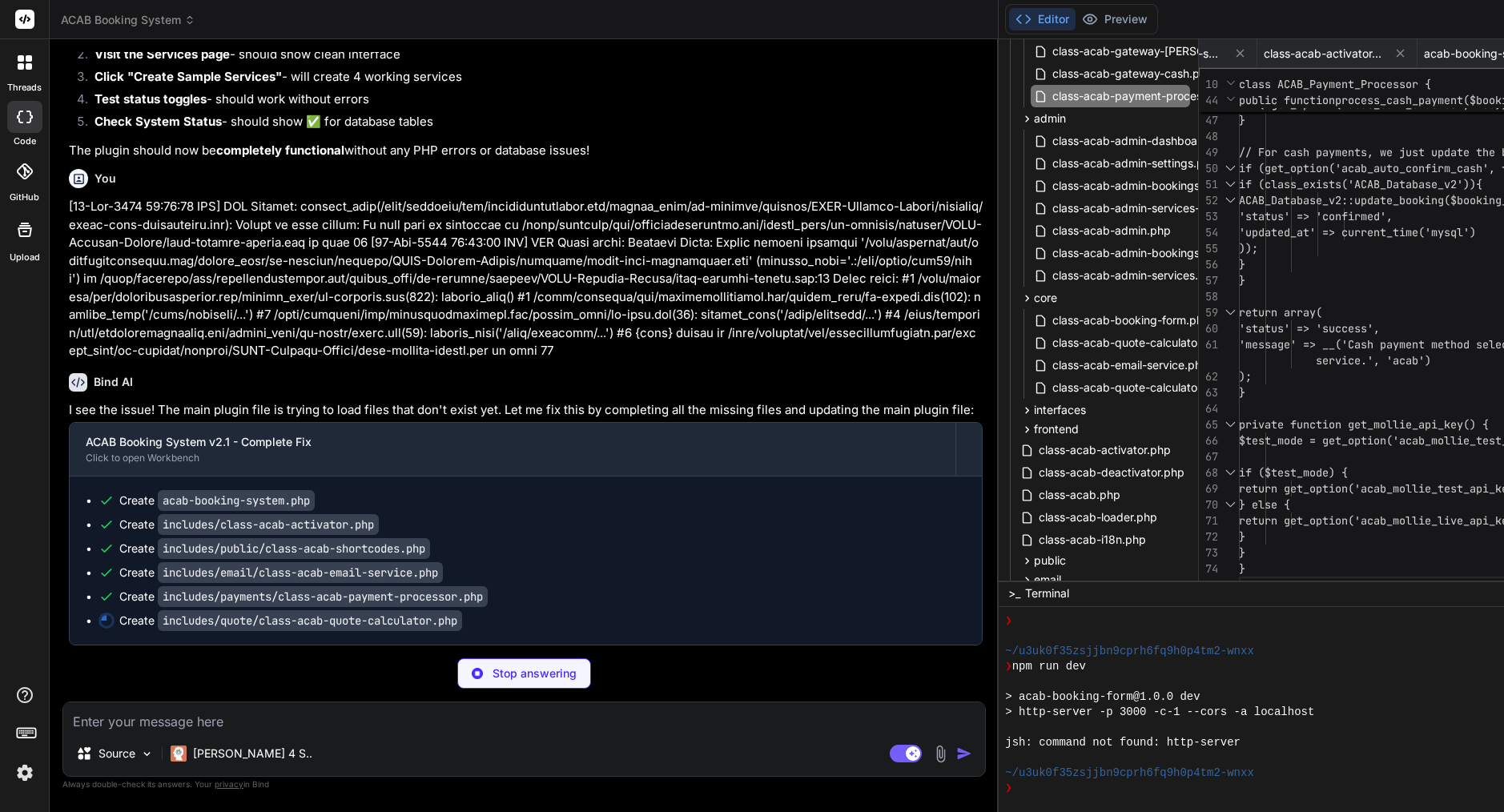
scroll to position [64284, 0]
